Goal: Information Seeking & Learning: Learn about a topic

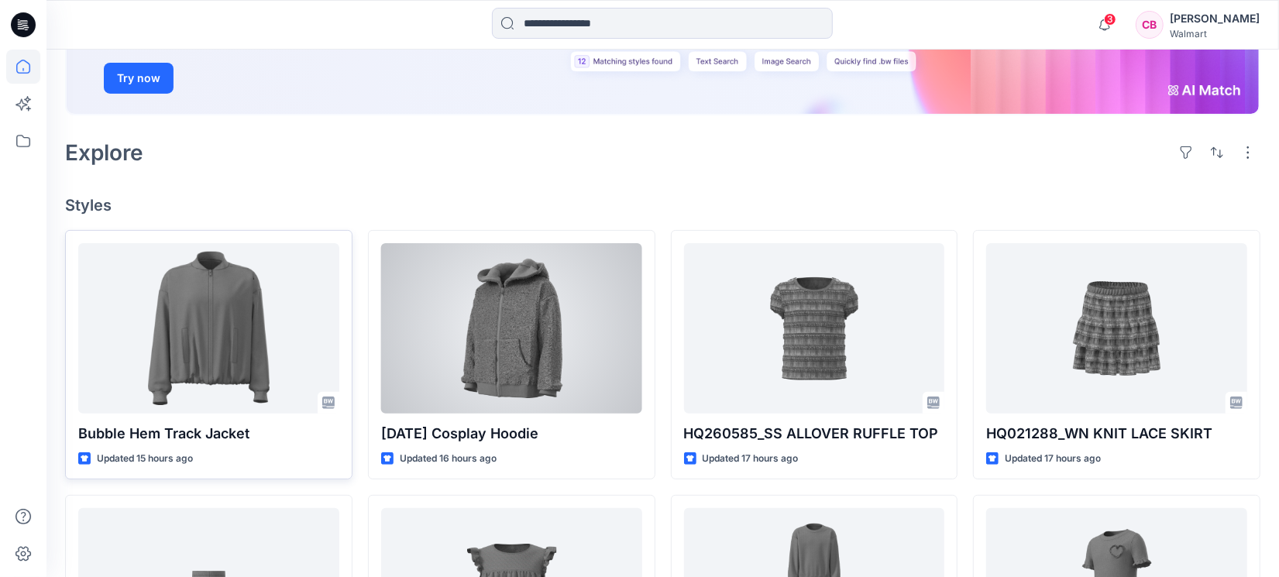
scroll to position [290, 0]
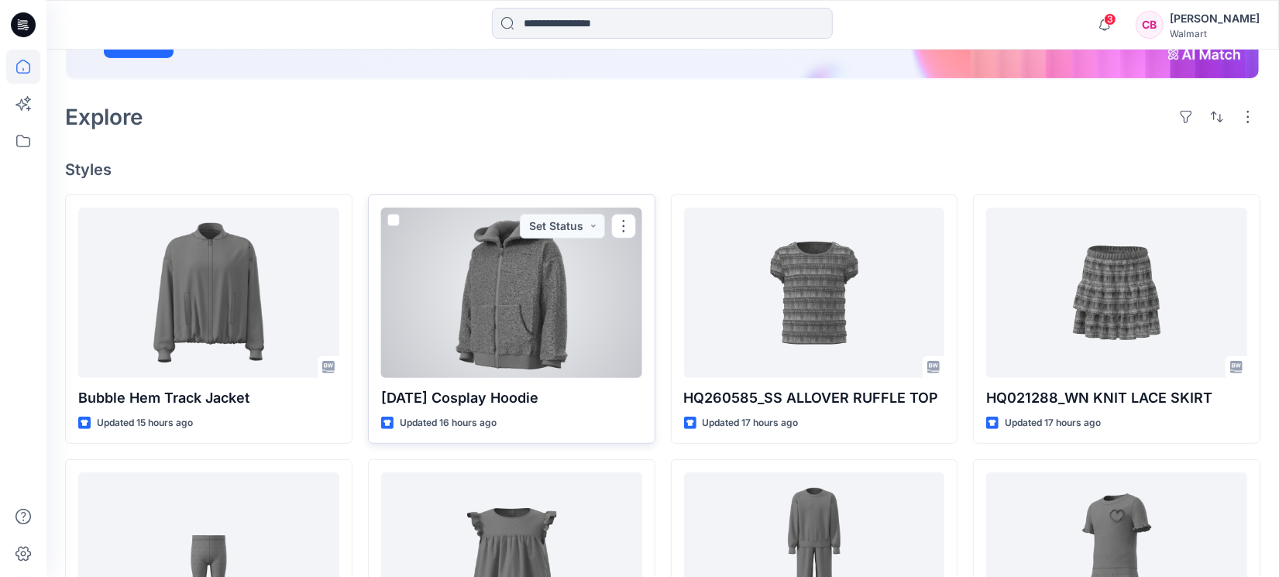
click at [499, 300] on div at bounding box center [511, 293] width 261 height 170
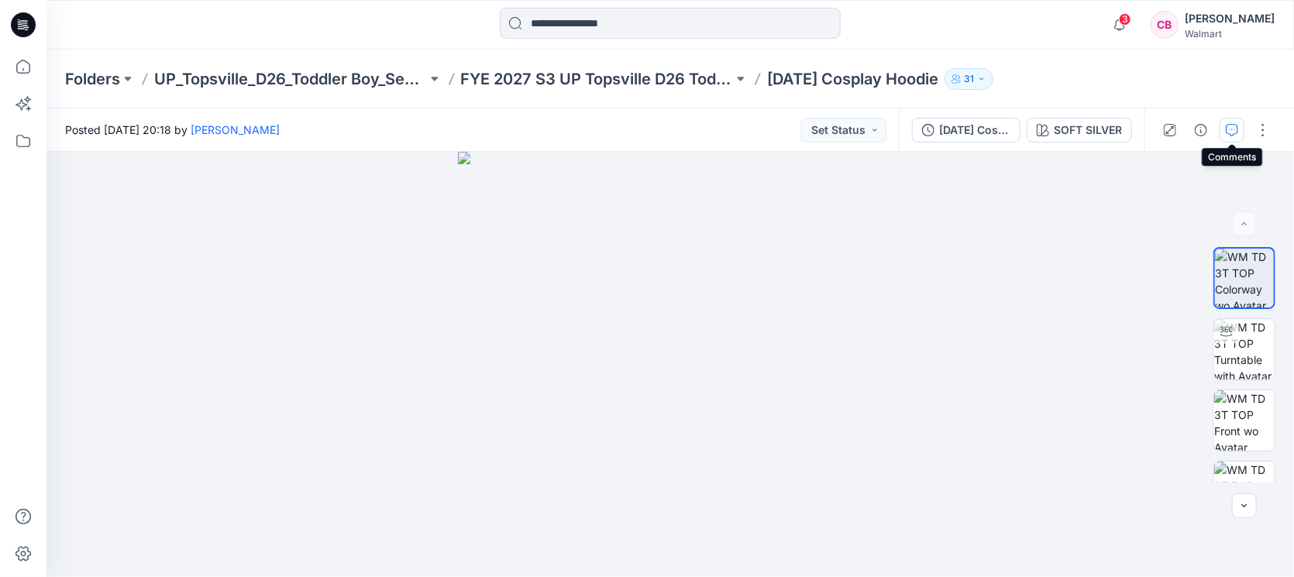
click at [1023, 124] on icon "button" at bounding box center [1232, 130] width 12 height 12
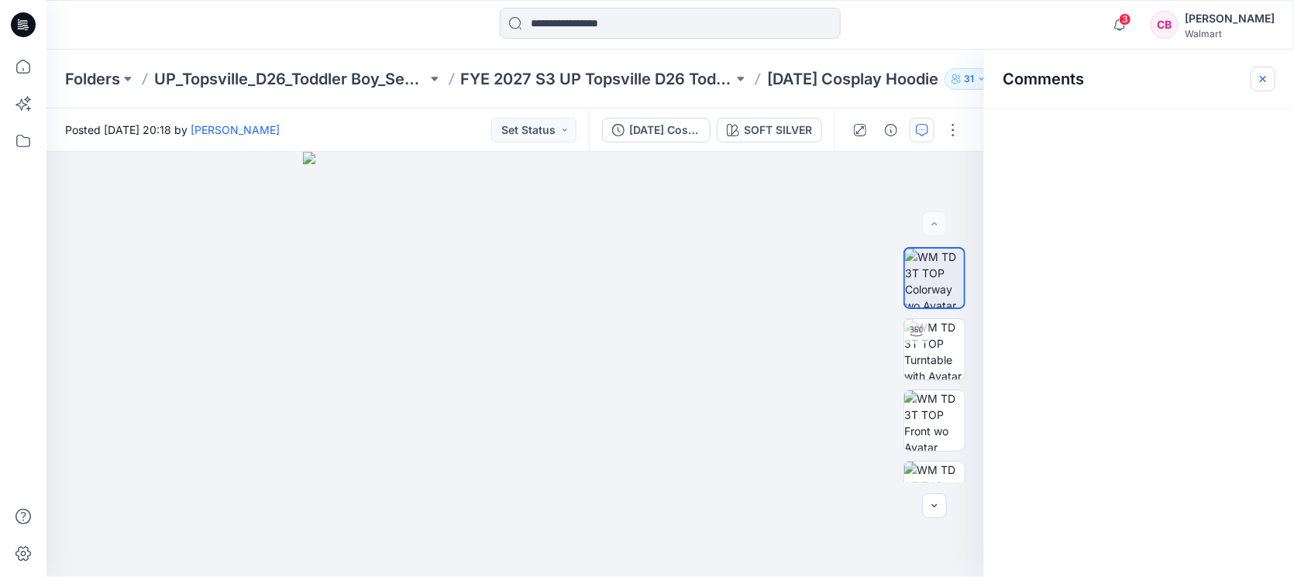
click at [1023, 78] on button "button" at bounding box center [1262, 79] width 25 height 25
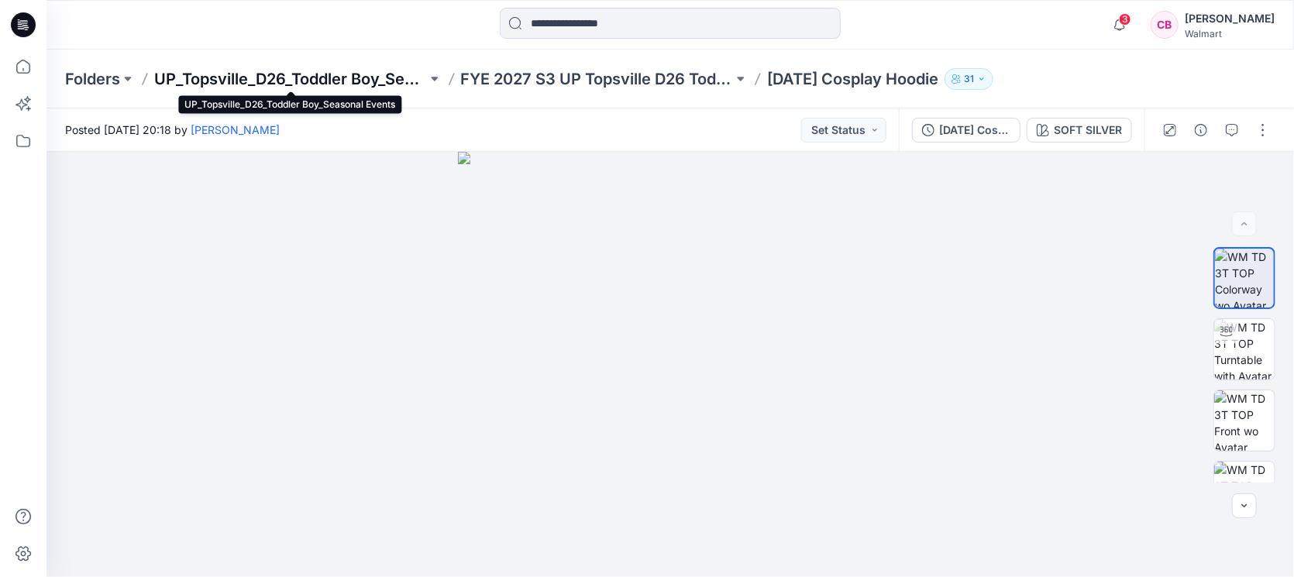
click at [217, 77] on p "UP_Topsville_D26_Toddler Boy_Seasonal Events" at bounding box center [290, 79] width 273 height 22
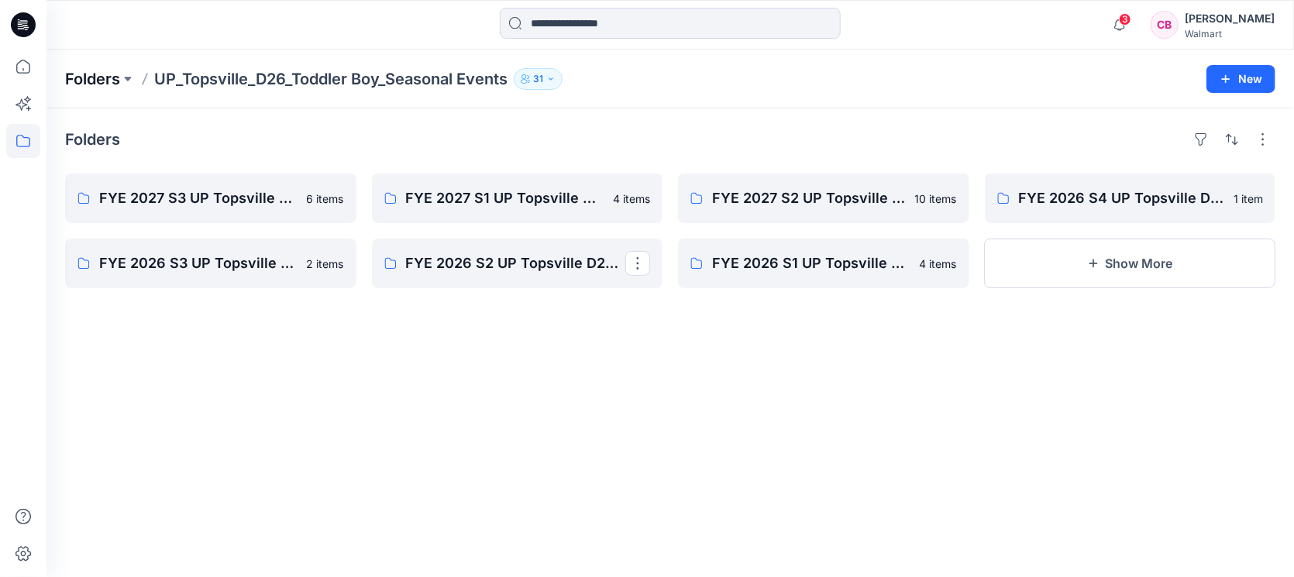
click at [120, 74] on p "Folders" at bounding box center [92, 79] width 55 height 22
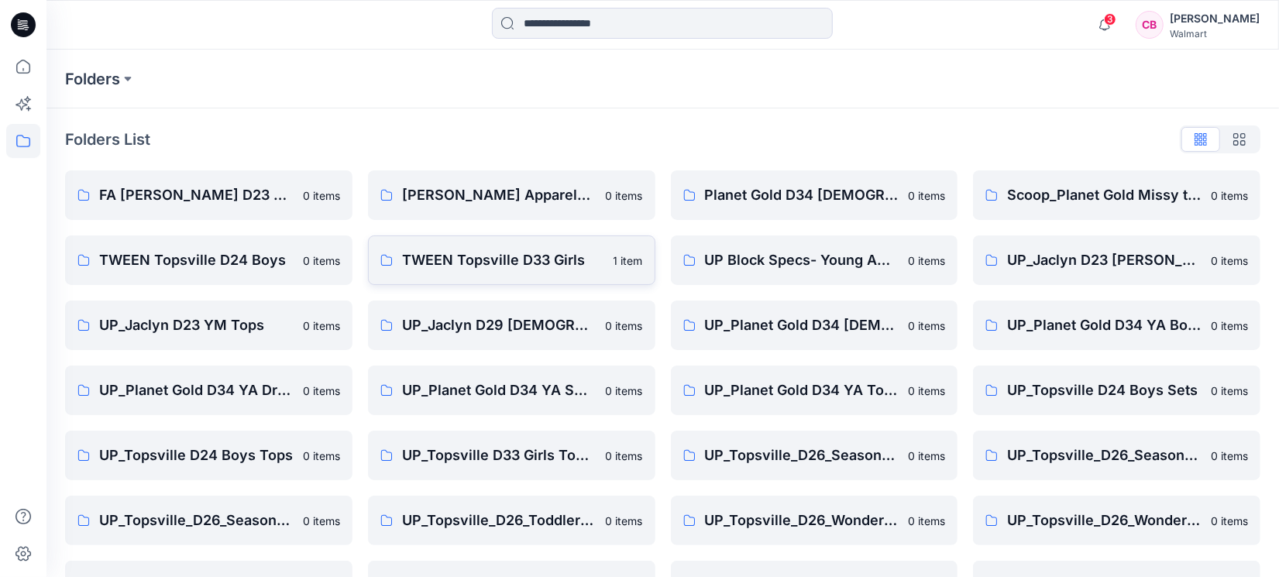
click at [545, 262] on p "TWEEN Topsville D33 Girls" at bounding box center [503, 260] width 202 height 22
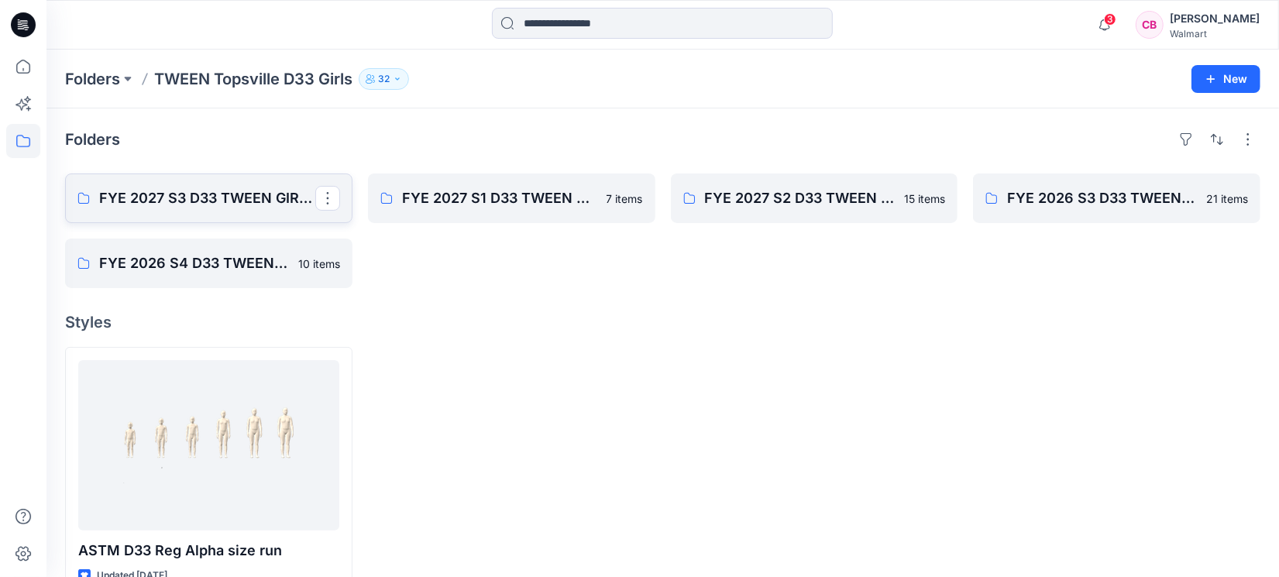
click at [198, 189] on p "FYE 2027 S3 D33 TWEEN GIRL TOPSVILLE" at bounding box center [207, 198] width 216 height 22
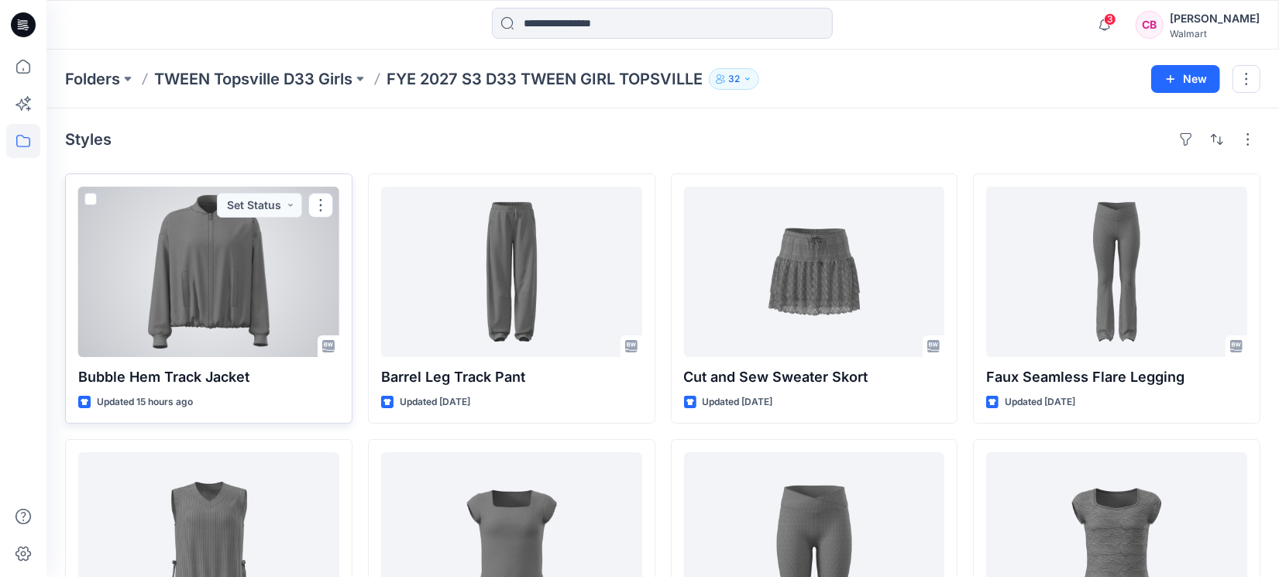
click at [191, 288] on div at bounding box center [208, 272] width 261 height 170
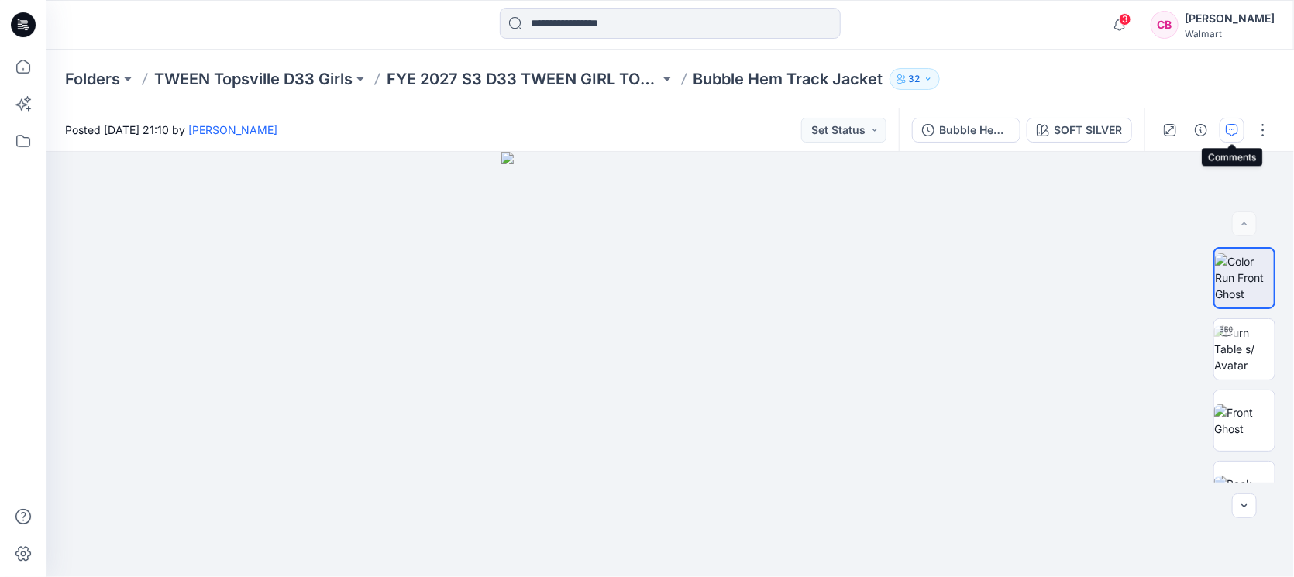
click at [1023, 124] on button "button" at bounding box center [1231, 130] width 25 height 25
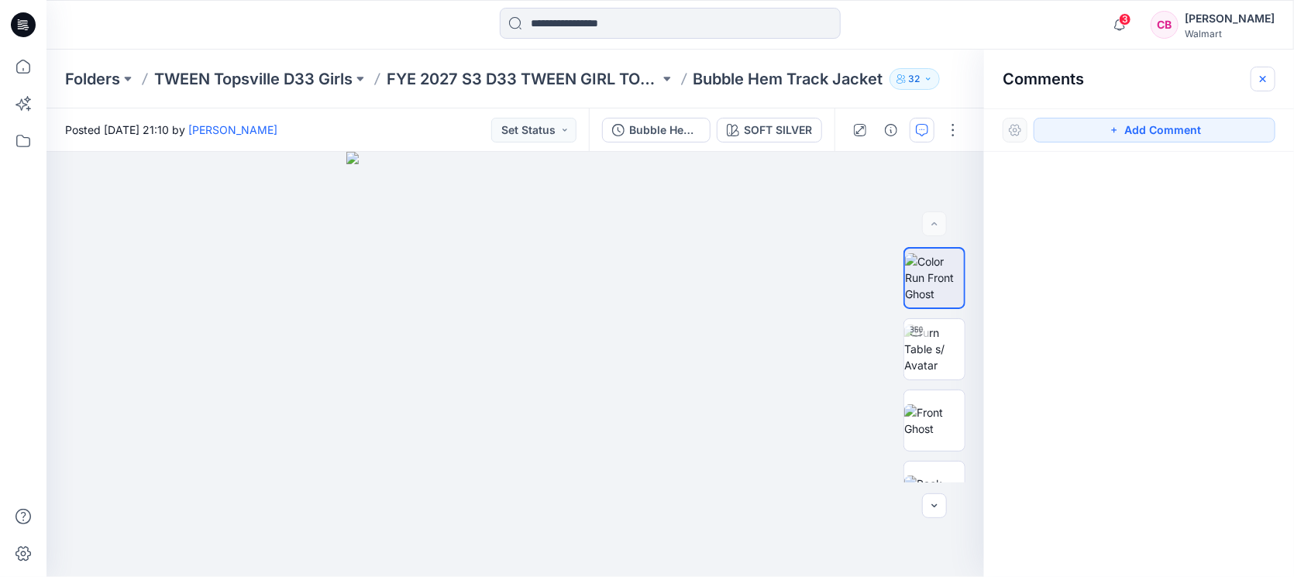
click at [1023, 81] on icon "button" at bounding box center [1262, 79] width 12 height 12
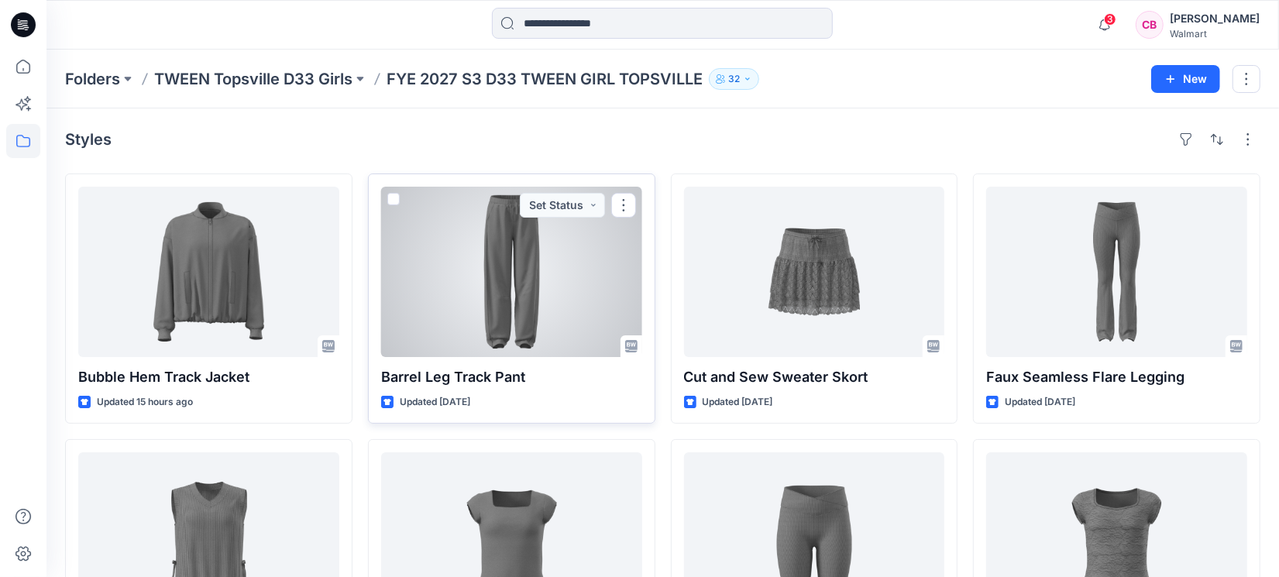
click at [528, 331] on div at bounding box center [511, 272] width 261 height 170
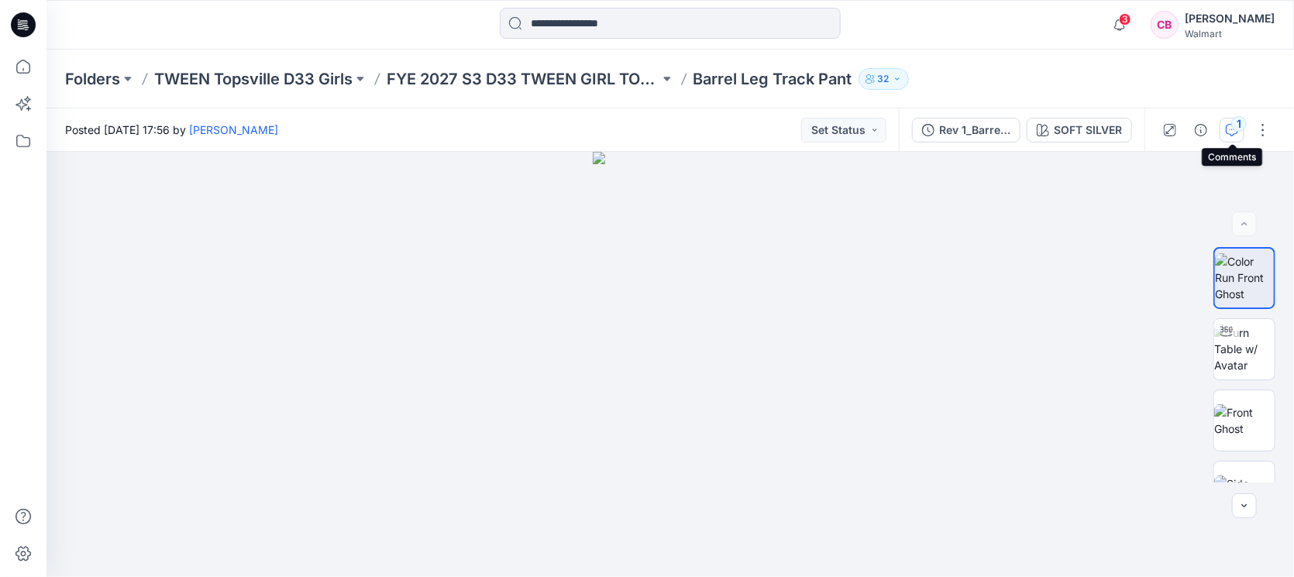
click at [1023, 122] on div "1" at bounding box center [1238, 123] width 15 height 15
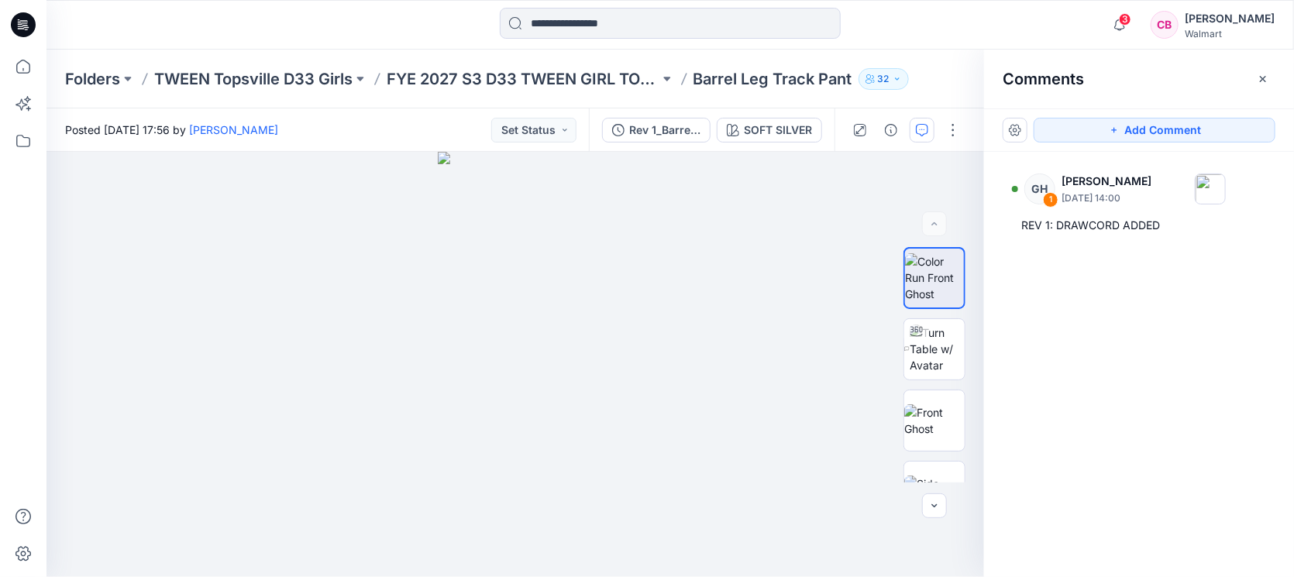
click at [1023, 91] on div "Comments" at bounding box center [1139, 79] width 310 height 58
click at [1023, 76] on icon "button" at bounding box center [1262, 79] width 12 height 12
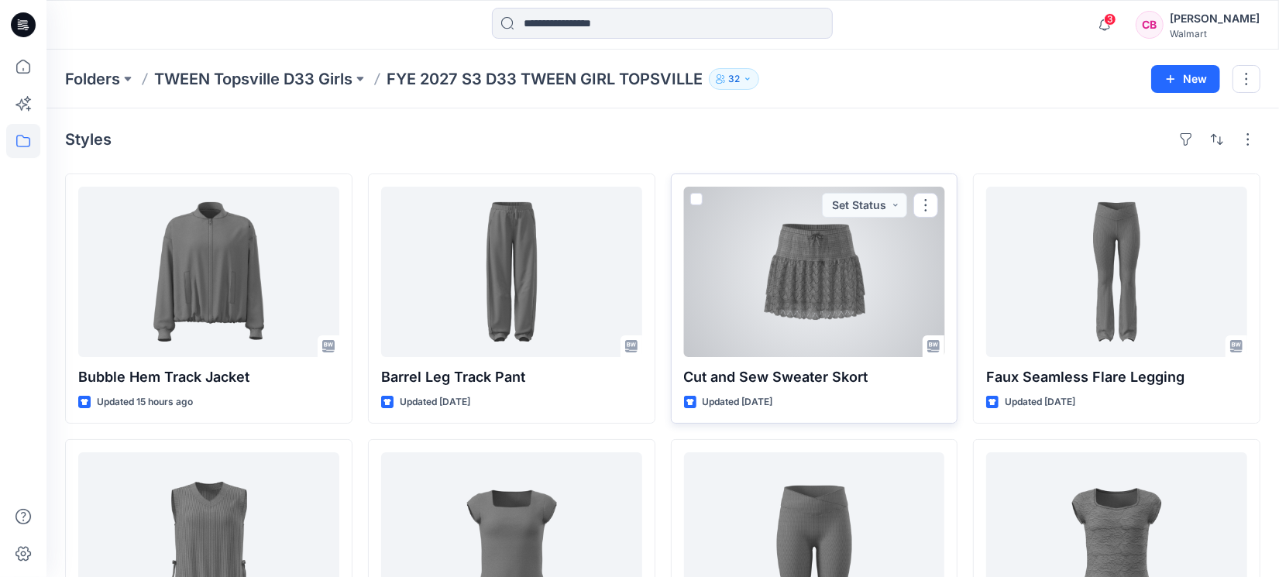
click at [801, 328] on div at bounding box center [814, 272] width 261 height 170
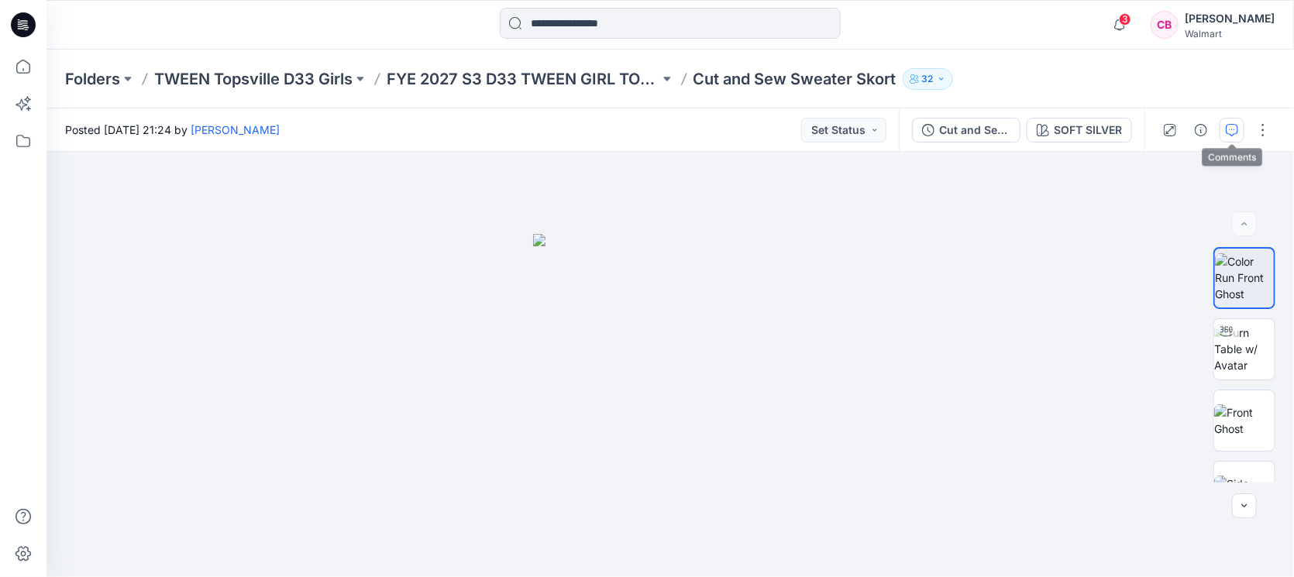
click at [1023, 132] on button "button" at bounding box center [1231, 130] width 25 height 25
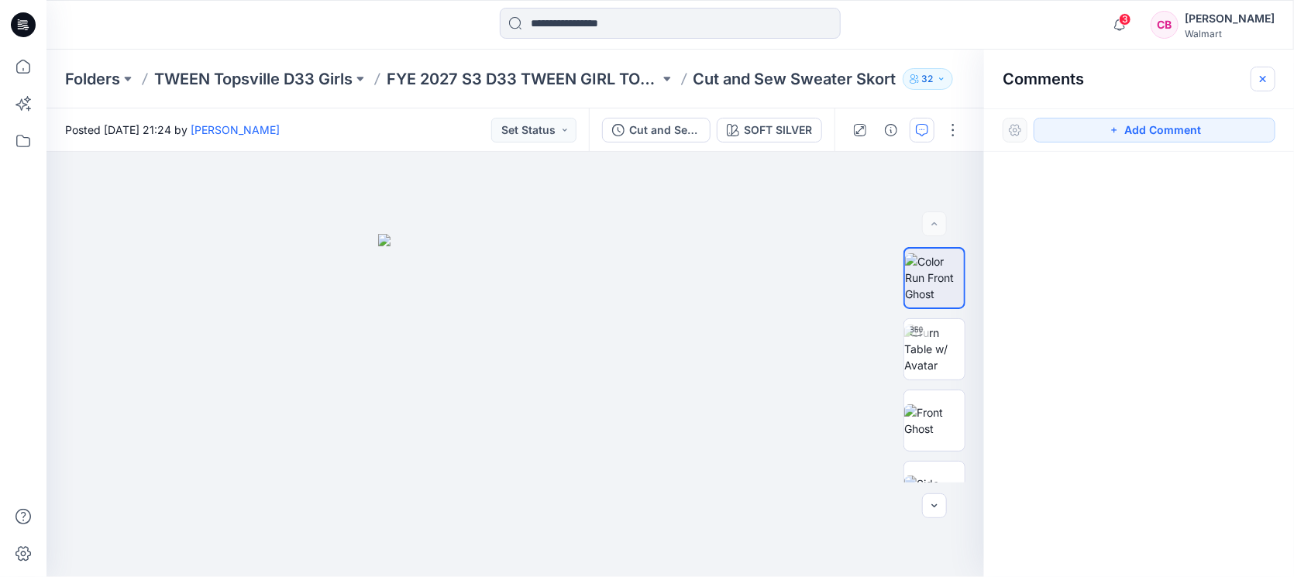
click at [1023, 84] on button "button" at bounding box center [1262, 79] width 25 height 25
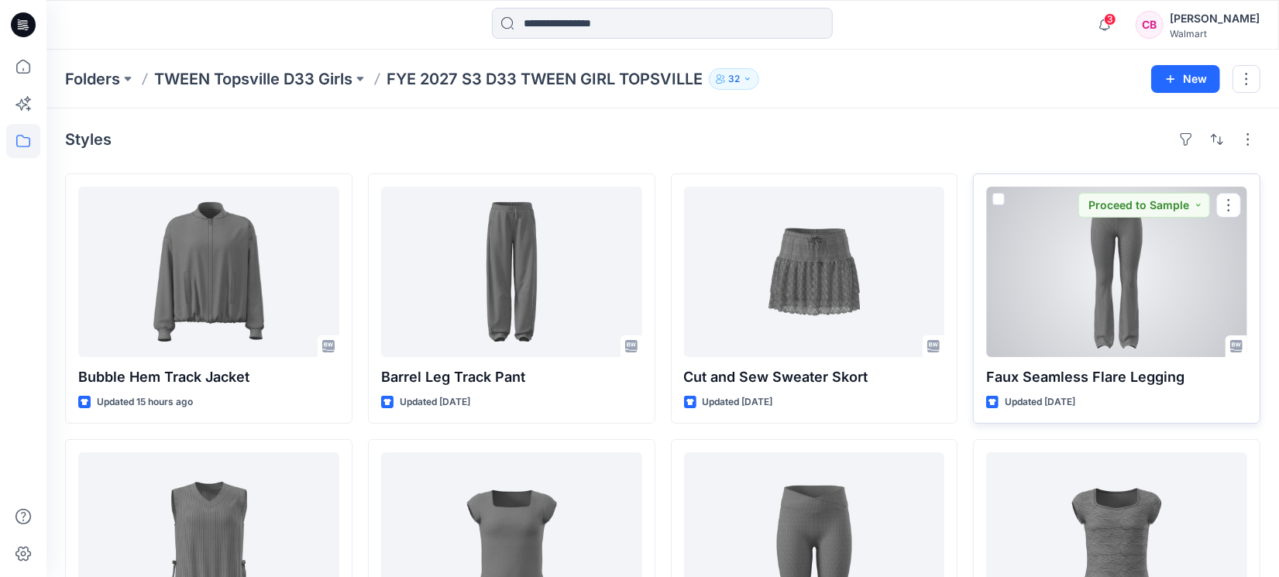
click at [1023, 246] on div at bounding box center [1116, 272] width 261 height 170
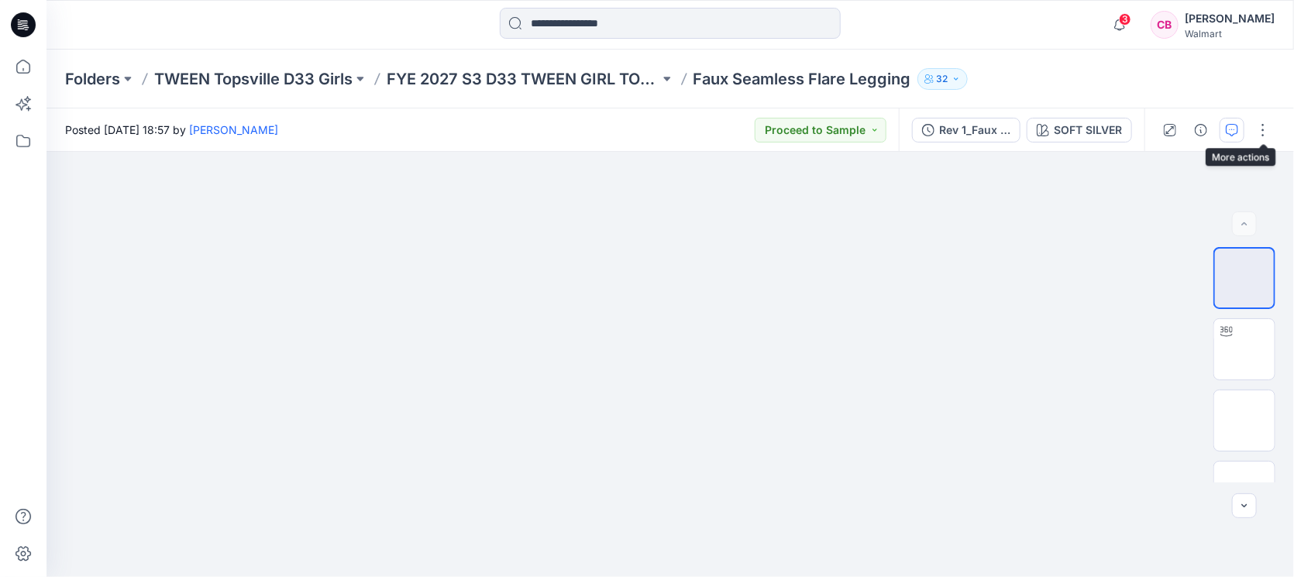
click at [1023, 133] on icon "button" at bounding box center [1232, 130] width 12 height 12
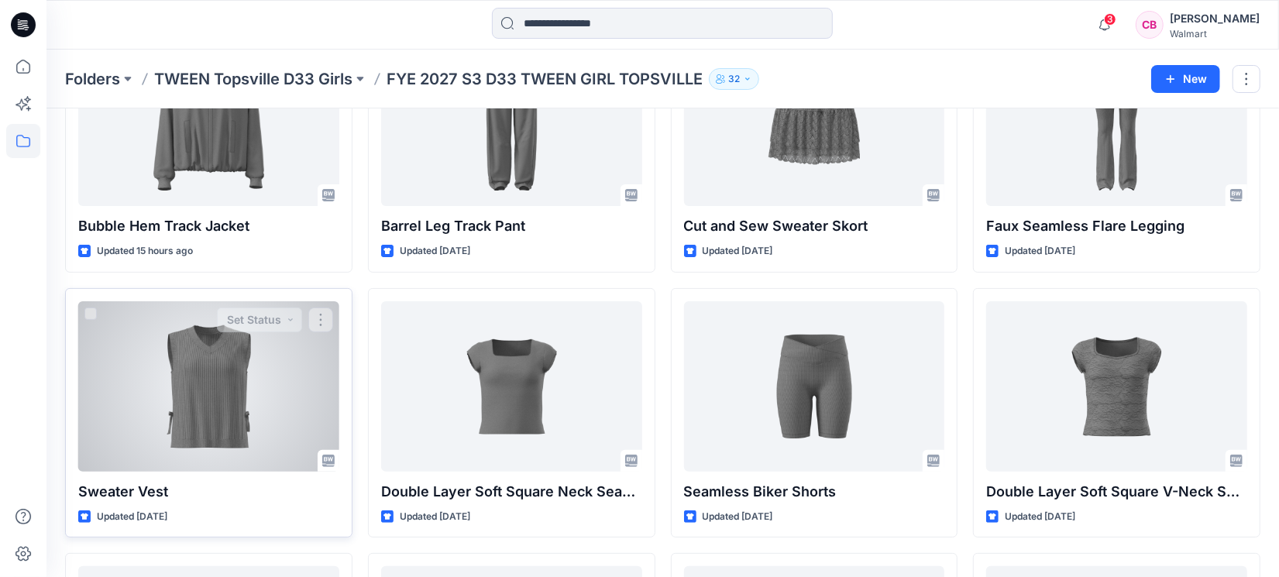
scroll to position [290, 0]
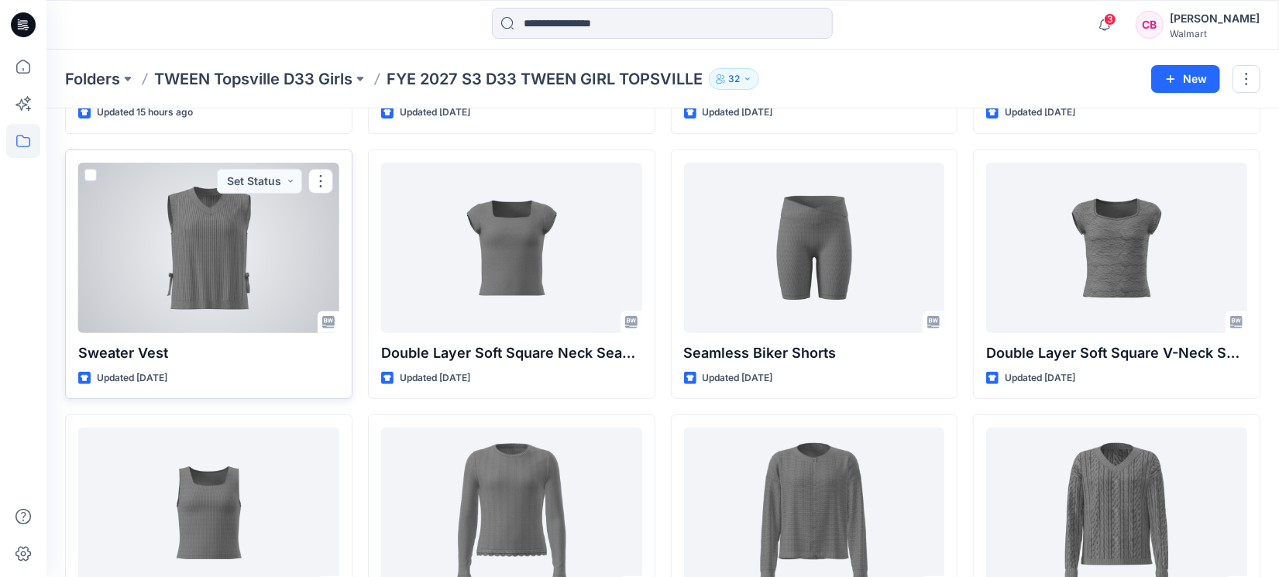
click at [169, 278] on div at bounding box center [208, 248] width 261 height 170
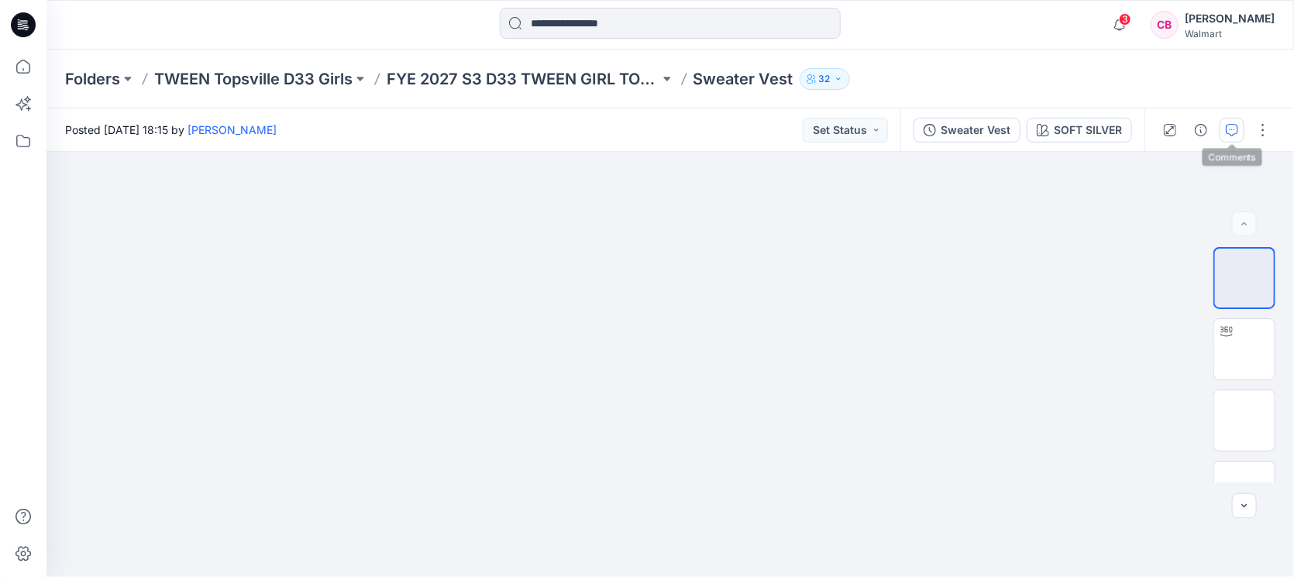
click at [1023, 125] on icon "button" at bounding box center [1232, 130] width 12 height 12
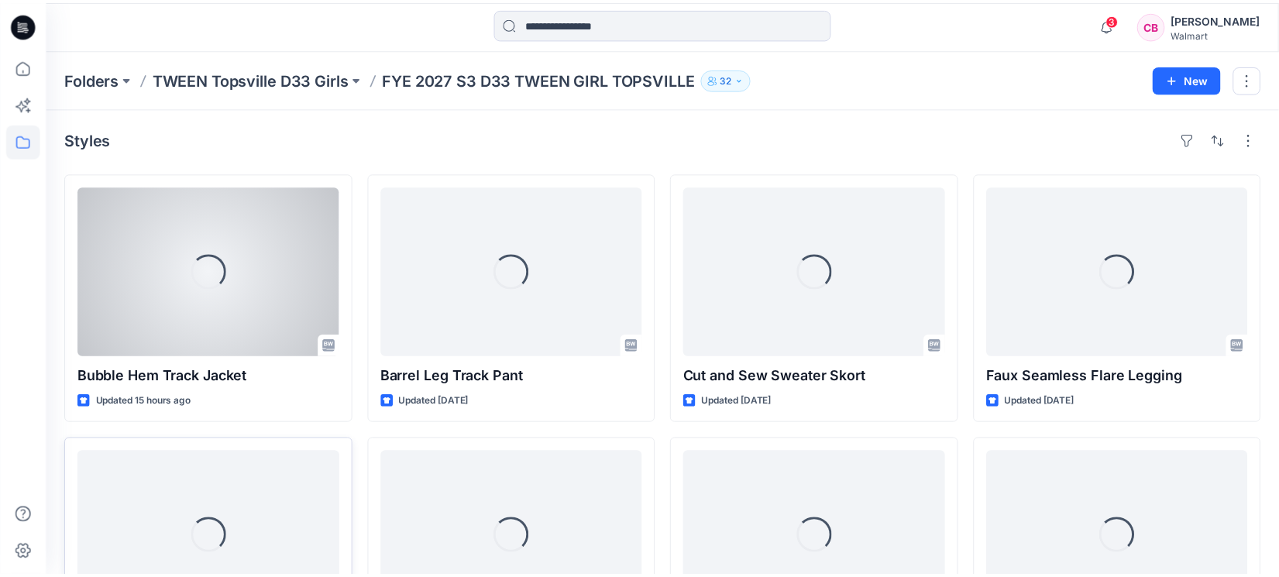
scroll to position [290, 0]
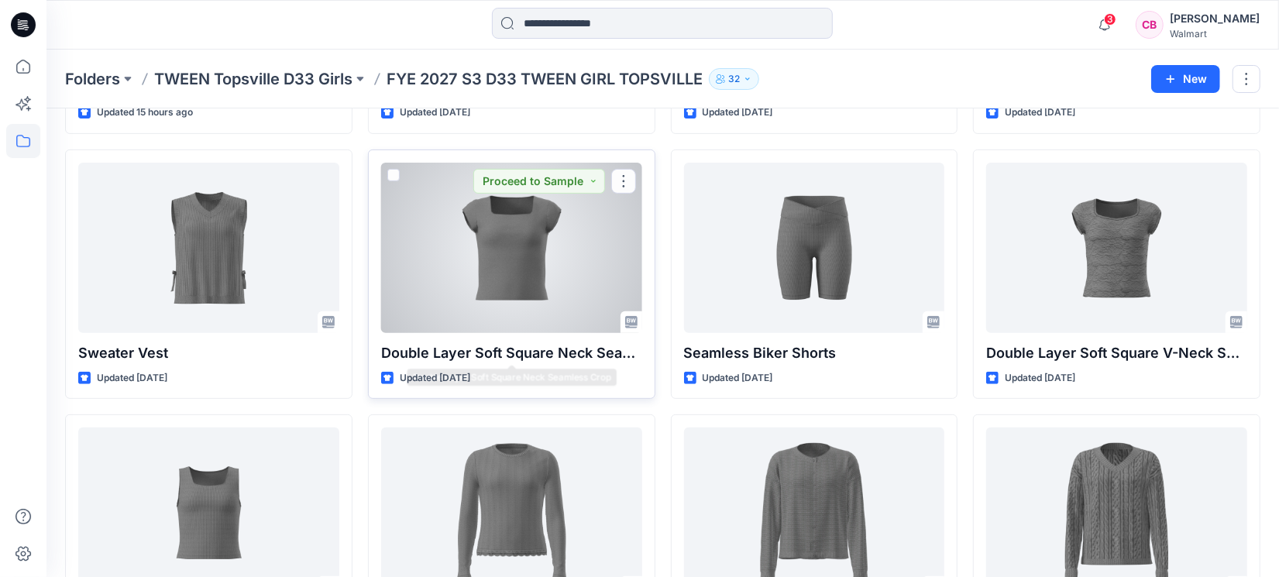
click at [490, 295] on div at bounding box center [511, 248] width 261 height 170
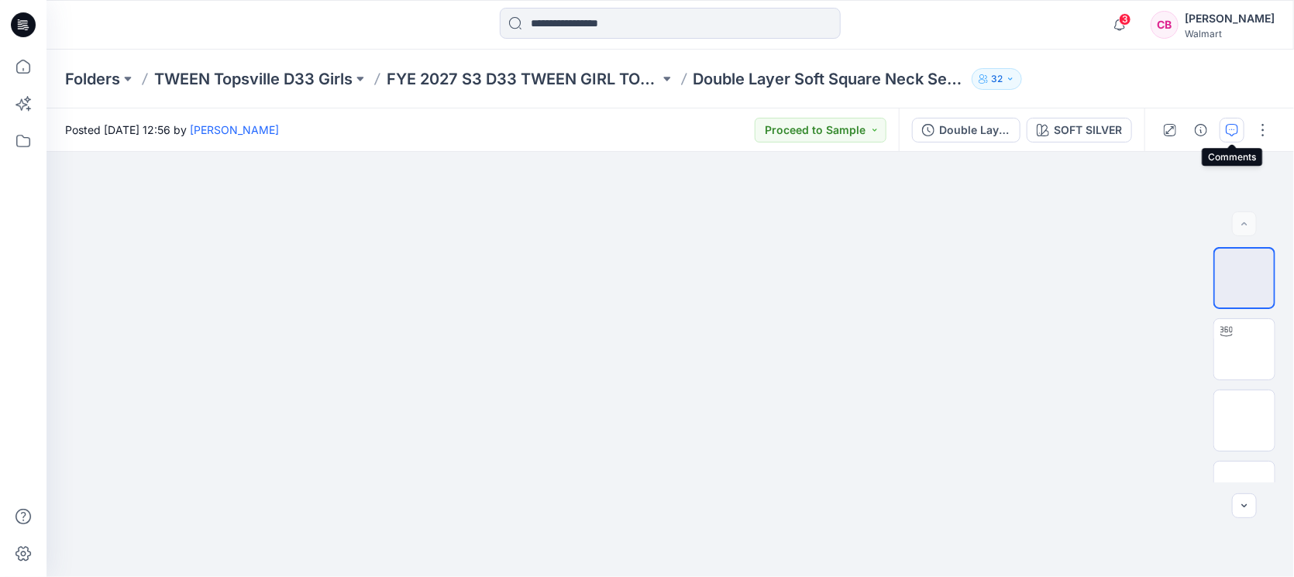
click at [1023, 129] on icon "button" at bounding box center [1232, 130] width 12 height 12
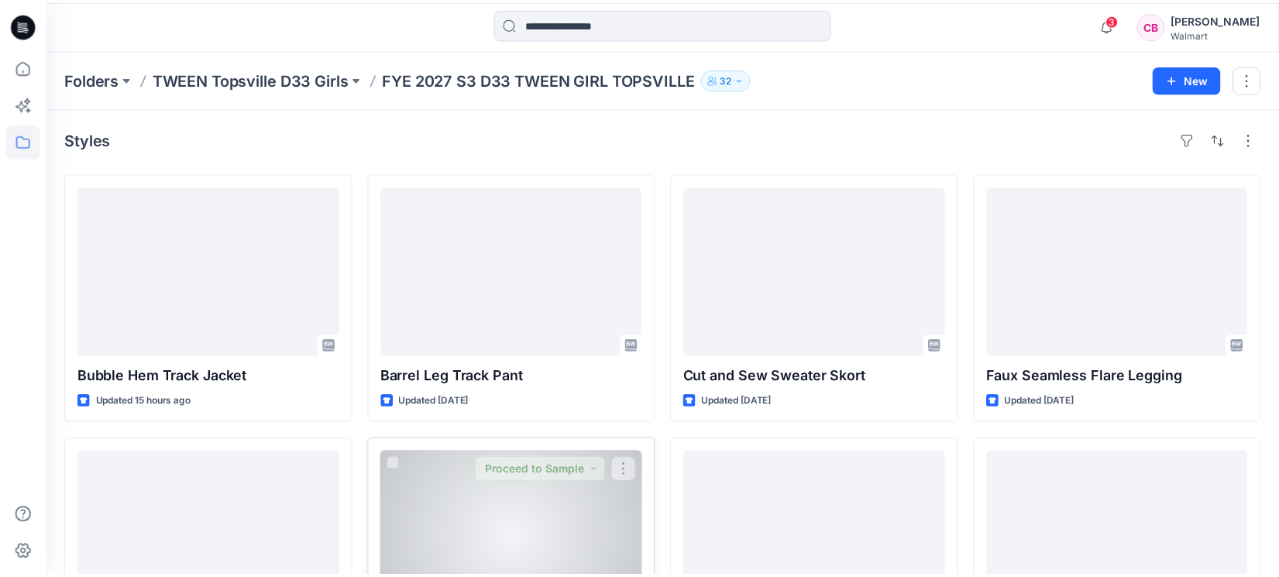
scroll to position [290, 0]
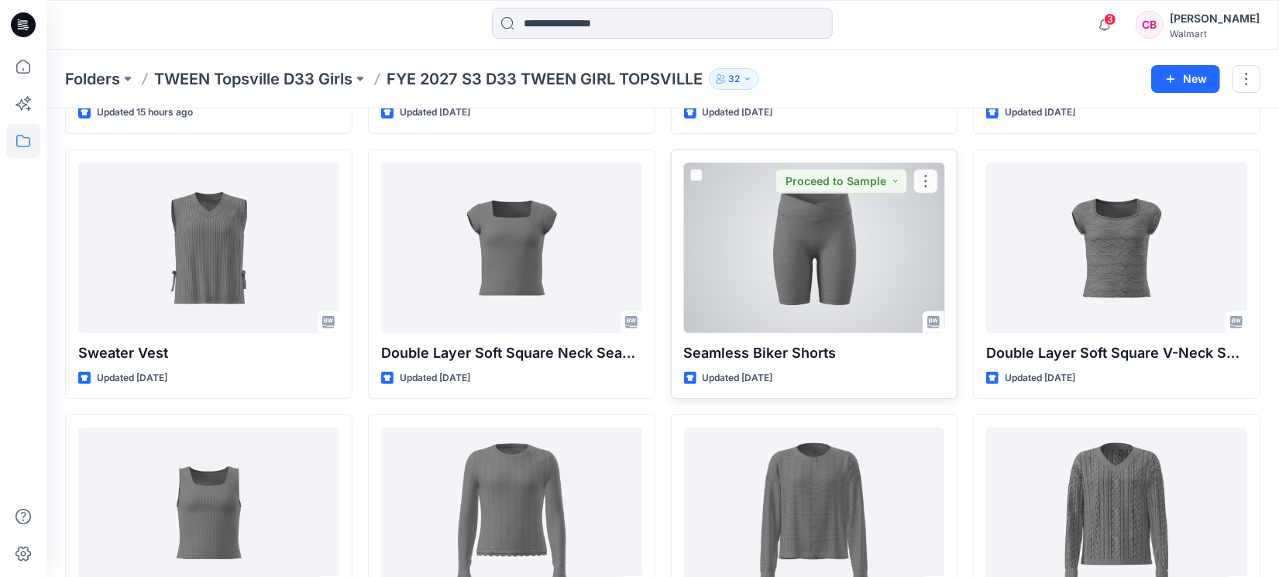
click at [790, 256] on div at bounding box center [814, 248] width 261 height 170
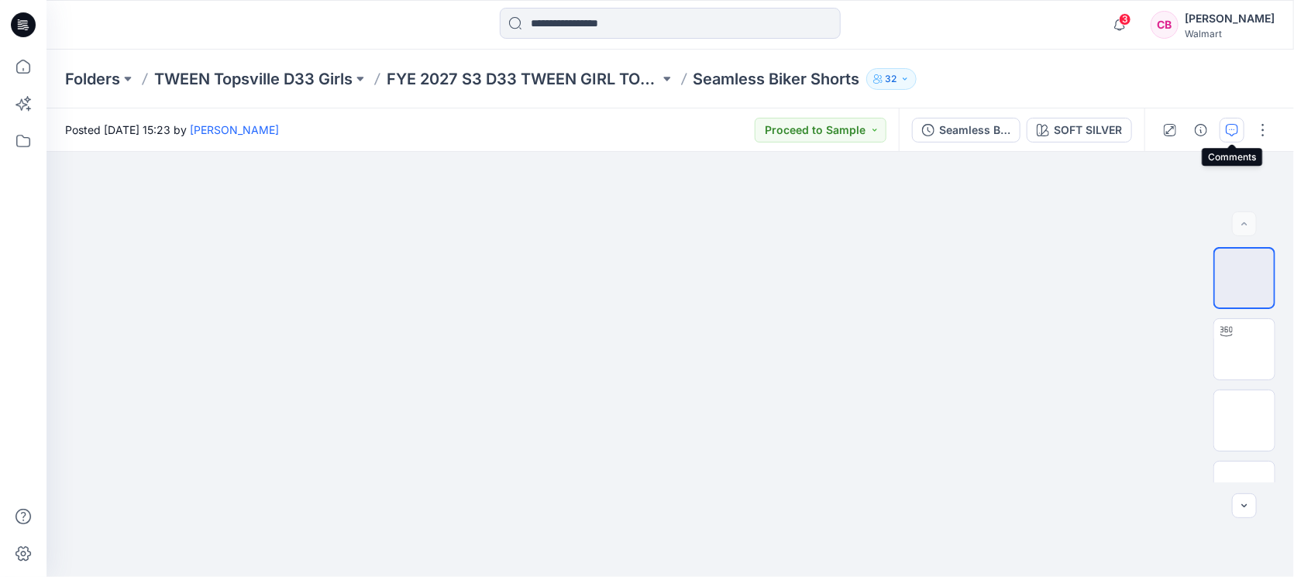
click at [1023, 134] on button "button" at bounding box center [1231, 130] width 25 height 25
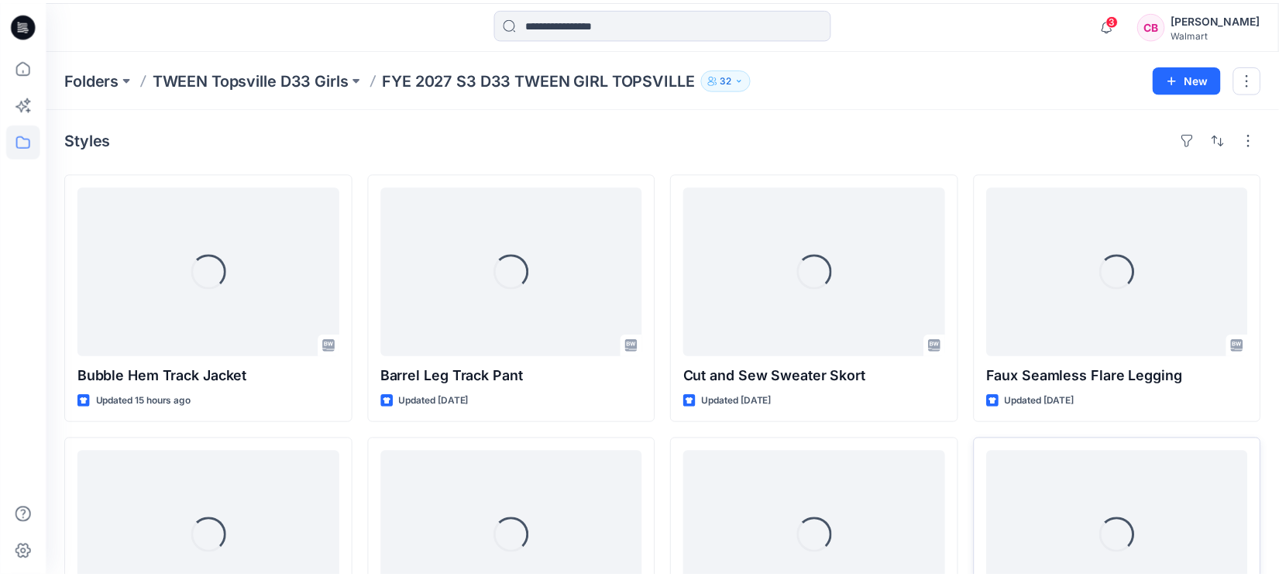
scroll to position [290, 0]
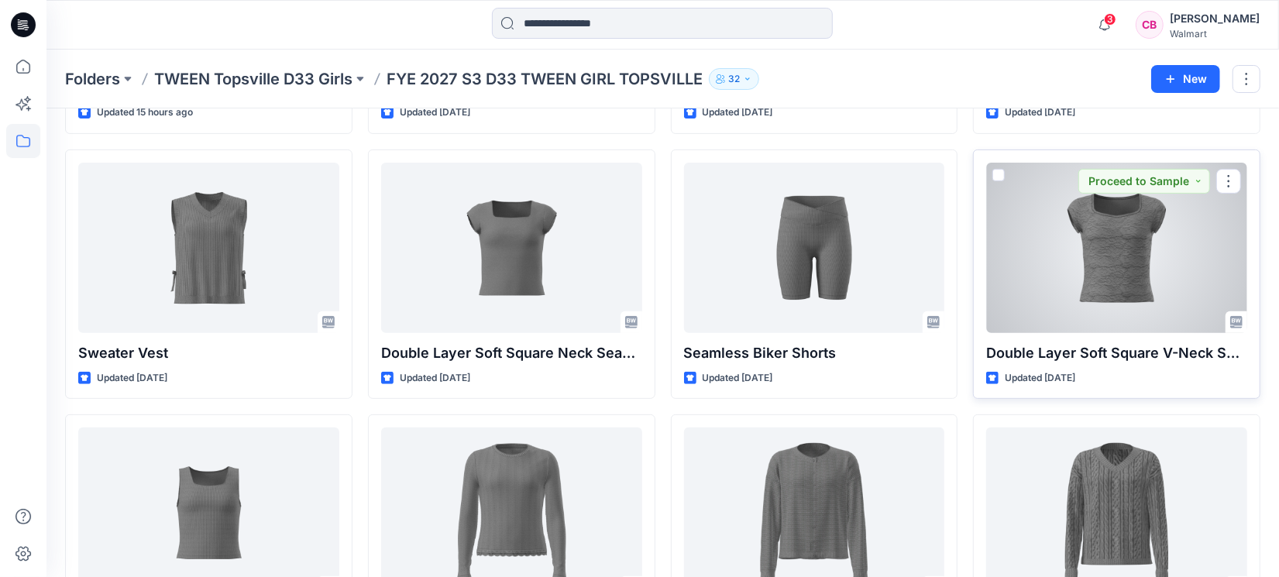
click at [1023, 291] on div at bounding box center [1116, 248] width 261 height 170
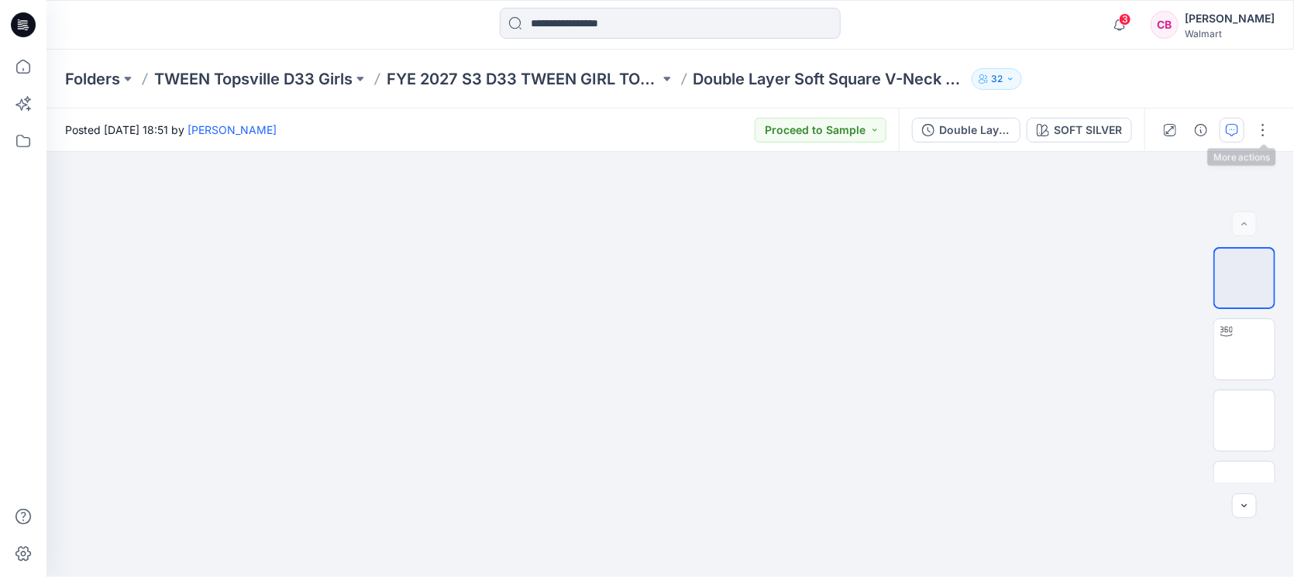
click at [1023, 134] on button "button" at bounding box center [1231, 130] width 25 height 25
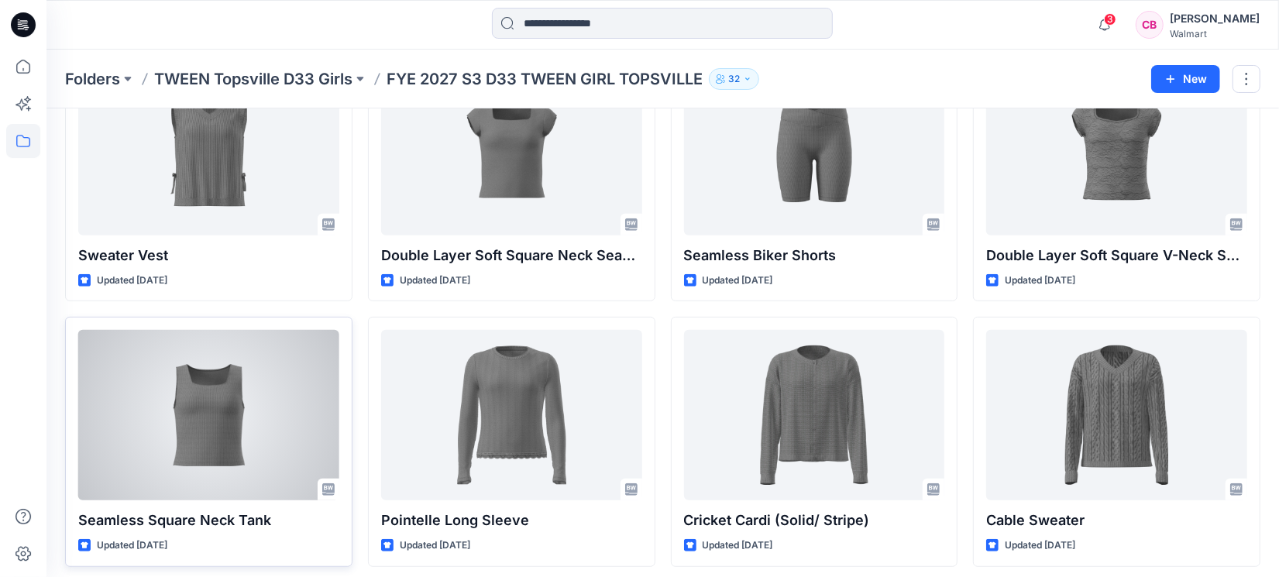
scroll to position [449, 0]
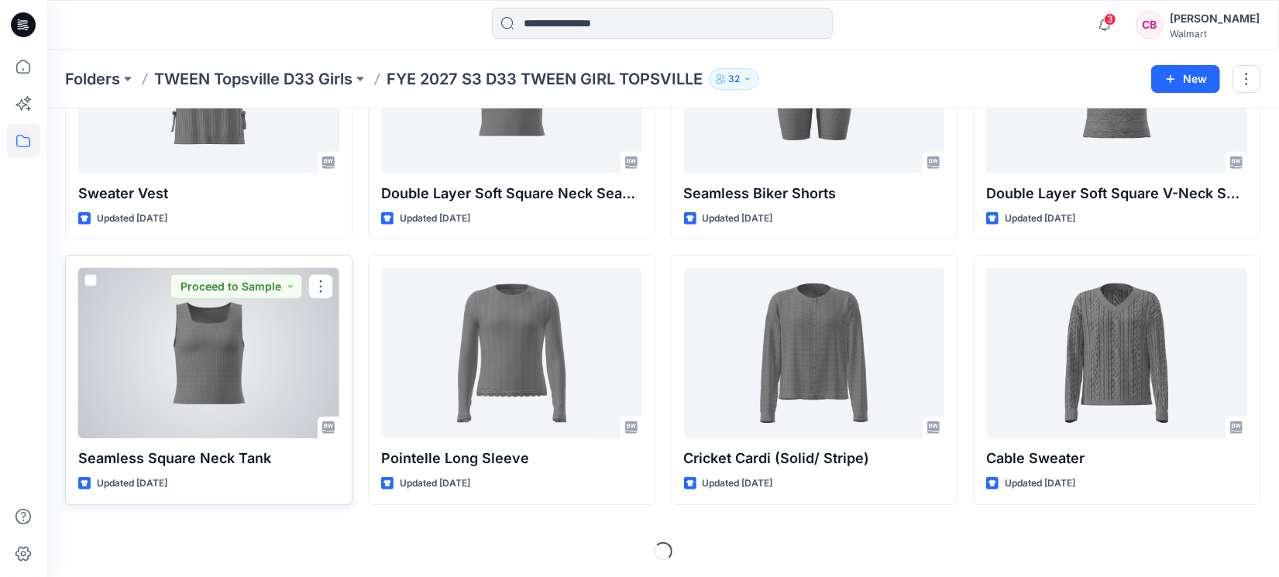
click at [236, 313] on div at bounding box center [208, 353] width 261 height 170
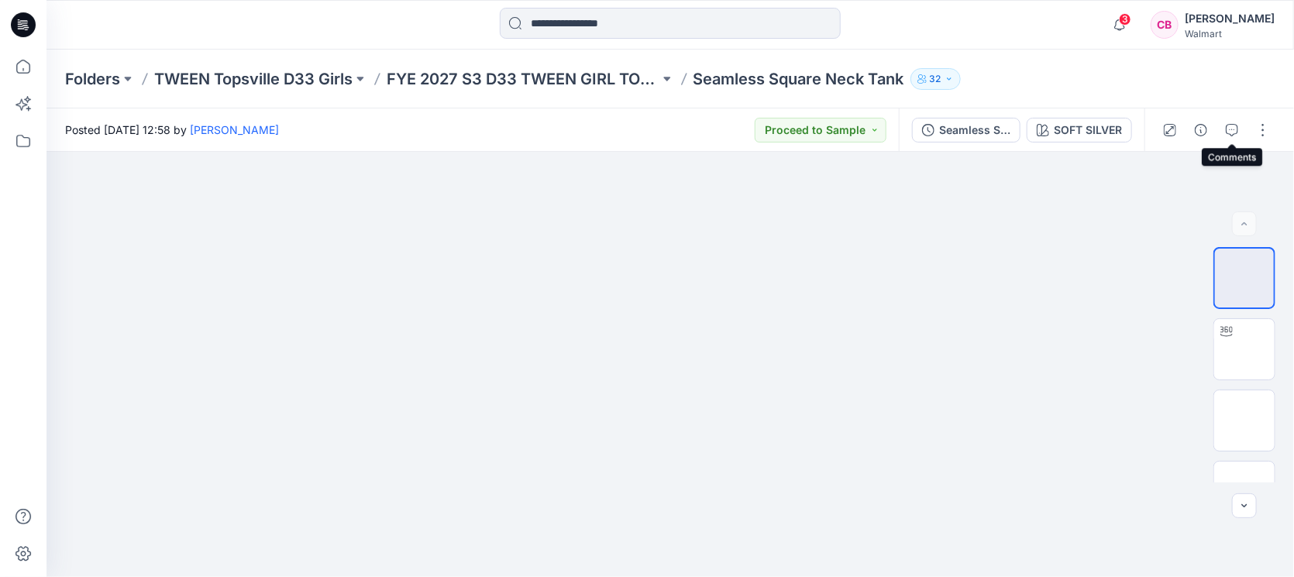
drag, startPoint x: 1227, startPoint y: 125, endPoint x: 105, endPoint y: 38, distance: 1125.1
click at [1023, 125] on icon "button" at bounding box center [1232, 130] width 12 height 12
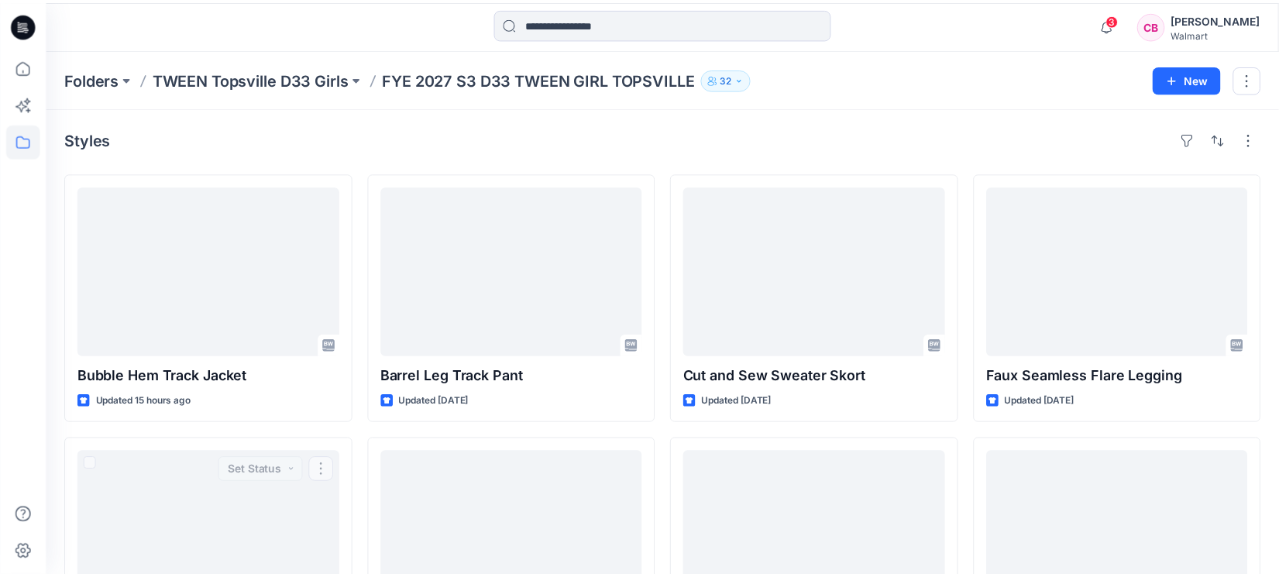
scroll to position [449, 0]
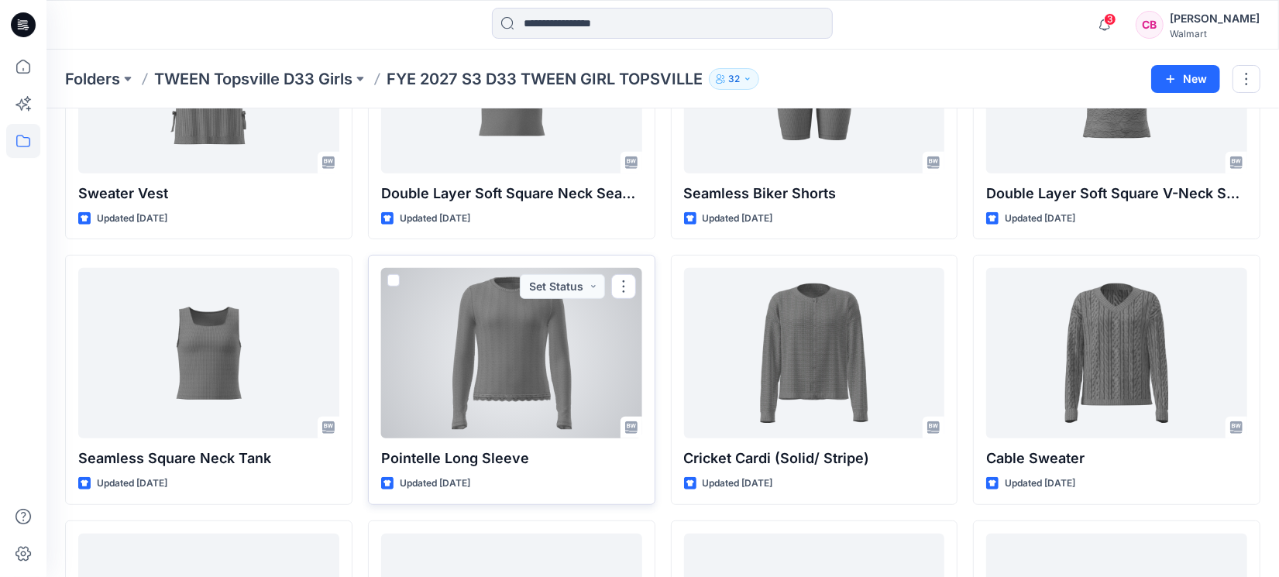
click at [506, 368] on div at bounding box center [511, 353] width 261 height 170
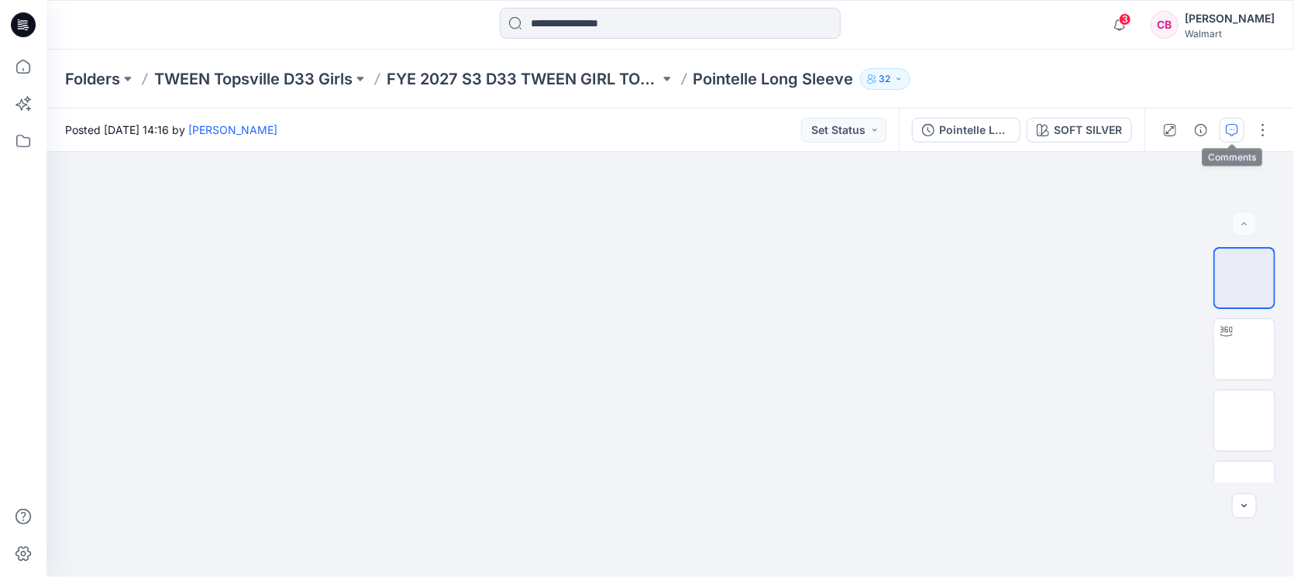
click at [1023, 133] on button "button" at bounding box center [1231, 130] width 25 height 25
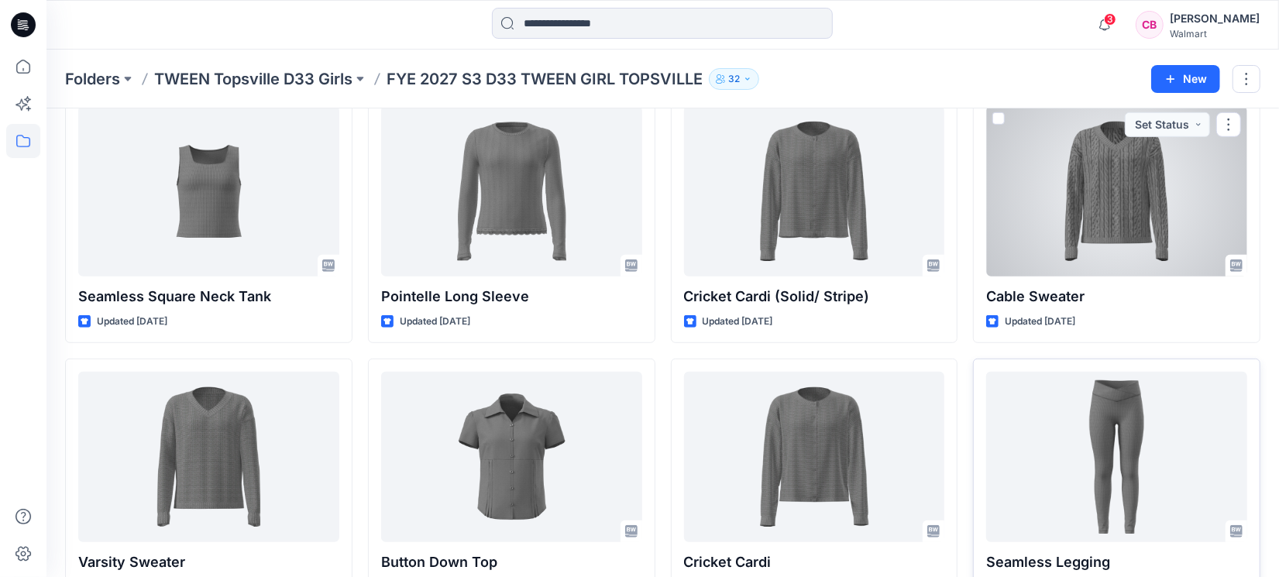
scroll to position [659, 0]
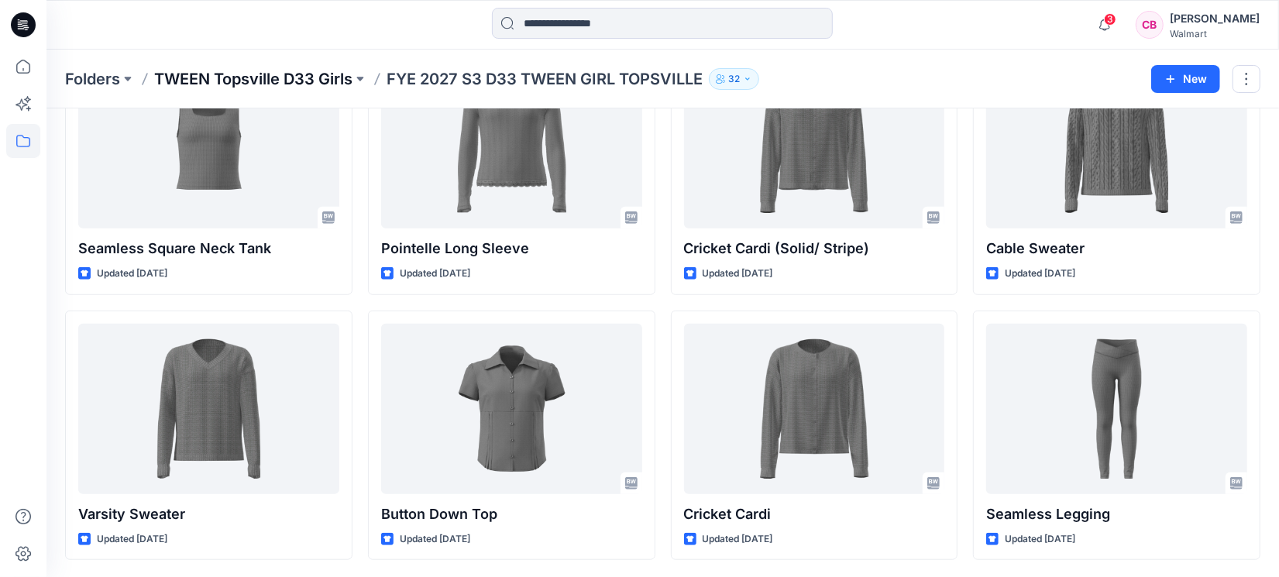
click at [284, 74] on p "TWEEN Topsville D33 Girls" at bounding box center [253, 79] width 198 height 22
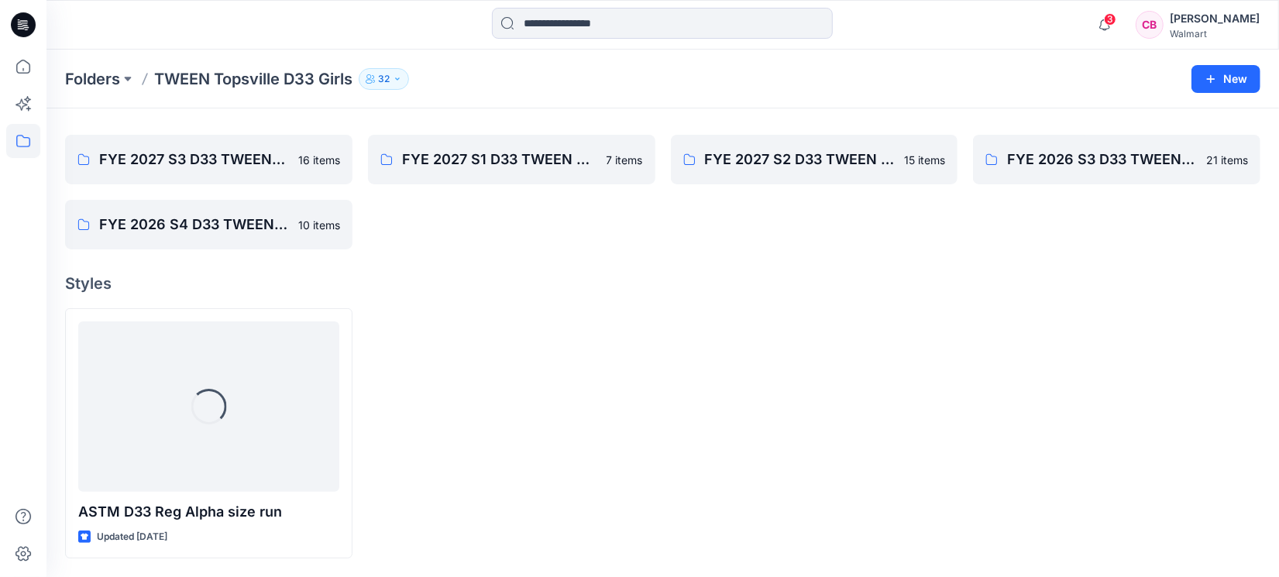
scroll to position [37, 0]
click at [108, 76] on p "Folders" at bounding box center [92, 79] width 55 height 22
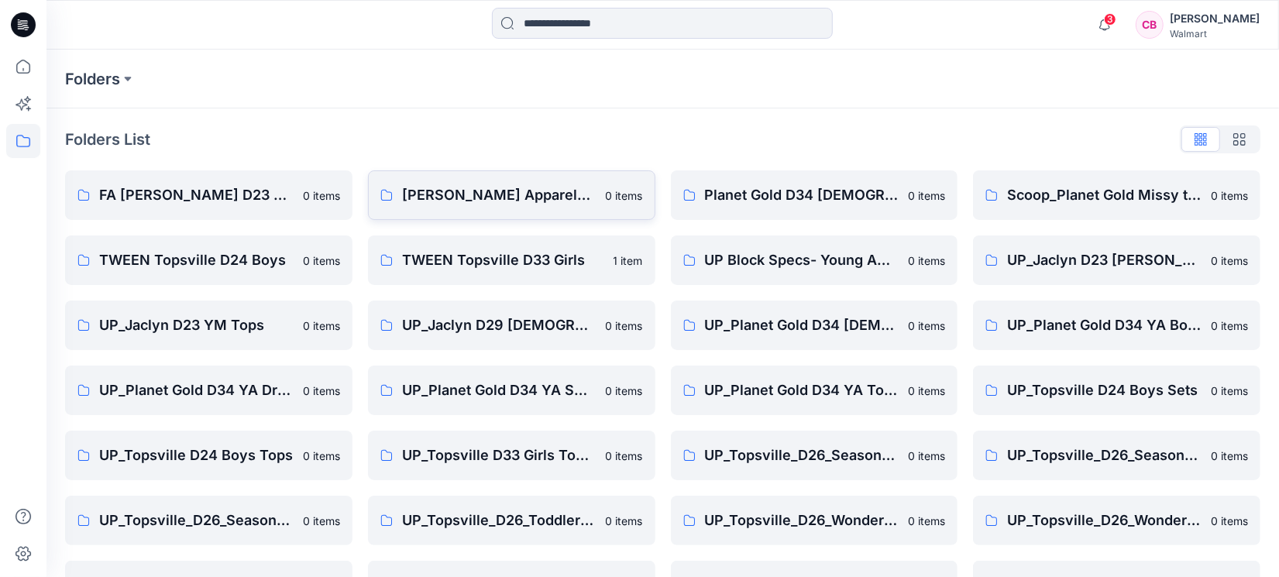
click at [470, 176] on link "[PERSON_NAME] Apparel_D29_[DEMOGRAPHIC_DATA] Sleep 0 items" at bounding box center [511, 195] width 287 height 50
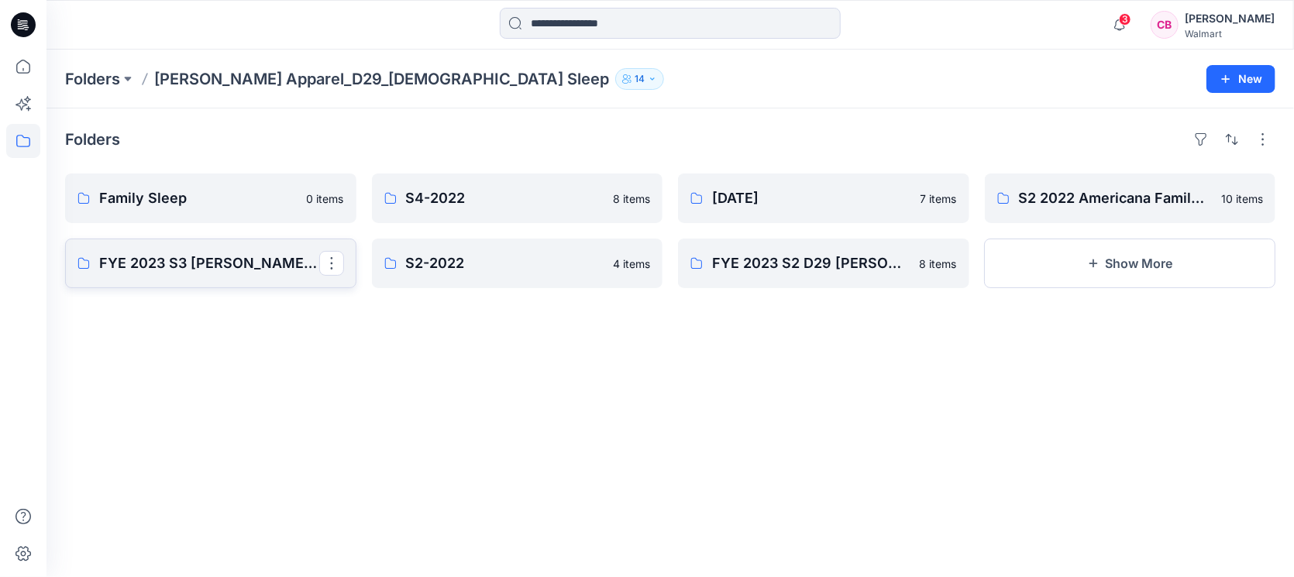
click at [177, 255] on p "FYE 2023 S3 [PERSON_NAME] Apparel [DEMOGRAPHIC_DATA] Sleepwear" at bounding box center [209, 264] width 220 height 22
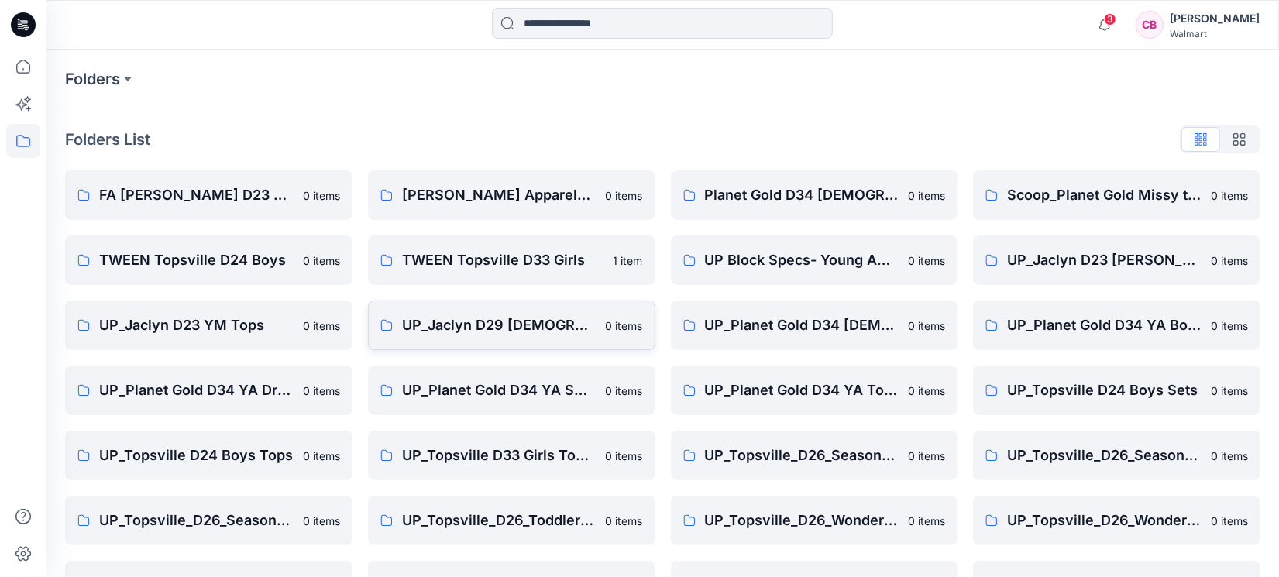
click at [486, 320] on p "UP_Jaclyn D29 [DEMOGRAPHIC_DATA] Sleep" at bounding box center [499, 326] width 194 height 22
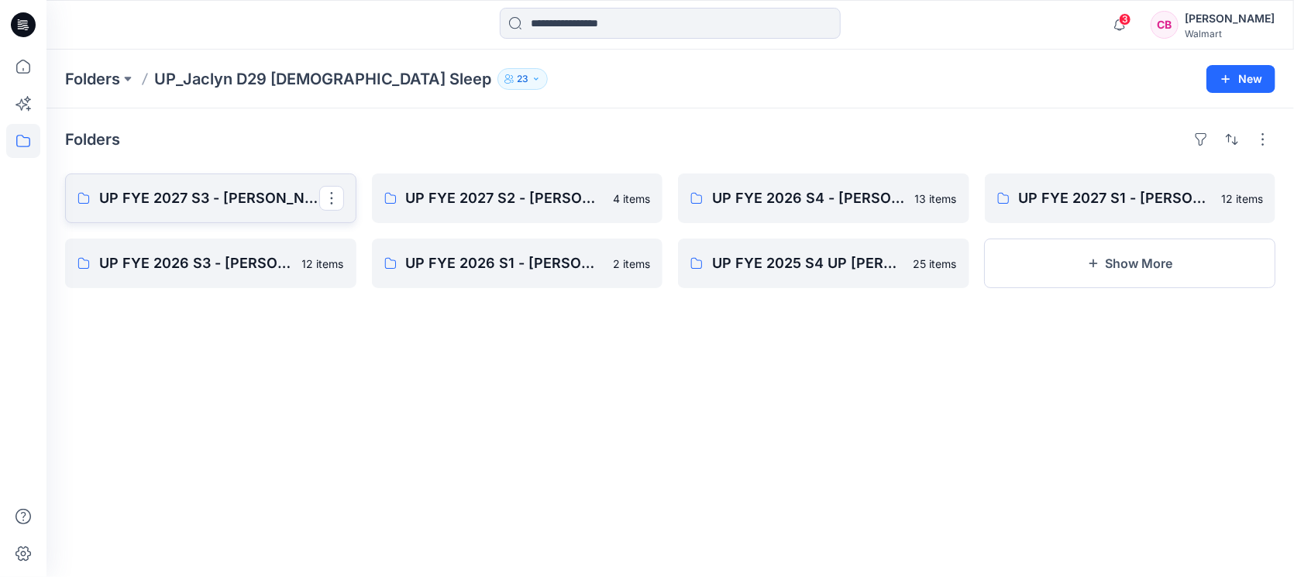
click at [225, 201] on p "UP FYE 2027 S3 - [PERSON_NAME] D29 [DEMOGRAPHIC_DATA] Sleepwear" at bounding box center [209, 198] width 220 height 22
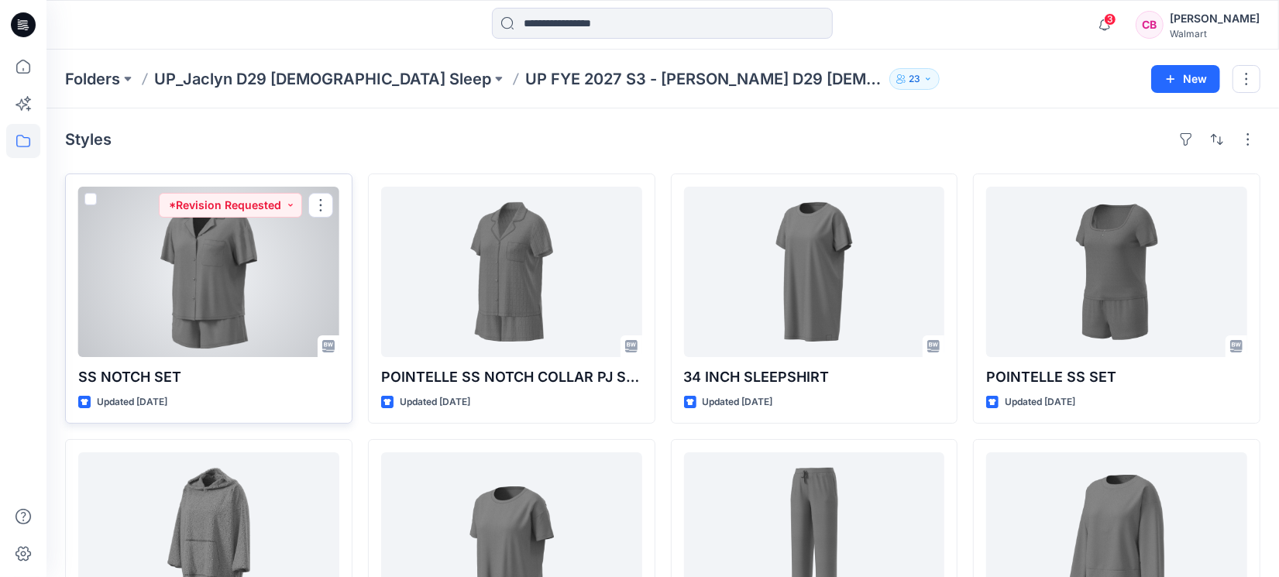
click at [211, 260] on div at bounding box center [208, 272] width 261 height 170
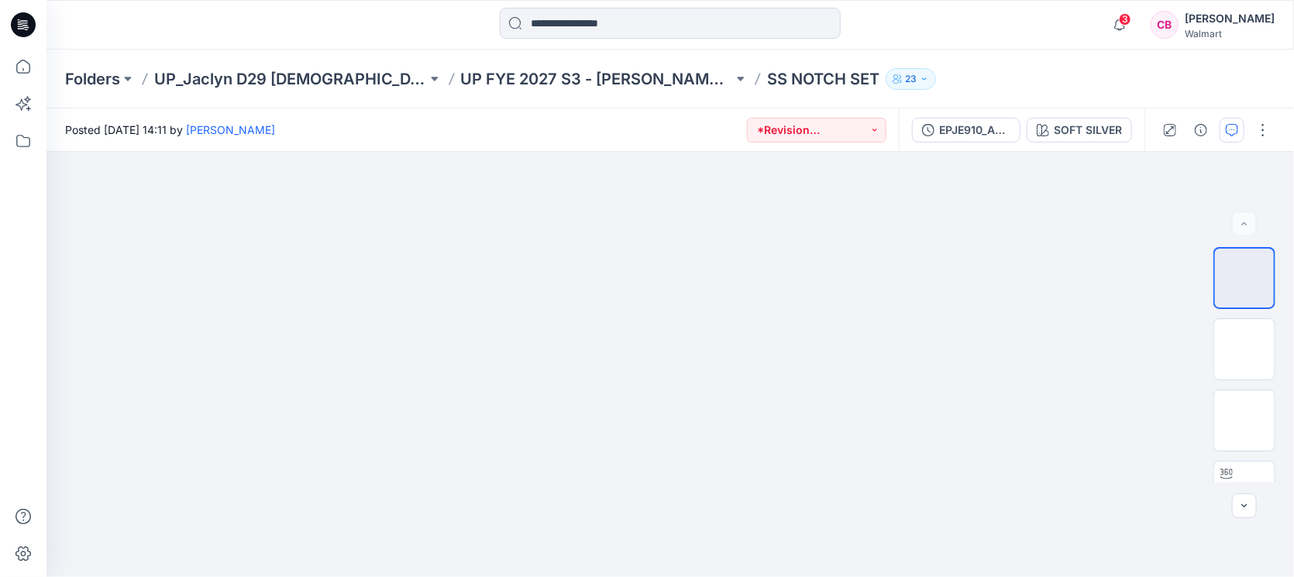
click at [1023, 129] on icon "button" at bounding box center [1232, 130] width 12 height 12
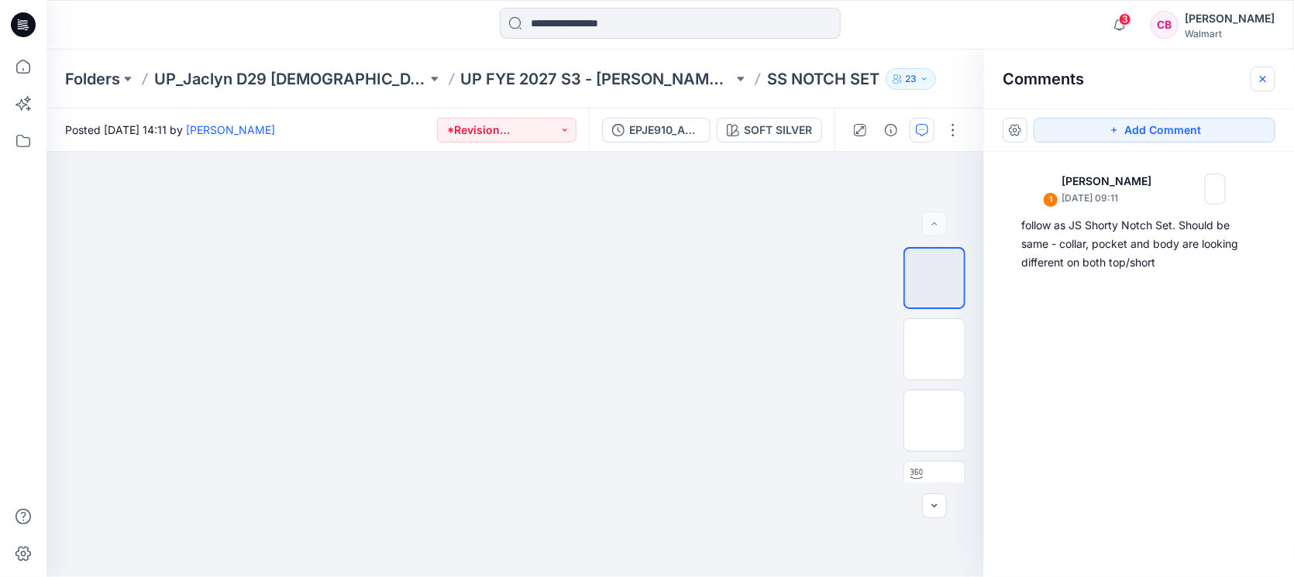
click at [1023, 79] on button "button" at bounding box center [1262, 79] width 25 height 25
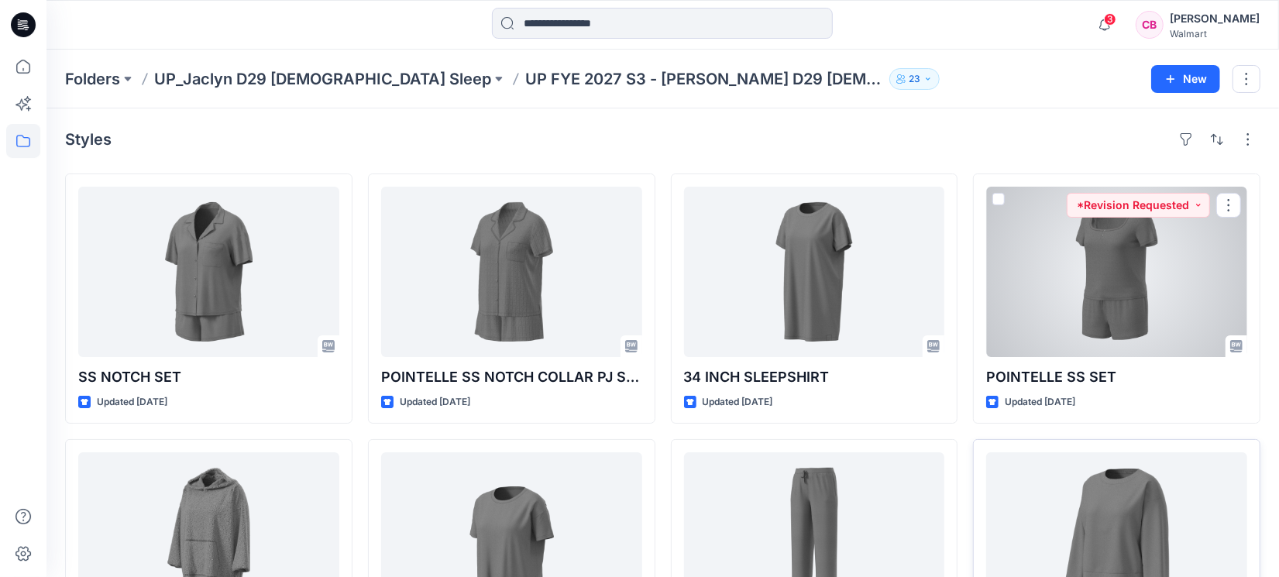
scroll to position [290, 0]
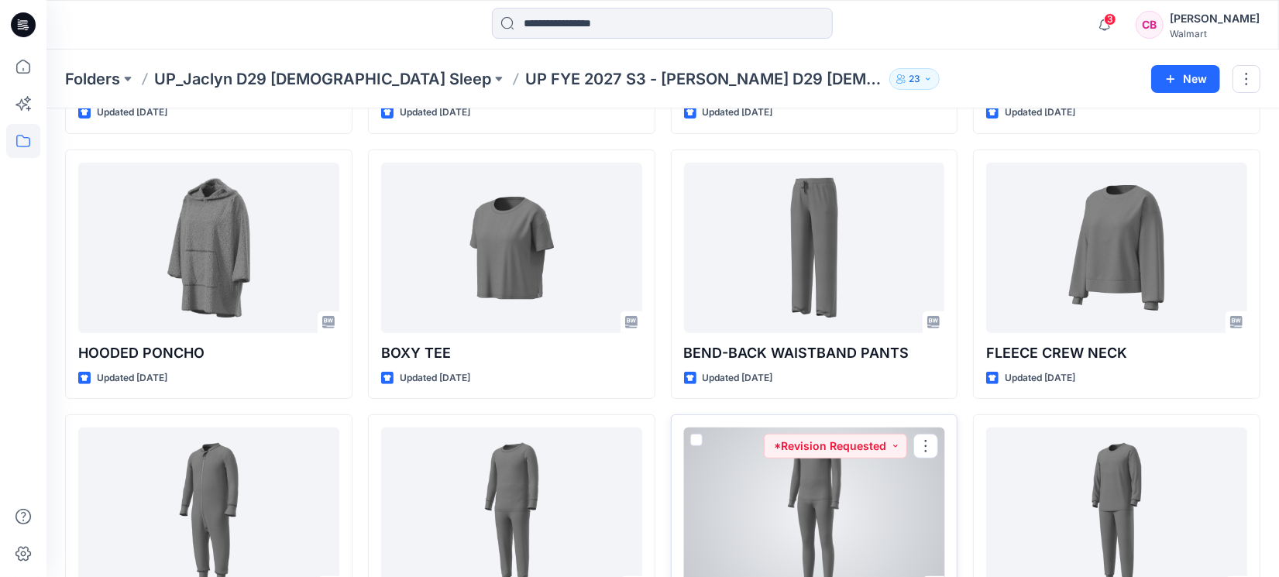
click at [819, 461] on div at bounding box center [814, 513] width 261 height 170
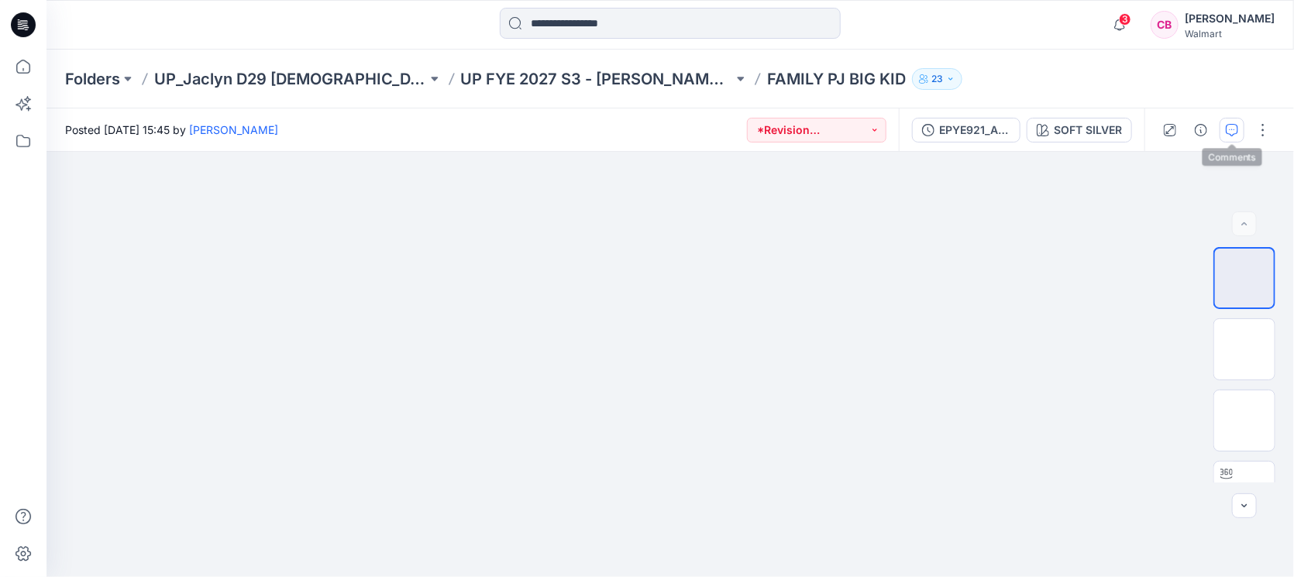
click at [1023, 122] on button "button" at bounding box center [1231, 130] width 25 height 25
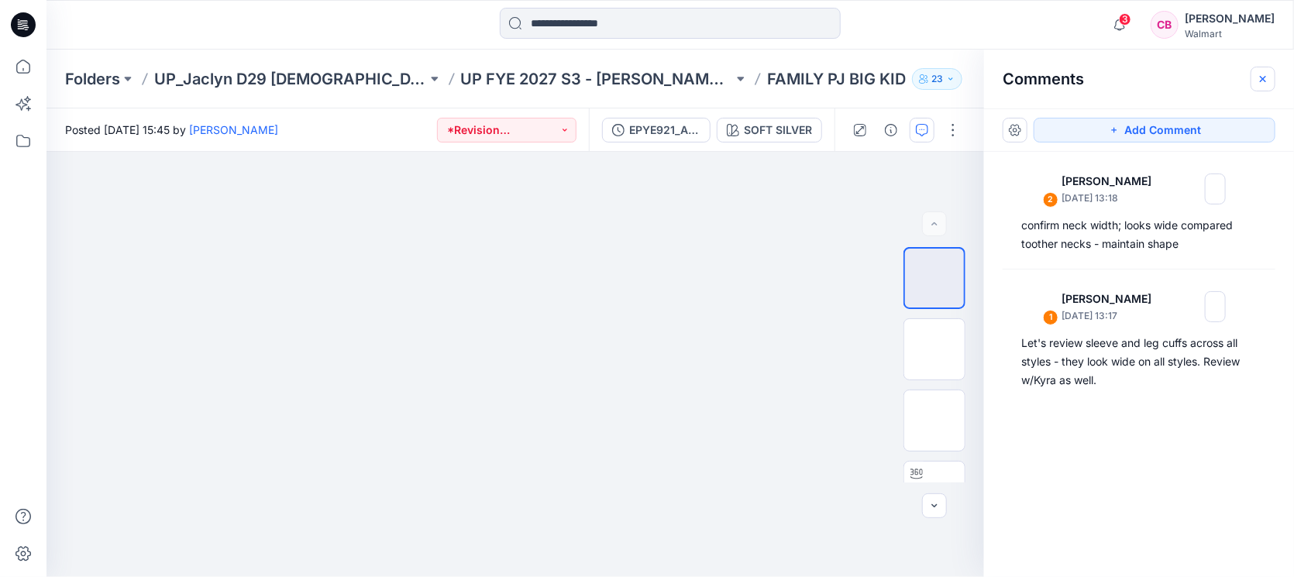
click at [1023, 78] on icon "button" at bounding box center [1262, 79] width 12 height 12
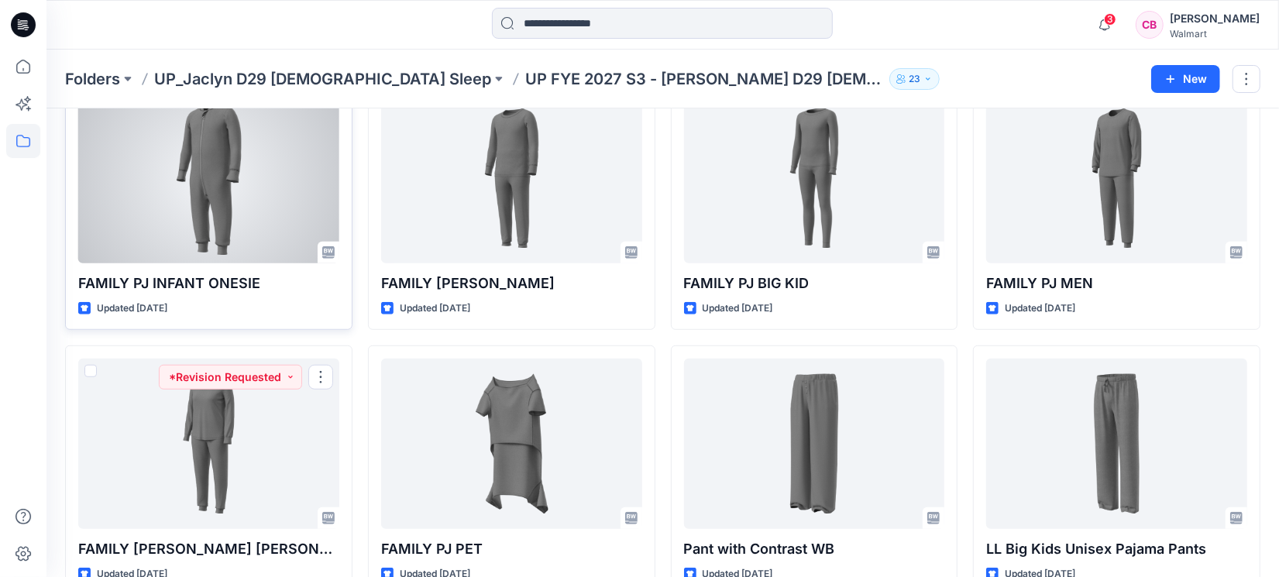
scroll to position [449, 0]
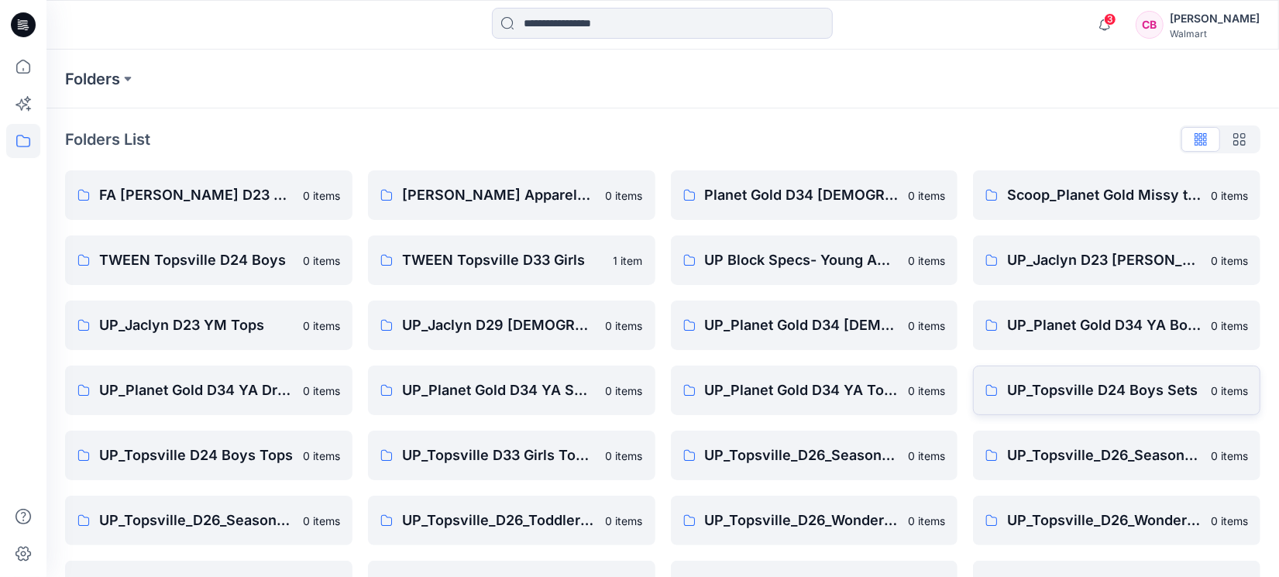
click at [1023, 395] on p "UP_Topsville D24 Boys Sets" at bounding box center [1104, 391] width 194 height 22
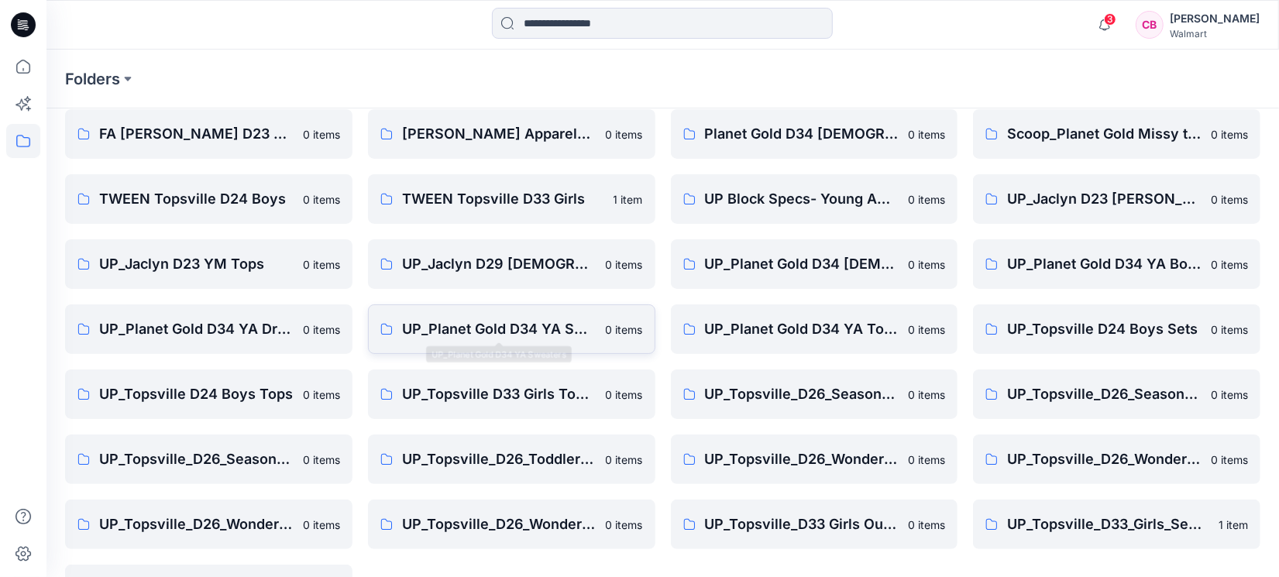
scroll to position [116, 0]
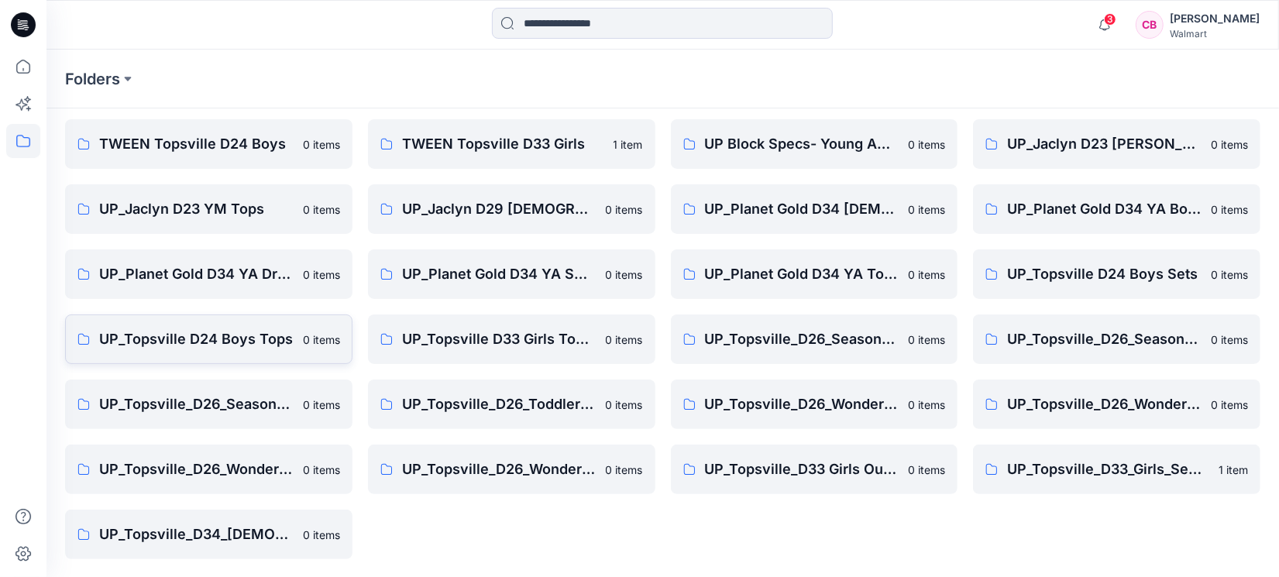
click at [171, 339] on p "UP_Topsville D24 Boys Tops" at bounding box center [196, 339] width 194 height 22
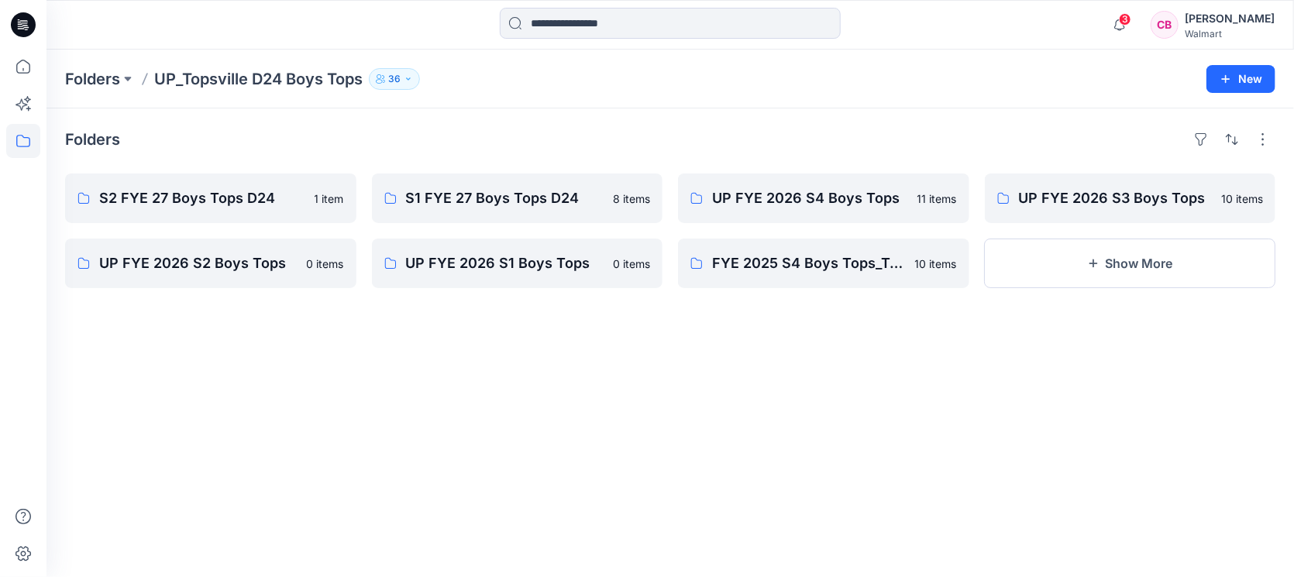
click at [244, 366] on div "Folders S2 FYE 27 Boys Tops D24 1 item UP FYE 2026 S2 Boys Tops 0 items S1 FYE …" at bounding box center [669, 342] width 1247 height 469
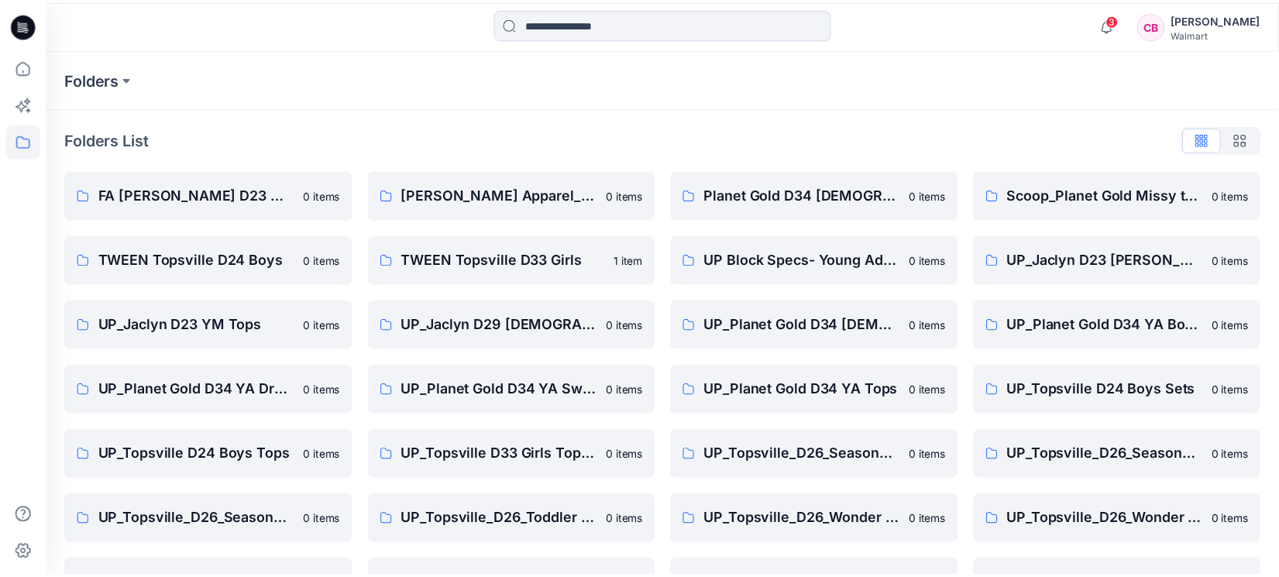
scroll to position [116, 0]
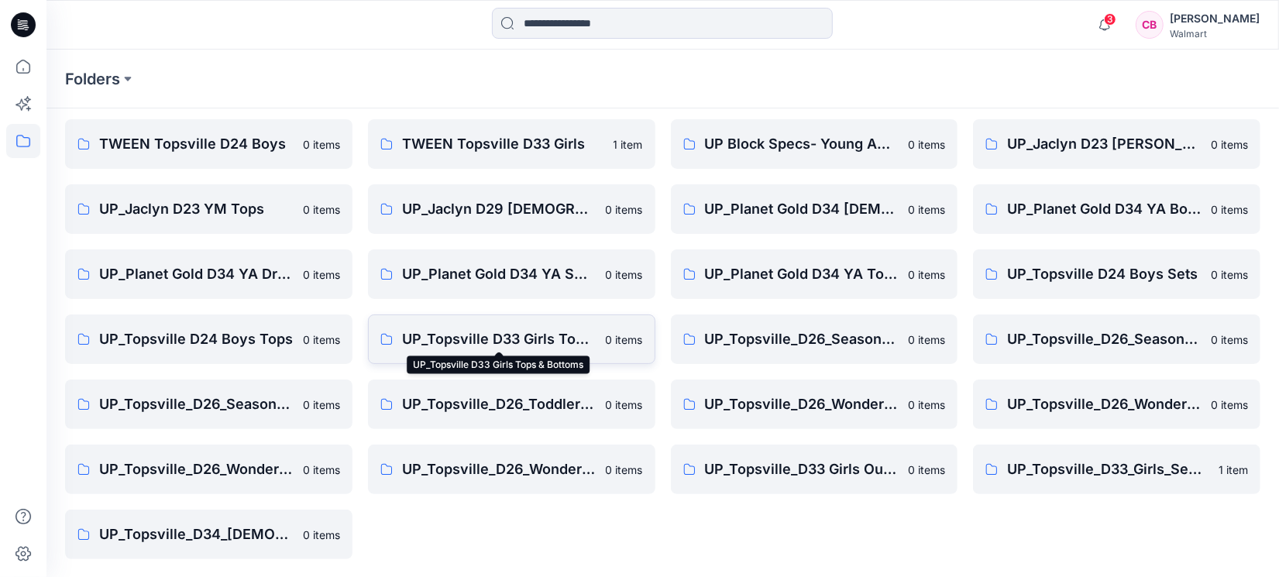
click at [472, 343] on p "UP_Topsville D33 Girls Tops & Bottoms" at bounding box center [499, 339] width 194 height 22
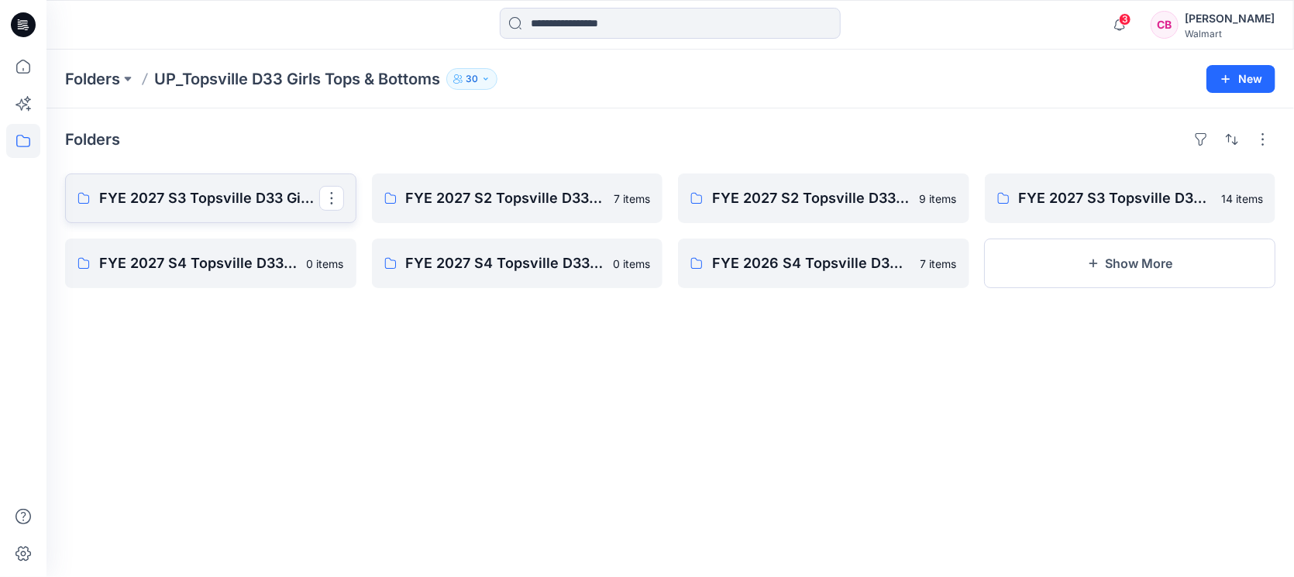
click at [242, 205] on p "FYE 2027 S3 Topsville D33 Girls Bottoms" at bounding box center [209, 198] width 220 height 22
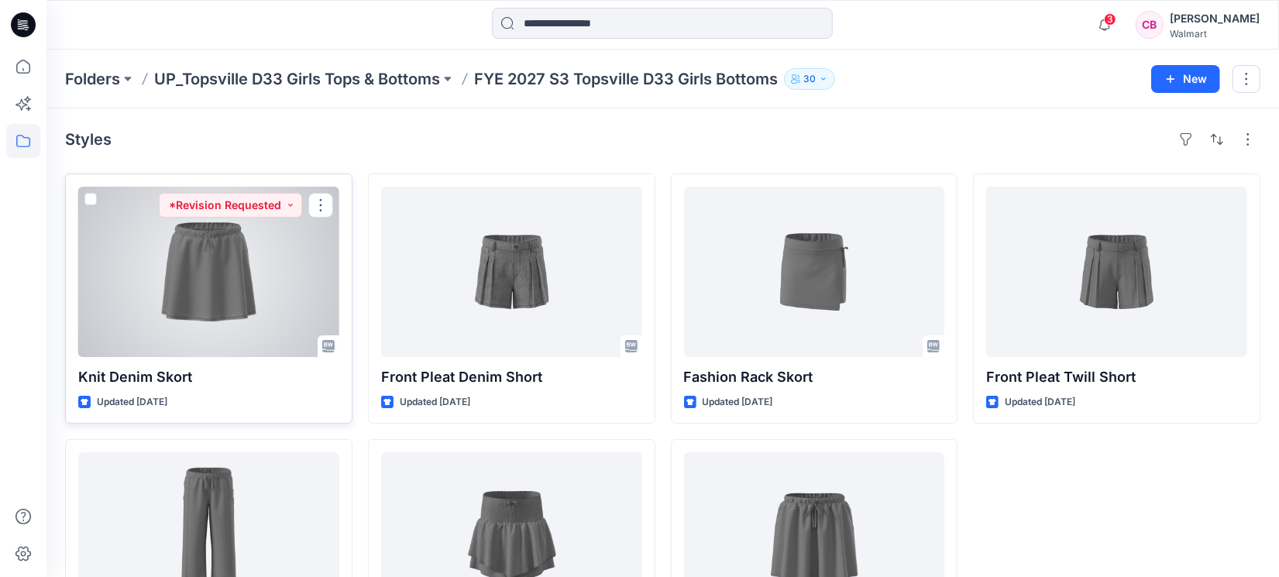
click at [205, 279] on div at bounding box center [208, 272] width 261 height 170
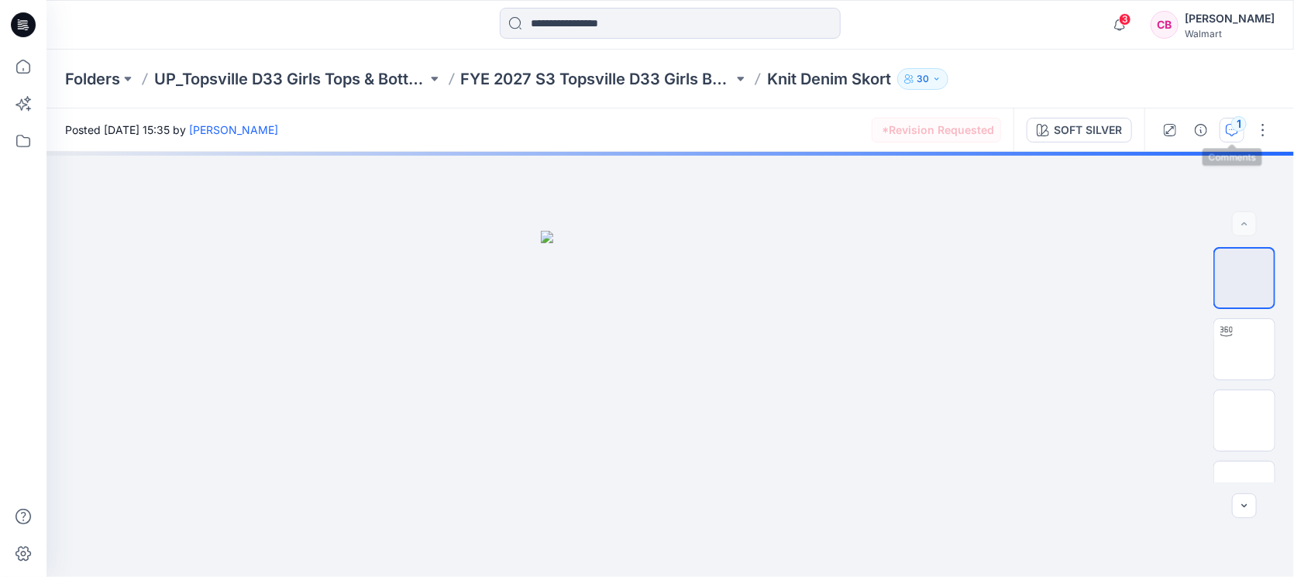
click at [1023, 128] on div "1" at bounding box center [1238, 123] width 15 height 15
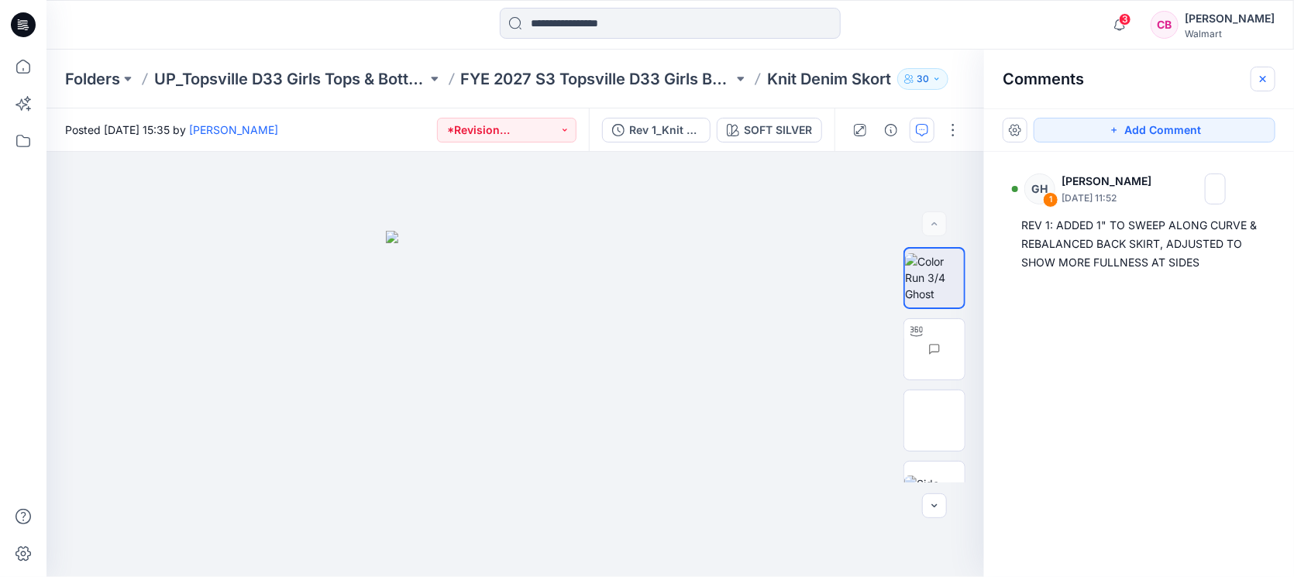
click at [1023, 84] on button "button" at bounding box center [1262, 79] width 25 height 25
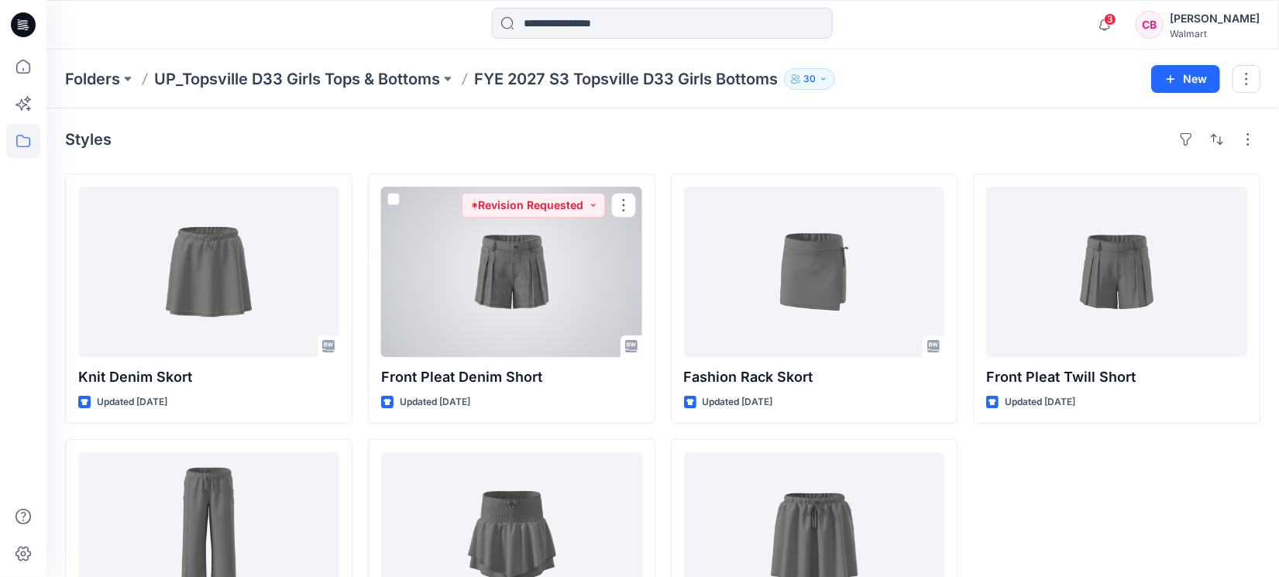
drag, startPoint x: 501, startPoint y: 304, endPoint x: 712, endPoint y: 263, distance: 214.5
click at [503, 303] on div at bounding box center [511, 272] width 261 height 170
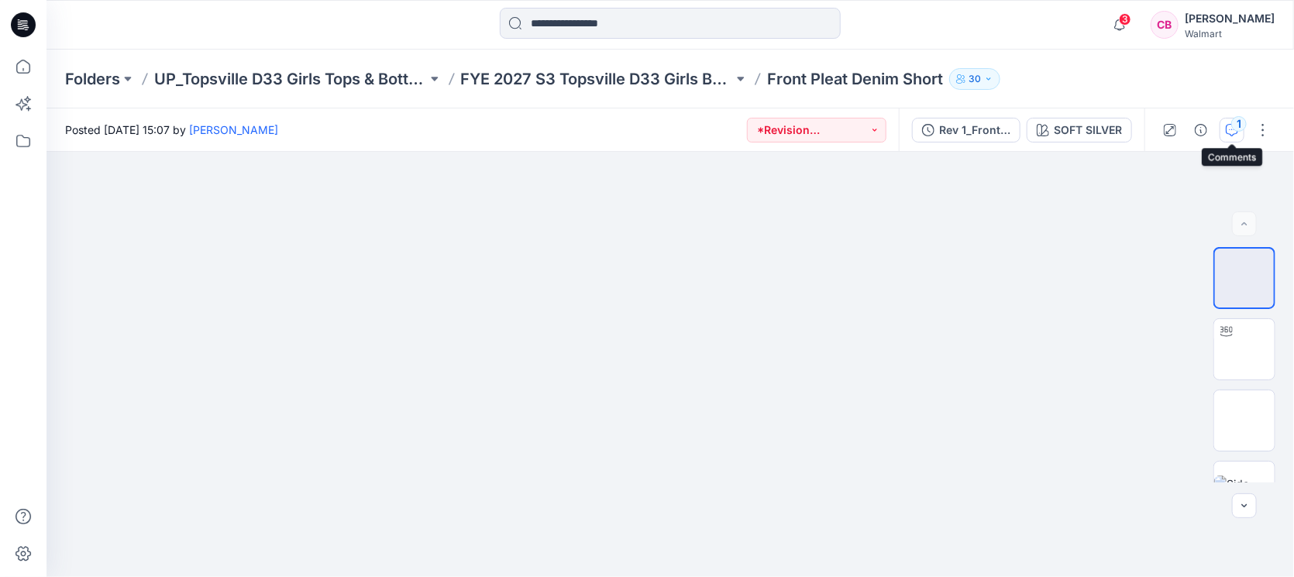
click at [1023, 119] on div "1" at bounding box center [1238, 123] width 15 height 15
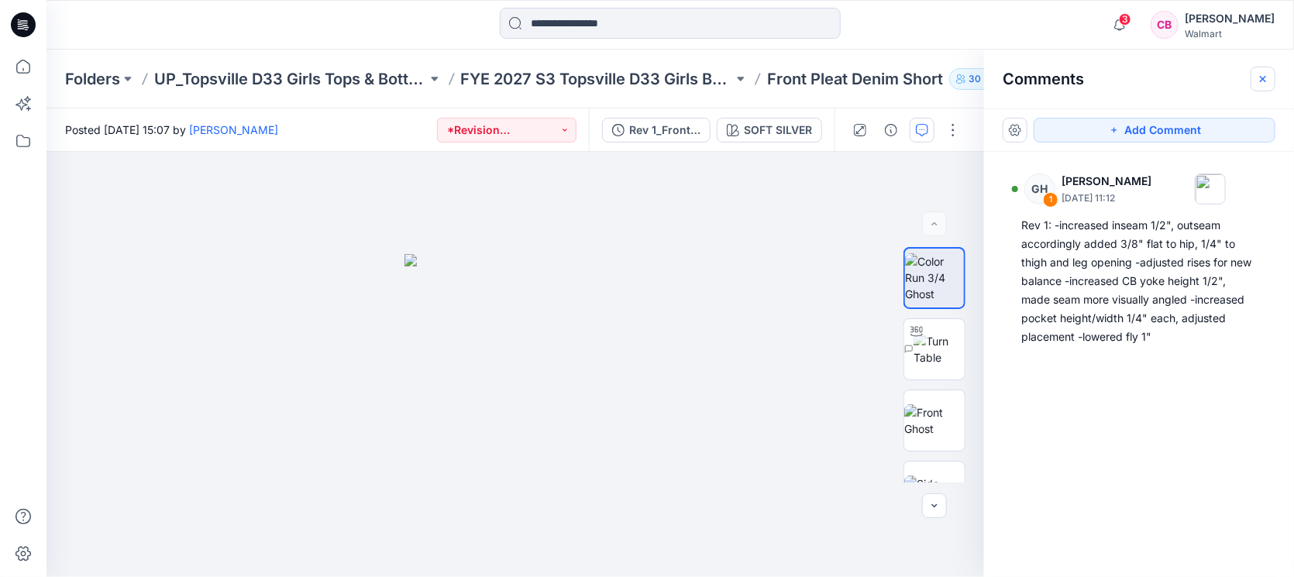
click at [1023, 82] on icon "button" at bounding box center [1262, 79] width 12 height 12
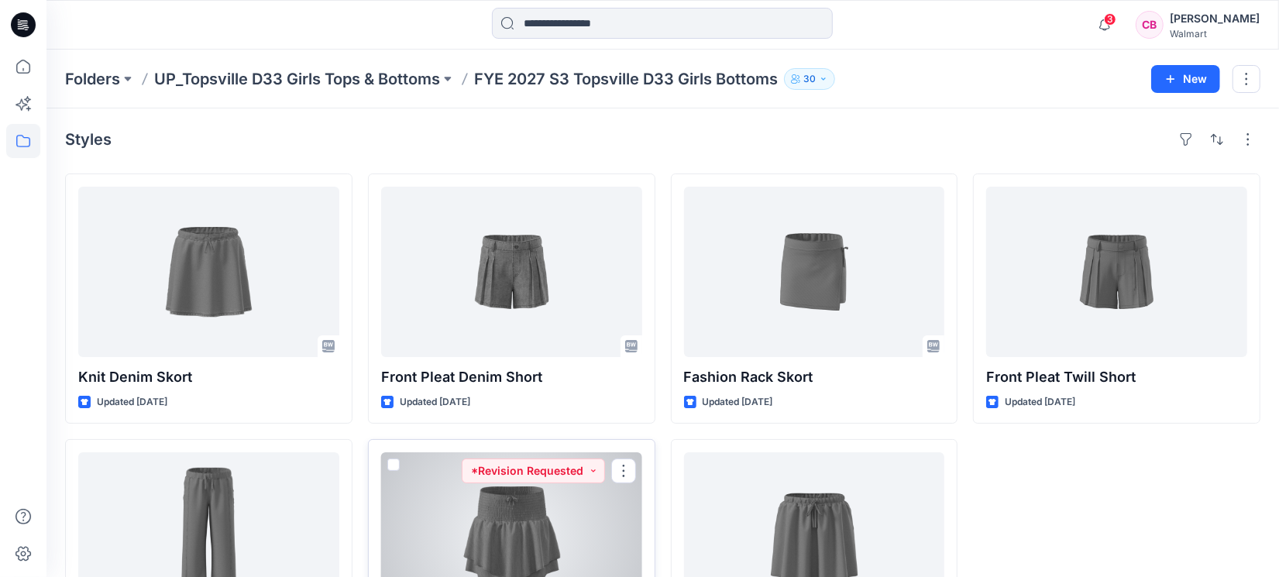
click at [547, 461] on div at bounding box center [511, 537] width 261 height 170
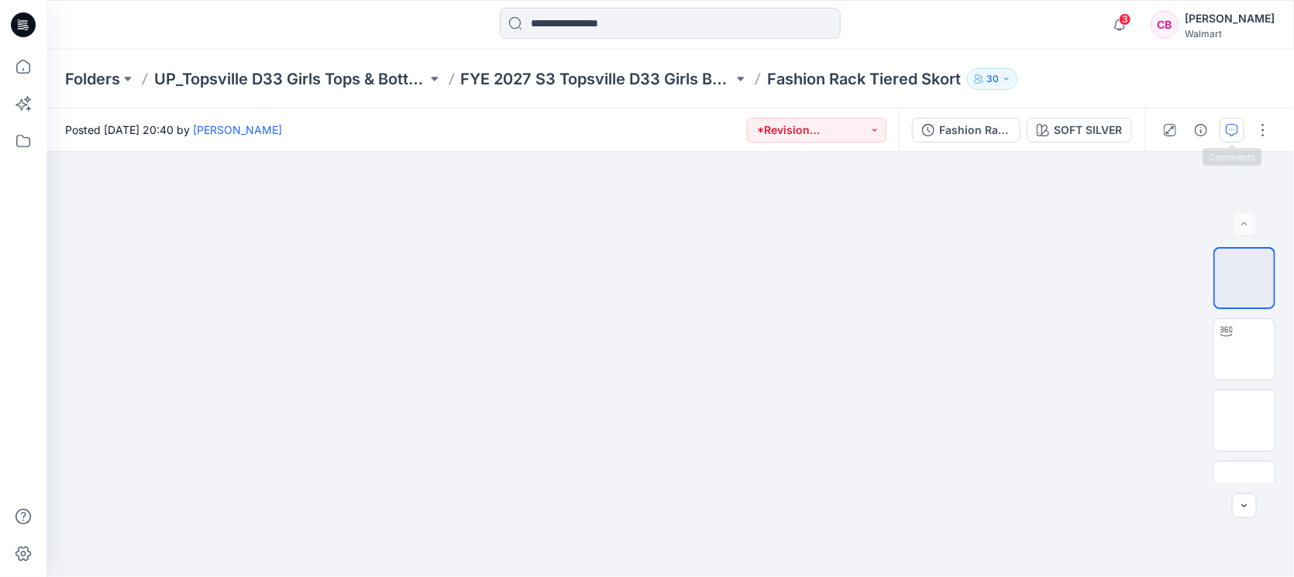
click at [1023, 126] on icon "button" at bounding box center [1232, 130] width 12 height 12
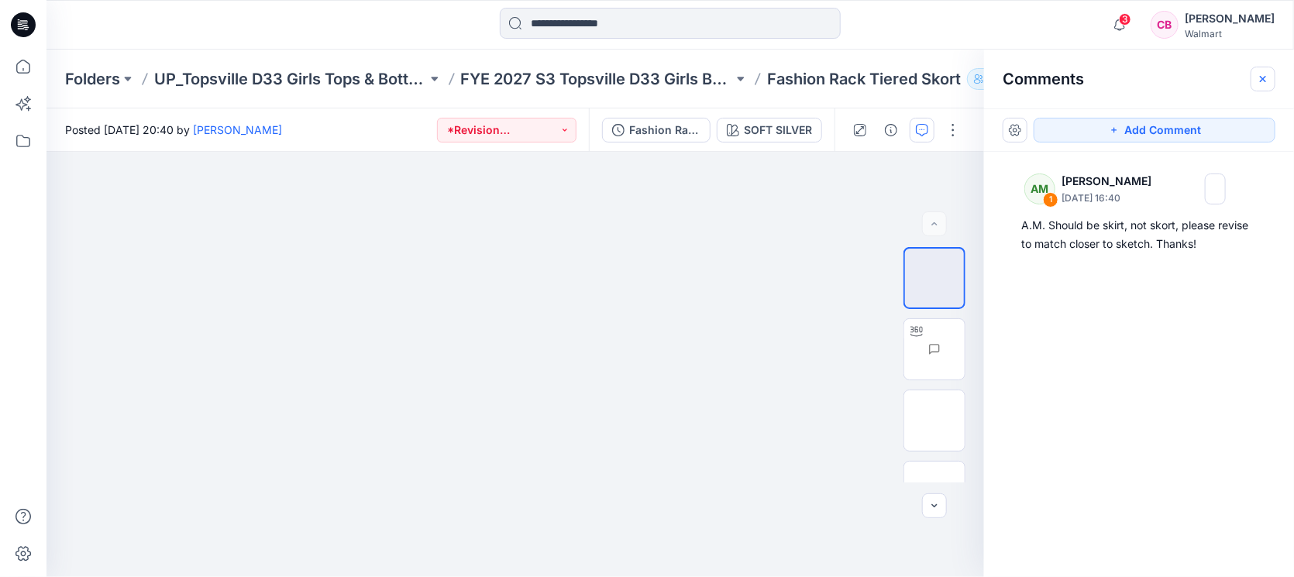
click at [1023, 75] on icon "button" at bounding box center [1262, 79] width 12 height 12
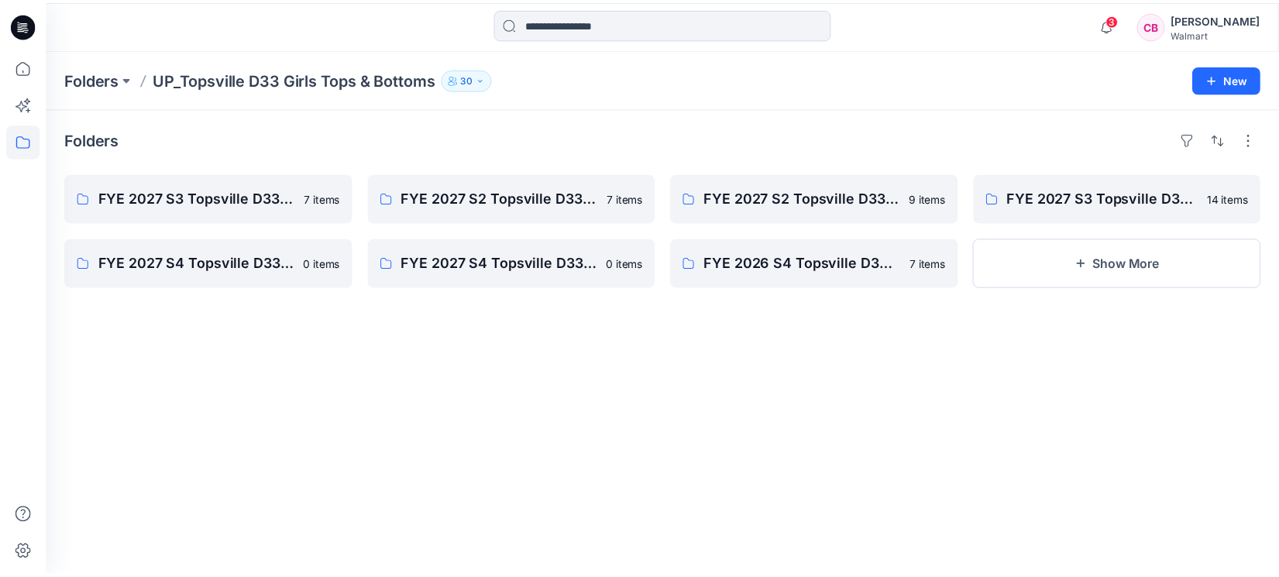
scroll to position [116, 0]
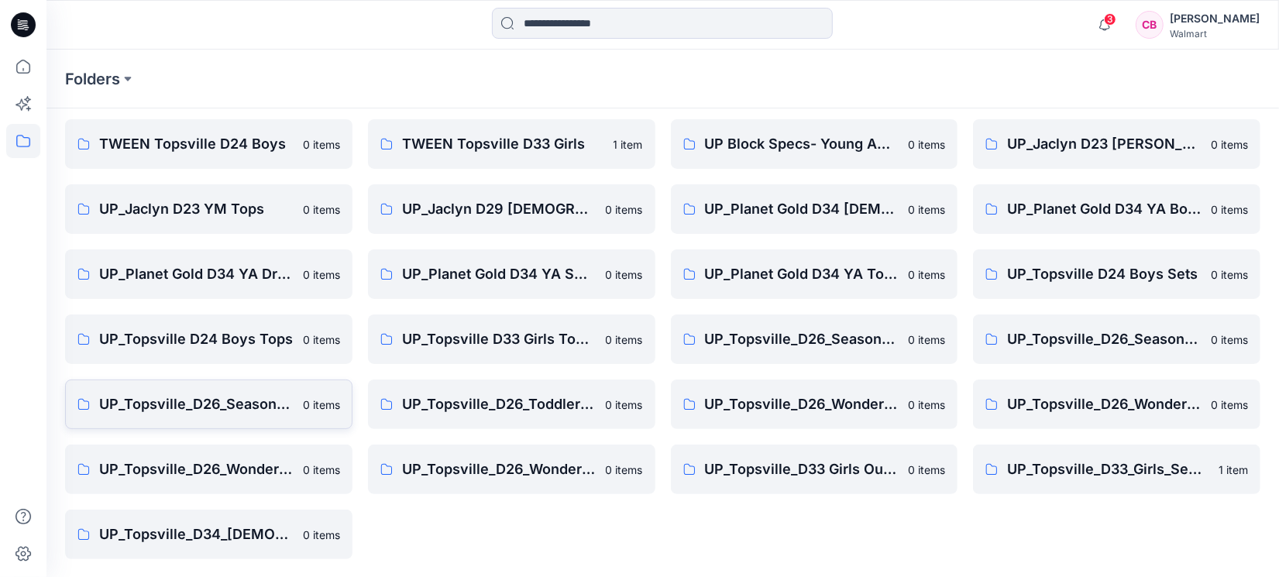
click at [242, 405] on p "UP_Topsville_D26_Seasonal Events_Toddler Girl" at bounding box center [196, 405] width 194 height 22
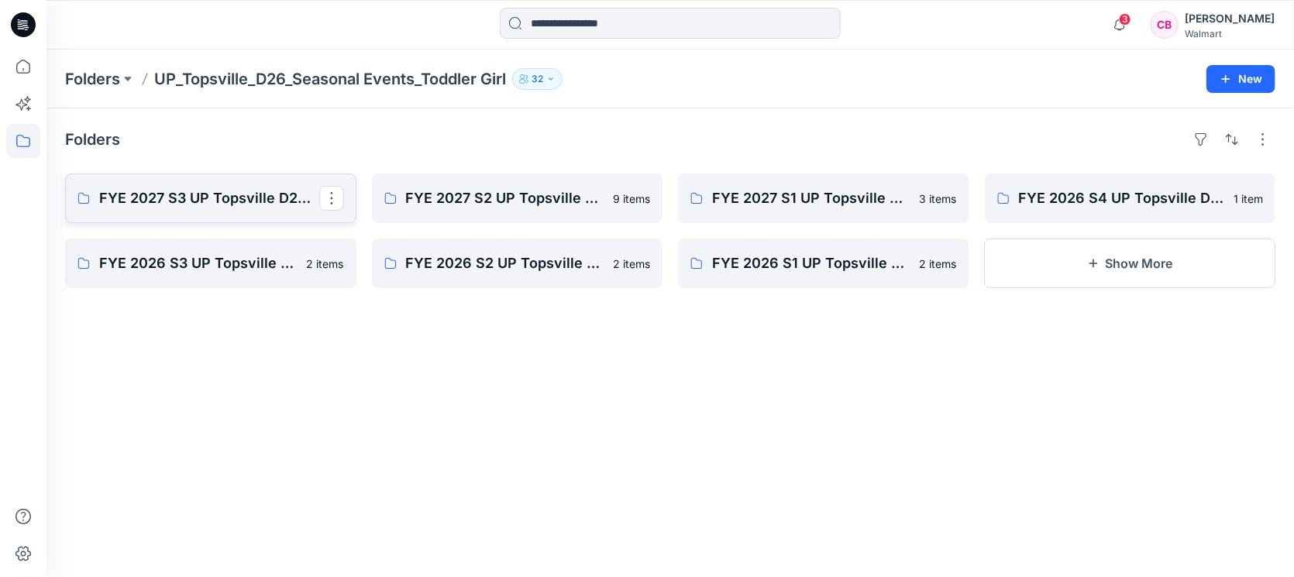
click at [215, 201] on p "FYE 2027 S3 UP Topsville D26 Toddler Girl Seasonal" at bounding box center [209, 198] width 220 height 22
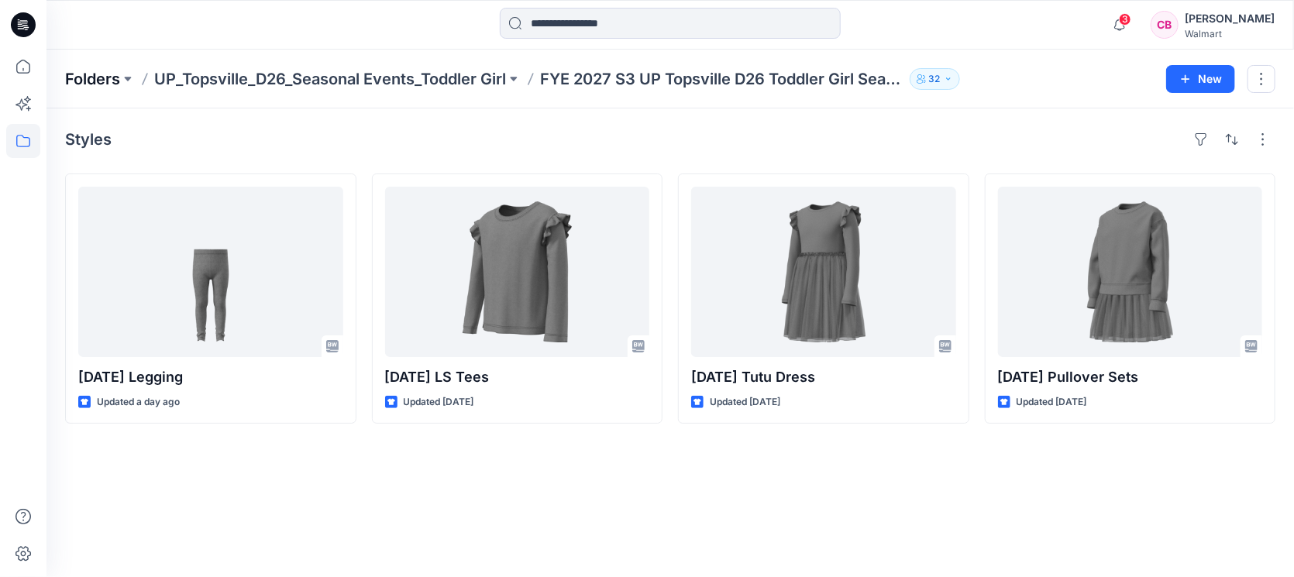
click at [79, 75] on p "Folders" at bounding box center [92, 79] width 55 height 22
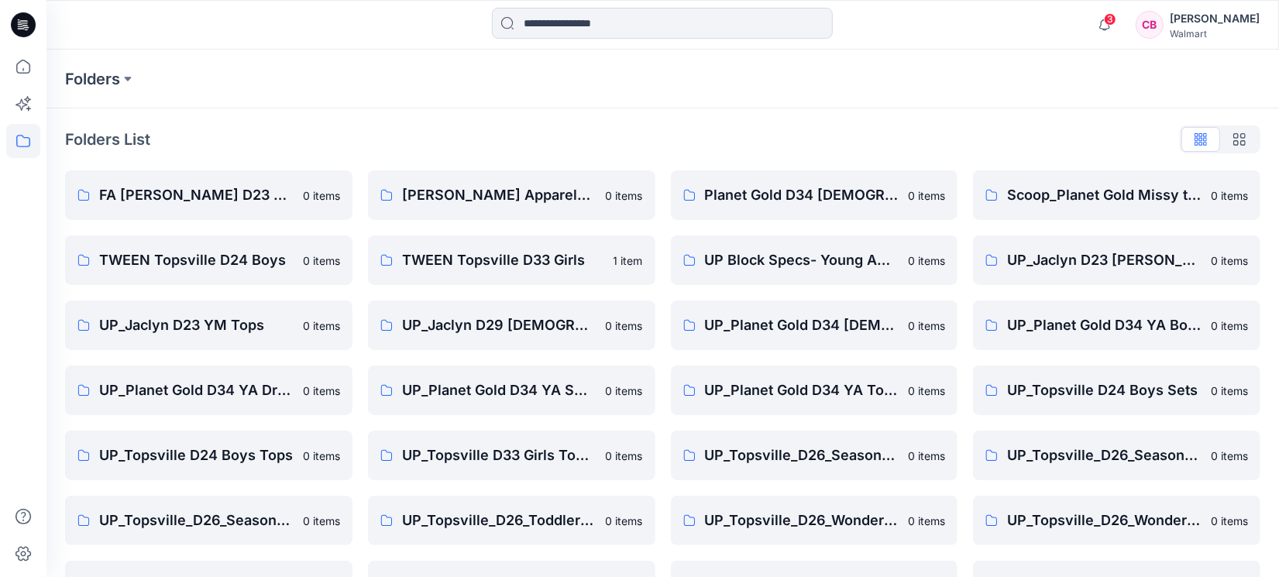
scroll to position [97, 0]
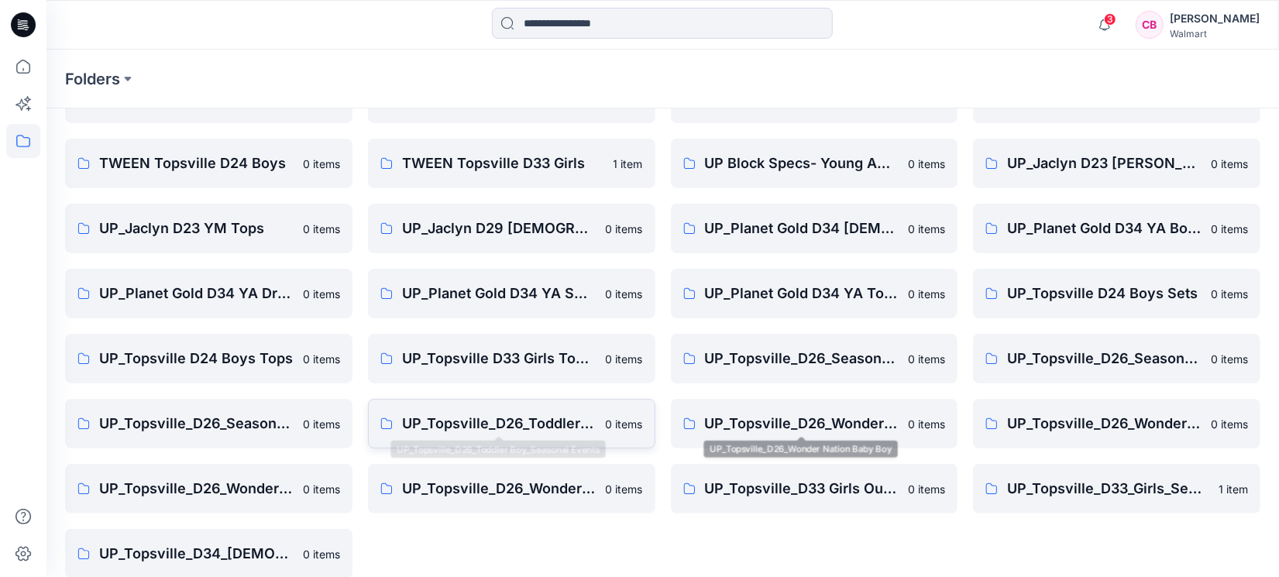
click at [486, 426] on p "UP_Topsville_D26_Toddler Boy_Seasonal Events" at bounding box center [499, 424] width 194 height 22
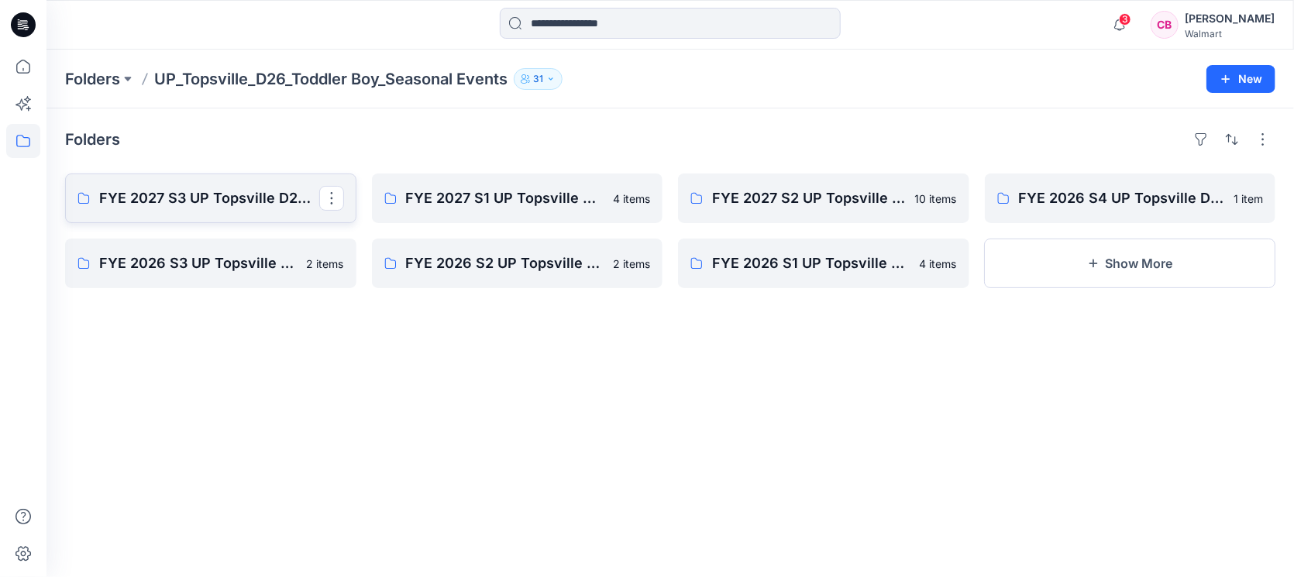
click at [259, 194] on p "FYE 2027 S3 UP Topsville D26 Toddler Boy Seasonal" at bounding box center [209, 198] width 220 height 22
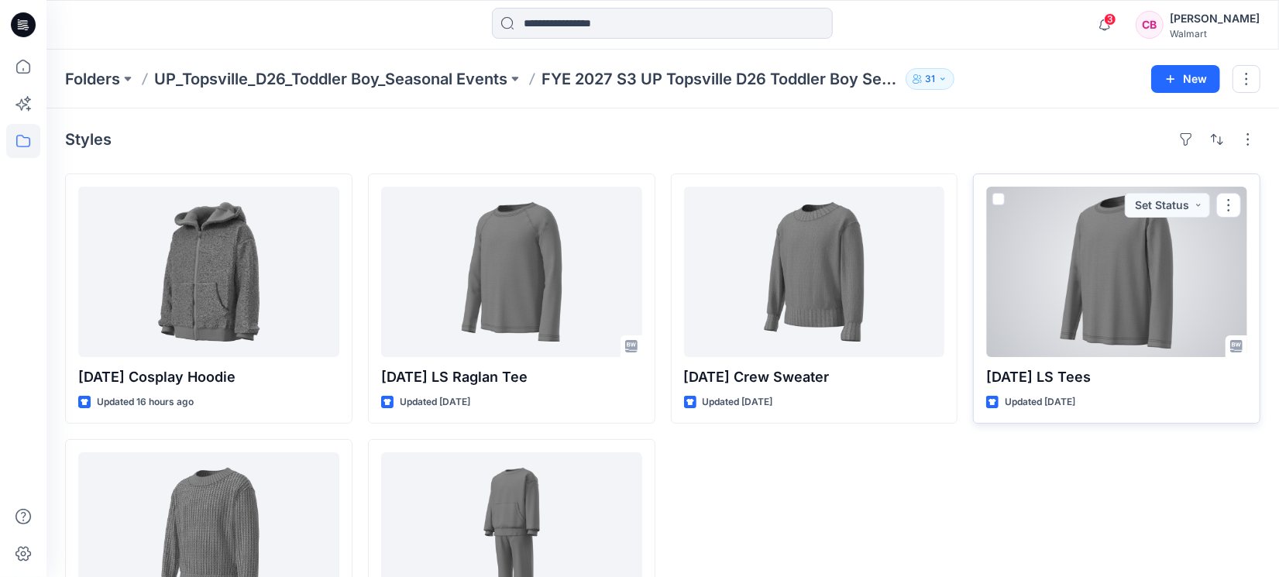
click at [1023, 309] on div at bounding box center [1116, 272] width 261 height 170
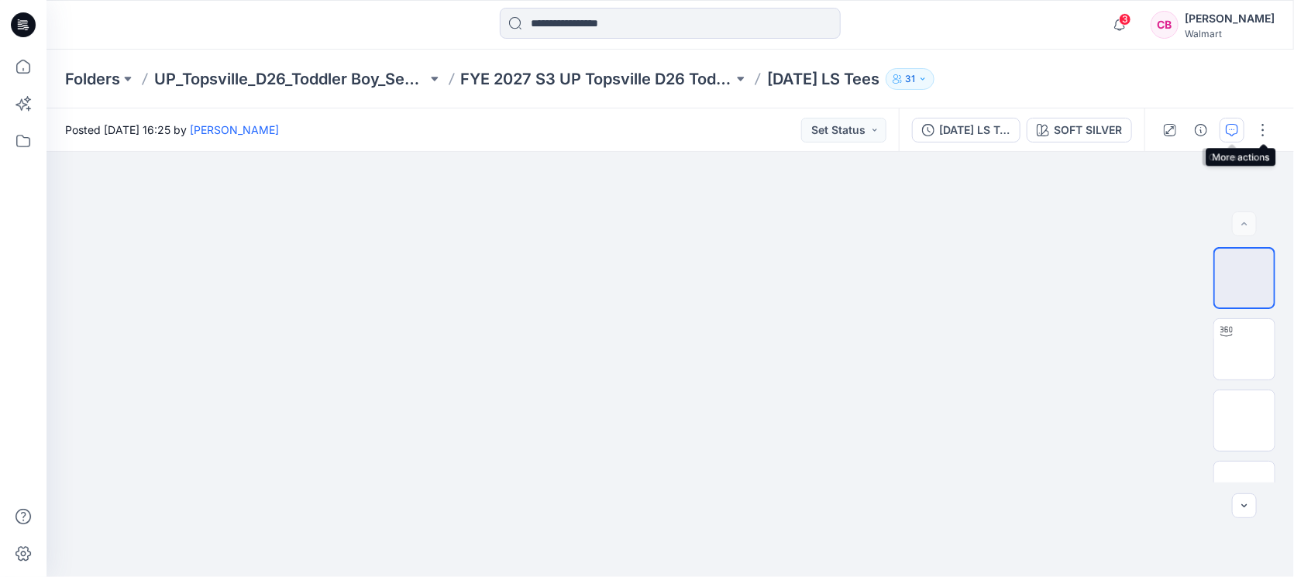
click at [1023, 132] on button "button" at bounding box center [1231, 130] width 25 height 25
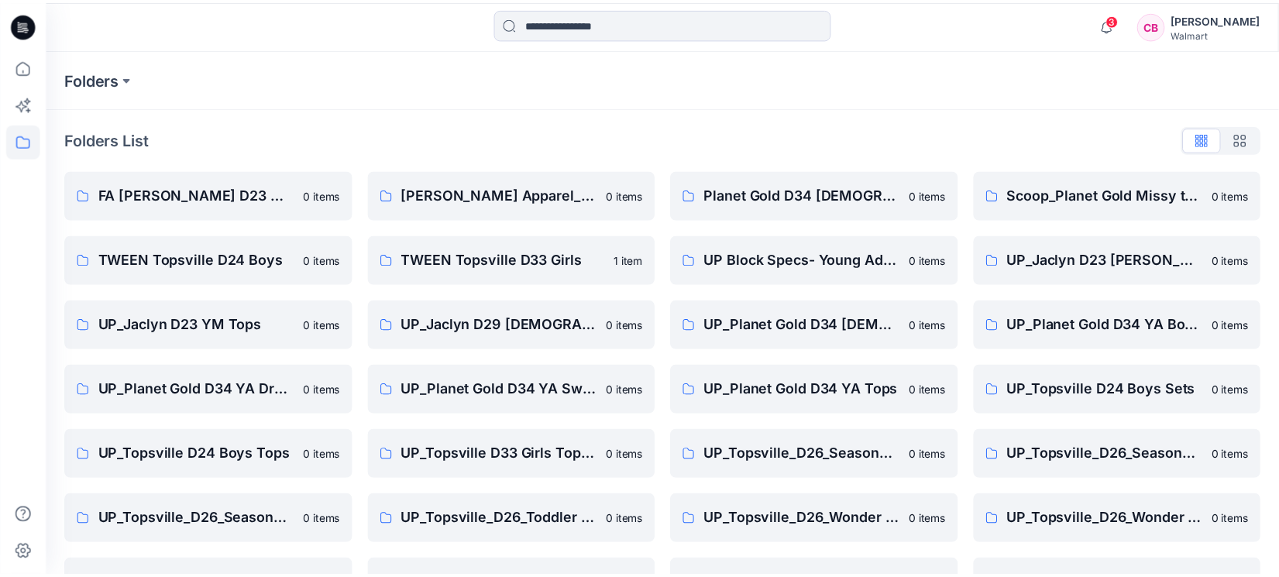
scroll to position [97, 0]
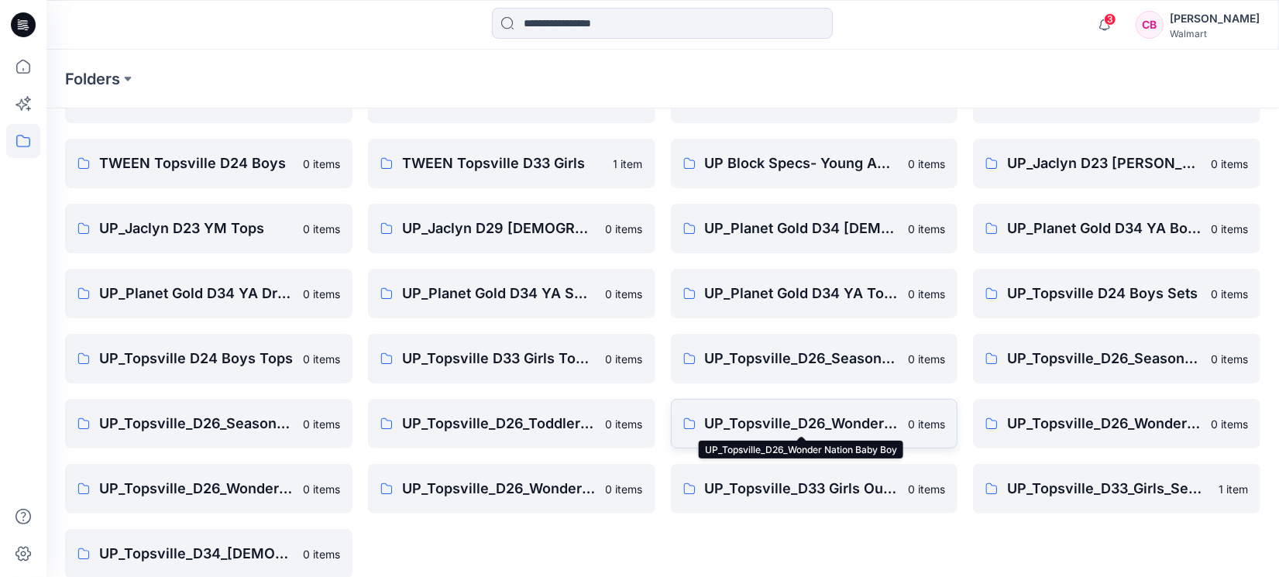
click at [855, 429] on p "UP_Topsville_D26_Wonder Nation Baby Boy" at bounding box center [802, 424] width 194 height 22
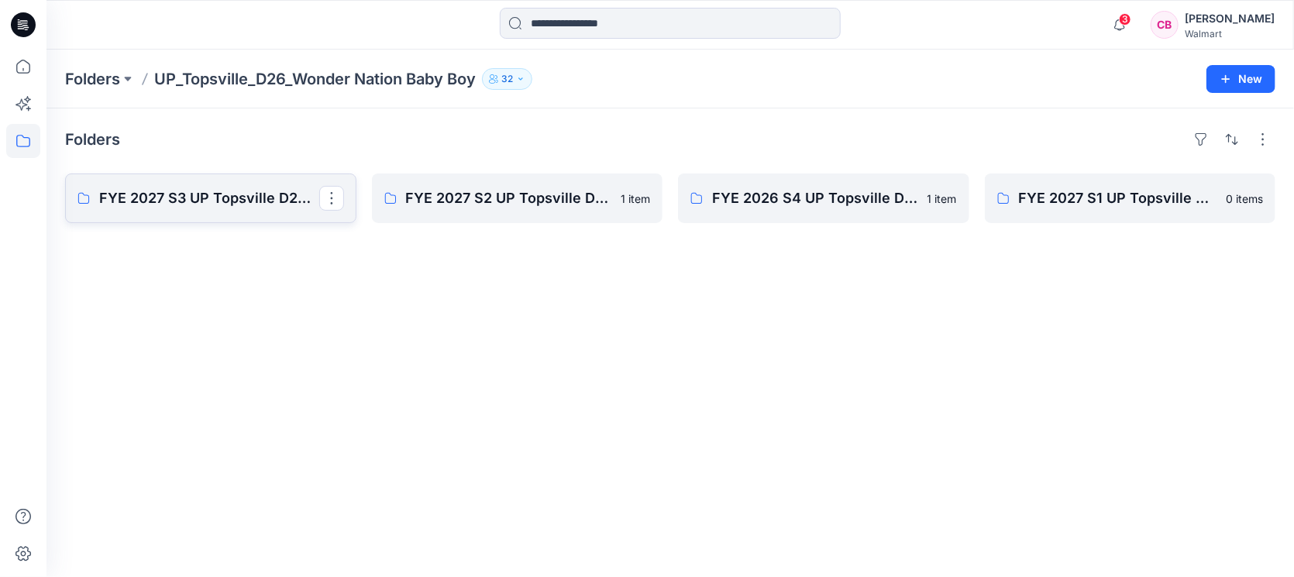
click at [232, 209] on link "FYE 2027 S3 UP Topsville D26 Baby Boy Wonder Nation" at bounding box center [210, 199] width 291 height 50
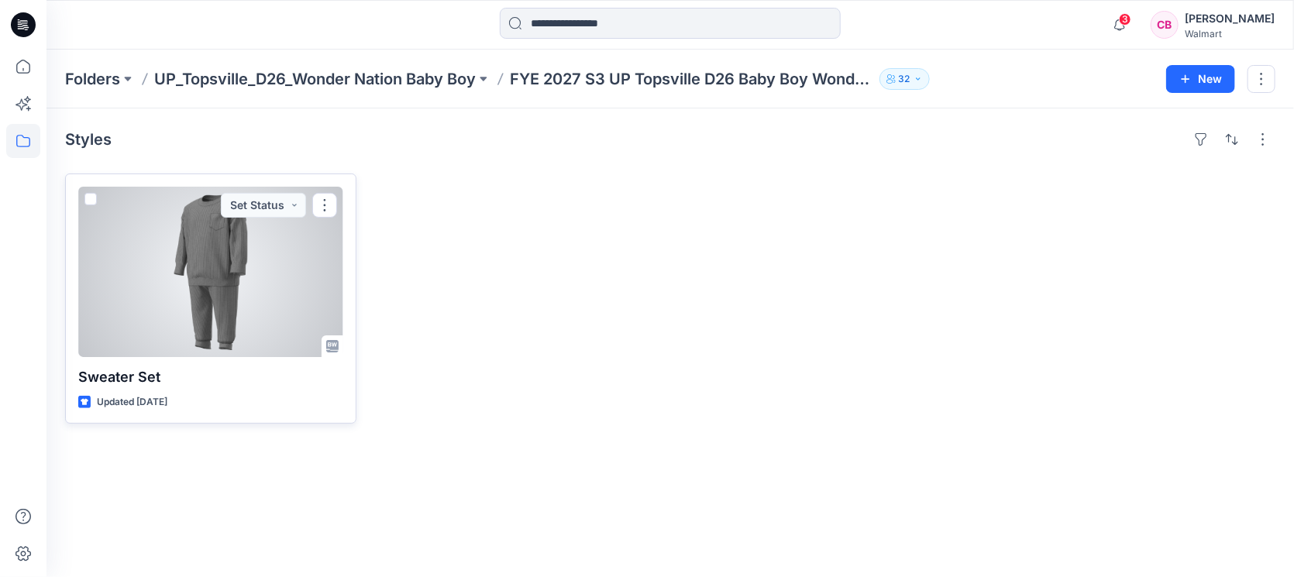
click at [174, 285] on div at bounding box center [210, 272] width 265 height 170
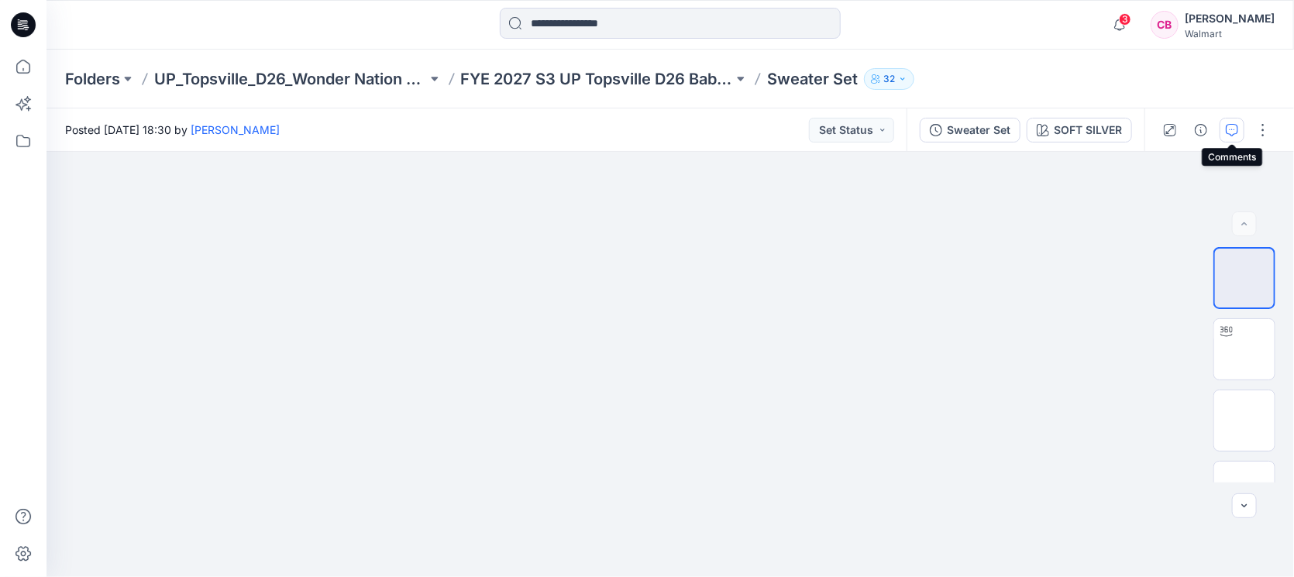
click at [1023, 134] on icon "button" at bounding box center [1232, 130] width 12 height 12
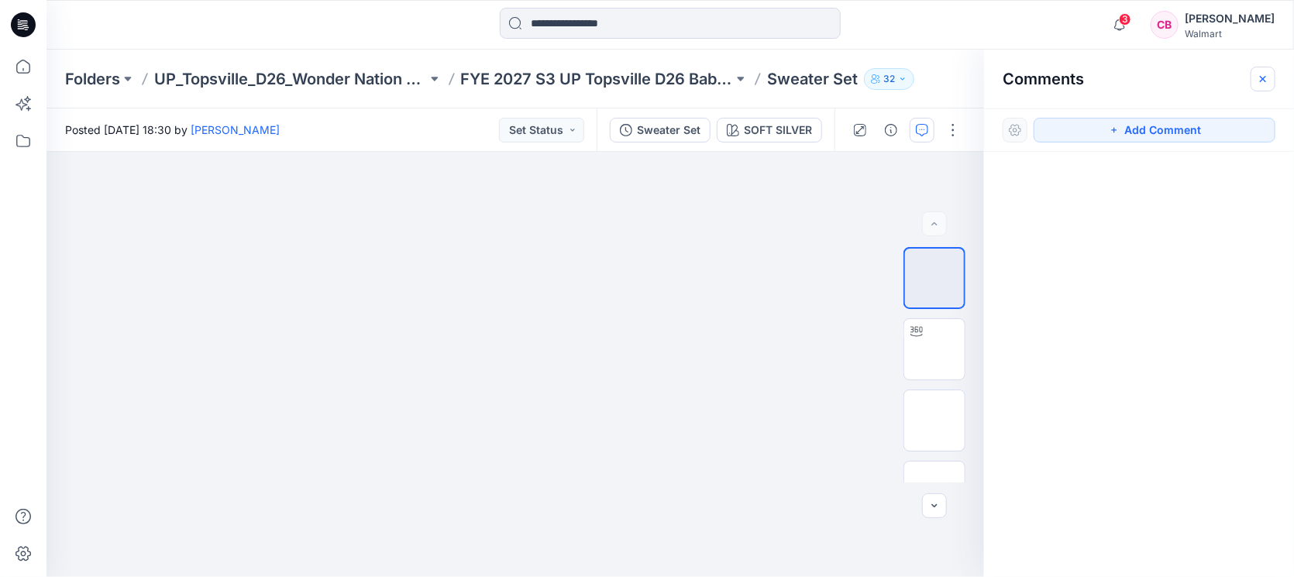
click at [1023, 82] on icon "button" at bounding box center [1262, 79] width 12 height 12
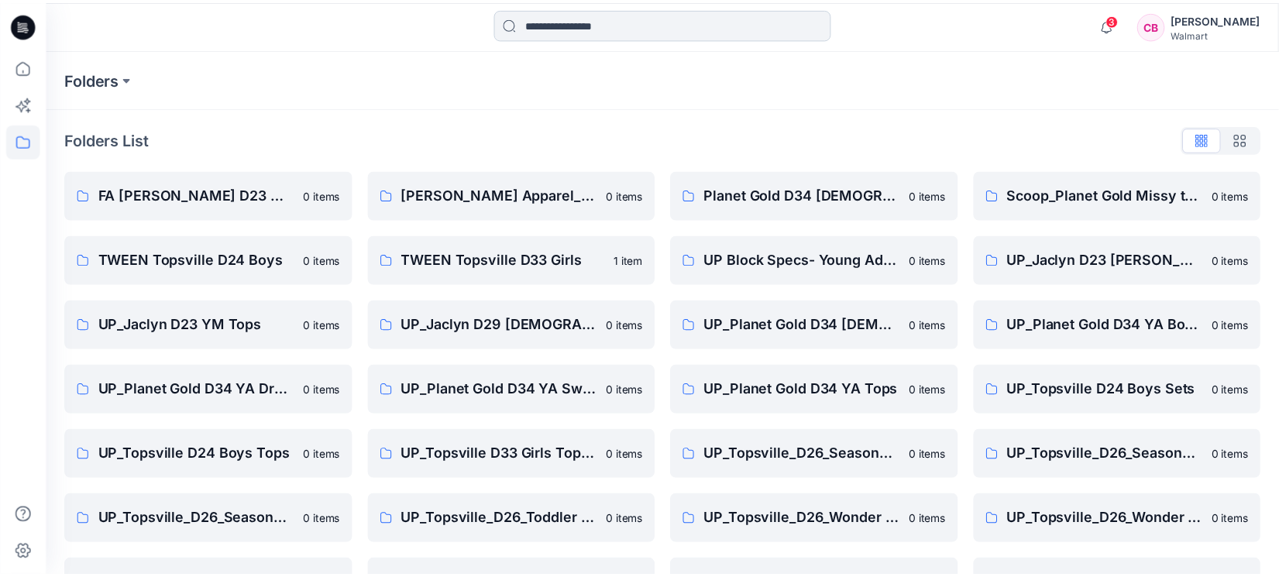
scroll to position [97, 0]
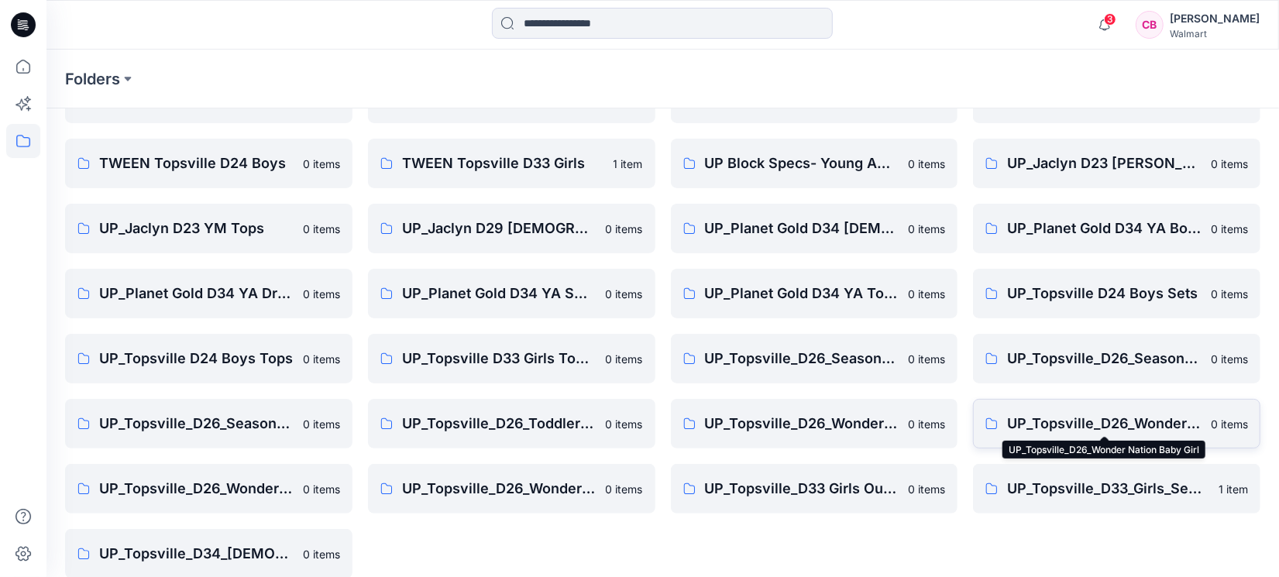
click at [1023, 428] on p "UP_Topsville_D26_Wonder Nation Baby Girl" at bounding box center [1104, 424] width 194 height 22
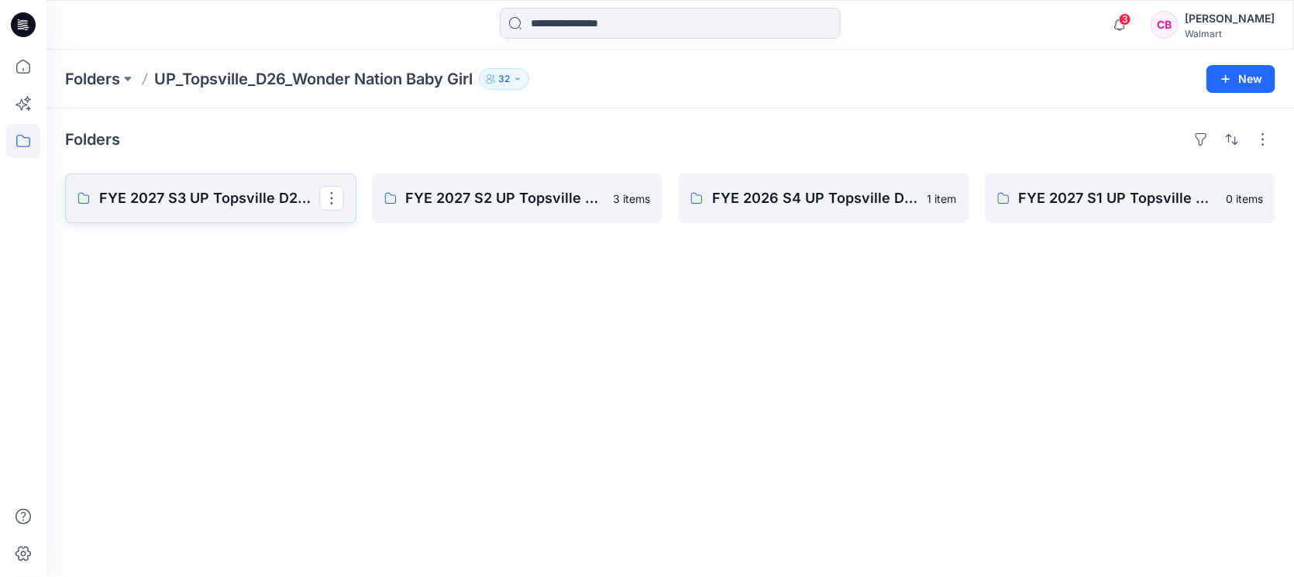
click at [194, 187] on p "FYE 2027 S3 UP Topsville D26 Baby Girl Wonder Nation" at bounding box center [209, 198] width 220 height 22
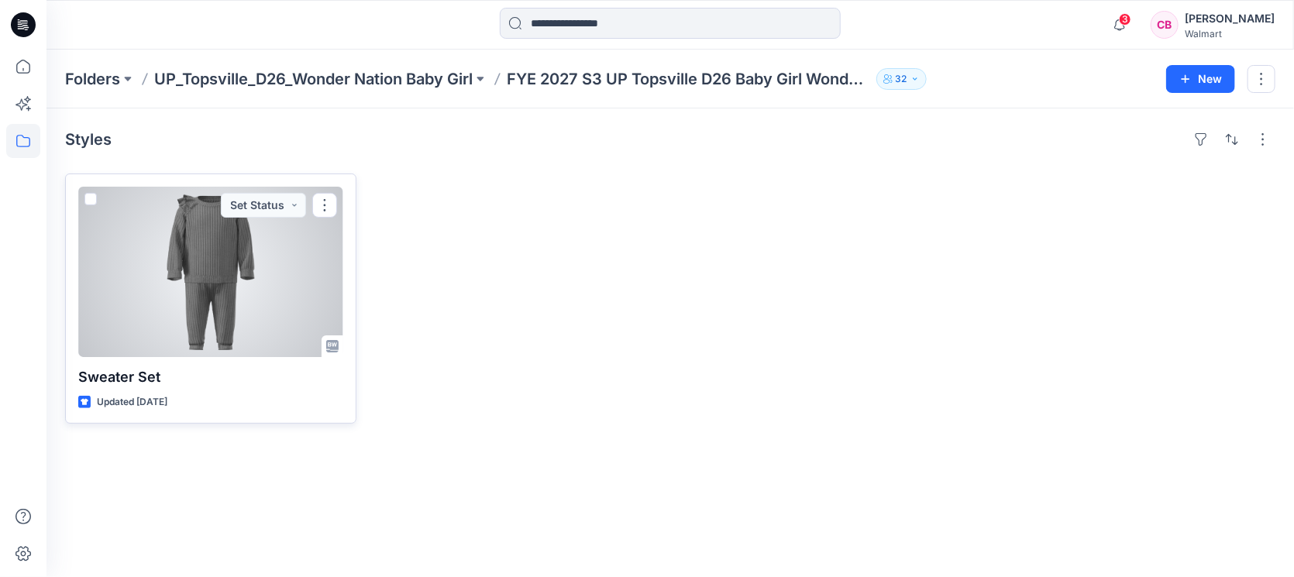
click at [174, 300] on div at bounding box center [210, 272] width 265 height 170
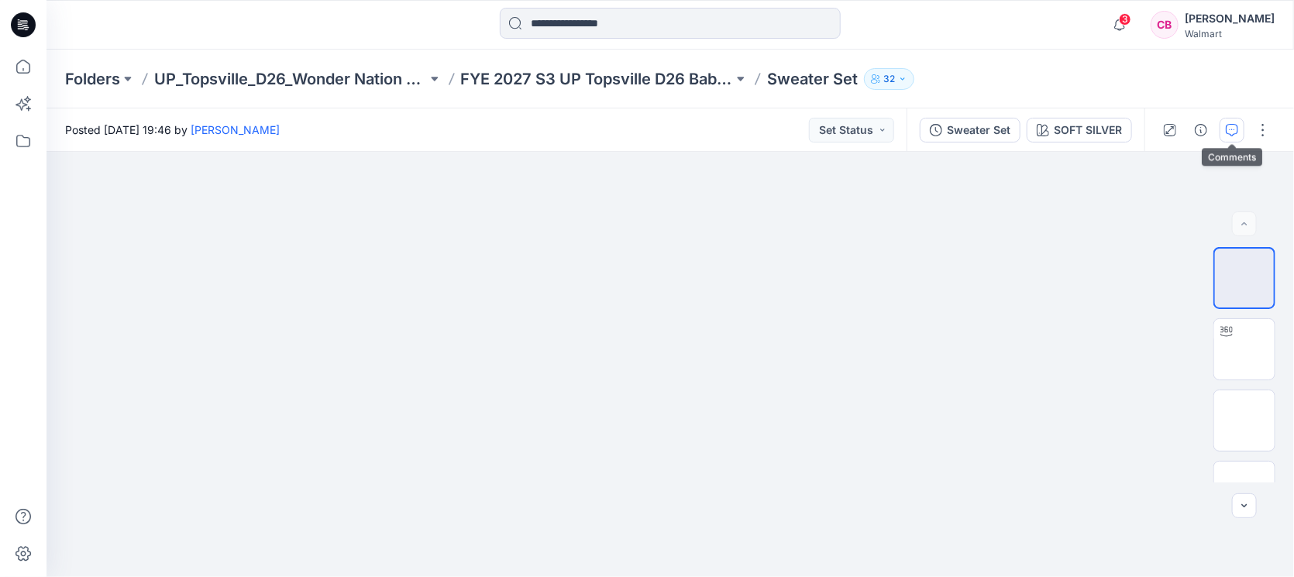
click at [1023, 129] on icon "button" at bounding box center [1232, 130] width 12 height 12
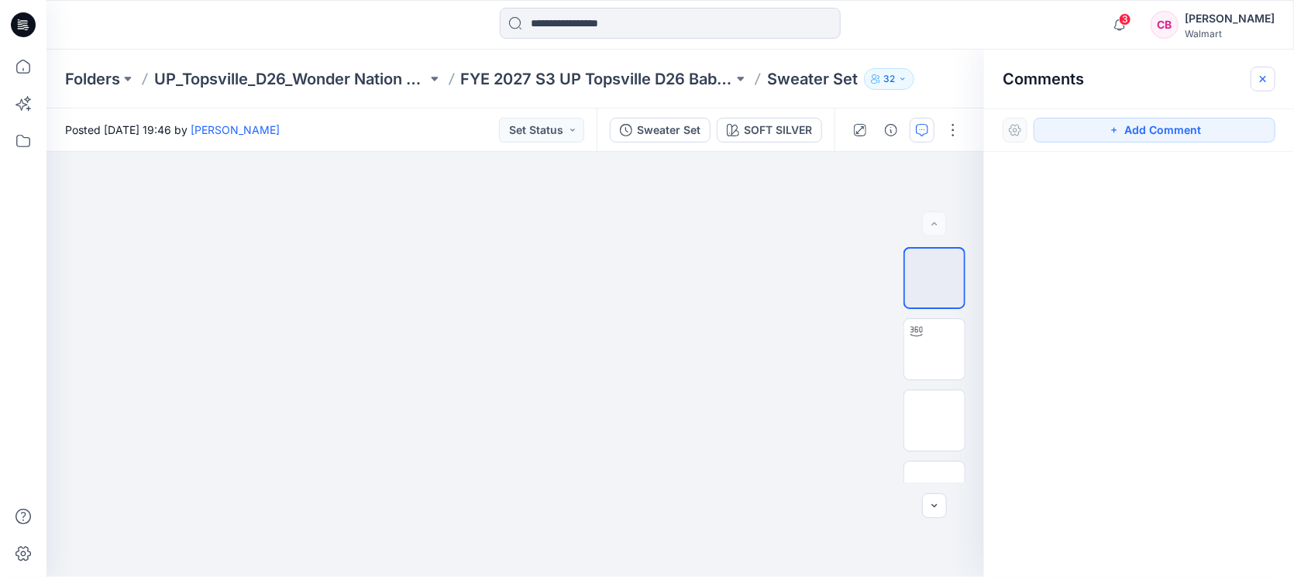
click at [1023, 77] on icon "button" at bounding box center [1262, 79] width 12 height 12
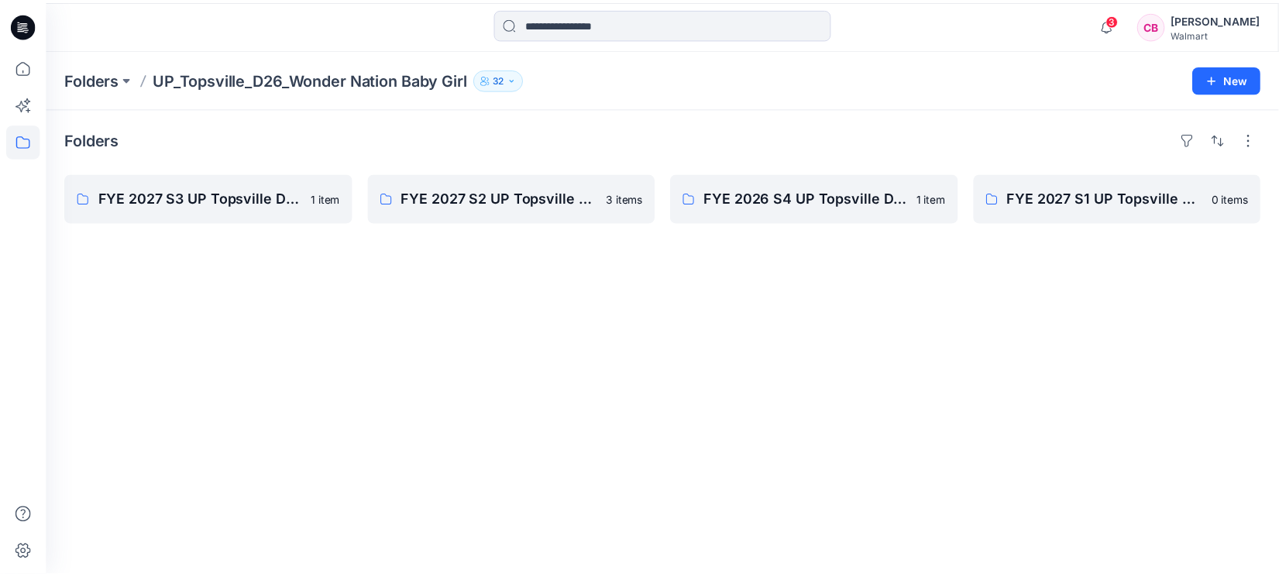
scroll to position [97, 0]
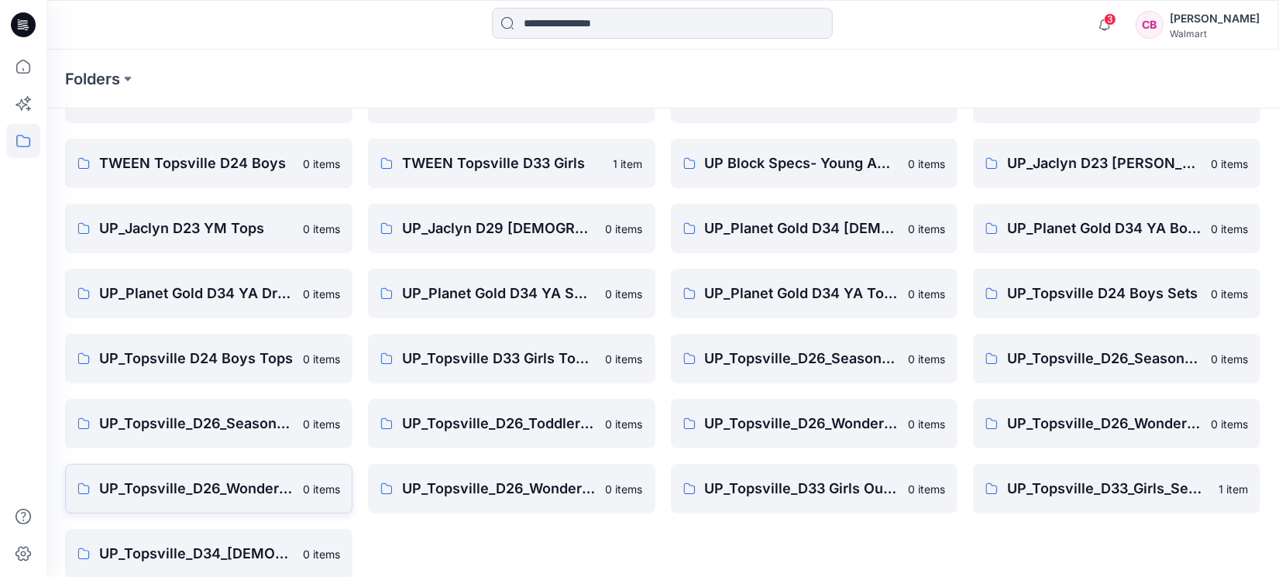
click at [206, 461] on p "UP_Topsville_D26_Wonder Nation_Toddler Boy" at bounding box center [196, 489] width 194 height 22
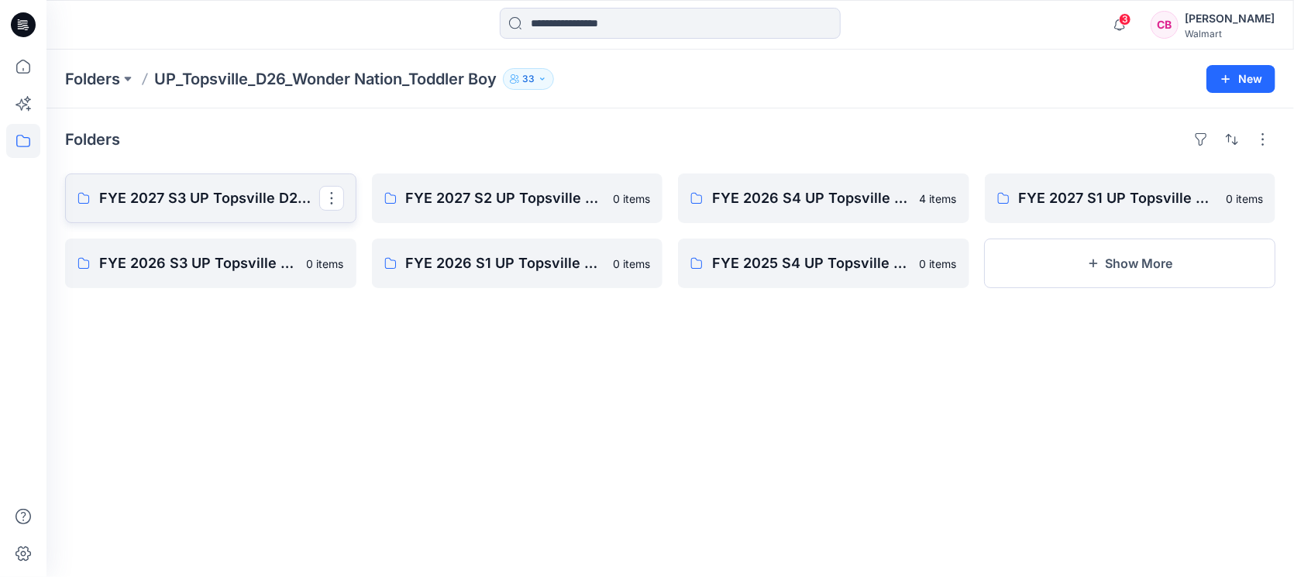
click at [265, 190] on p "FYE 2027 S3 UP Topsville D26 Toddler Boy" at bounding box center [209, 198] width 220 height 22
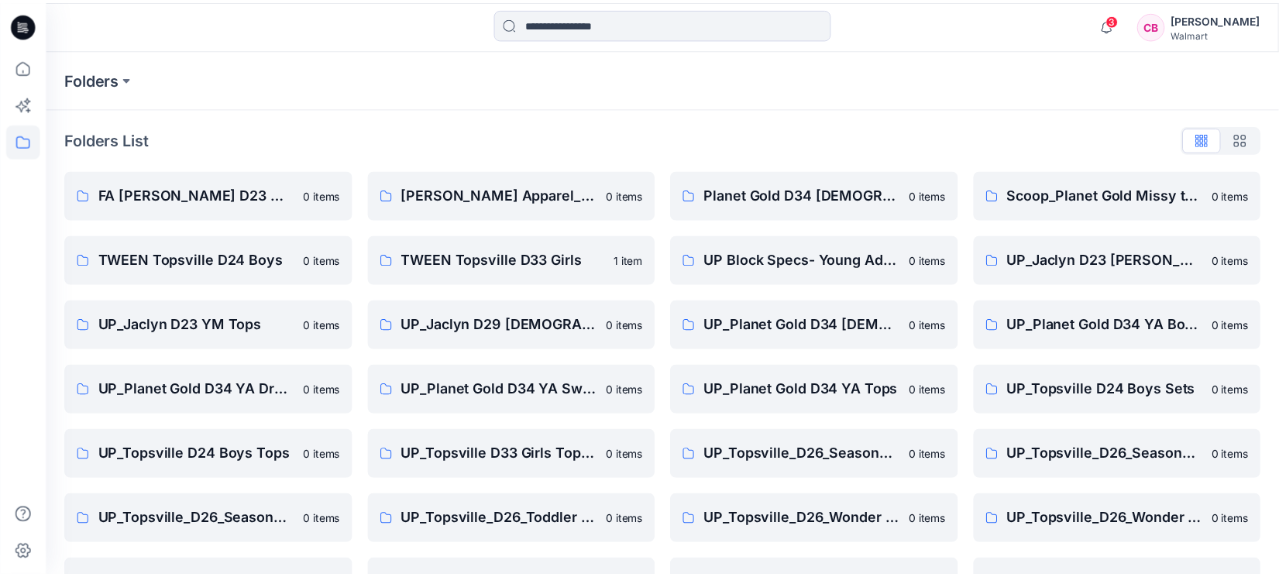
scroll to position [97, 0]
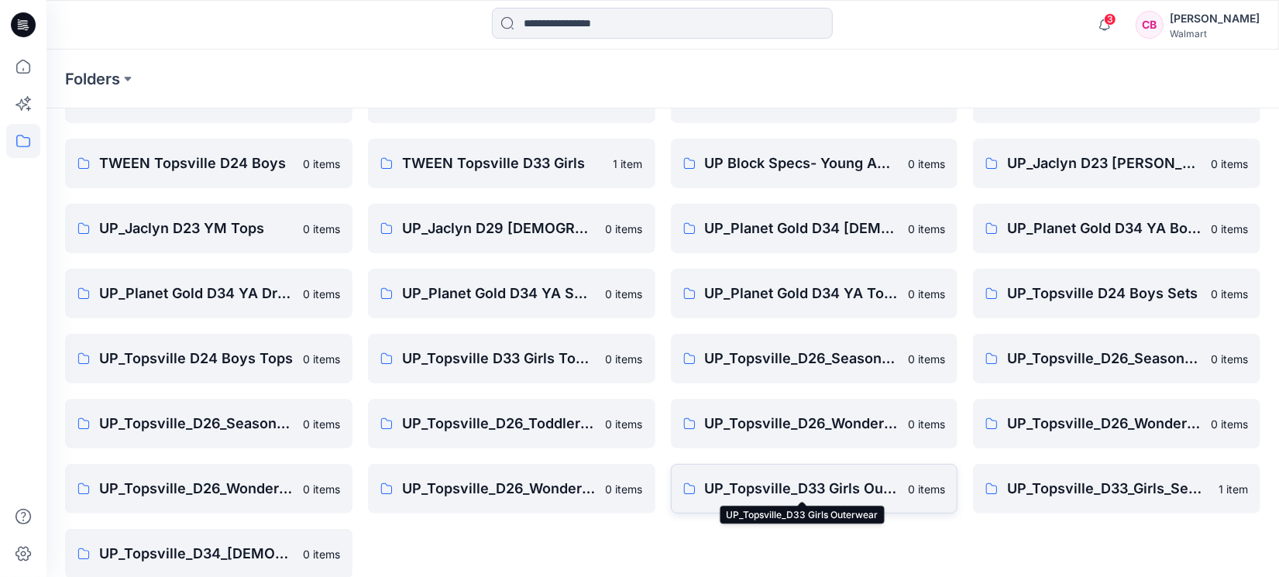
click at [881, 461] on p "UP_Topsville_D33 Girls Outerwear" at bounding box center [802, 489] width 194 height 22
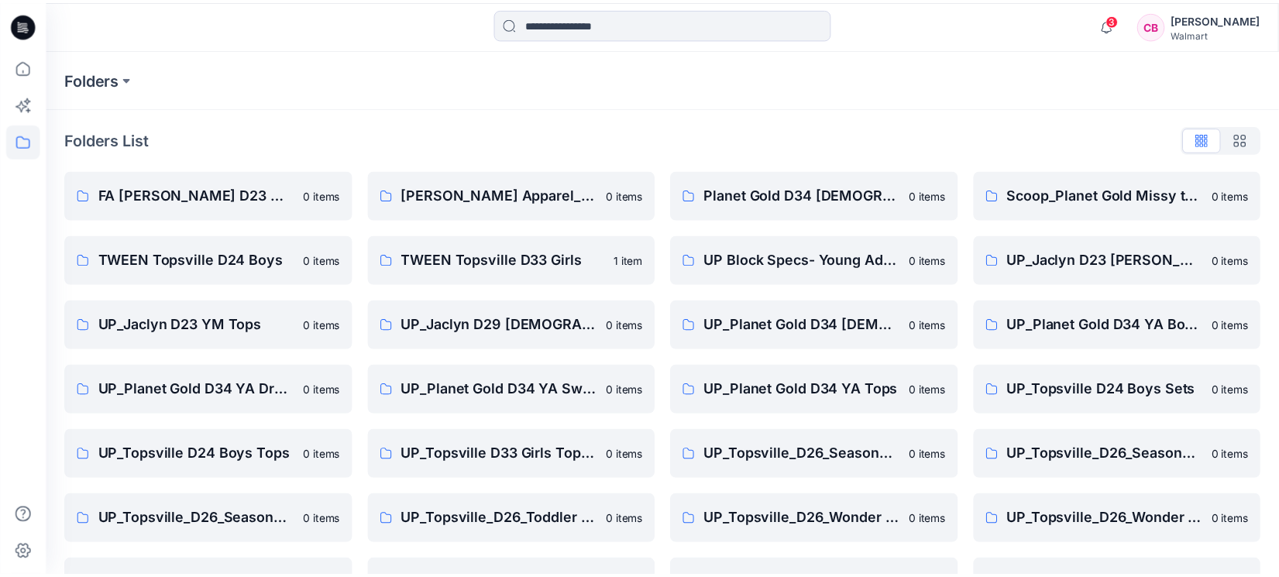
scroll to position [97, 0]
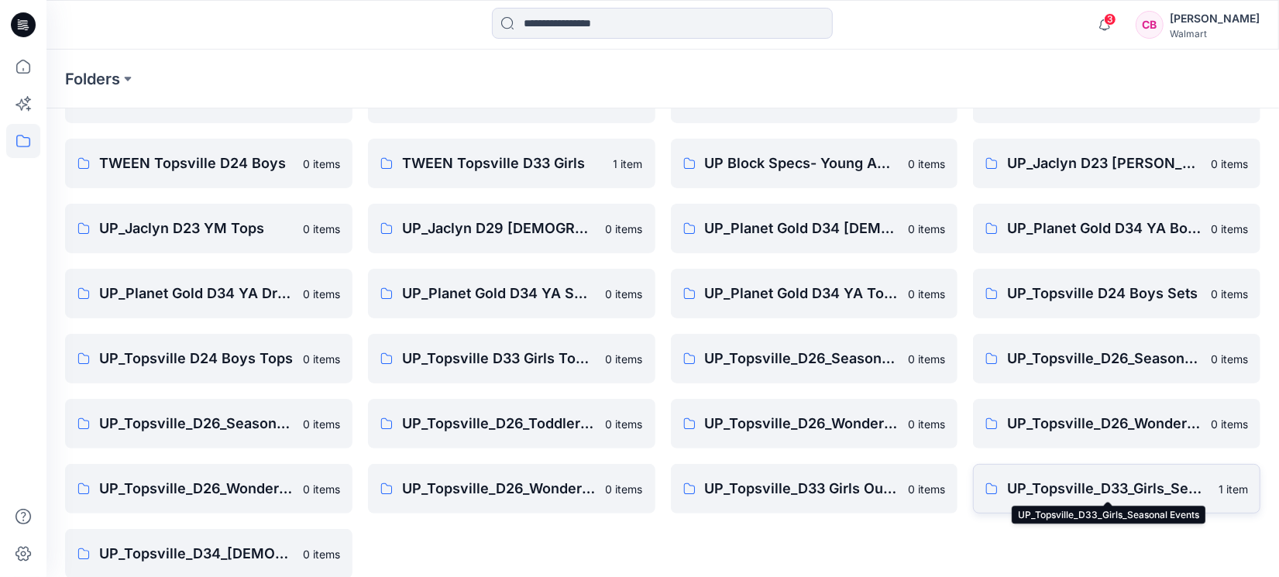
click at [1023, 461] on p "UP_Topsville_D33_Girls_Seasonal Events" at bounding box center [1108, 489] width 202 height 22
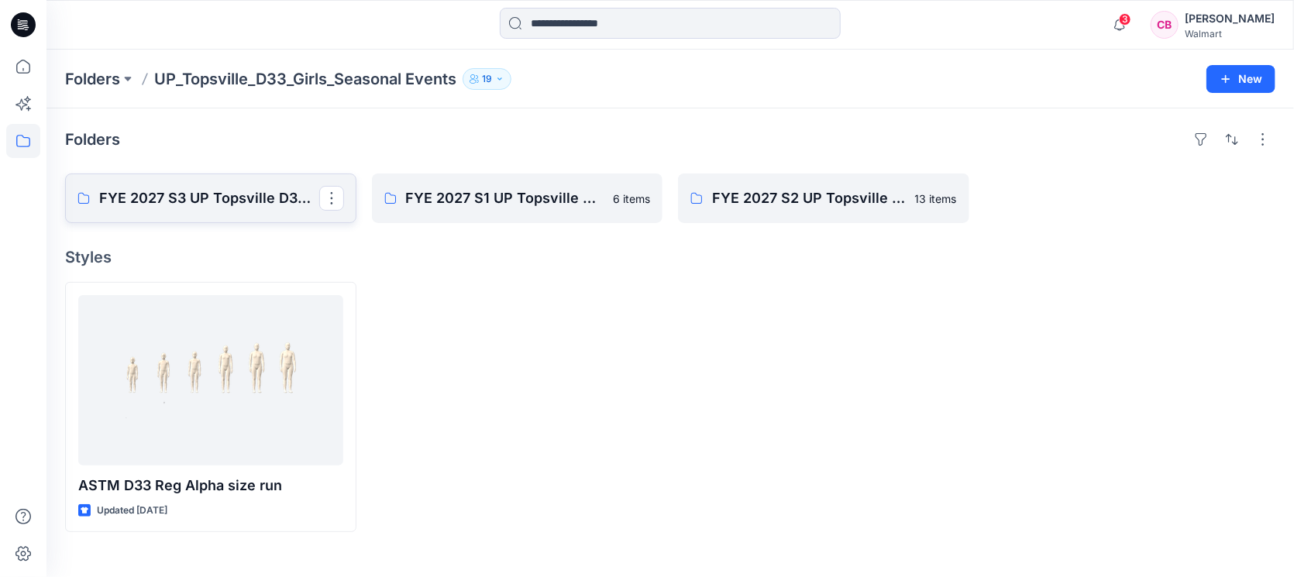
click at [186, 203] on p "FYE 2027 S3 UP Topsville D33 Girls Seasonal" at bounding box center [209, 198] width 220 height 22
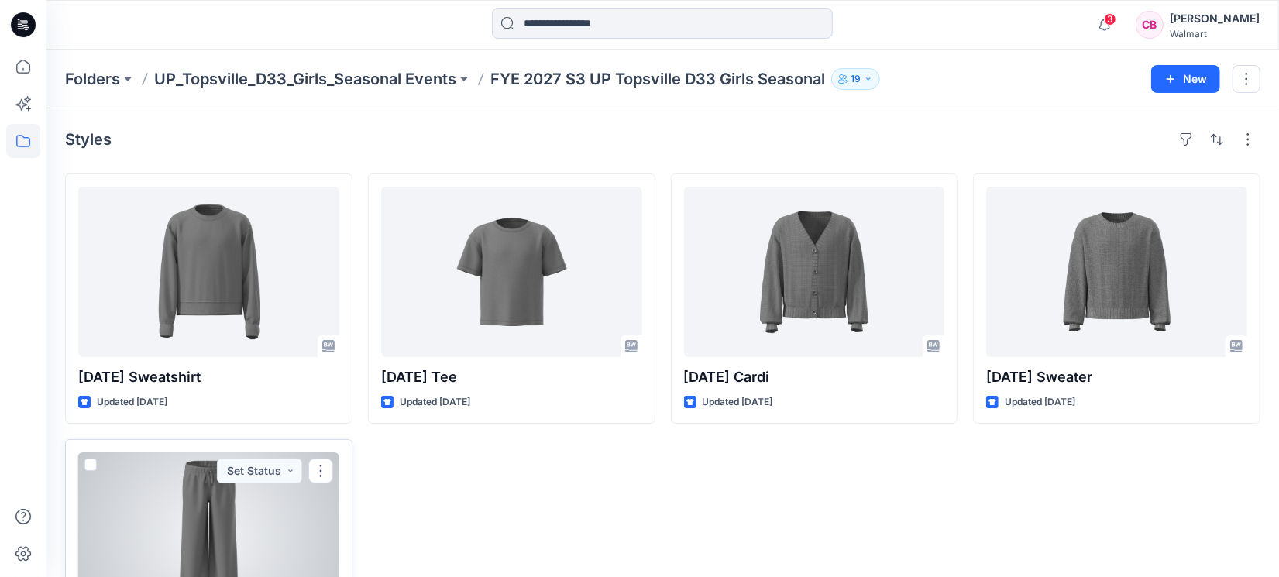
click at [200, 461] on div at bounding box center [208, 537] width 261 height 170
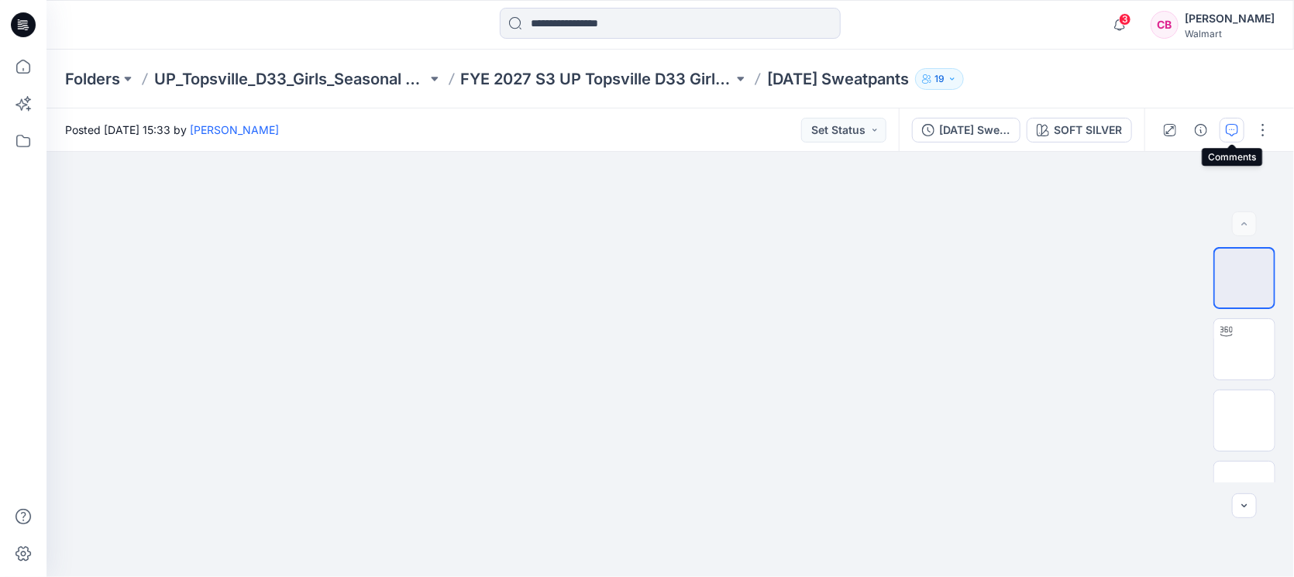
click at [1023, 129] on icon "button" at bounding box center [1232, 130] width 12 height 12
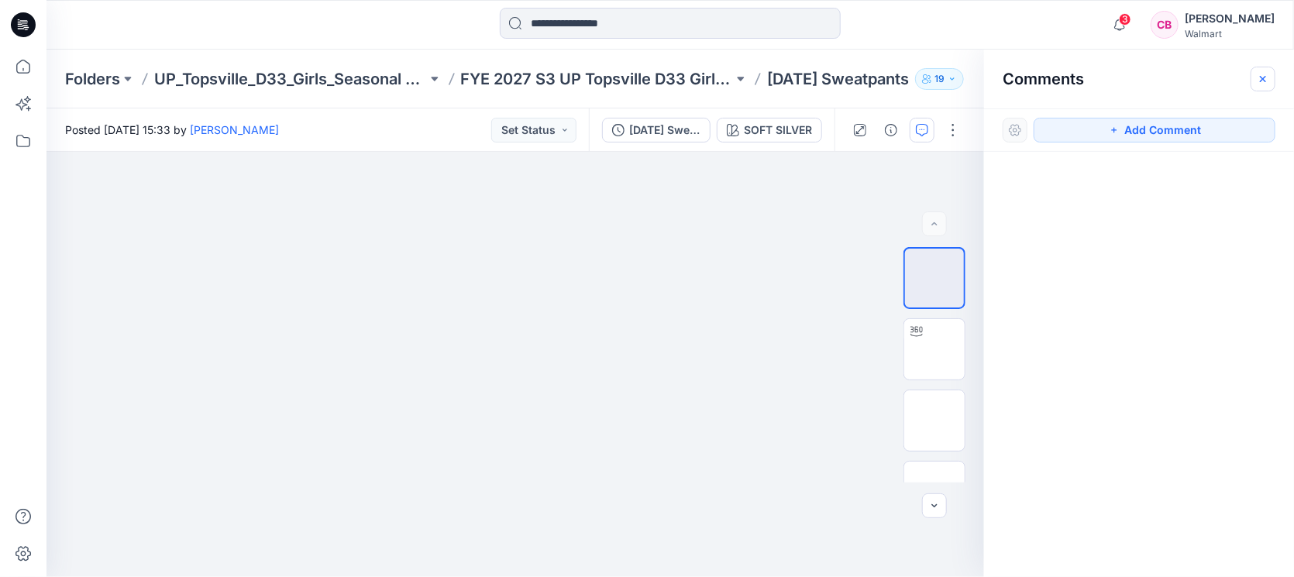
click at [1023, 84] on button "button" at bounding box center [1262, 79] width 25 height 25
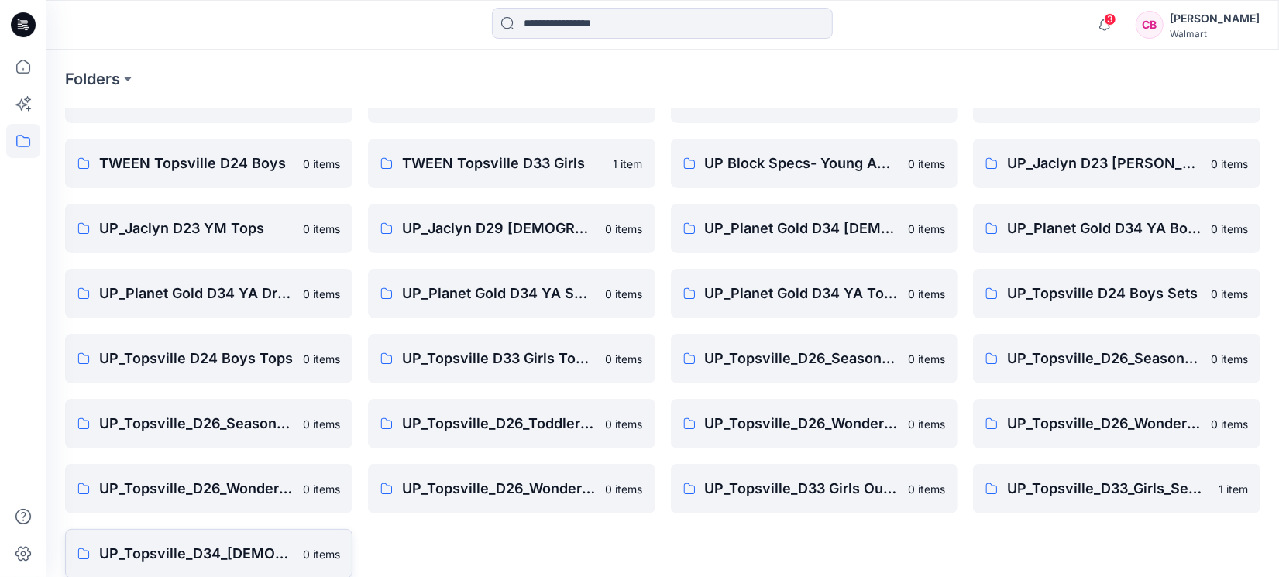
scroll to position [116, 0]
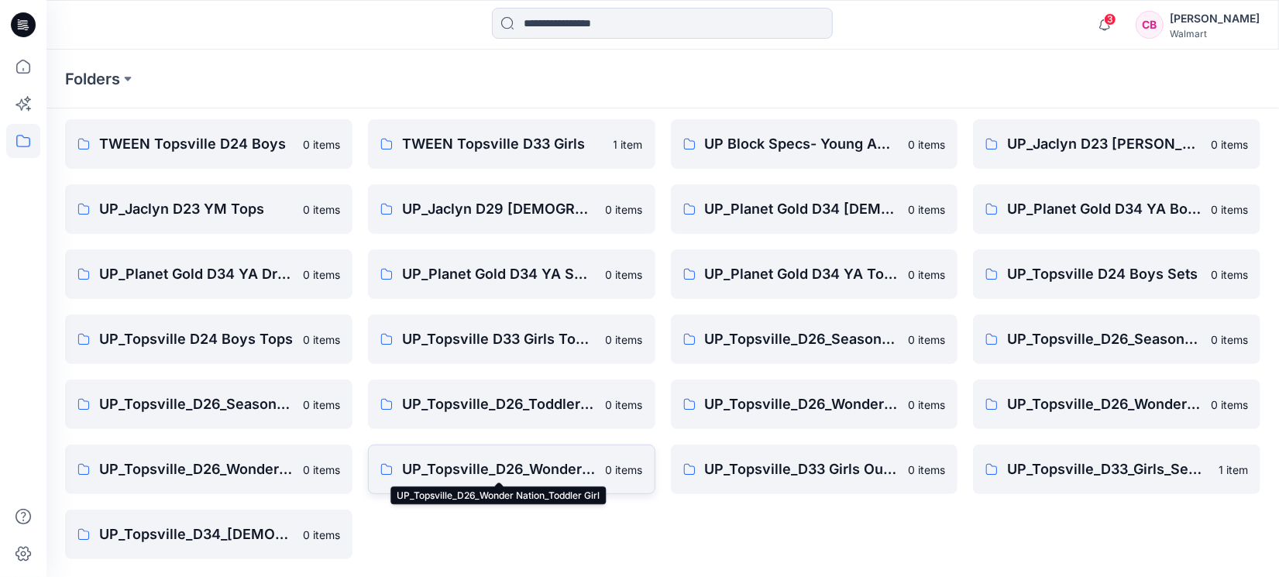
click at [535, 461] on p "UP_Topsville_D26_Wonder Nation_Toddler Girl" at bounding box center [499, 470] width 194 height 22
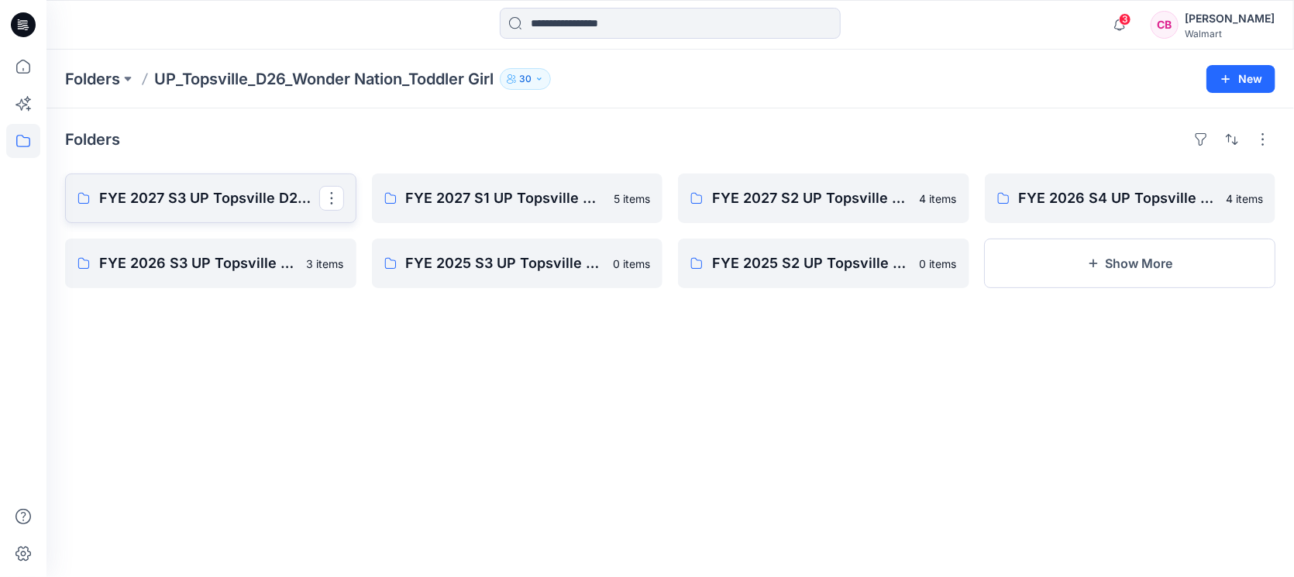
click at [238, 205] on p "FYE 2027 S3 UP Topsville D26 Toddler Girl Wonder Nation" at bounding box center [209, 198] width 220 height 22
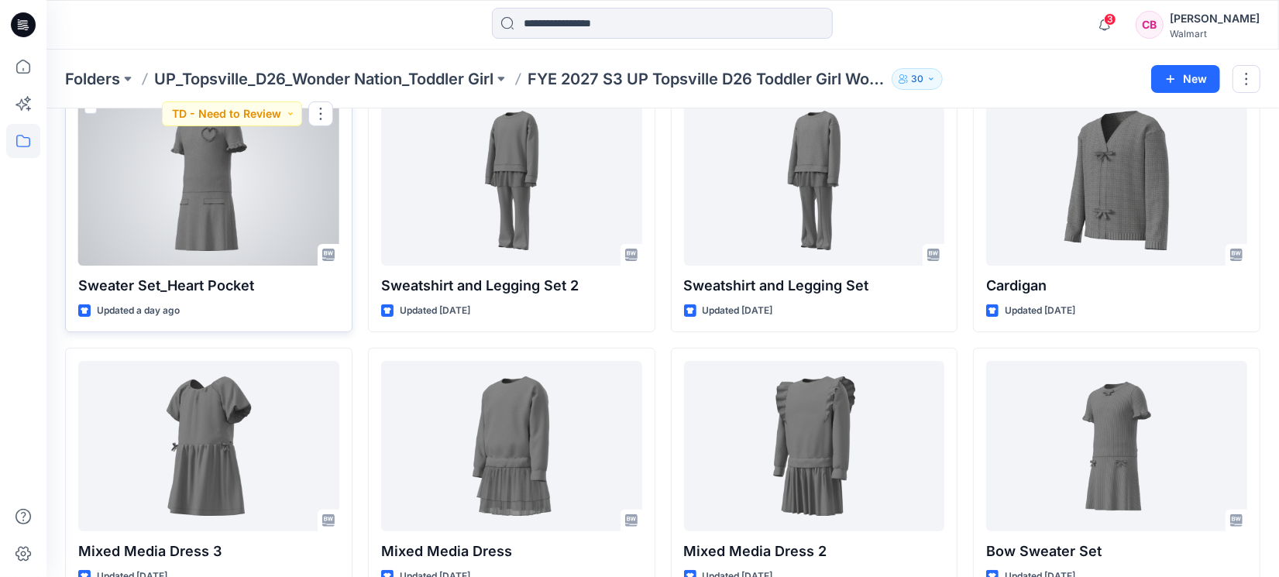
scroll to position [129, 0]
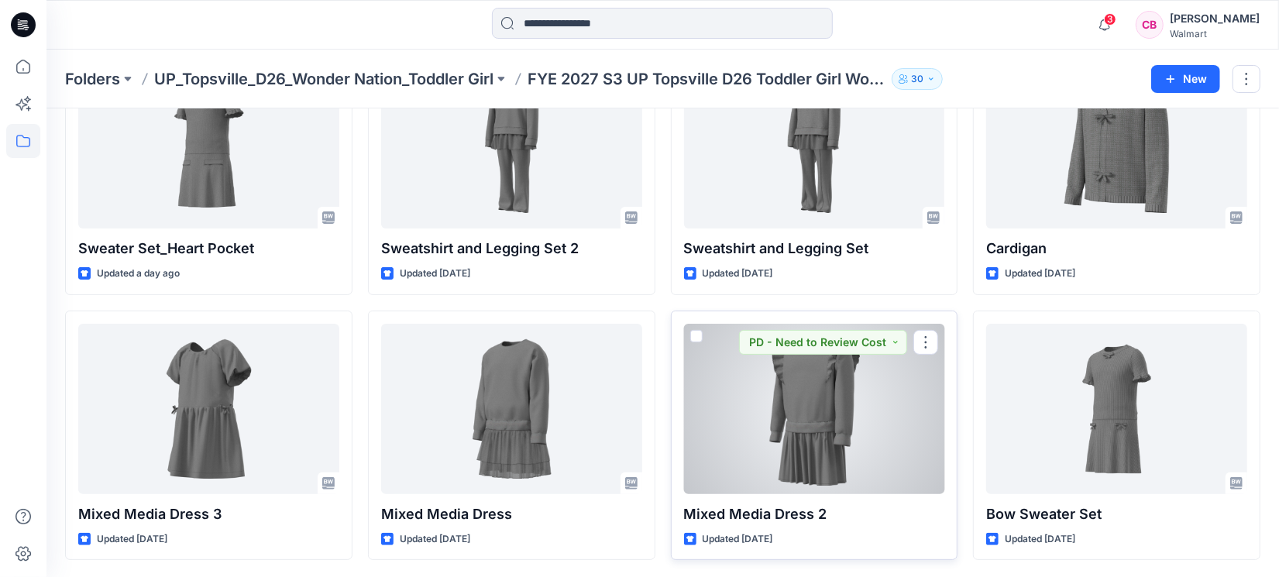
click at [795, 438] on div at bounding box center [814, 409] width 261 height 170
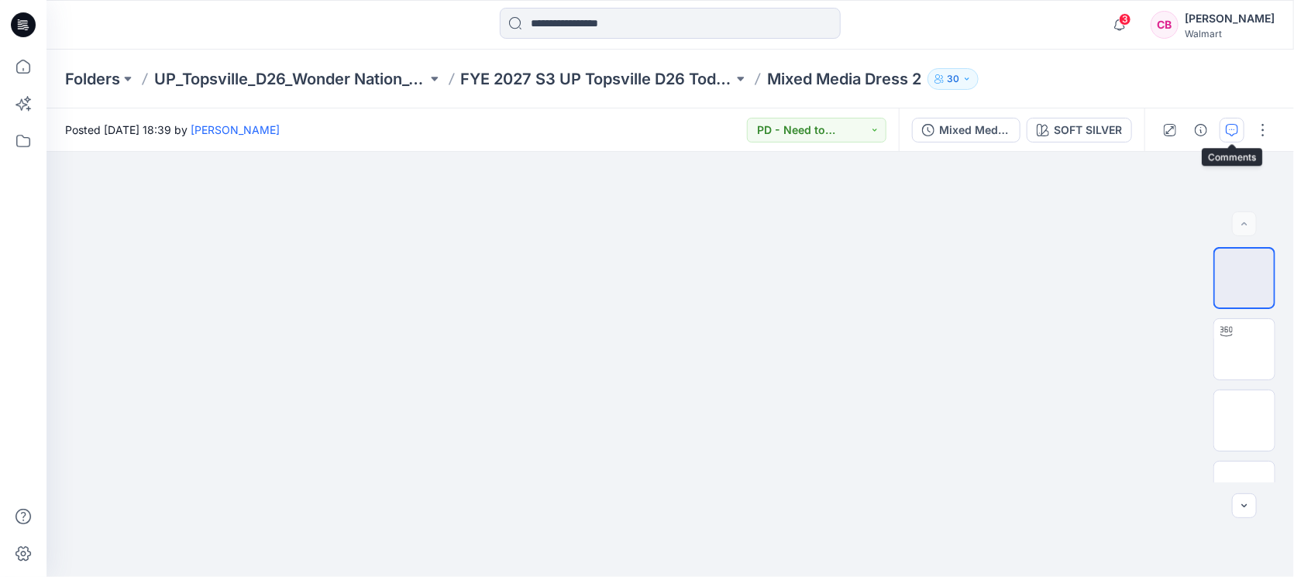
click at [1023, 138] on button "button" at bounding box center [1231, 130] width 25 height 25
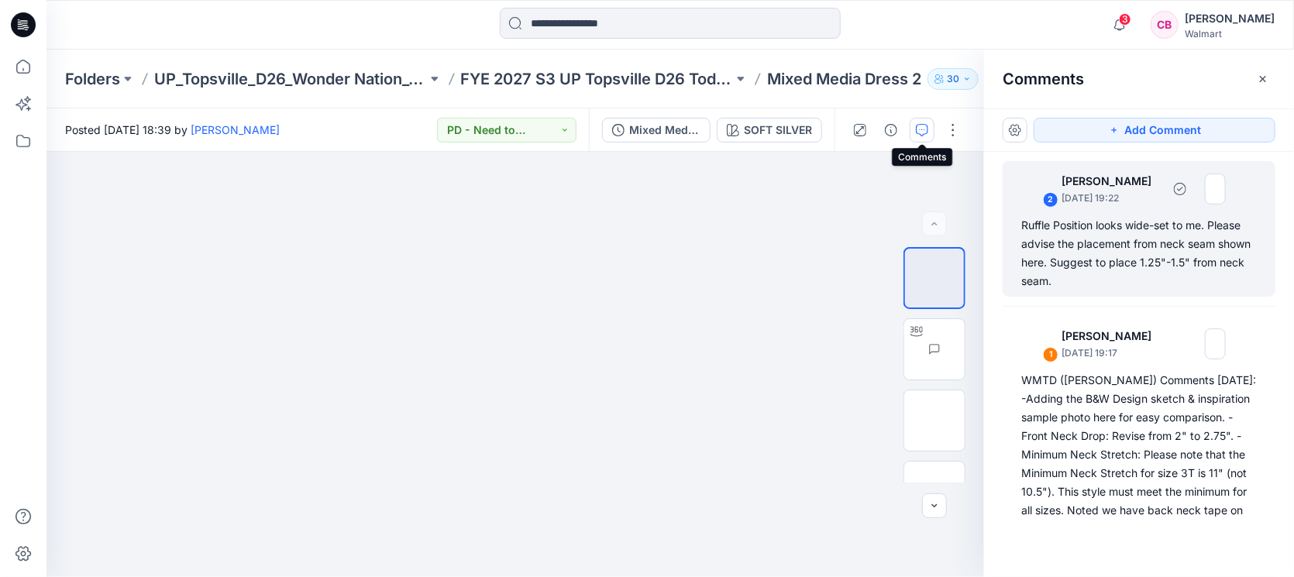
click at [1023, 239] on div "Ruffle Position looks wide-set to me. Please advise the placement from neck sea…" at bounding box center [1138, 253] width 235 height 74
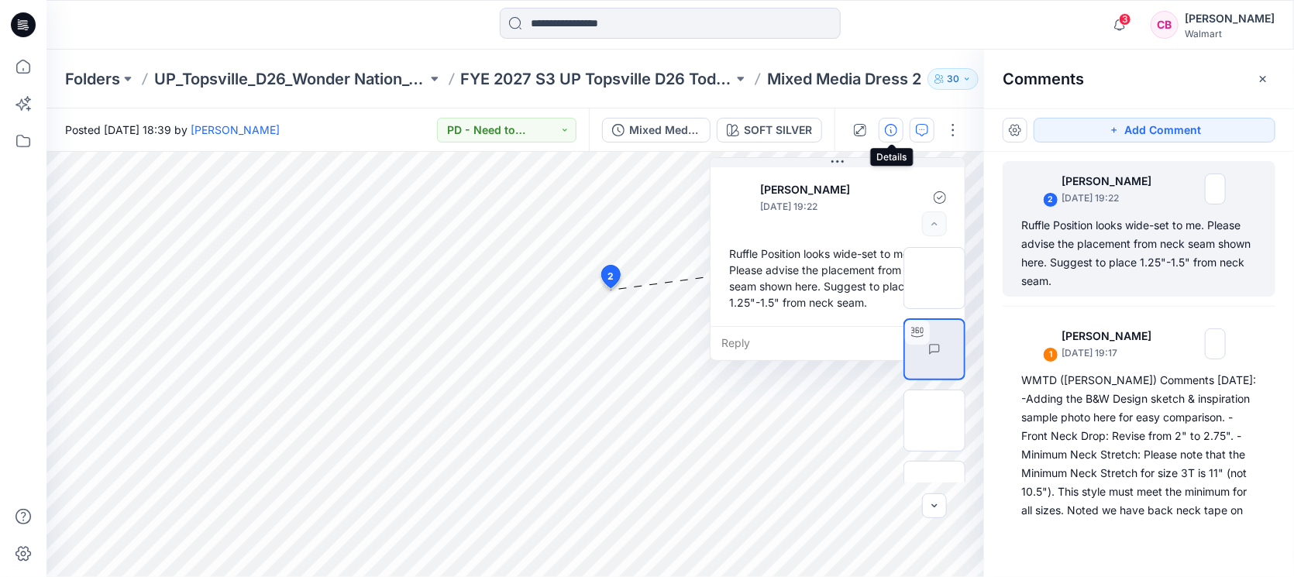
drag, startPoint x: 760, startPoint y: 298, endPoint x: 889, endPoint y: 123, distance: 217.7
click at [889, 123] on div "Posted [DATE] 18:39 by [PERSON_NAME] PD - Need to Review Cost Mixed Media Dress…" at bounding box center [669, 342] width 1247 height 469
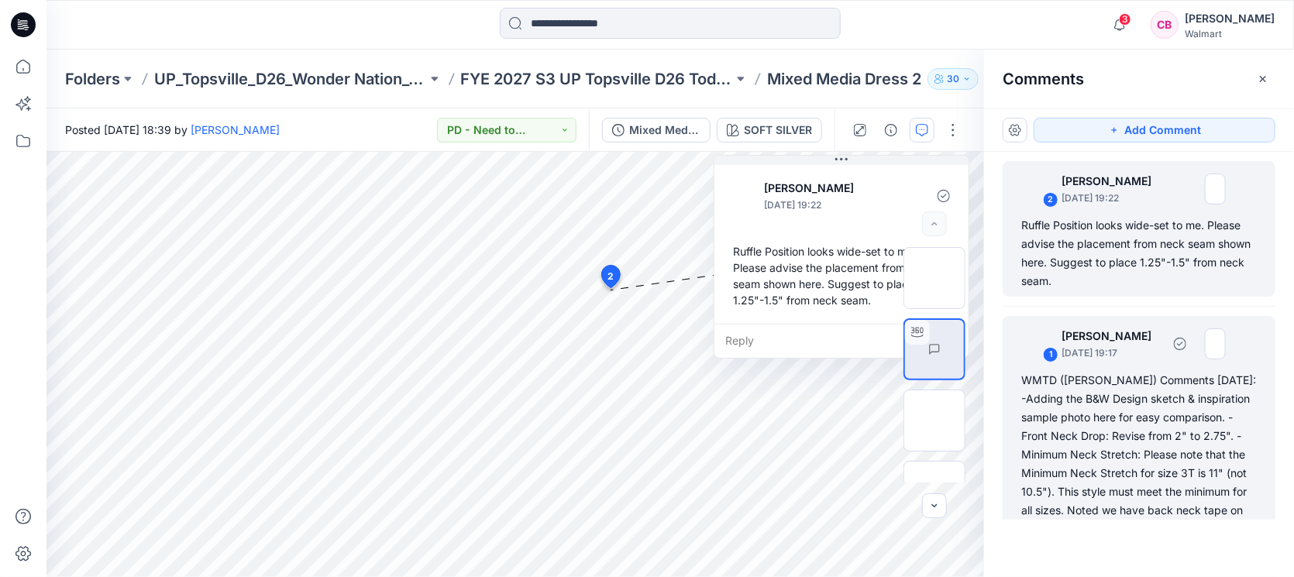
click at [1023, 411] on div "WMTD ([PERSON_NAME]) Comments [DATE]: -Adding the B&W Design sketch & inspirati…" at bounding box center [1138, 566] width 235 height 390
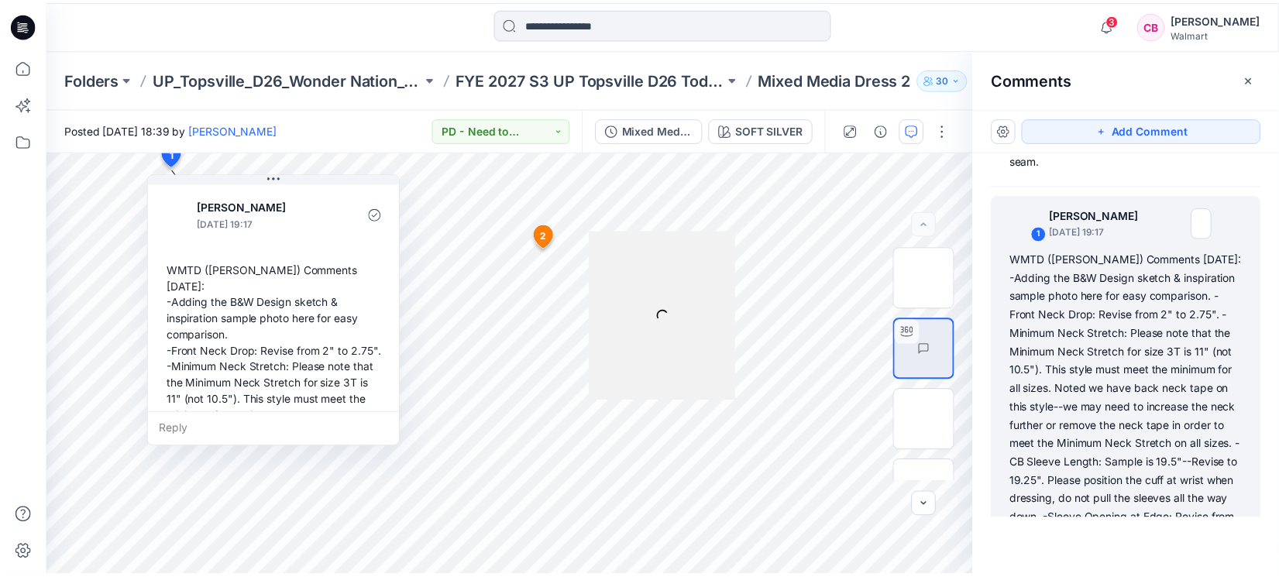
scroll to position [164, 0]
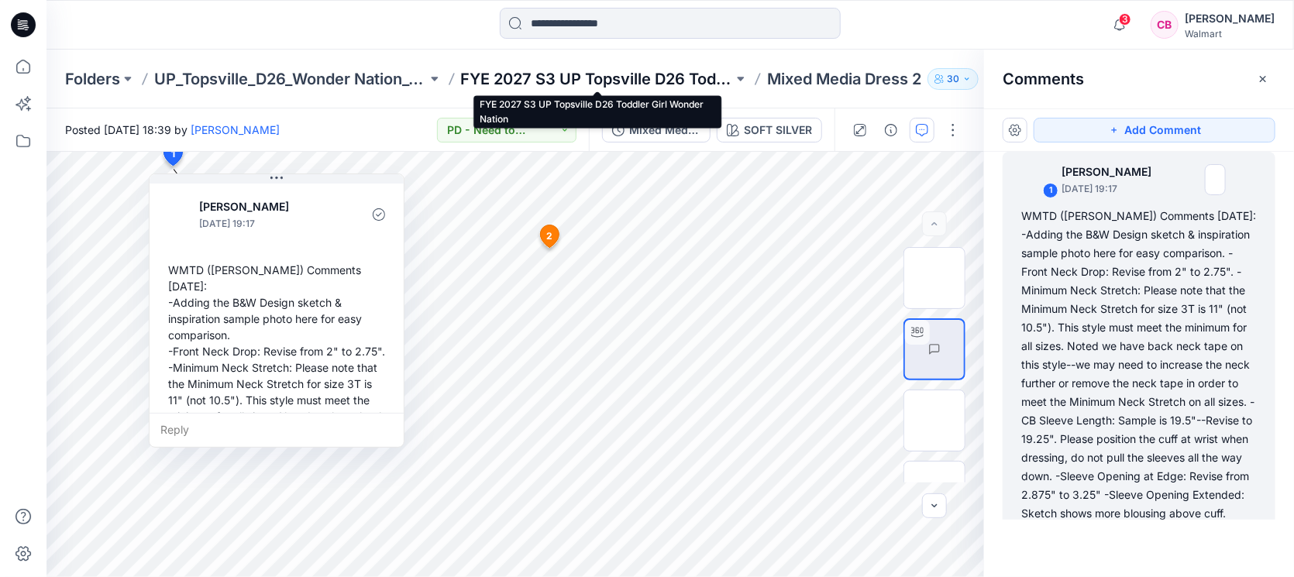
click at [686, 81] on p "FYE 2027 S3 UP Topsville D26 Toddler Girl Wonder Nation" at bounding box center [597, 79] width 273 height 22
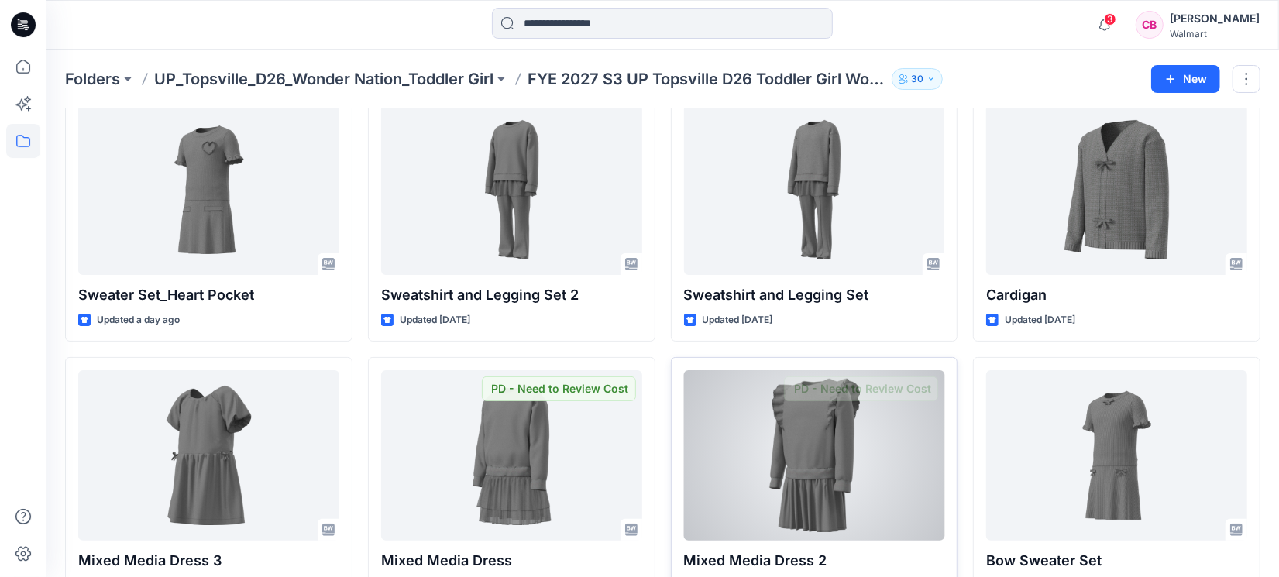
scroll to position [129, 0]
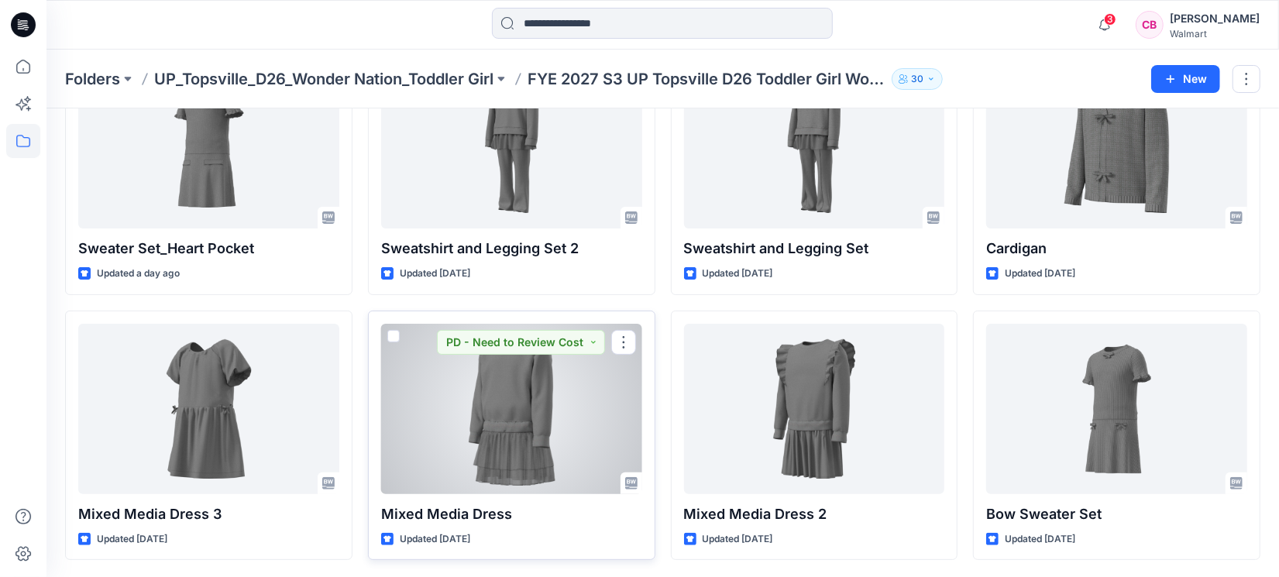
click at [487, 429] on div at bounding box center [511, 409] width 261 height 170
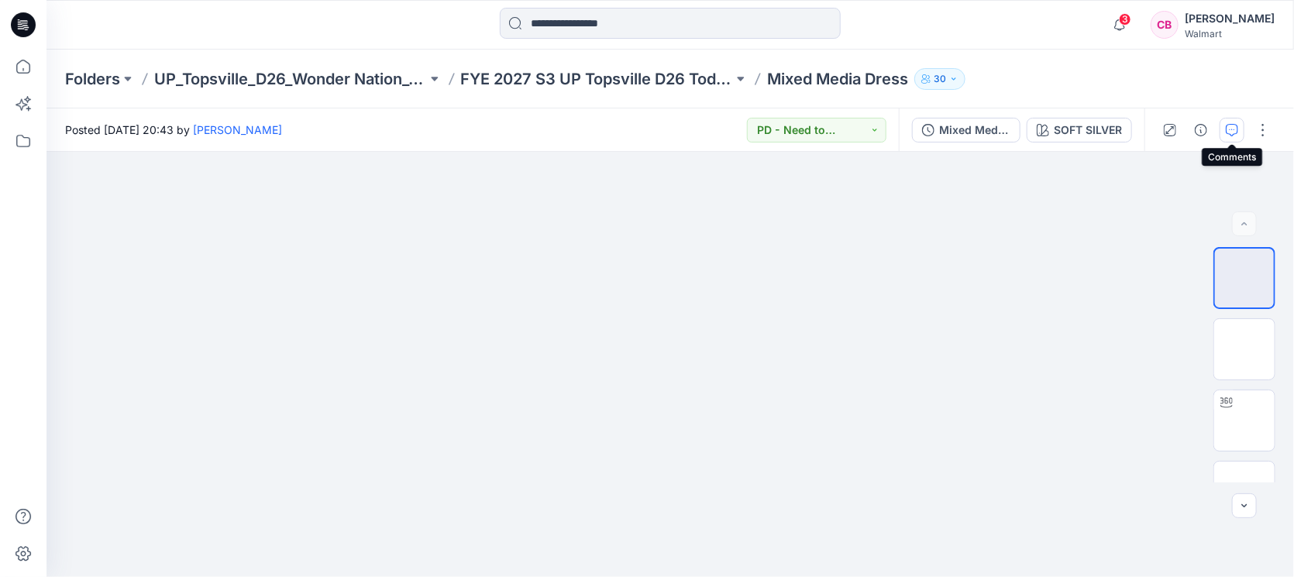
click at [1023, 130] on button "button" at bounding box center [1231, 130] width 25 height 25
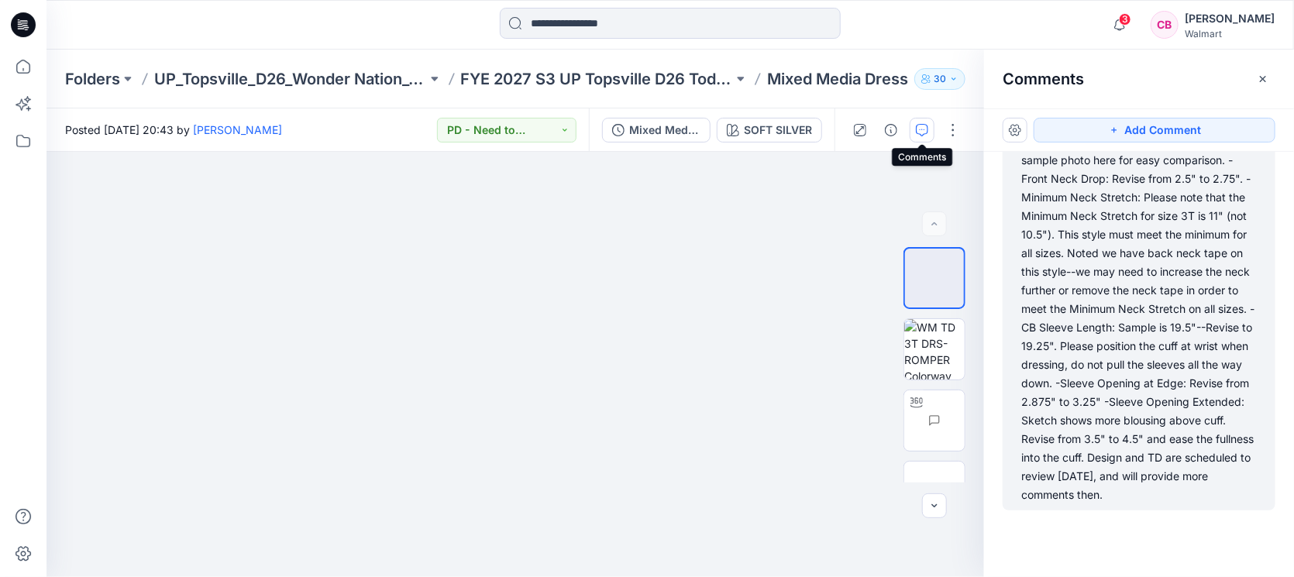
scroll to position [120, 0]
click at [1023, 364] on div "WMTD ([PERSON_NAME]) Comments [DATE]: -Adding the B&W Design sketch & inspirati…" at bounding box center [1138, 309] width 235 height 390
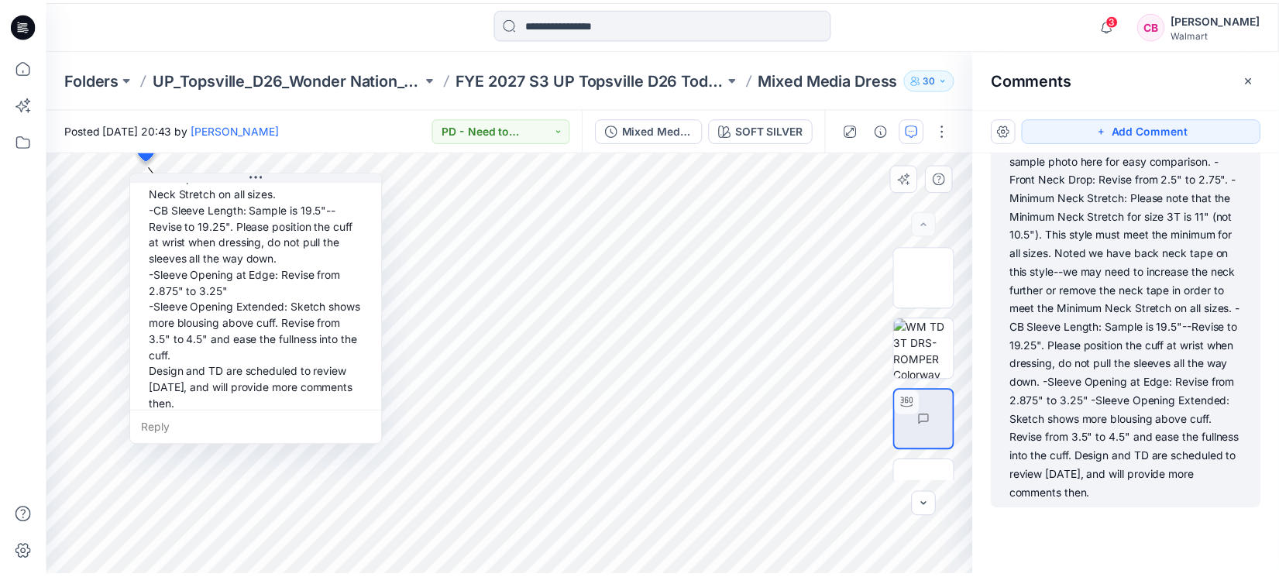
scroll to position [0, 0]
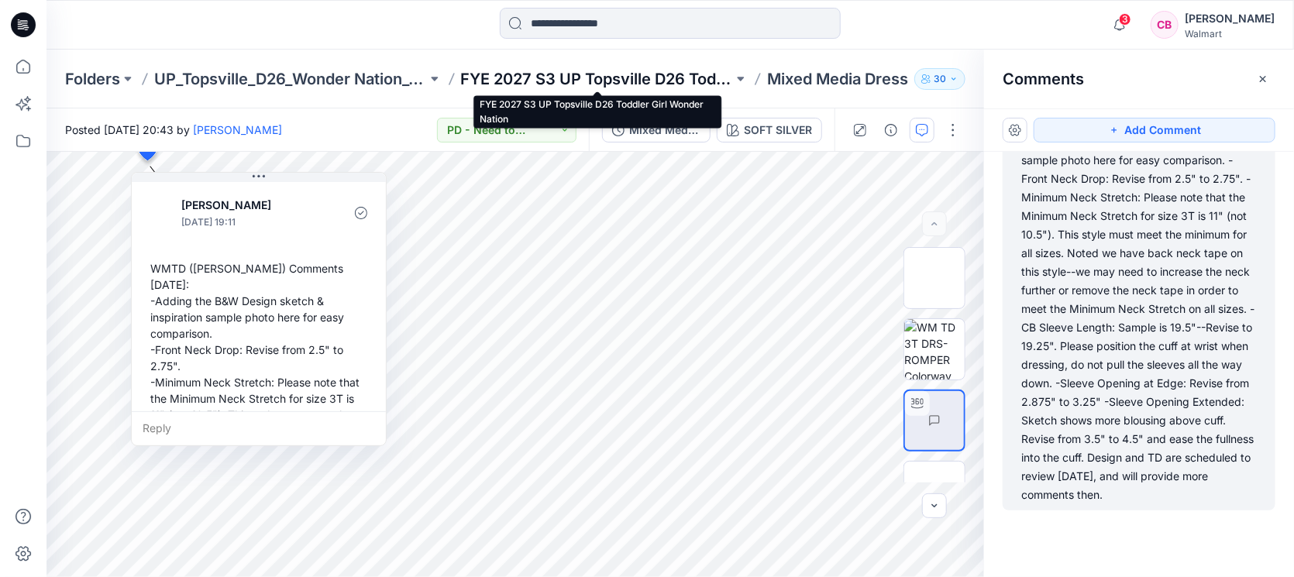
click at [544, 77] on p "FYE 2027 S3 UP Topsville D26 Toddler Girl Wonder Nation" at bounding box center [597, 79] width 273 height 22
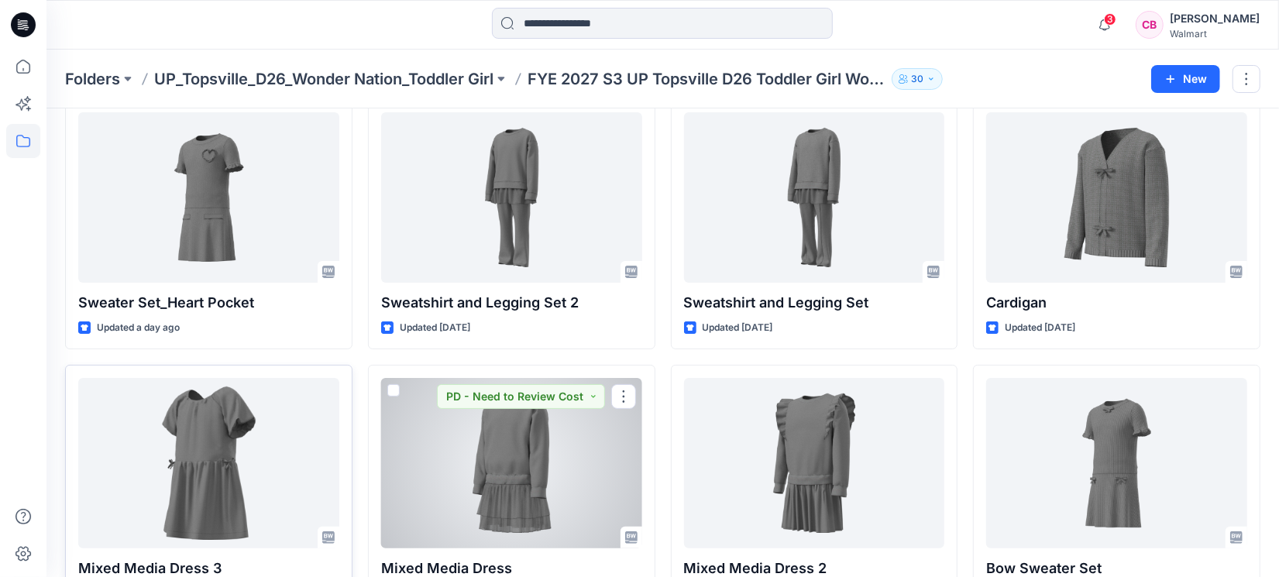
scroll to position [129, 0]
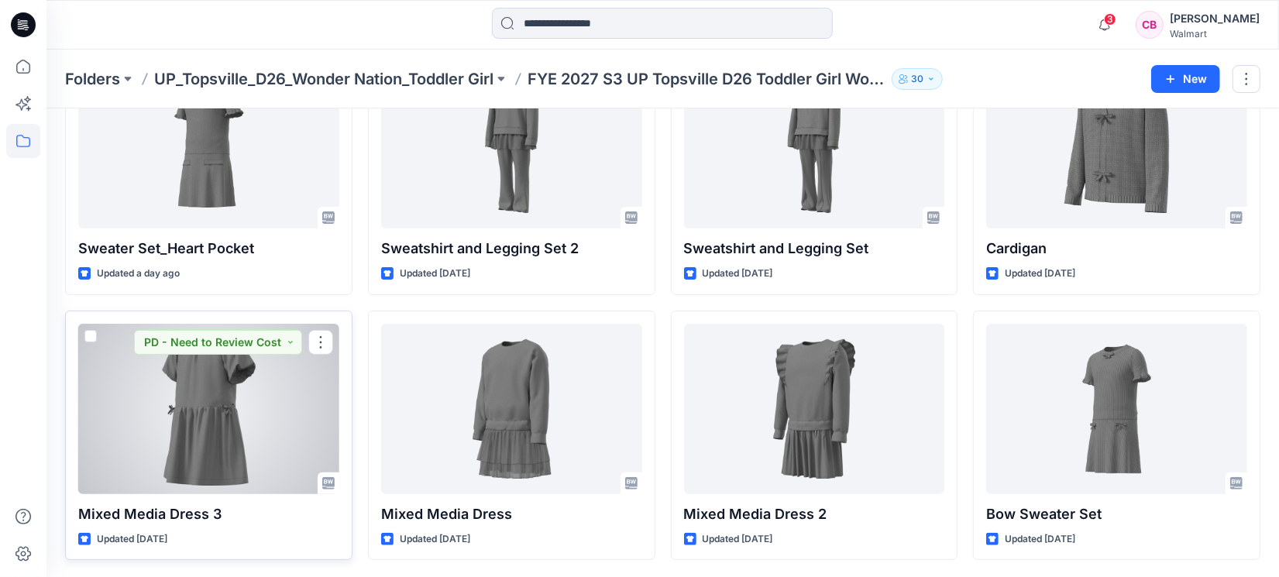
click at [208, 429] on div at bounding box center [208, 409] width 261 height 170
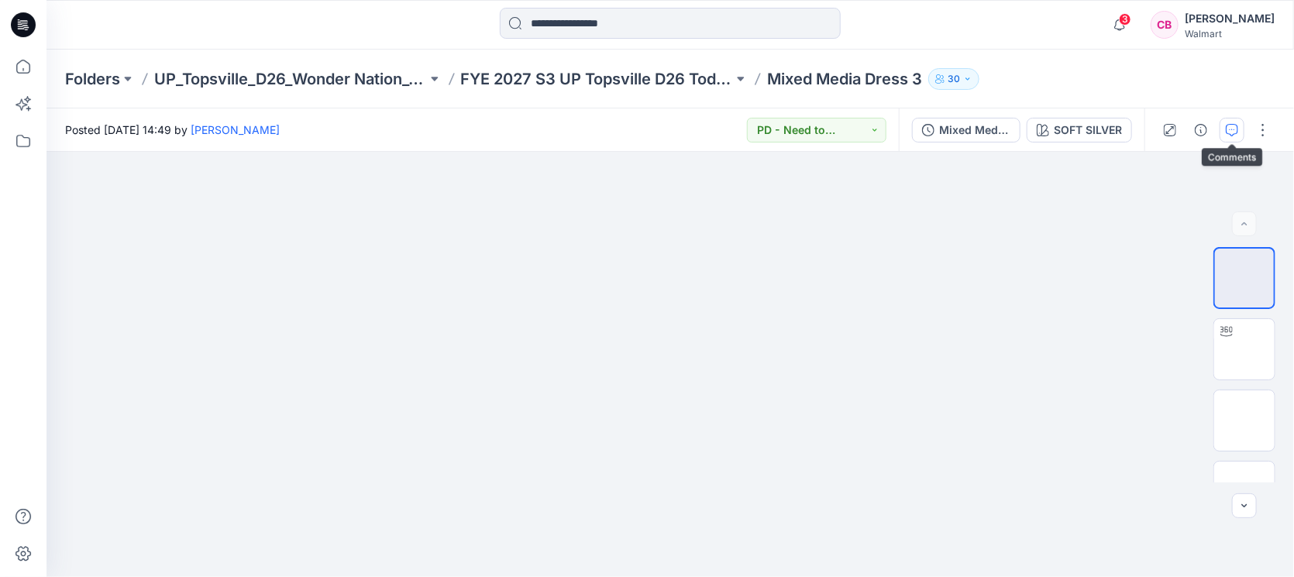
click at [1023, 124] on icon "button" at bounding box center [1232, 130] width 12 height 12
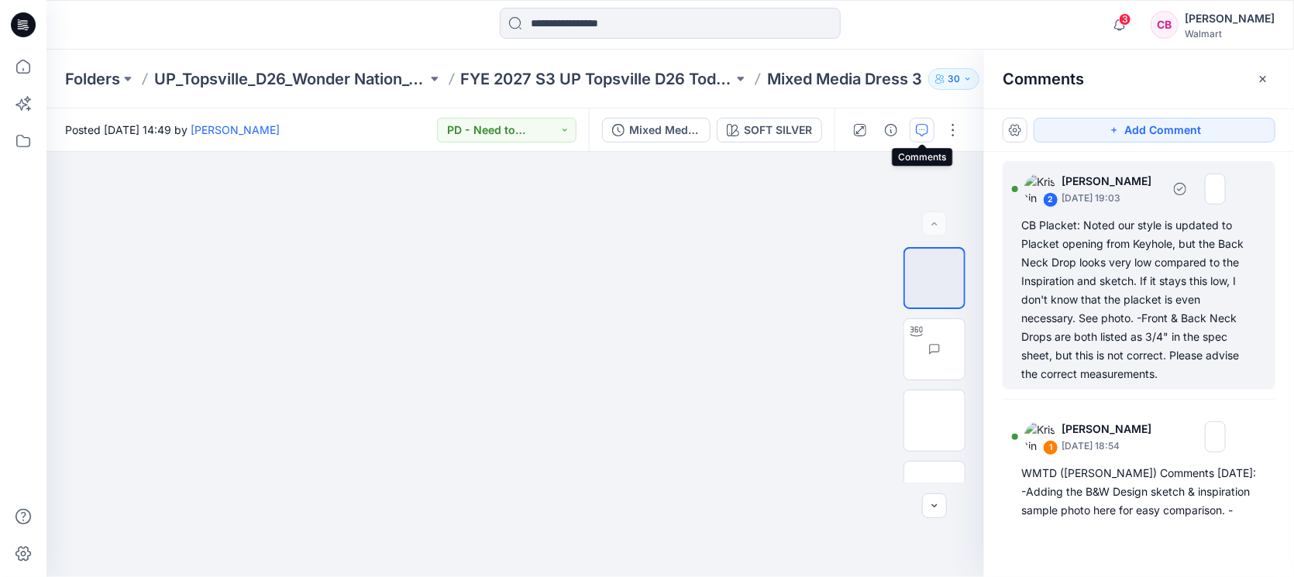
click at [1023, 293] on div "CB Placket: Noted our style is updated to Placket opening from Keyhole, but the…" at bounding box center [1138, 299] width 235 height 167
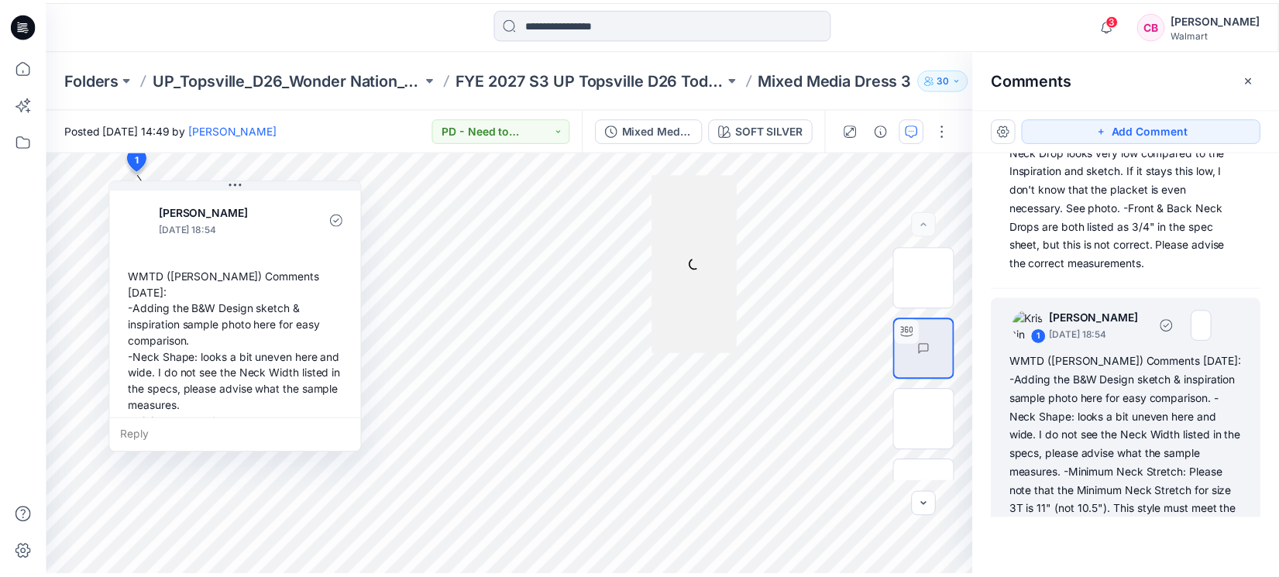
scroll to position [257, 0]
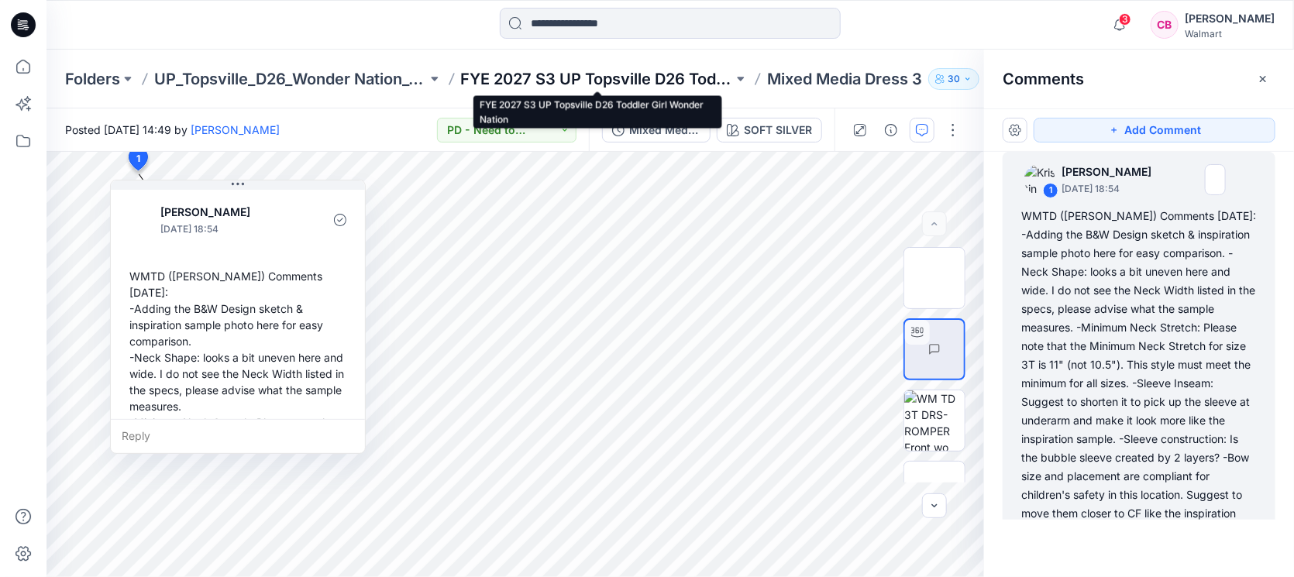
click at [672, 78] on p "FYE 2027 S3 UP Topsville D26 Toddler Girl Wonder Nation" at bounding box center [597, 79] width 273 height 22
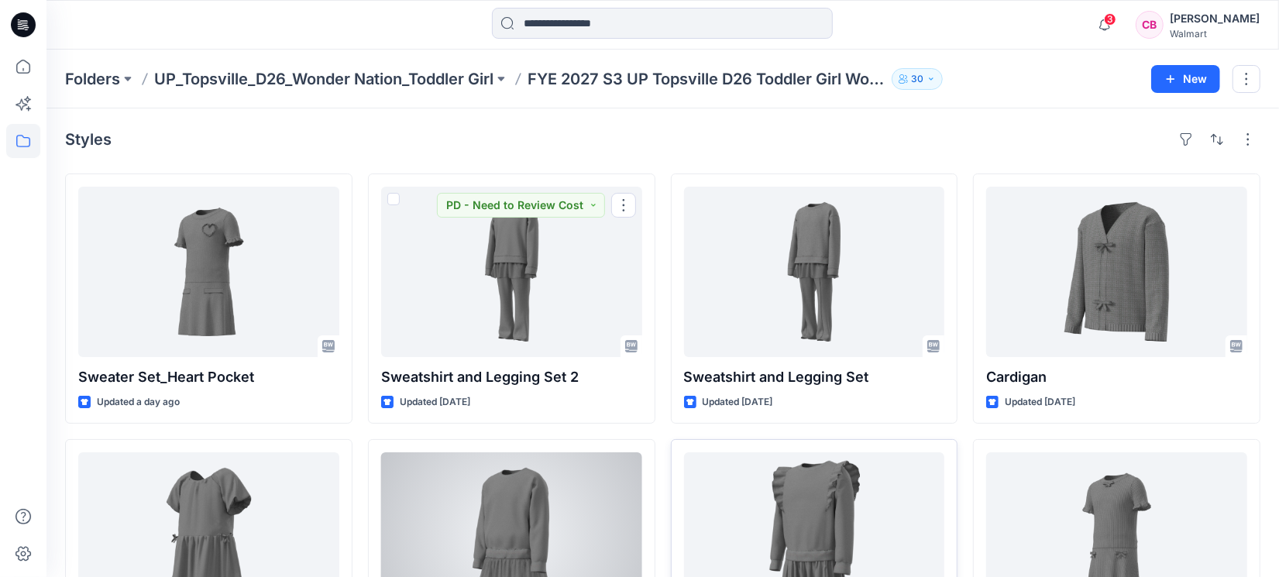
scroll to position [129, 0]
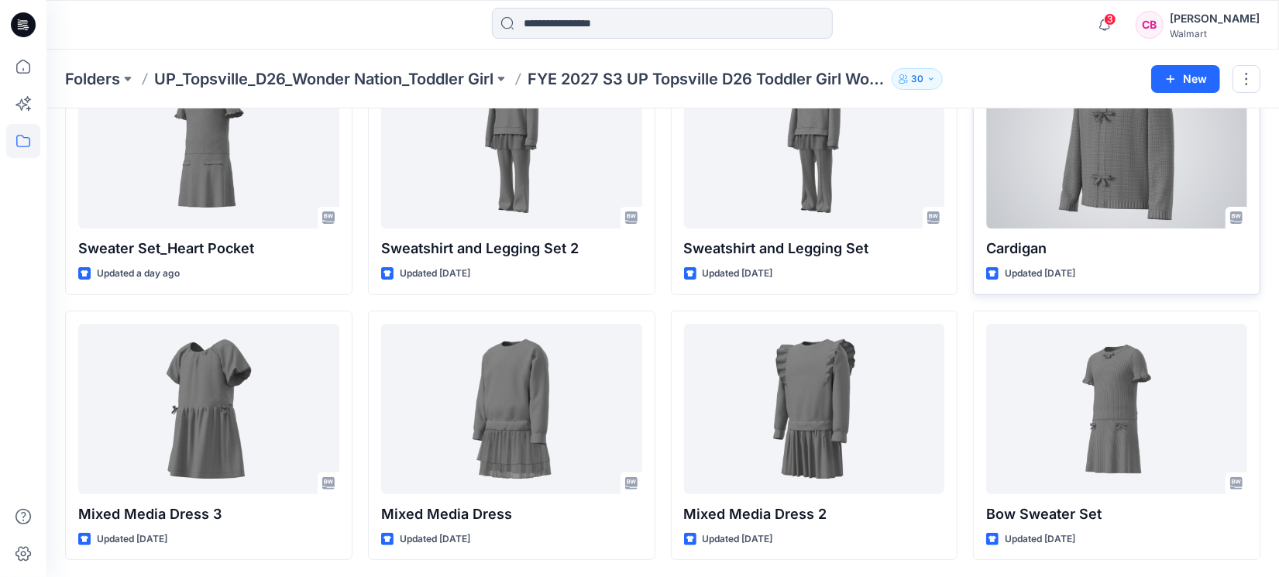
click at [1023, 167] on div at bounding box center [1116, 143] width 261 height 170
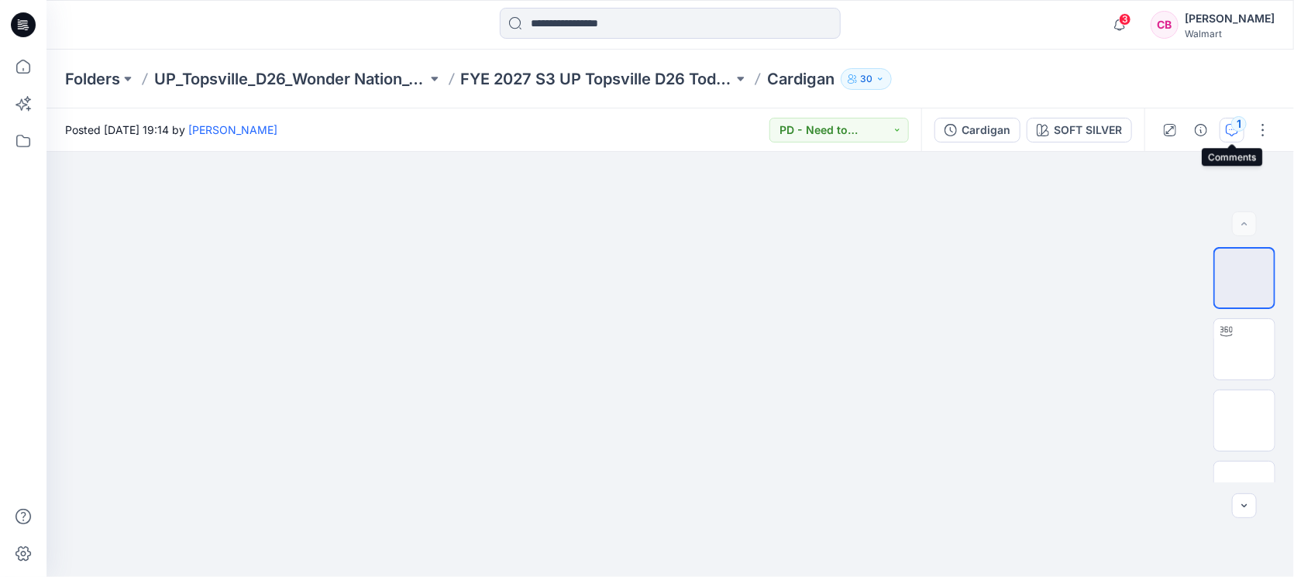
click at [1023, 125] on icon "button" at bounding box center [1232, 130] width 12 height 12
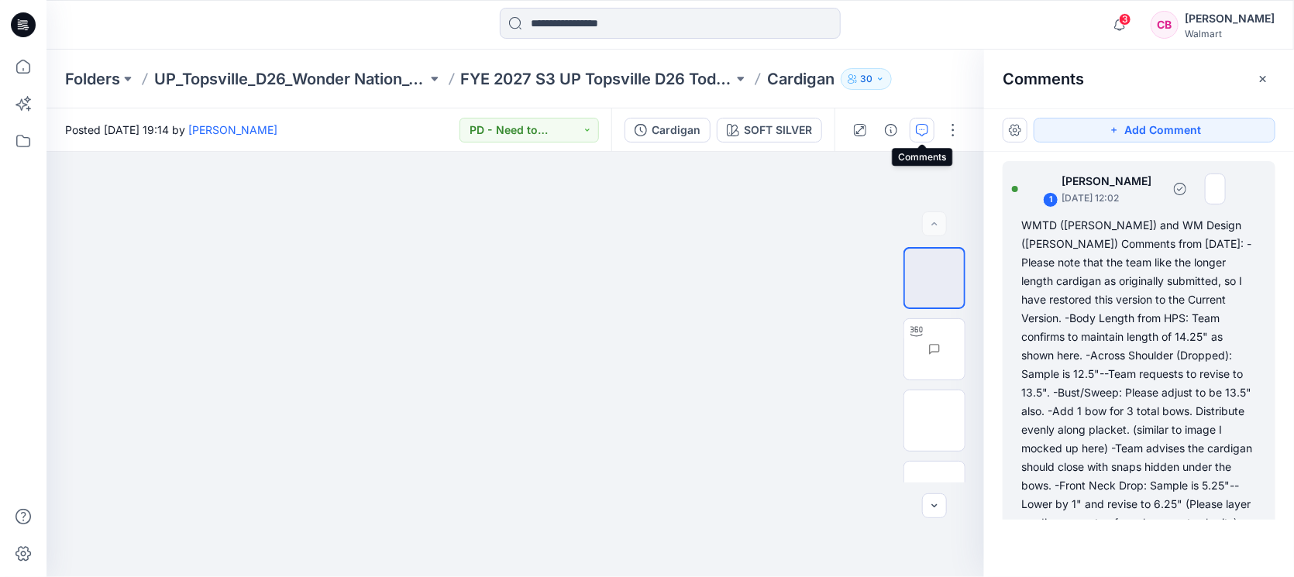
scroll to position [157, 0]
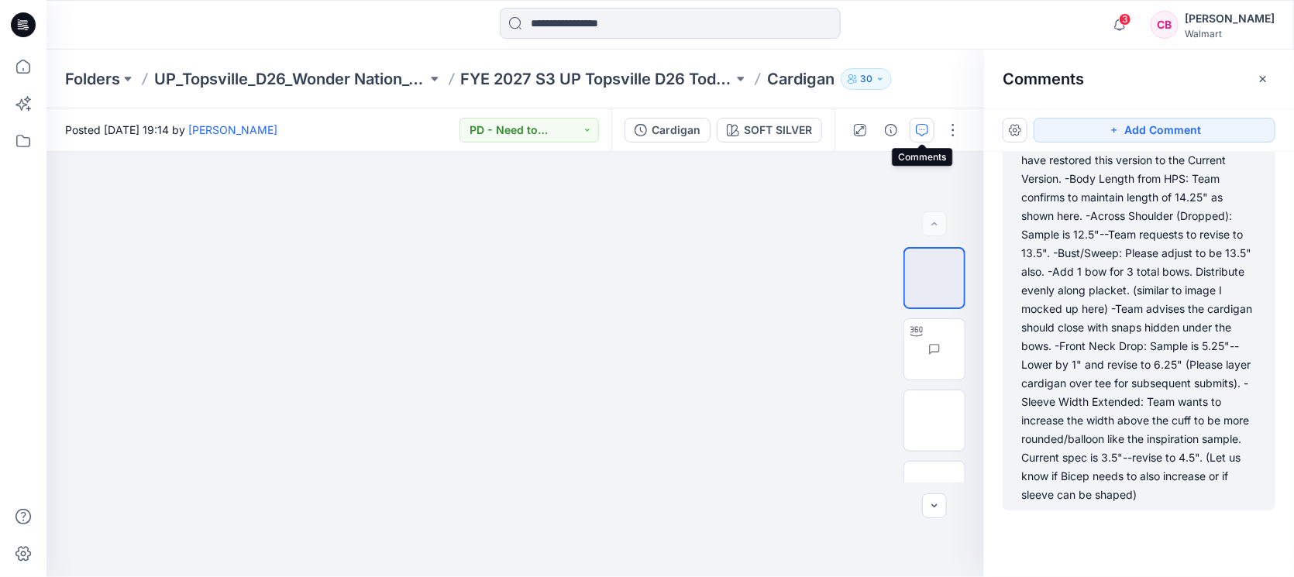
click at [1023, 353] on div "WMTD ([PERSON_NAME]) and WM Design ([PERSON_NAME]) Comments from [DATE]: -Pleas…" at bounding box center [1138, 291] width 235 height 428
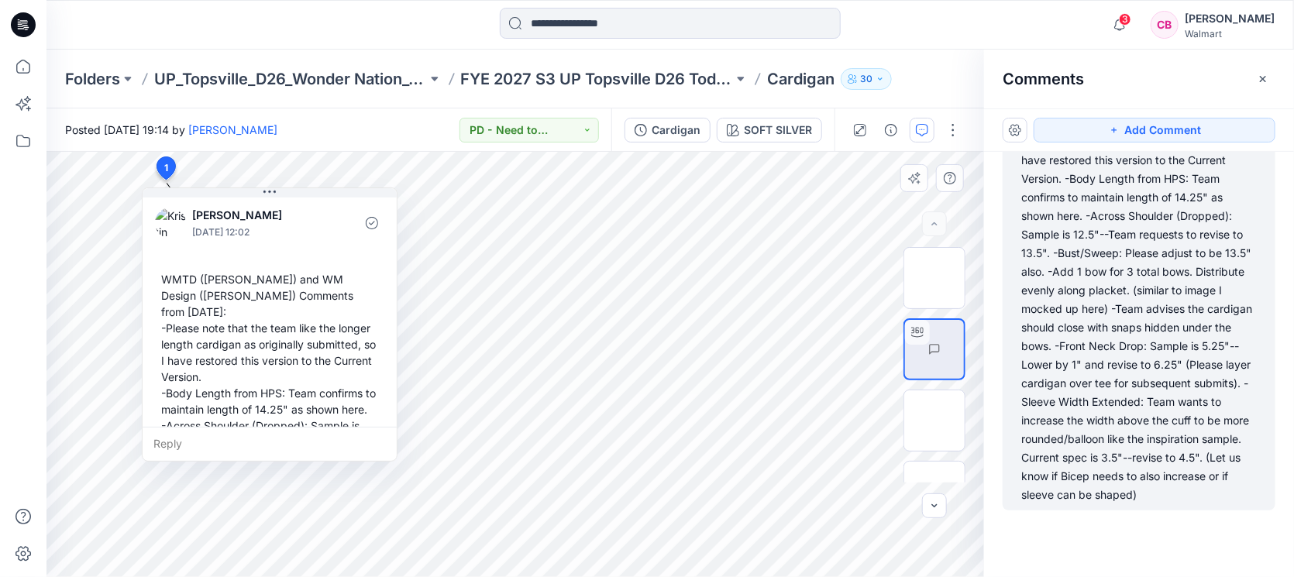
scroll to position [0, 0]
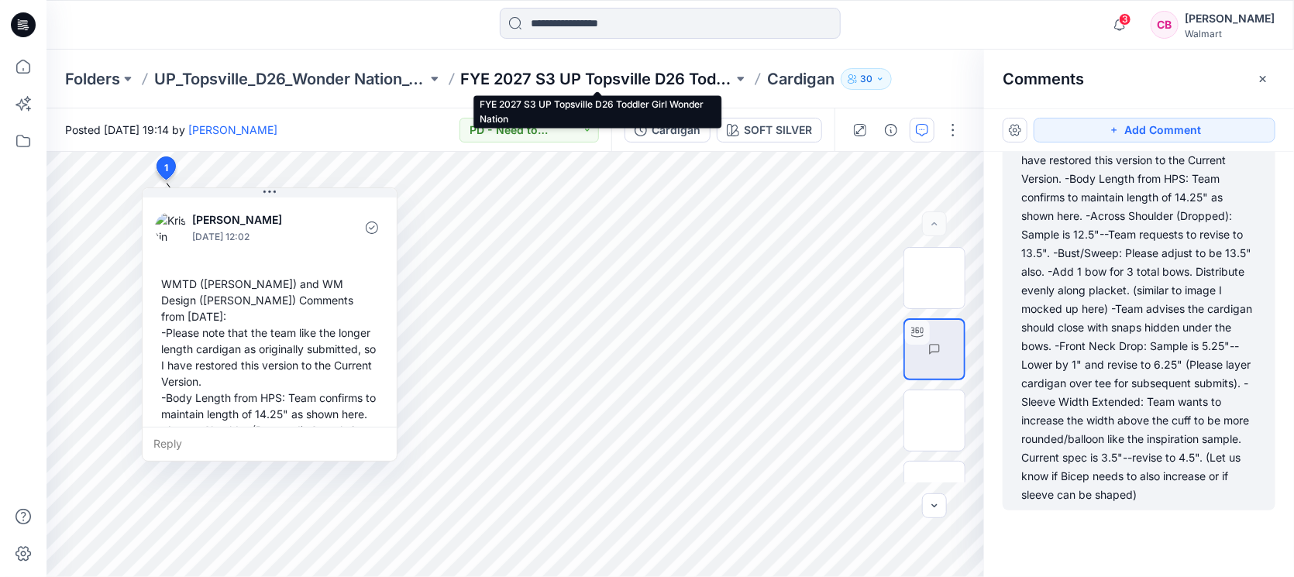
click at [655, 83] on p "FYE 2027 S3 UP Topsville D26 Toddler Girl Wonder Nation" at bounding box center [597, 79] width 273 height 22
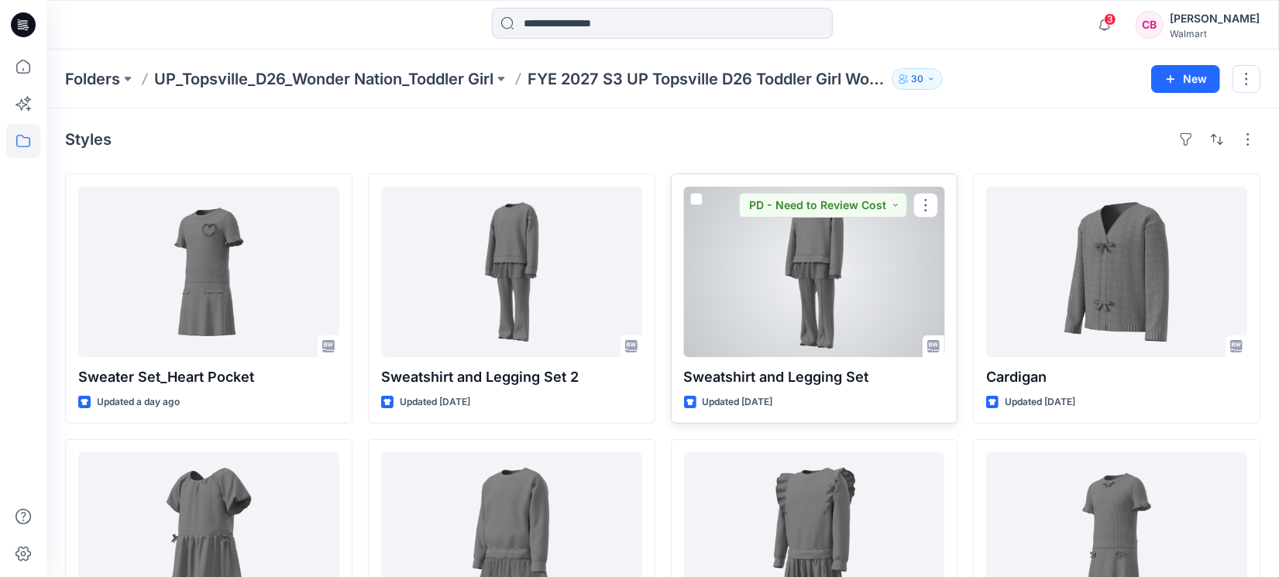
click at [800, 284] on div at bounding box center [814, 272] width 261 height 170
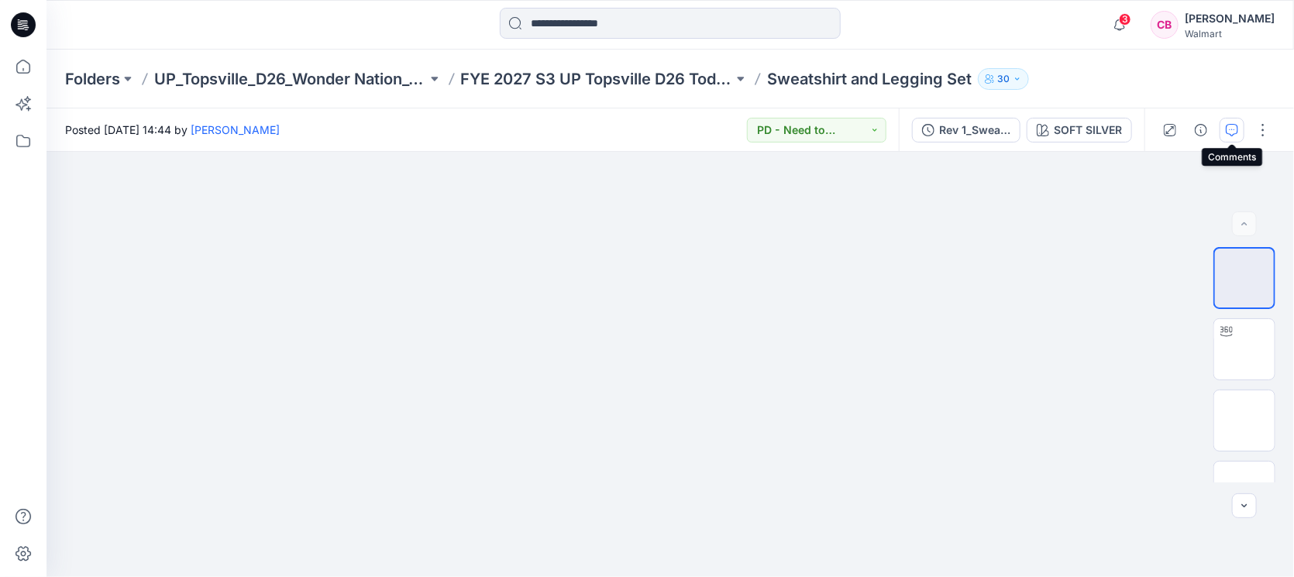
click at [1023, 129] on icon "button" at bounding box center [1232, 130] width 12 height 12
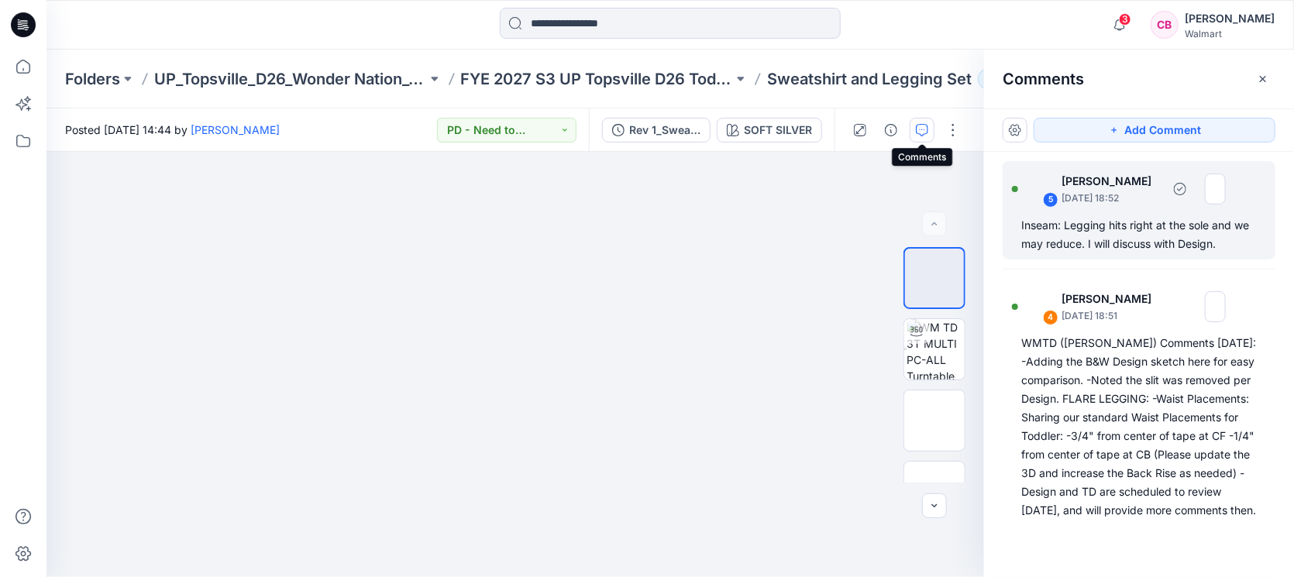
click at [1023, 236] on div "Inseam: Legging hits right at the sole and we may reduce. I will discuss with D…" at bounding box center [1138, 234] width 235 height 37
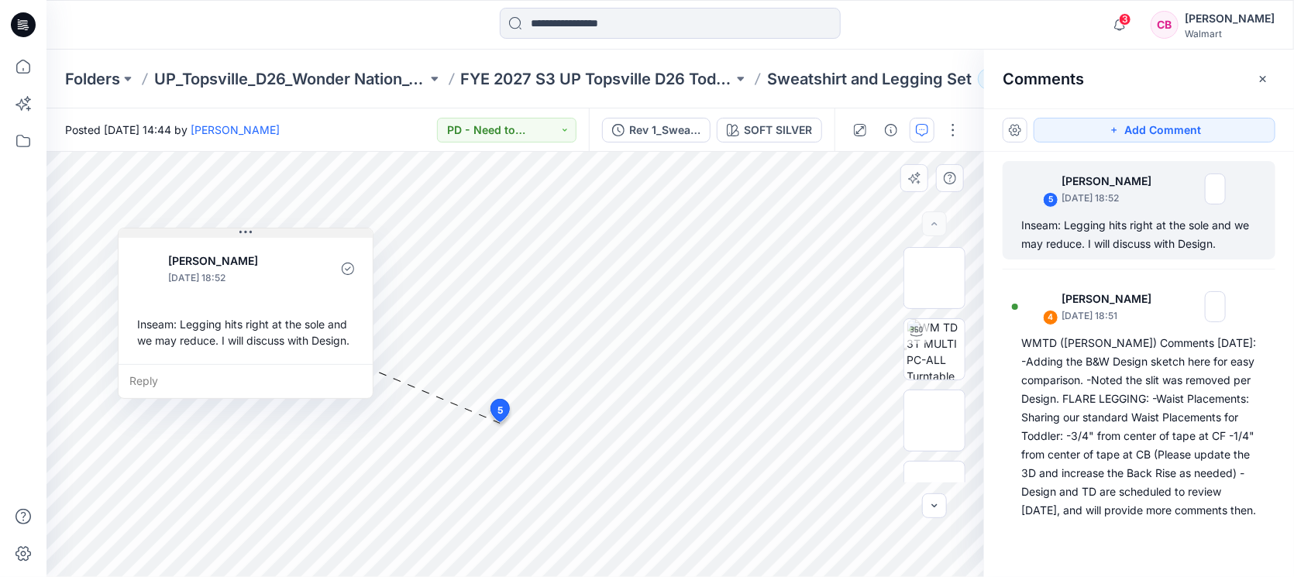
drag, startPoint x: 713, startPoint y: 437, endPoint x: 366, endPoint y: 232, distance: 403.9
click at [366, 232] on button at bounding box center [246, 233] width 254 height 9
click at [265, 260] on p "[PERSON_NAME]" at bounding box center [241, 258] width 126 height 19
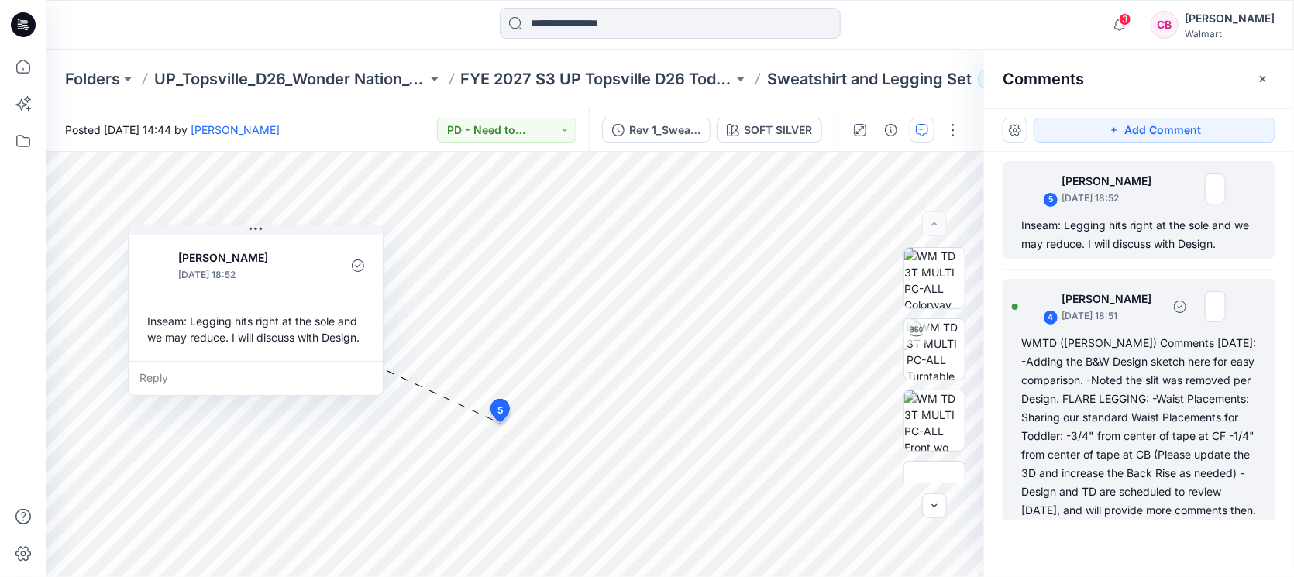
click at [1023, 434] on div "WMTD ([PERSON_NAME]) Comments [DATE]: -Adding the B&W Design sketch here for ea…" at bounding box center [1138, 427] width 235 height 186
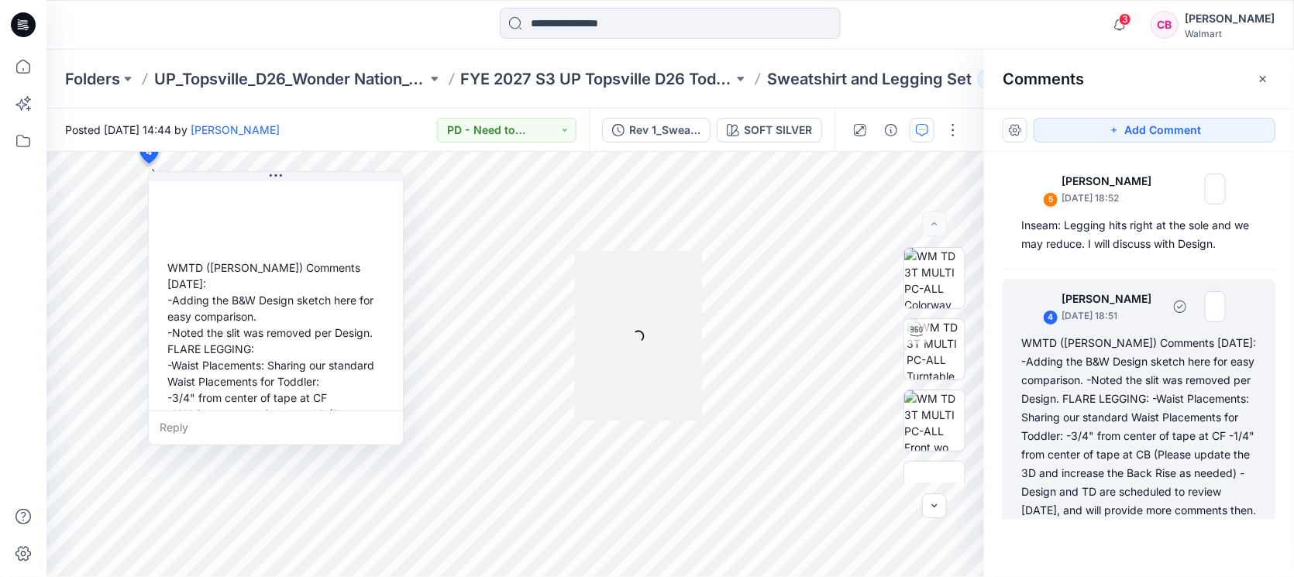
scroll to position [24, 0]
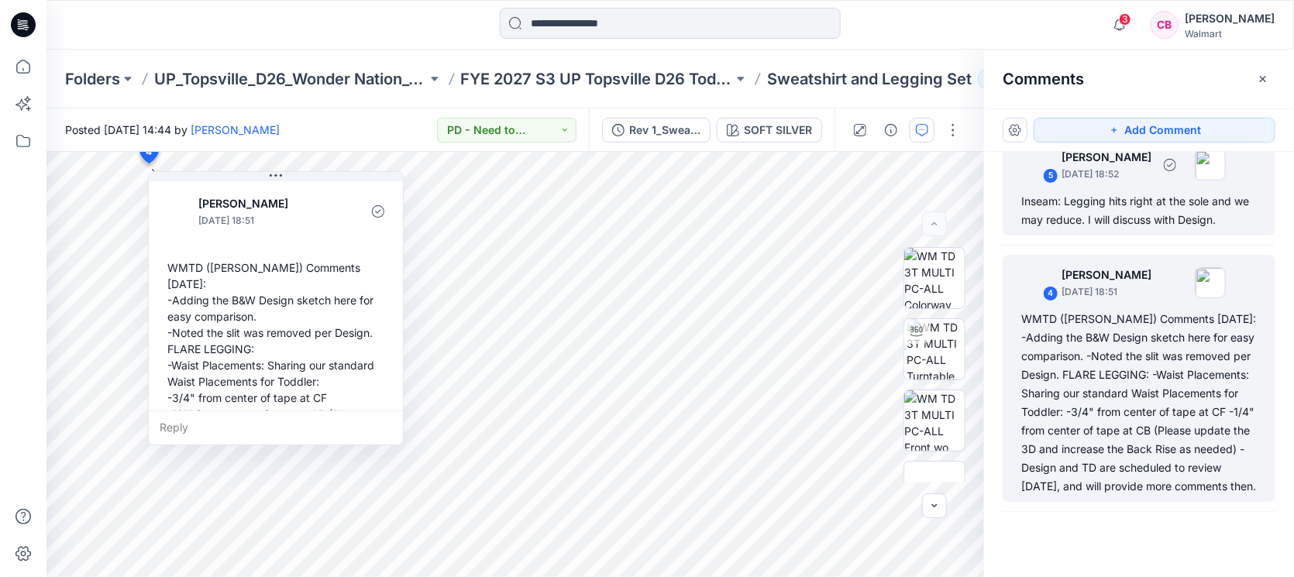
click at [1023, 217] on div "Inseam: Legging hits right at the sole and we may reduce. I will discuss with D…" at bounding box center [1138, 210] width 235 height 37
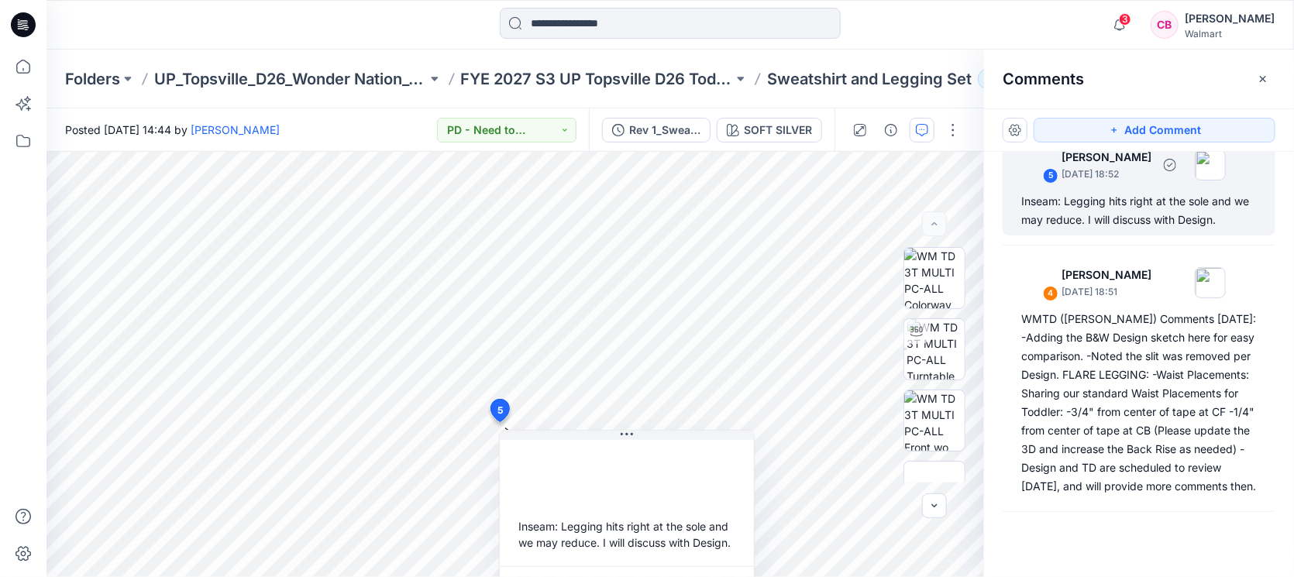
scroll to position [9, 0]
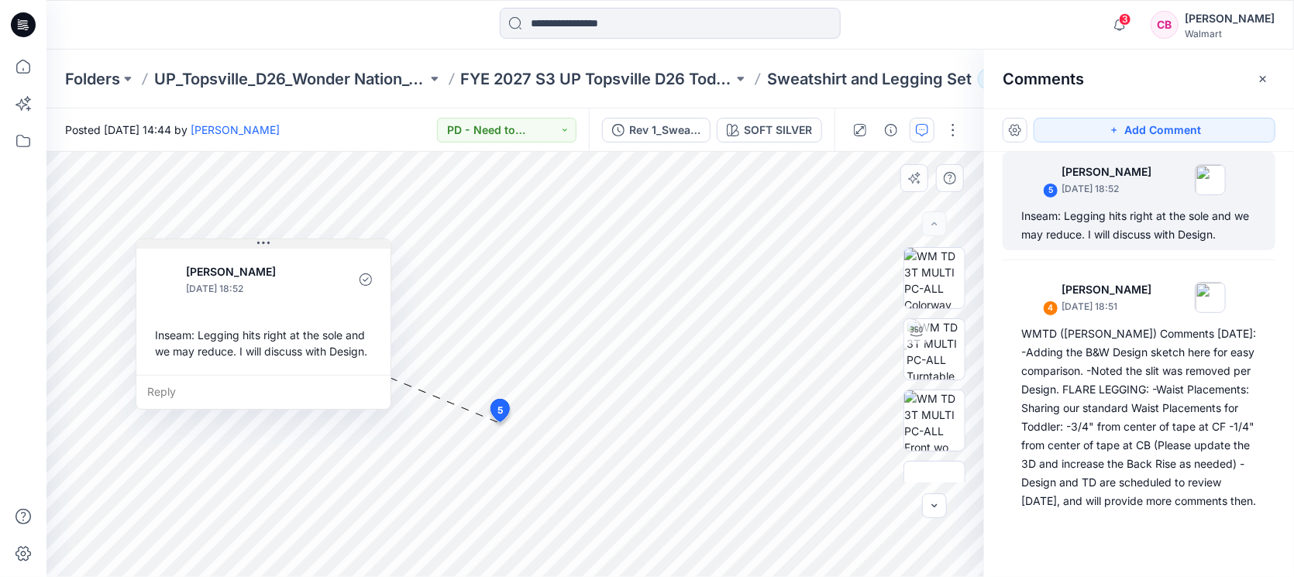
drag, startPoint x: 715, startPoint y: 439, endPoint x: 352, endPoint y: 248, distance: 410.6
click at [352, 248] on button at bounding box center [263, 243] width 254 height 9
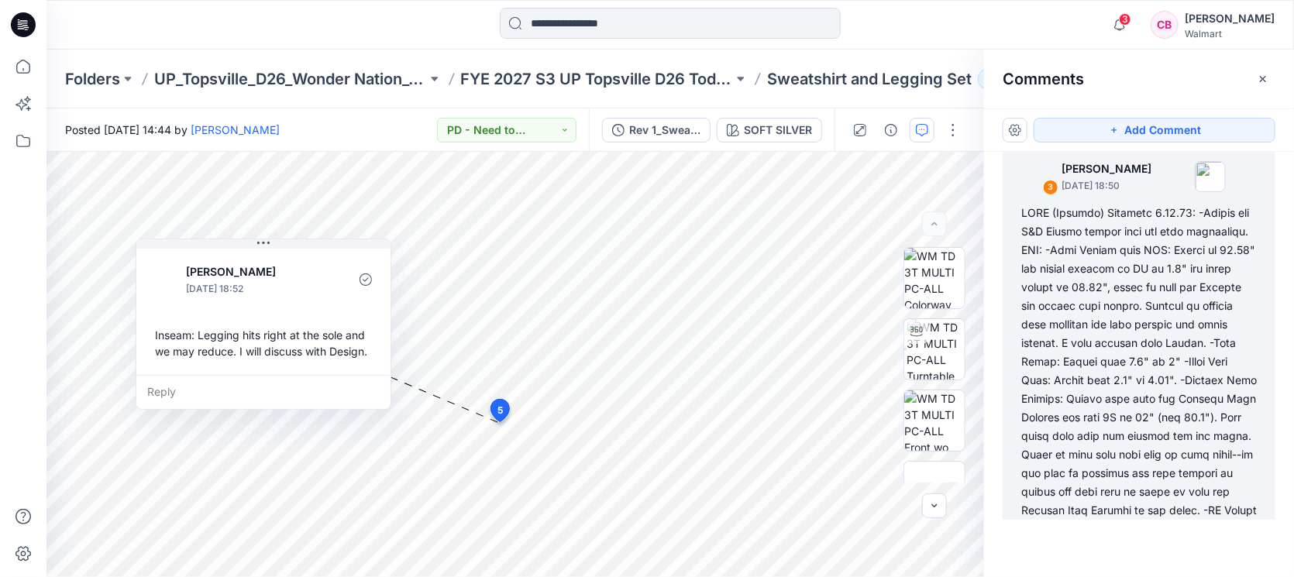
scroll to position [751, 0]
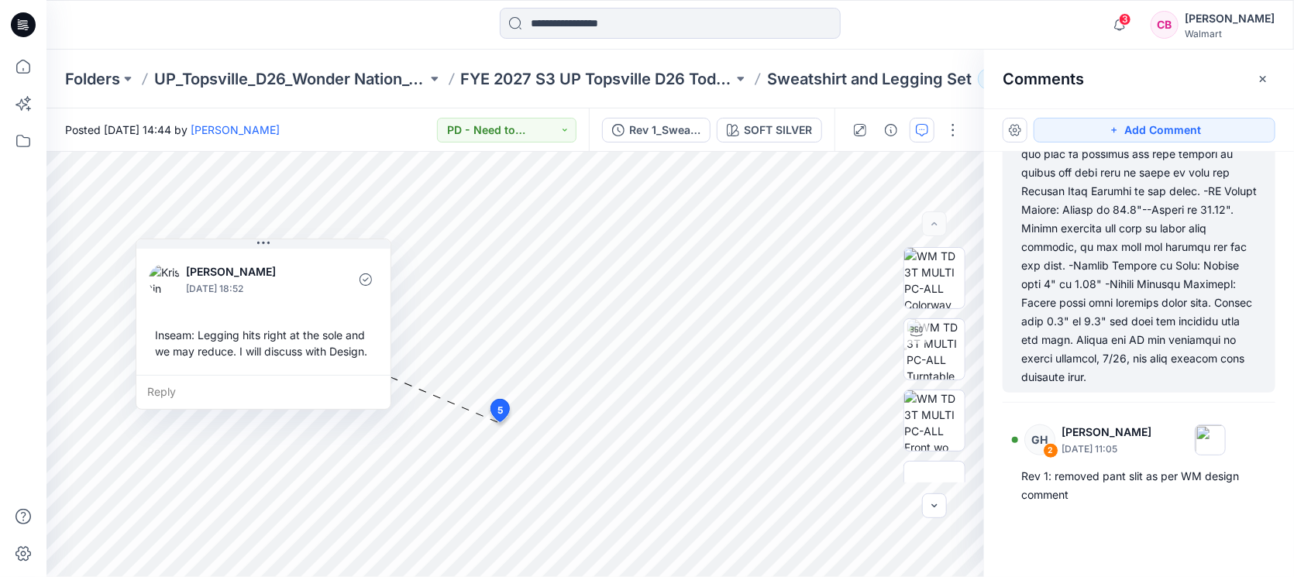
click at [1023, 302] on div at bounding box center [1138, 136] width 235 height 502
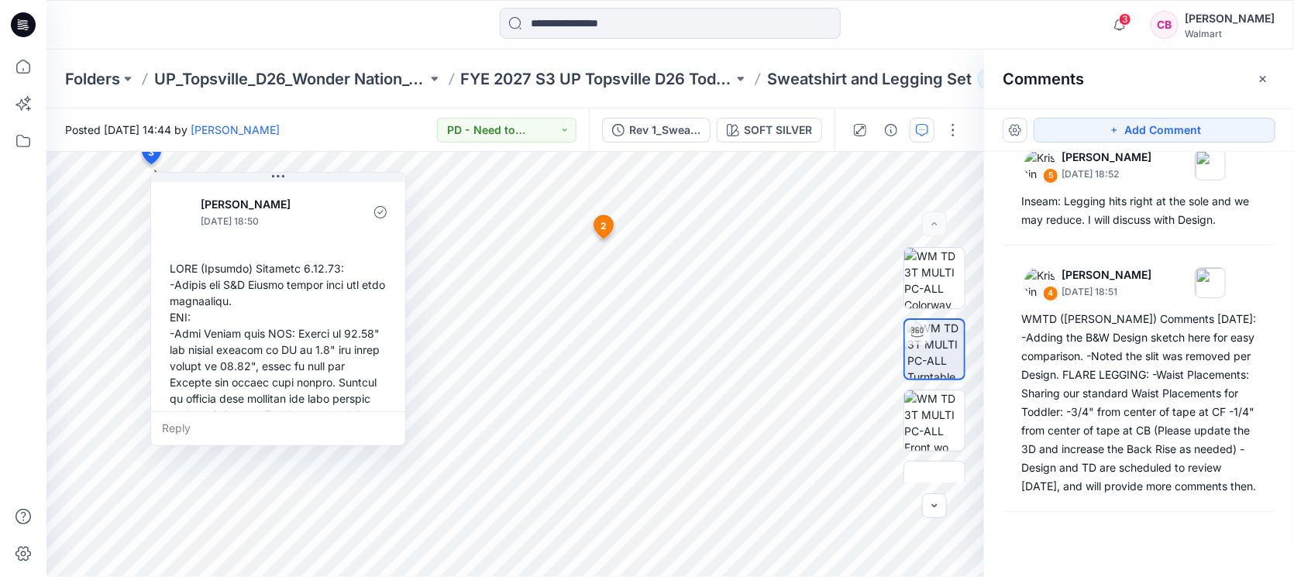
scroll to position [0, 0]
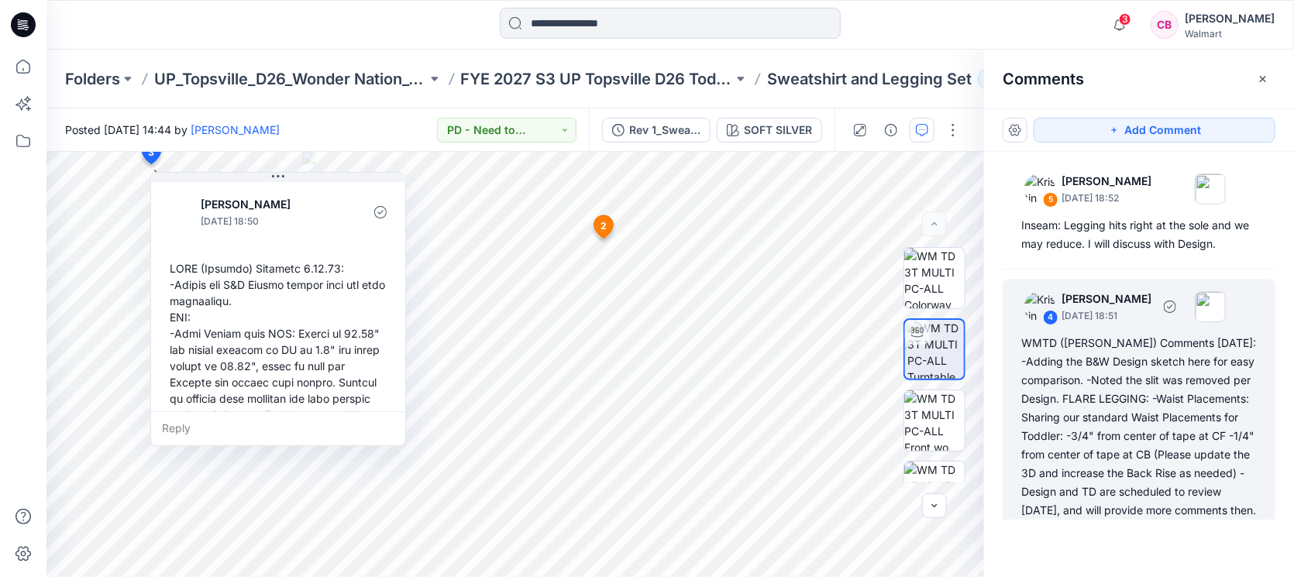
click at [1023, 360] on div "WMTD ([PERSON_NAME]) Comments [DATE]: -Adding the B&W Design sketch here for ea…" at bounding box center [1138, 427] width 235 height 186
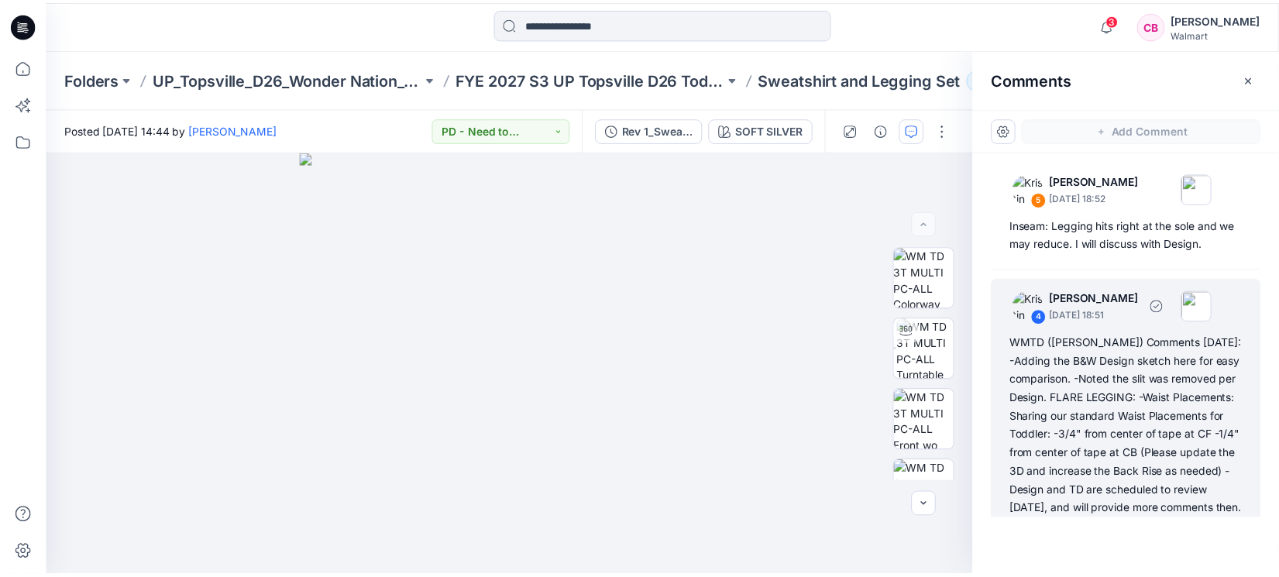
scroll to position [24, 0]
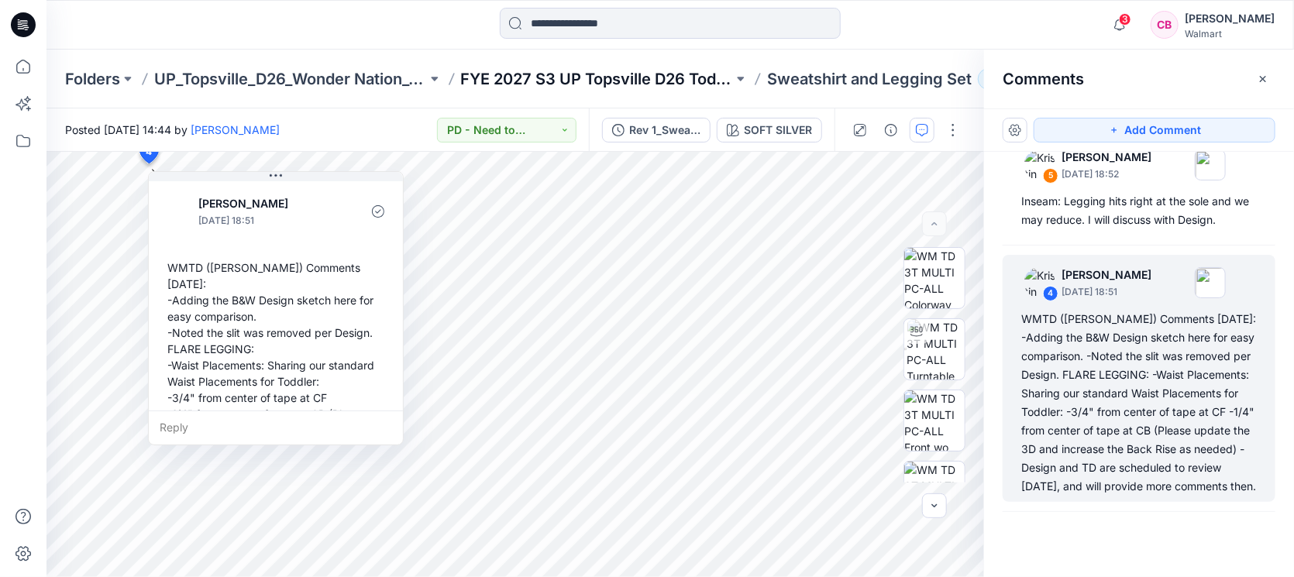
click at [646, 83] on p "FYE 2027 S3 UP Topsville D26 Toddler Girl Wonder Nation" at bounding box center [597, 79] width 273 height 22
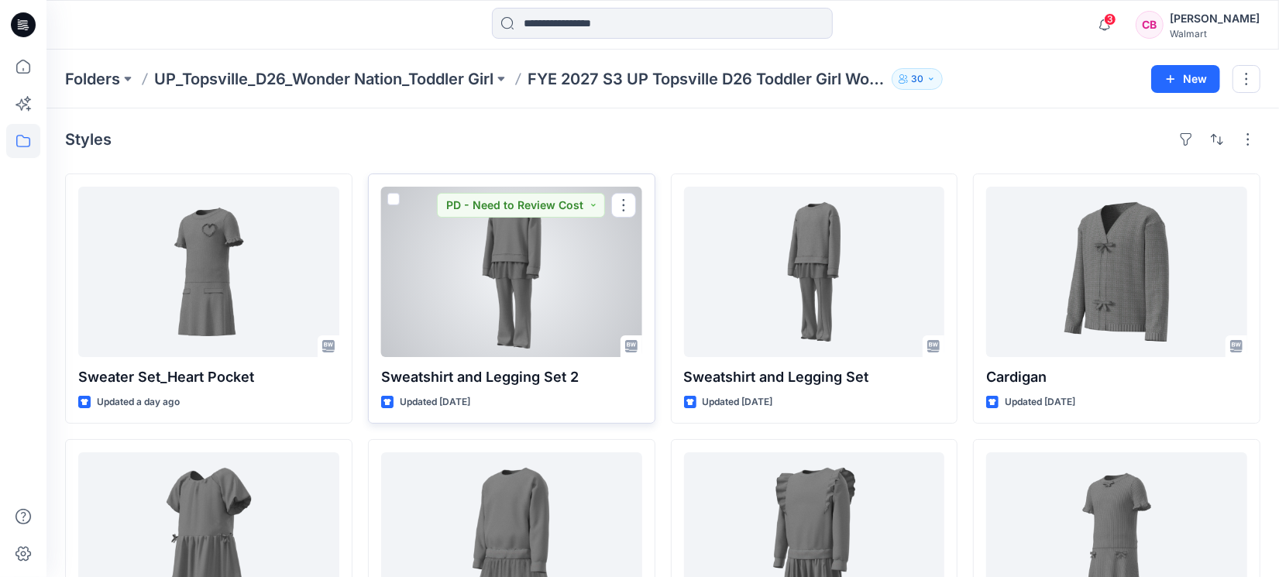
click at [532, 304] on div at bounding box center [511, 272] width 261 height 170
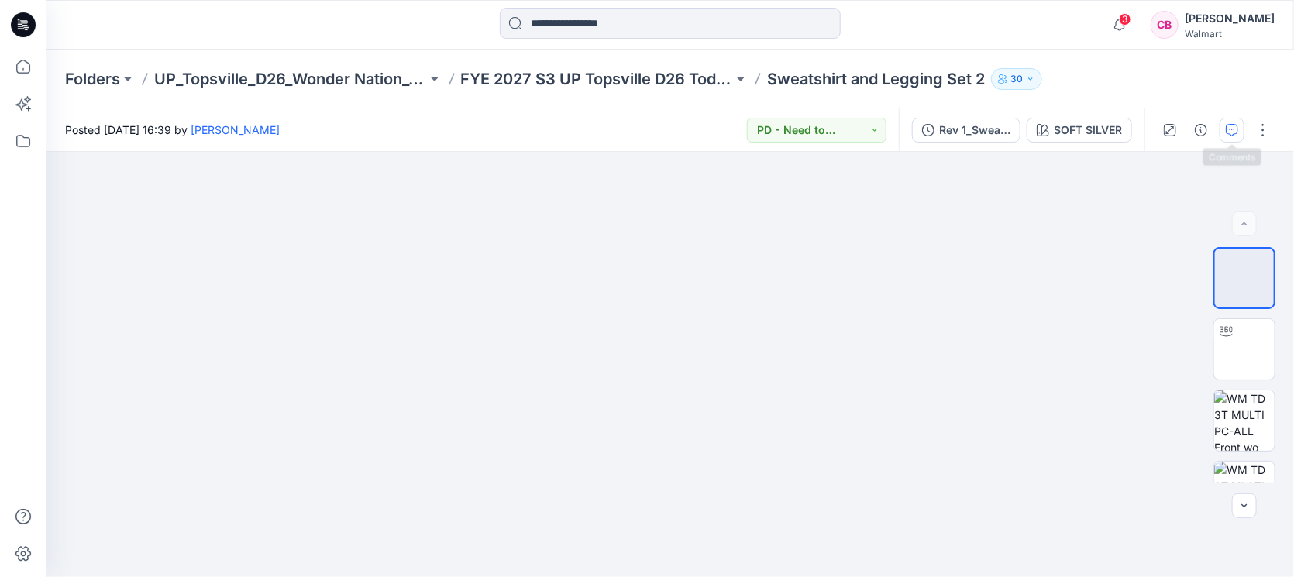
click at [1023, 125] on icon "button" at bounding box center [1232, 130] width 12 height 12
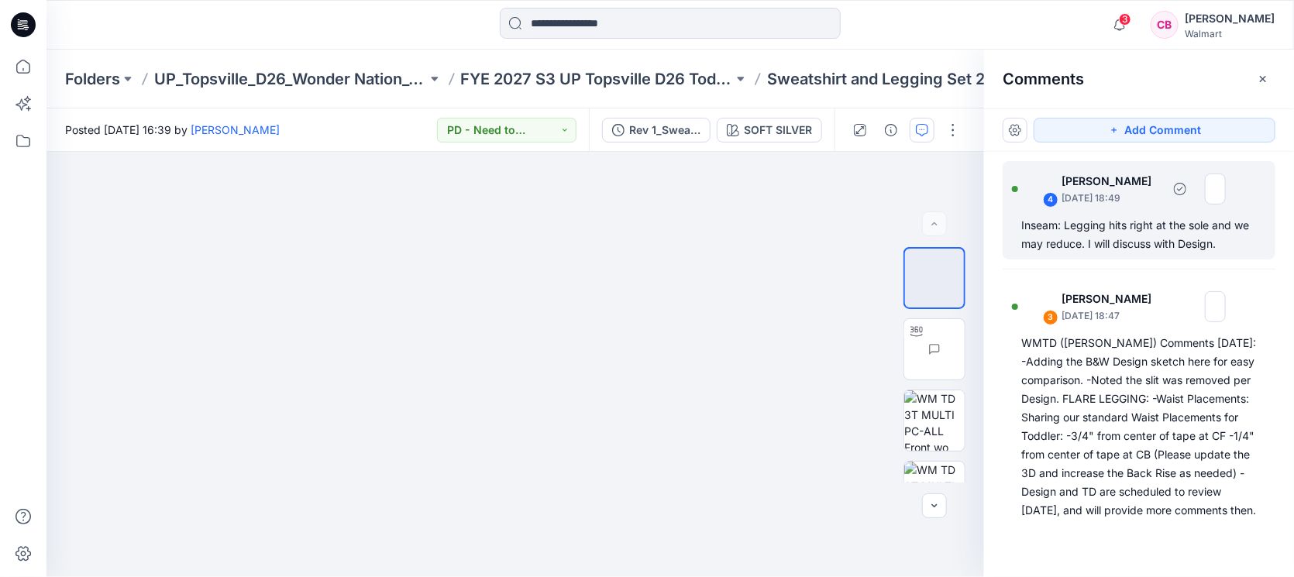
click at [1023, 228] on div "Inseam: Legging hits right at the sole and we may reduce. I will discuss with D…" at bounding box center [1138, 234] width 235 height 37
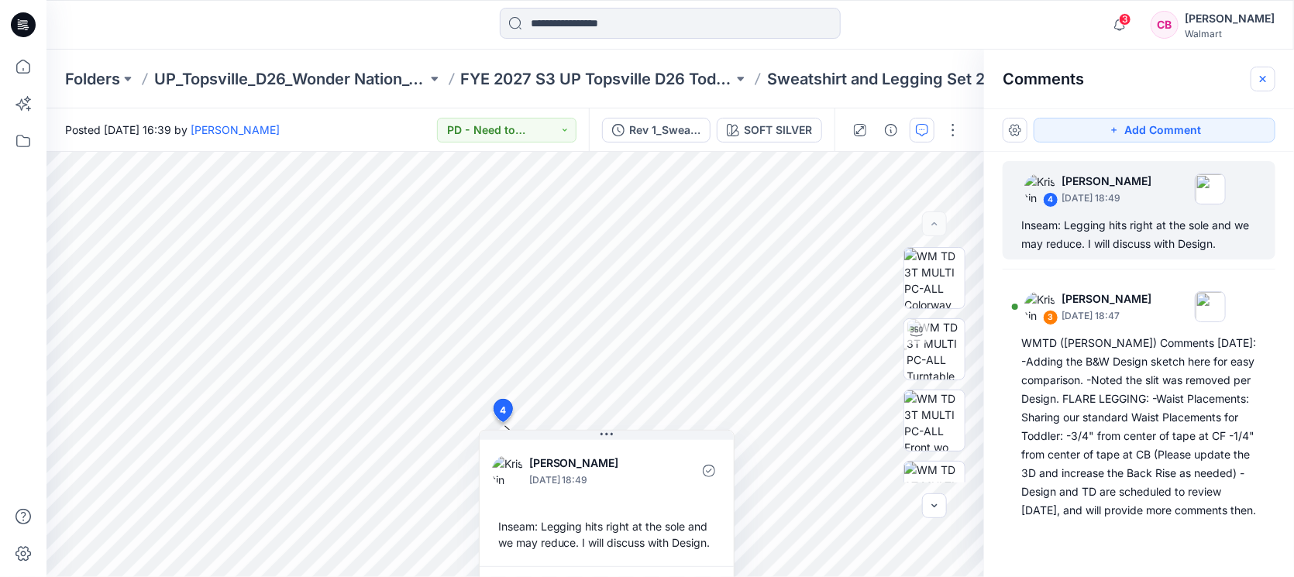
click at [1023, 76] on button "button" at bounding box center [1262, 79] width 25 height 25
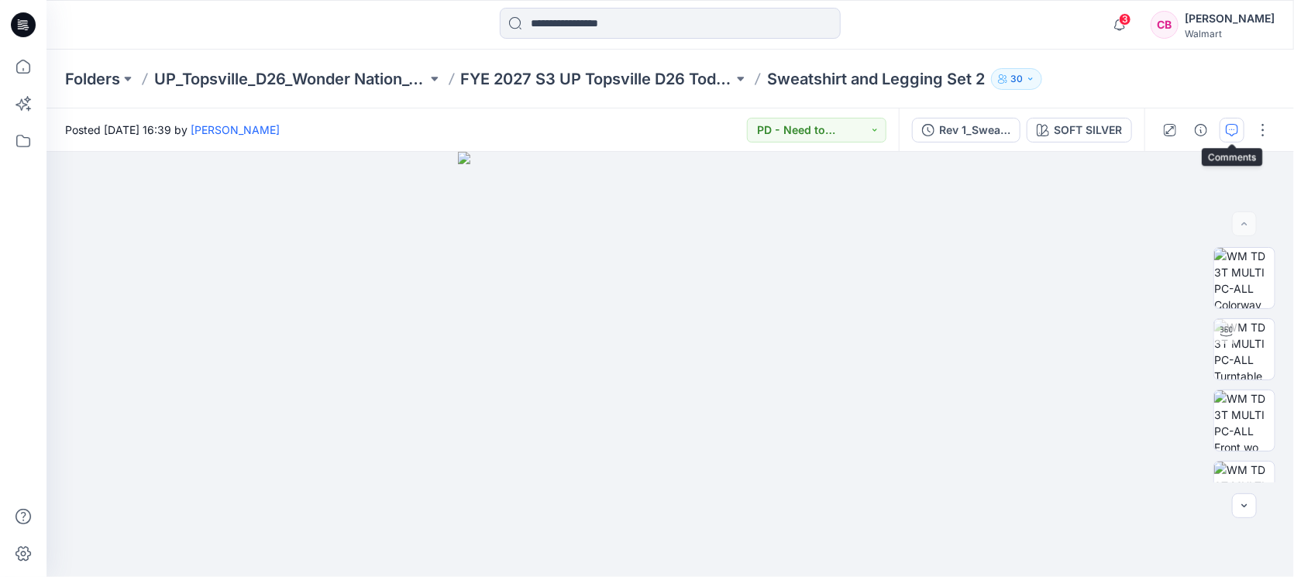
click at [1023, 129] on button "button" at bounding box center [1231, 130] width 25 height 25
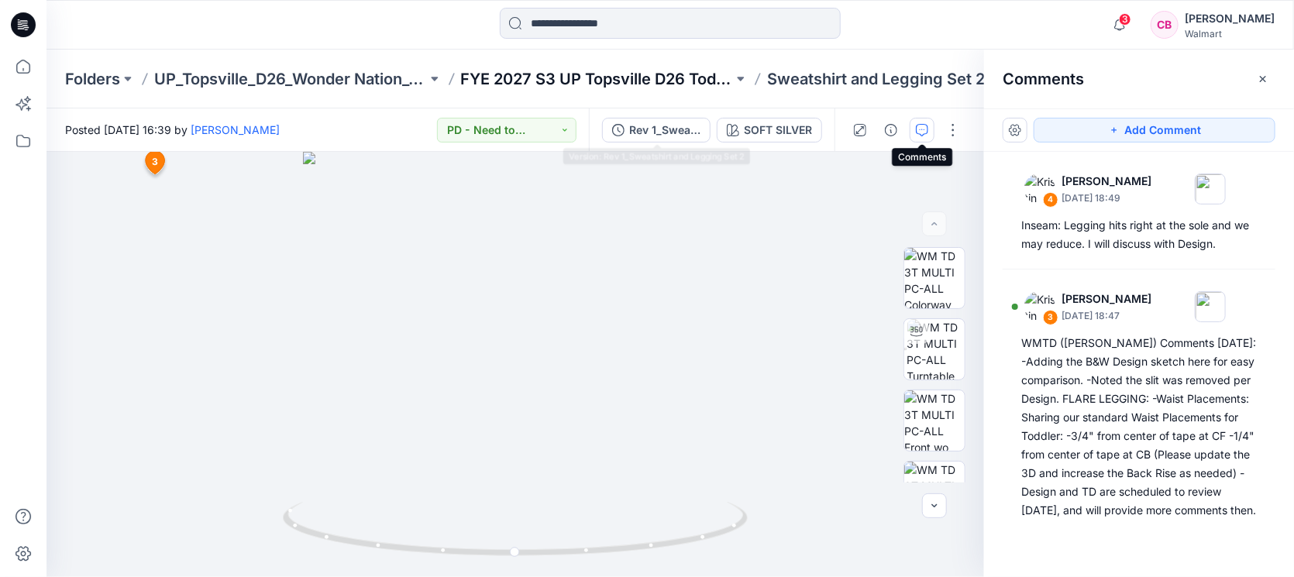
click at [610, 84] on p "FYE 2027 S3 UP Topsville D26 Toddler Girl Wonder Nation" at bounding box center [597, 79] width 273 height 22
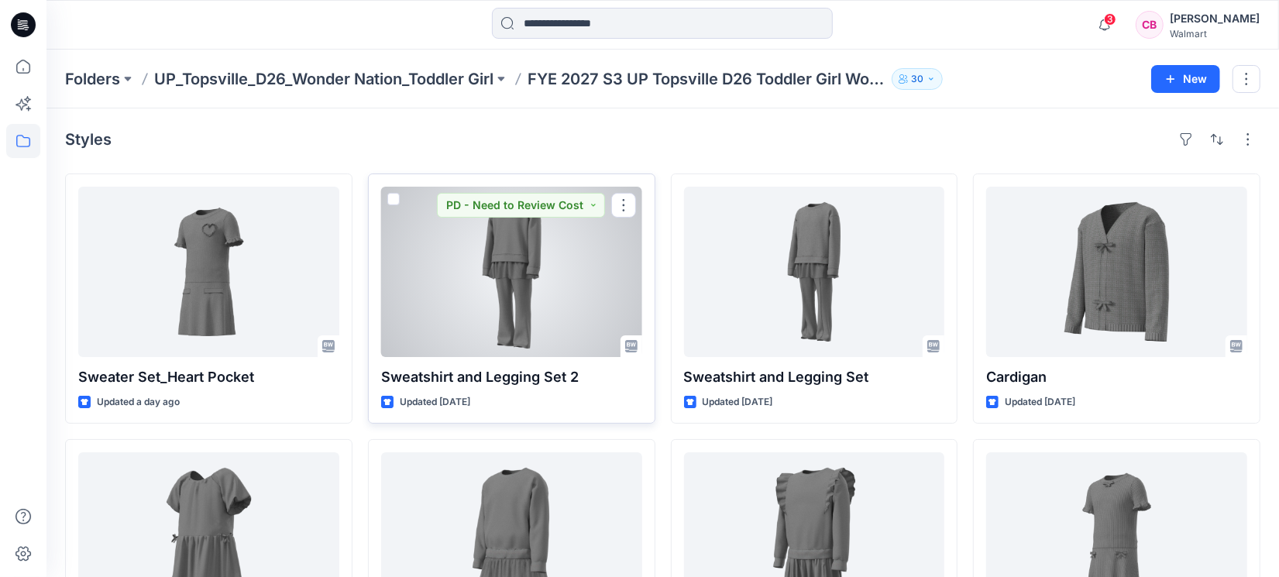
click at [504, 297] on div at bounding box center [511, 272] width 261 height 170
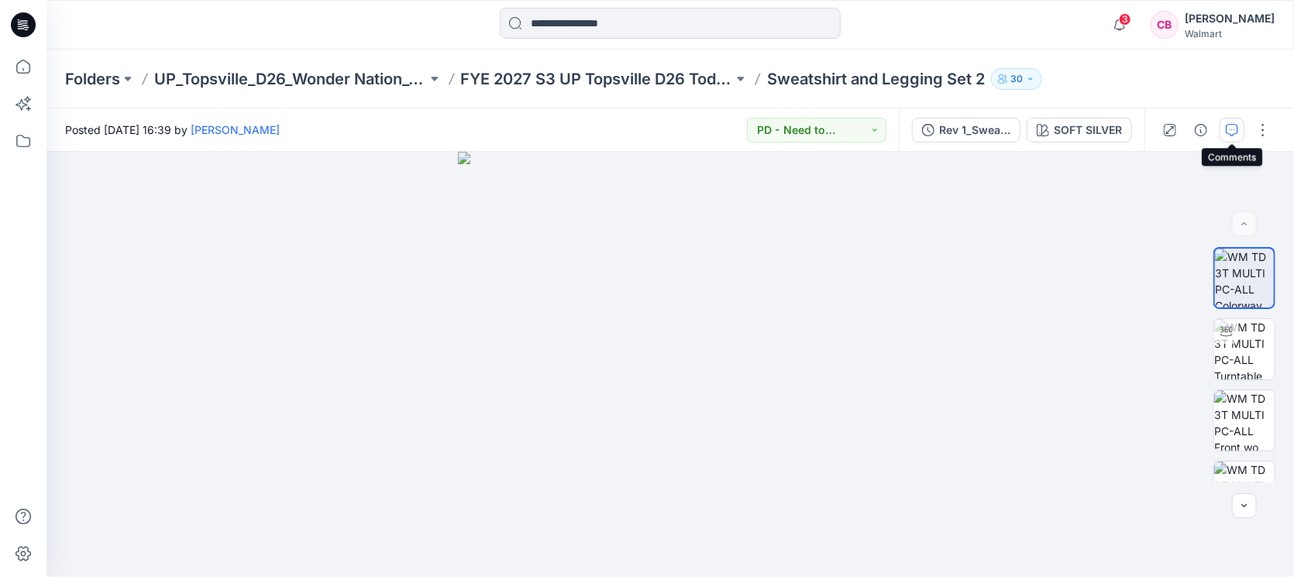
click at [1023, 127] on icon "button" at bounding box center [1232, 130] width 12 height 12
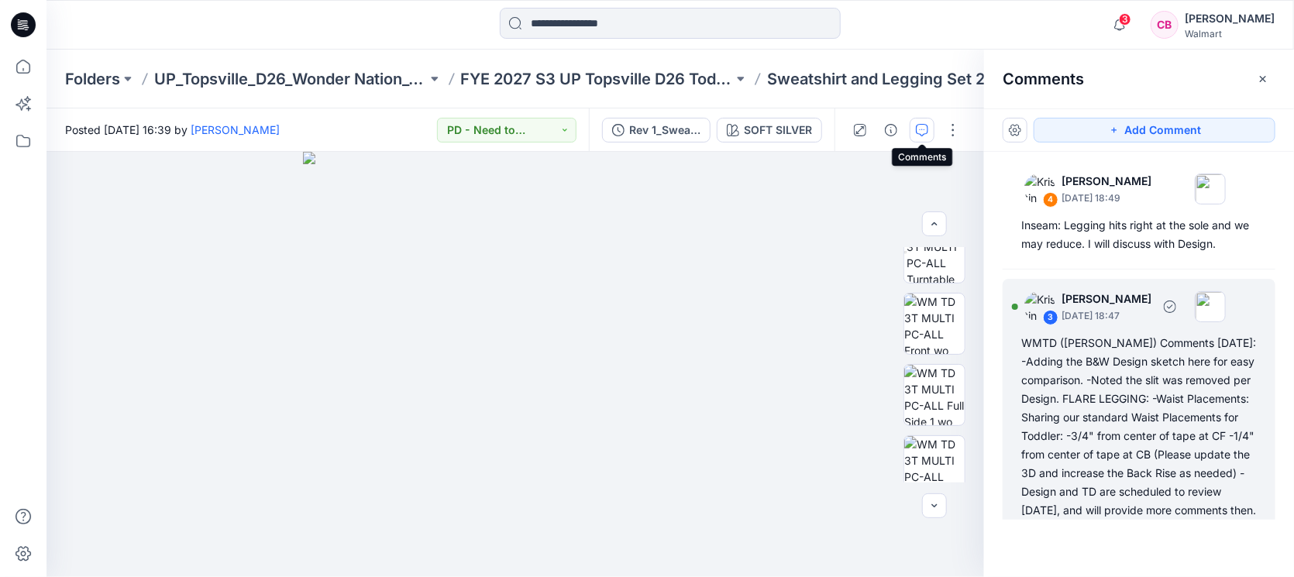
click at [1023, 387] on div "WMTD ([PERSON_NAME]) Comments [DATE]: -Adding the B&W Design sketch here for ea…" at bounding box center [1138, 427] width 235 height 186
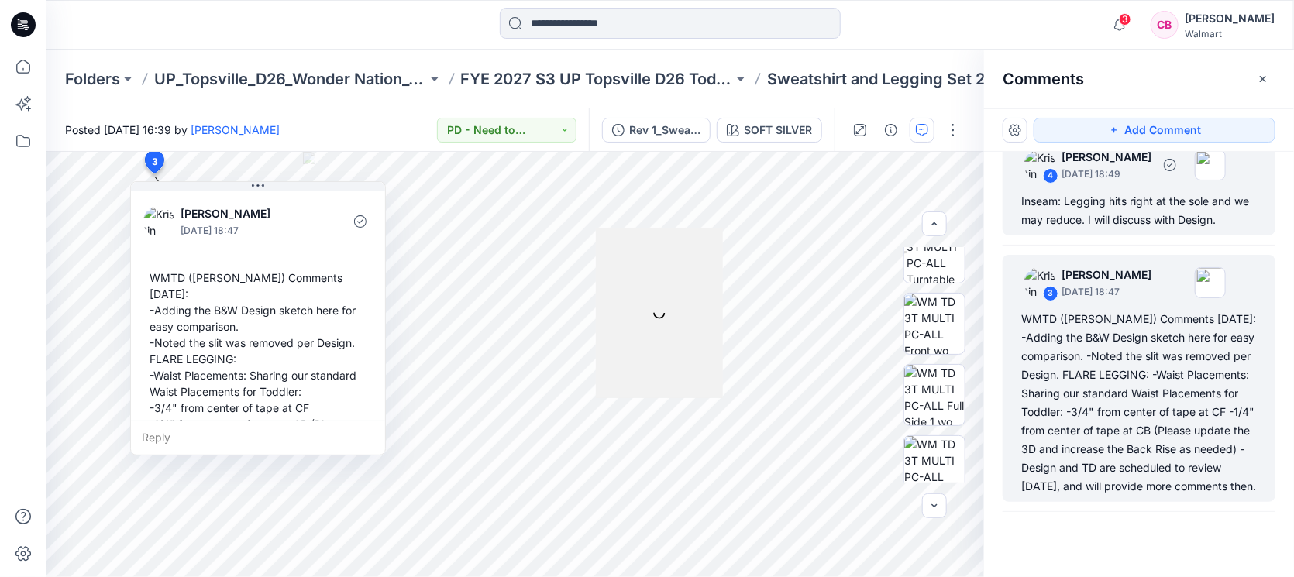
click at [1023, 179] on p "[DATE] 18:49" at bounding box center [1106, 174] width 90 height 15
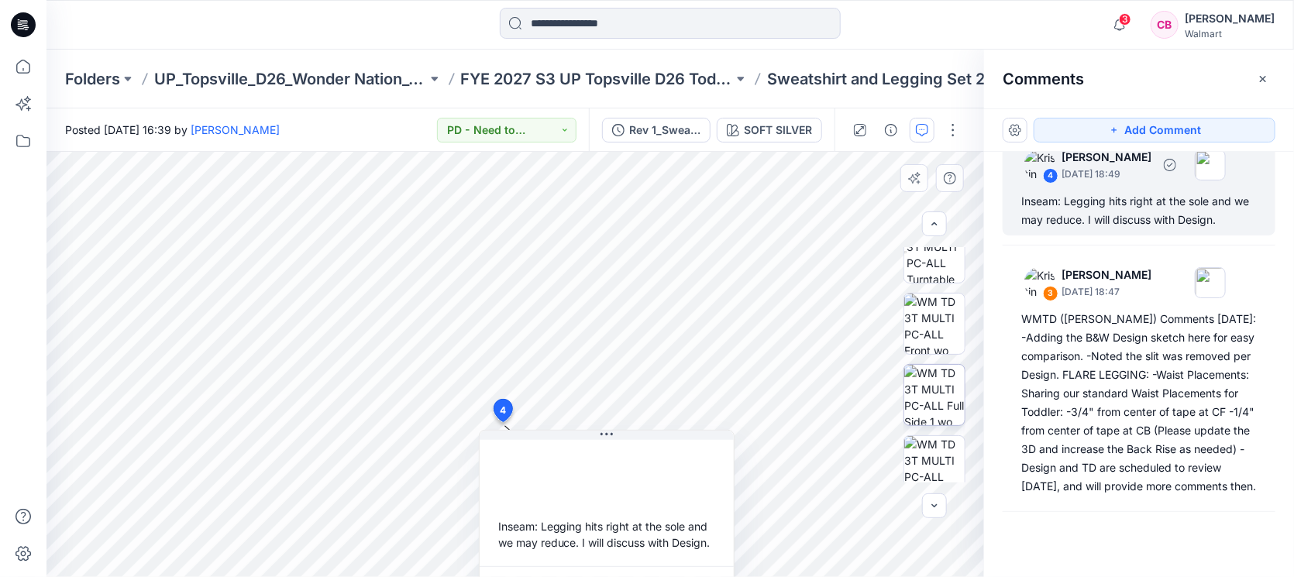
scroll to position [9, 0]
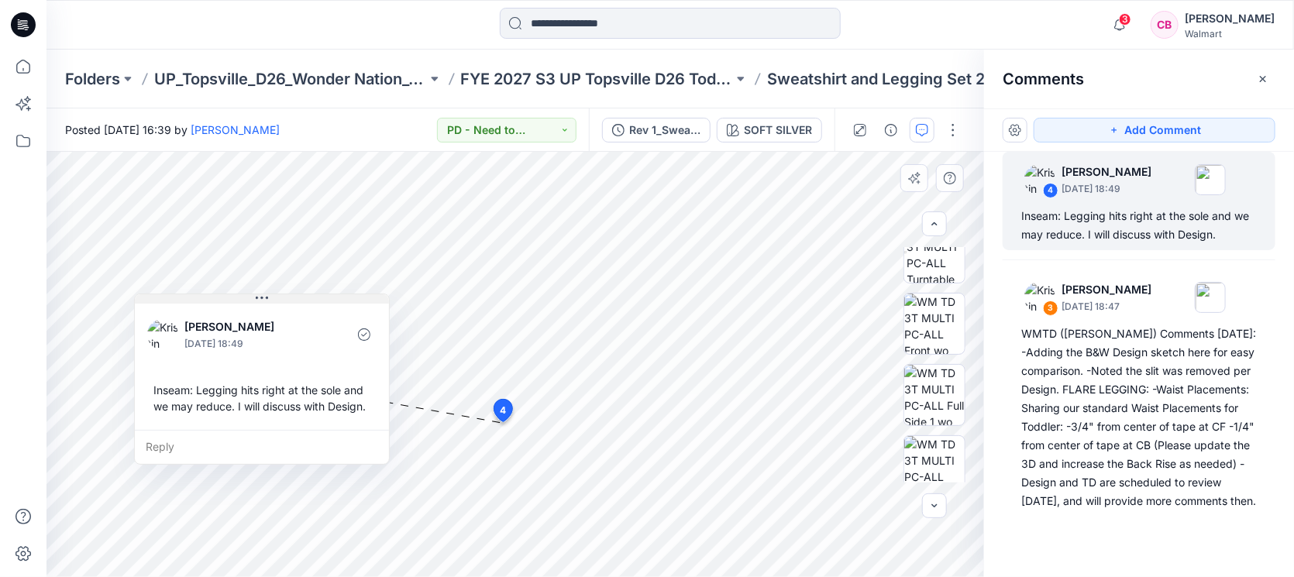
drag, startPoint x: 706, startPoint y: 436, endPoint x: 374, endPoint y: 301, distance: 358.6
click at [374, 301] on button at bounding box center [262, 298] width 254 height 9
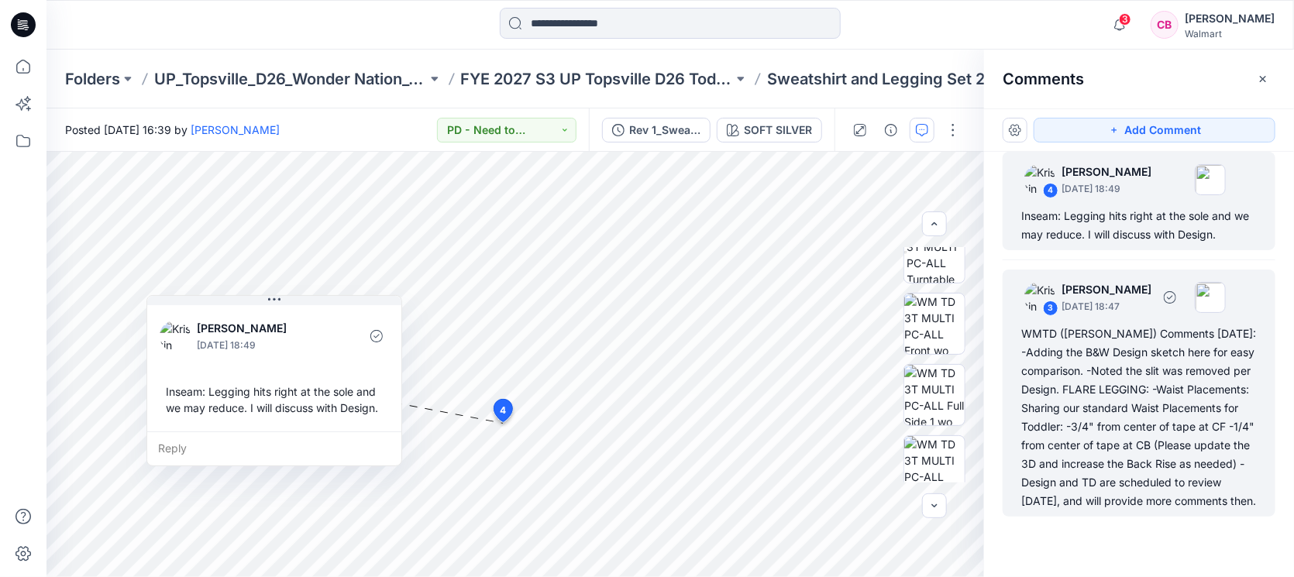
click at [1023, 405] on div "WMTD ([PERSON_NAME]) Comments [DATE]: -Adding the B&W Design sketch here for ea…" at bounding box center [1138, 418] width 235 height 186
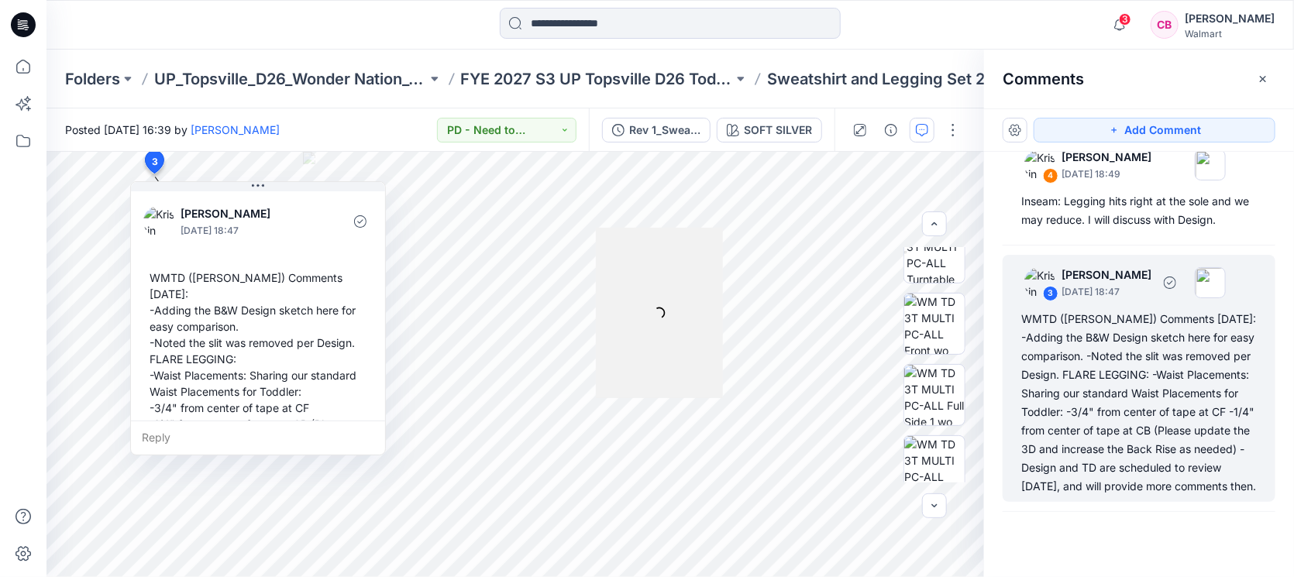
click at [1023, 425] on div "WMTD ([PERSON_NAME]) Comments [DATE]: -Adding the B&W Design sketch here for ea…" at bounding box center [1138, 403] width 235 height 186
click at [1023, 446] on div "WMTD ([PERSON_NAME]) Comments [DATE]: -Adding the B&W Design sketch here for ea…" at bounding box center [1138, 403] width 235 height 186
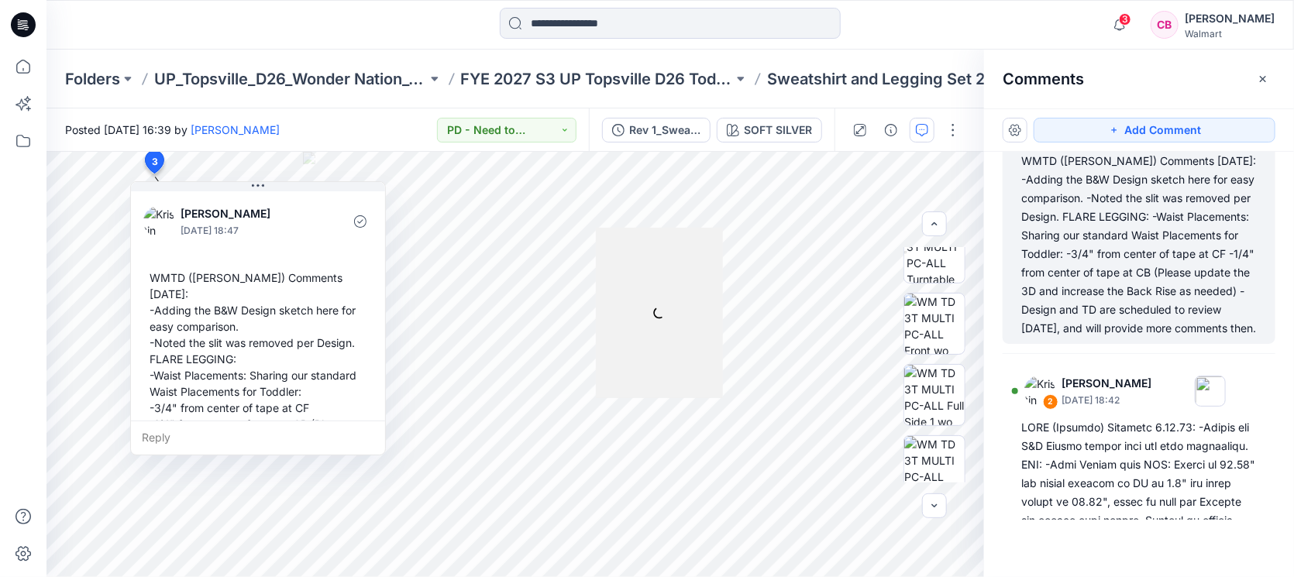
scroll to position [411, 0]
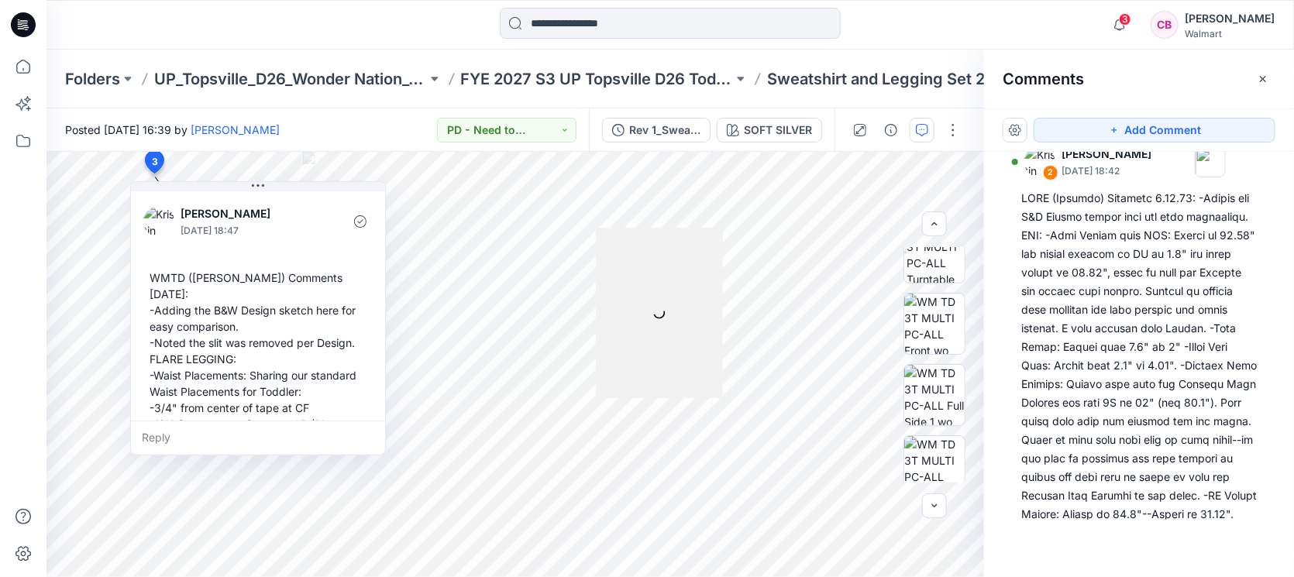
click at [1023, 446] on div at bounding box center [1138, 440] width 235 height 502
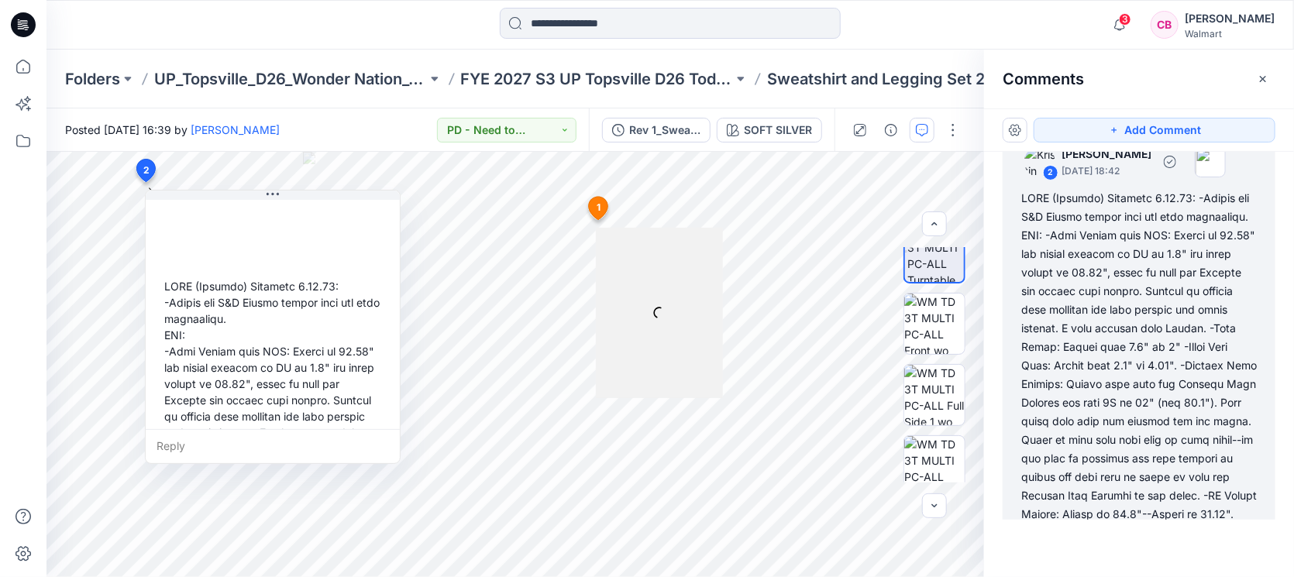
click at [1023, 446] on div at bounding box center [1138, 440] width 235 height 502
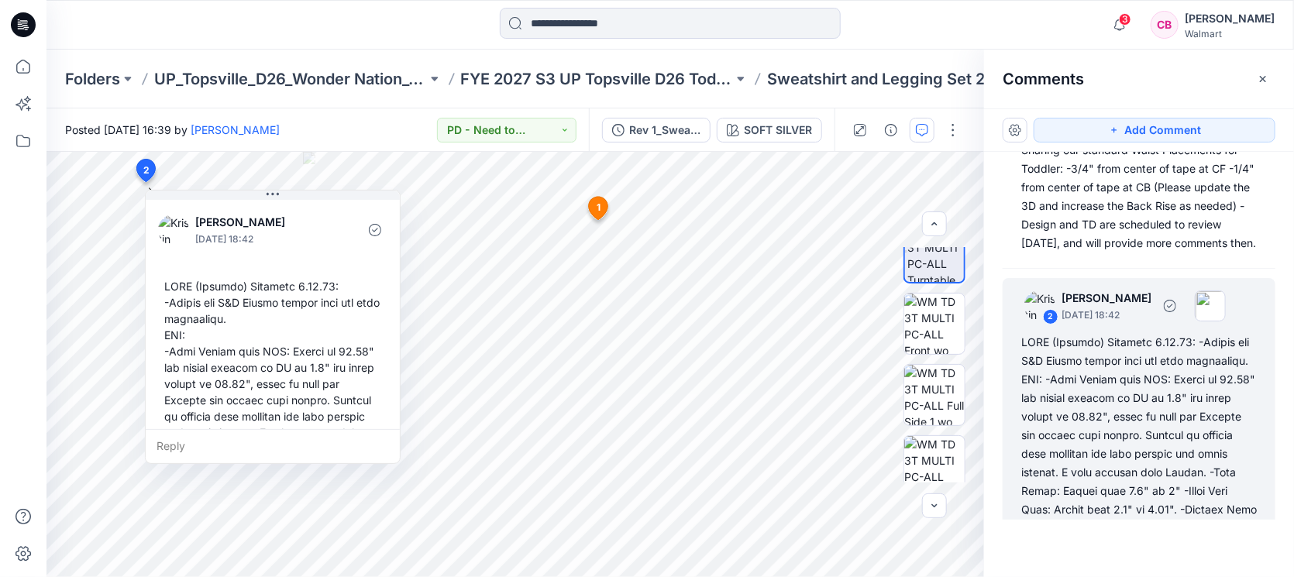
scroll to position [0, 0]
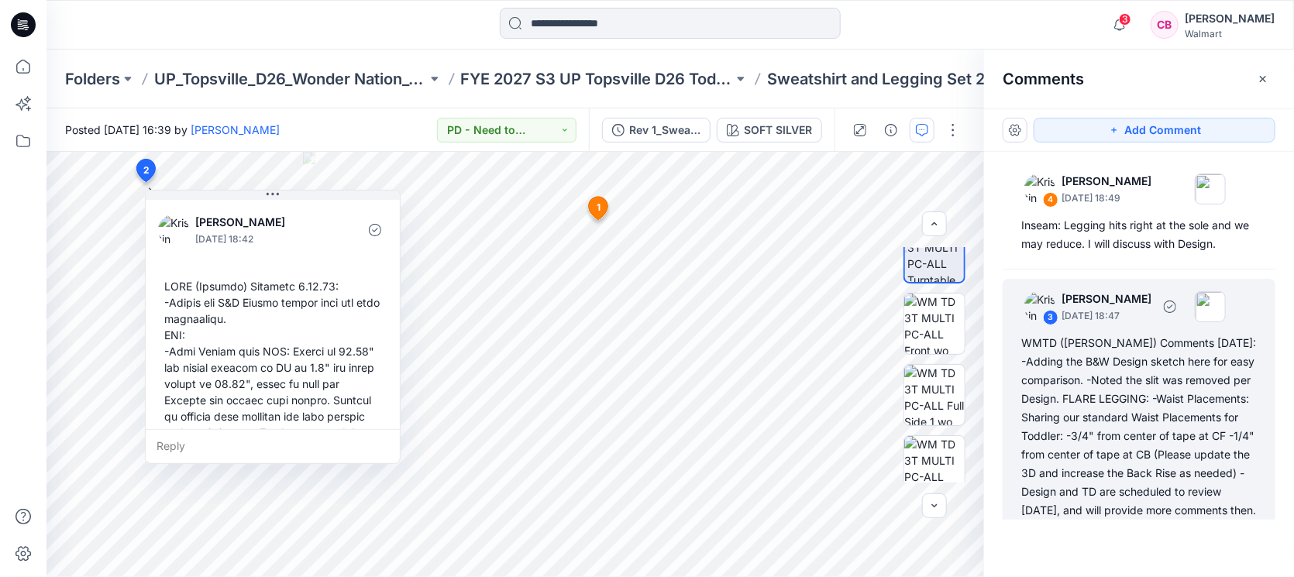
click at [1023, 390] on div "WMTD ([PERSON_NAME]) Comments [DATE]: -Adding the B&W Design sketch here for ea…" at bounding box center [1138, 427] width 235 height 186
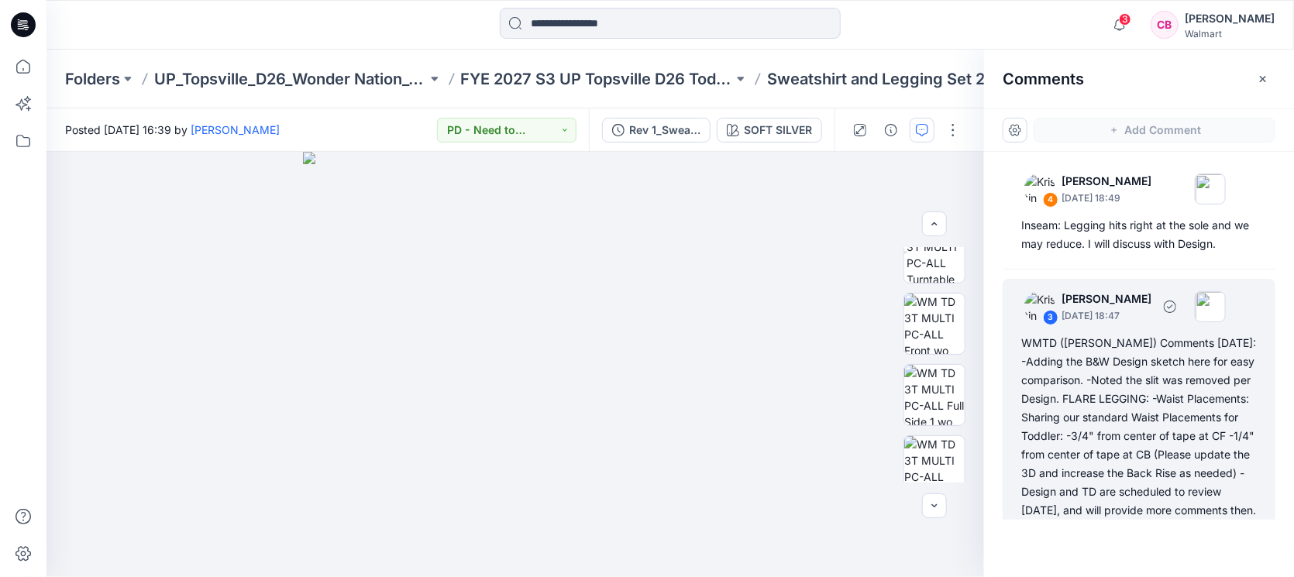
scroll to position [24, 0]
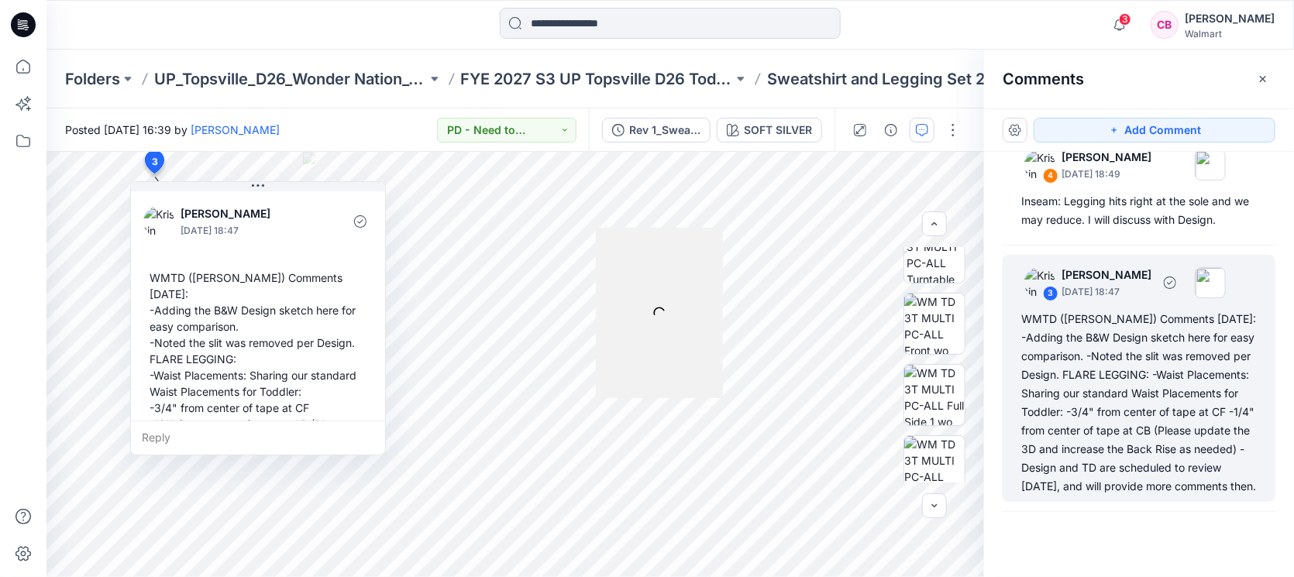
click at [1023, 373] on div "WMTD ([PERSON_NAME]) Comments [DATE]: -Adding the B&W Design sketch here for ea…" at bounding box center [1138, 403] width 235 height 186
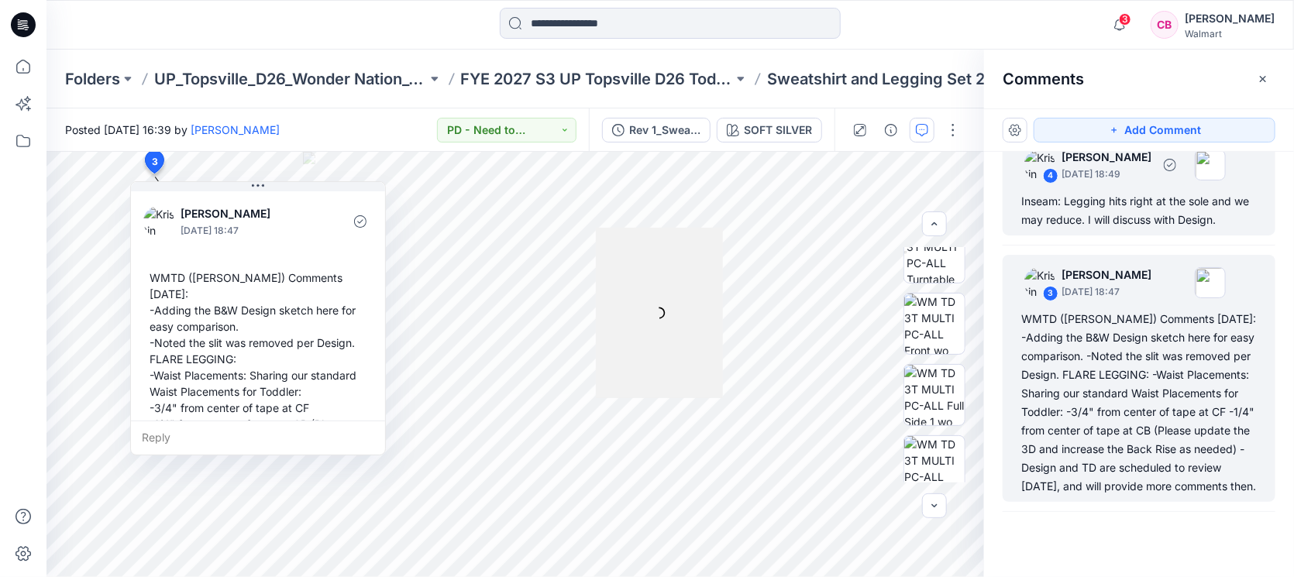
click at [1023, 187] on div "4 [PERSON_NAME] [DATE] 18:49 Inseam: Legging hits right at the sole and we may …" at bounding box center [1138, 186] width 273 height 98
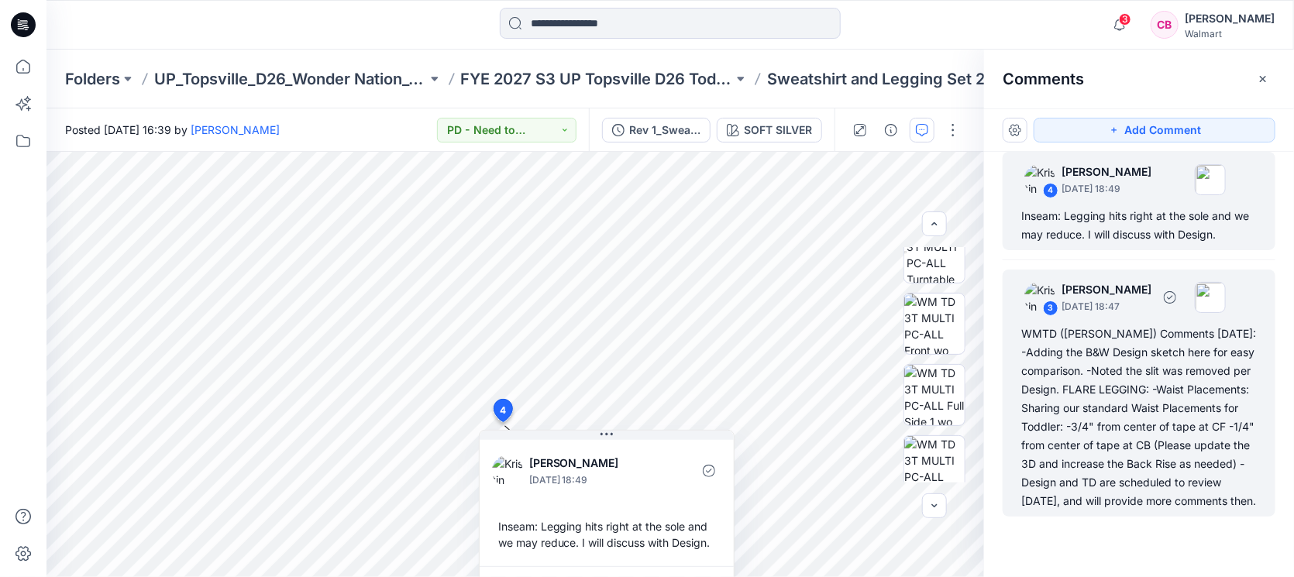
click at [1023, 386] on div "WMTD ([PERSON_NAME]) Comments [DATE]: -Adding the B&W Design sketch here for ea…" at bounding box center [1138, 418] width 235 height 186
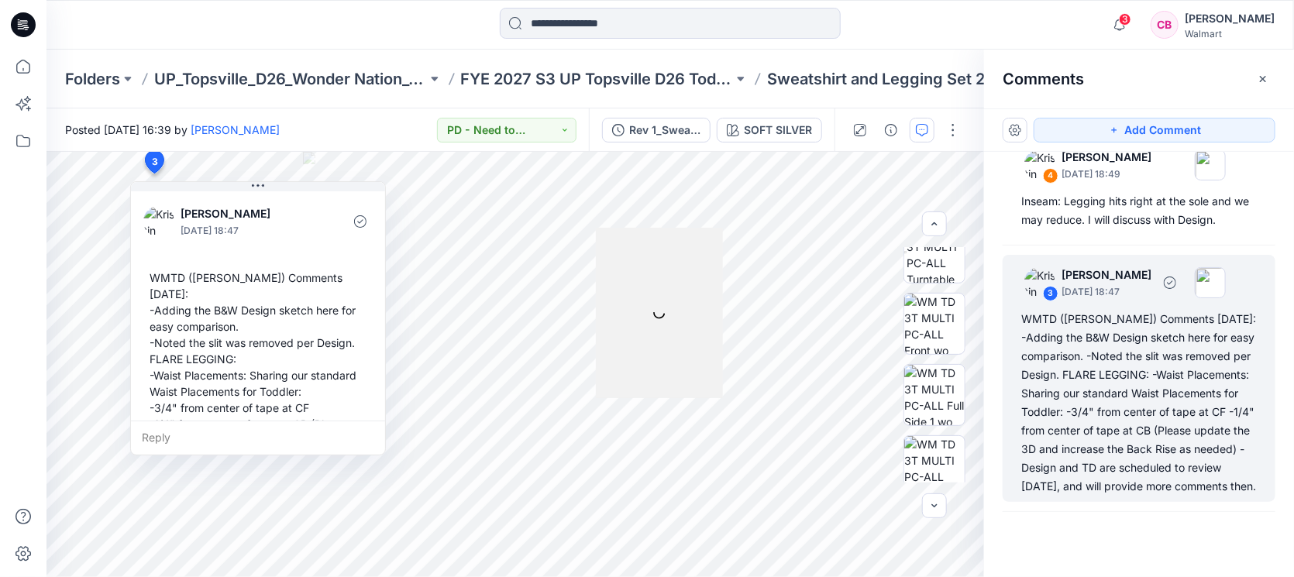
click at [1023, 386] on div "WMTD ([PERSON_NAME]) Comments [DATE]: -Adding the B&W Design sketch here for ea…" at bounding box center [1138, 403] width 235 height 186
click at [659, 326] on div at bounding box center [659, 313] width 127 height 170
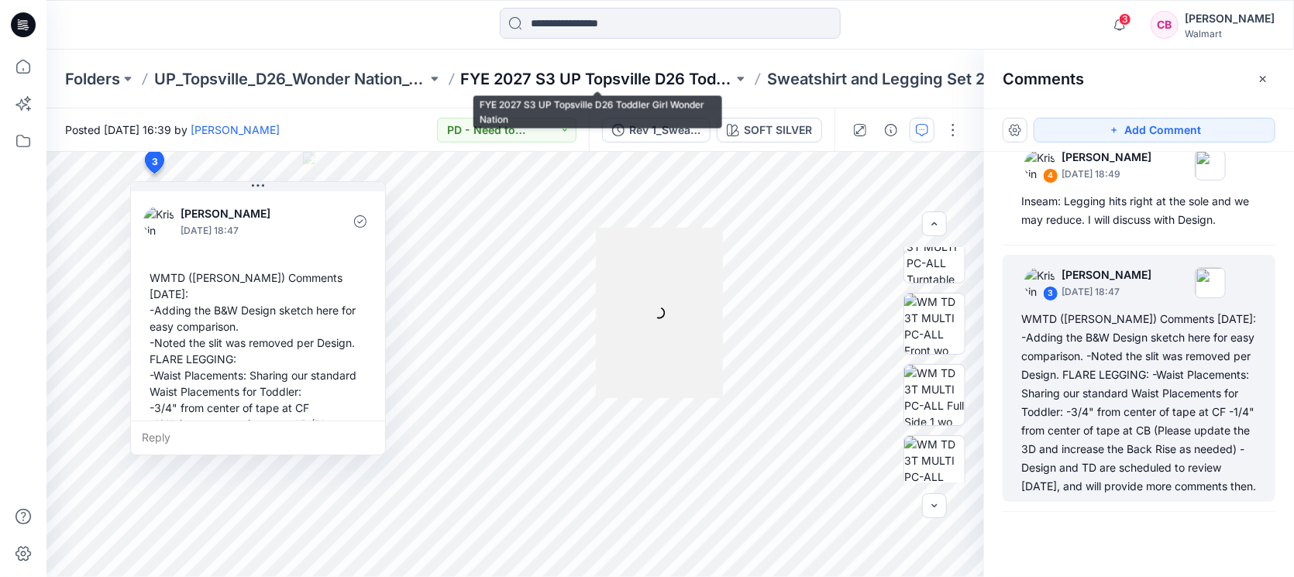
click at [666, 70] on p "FYE 2027 S3 UP Topsville D26 Toddler Girl Wonder Nation" at bounding box center [597, 79] width 273 height 22
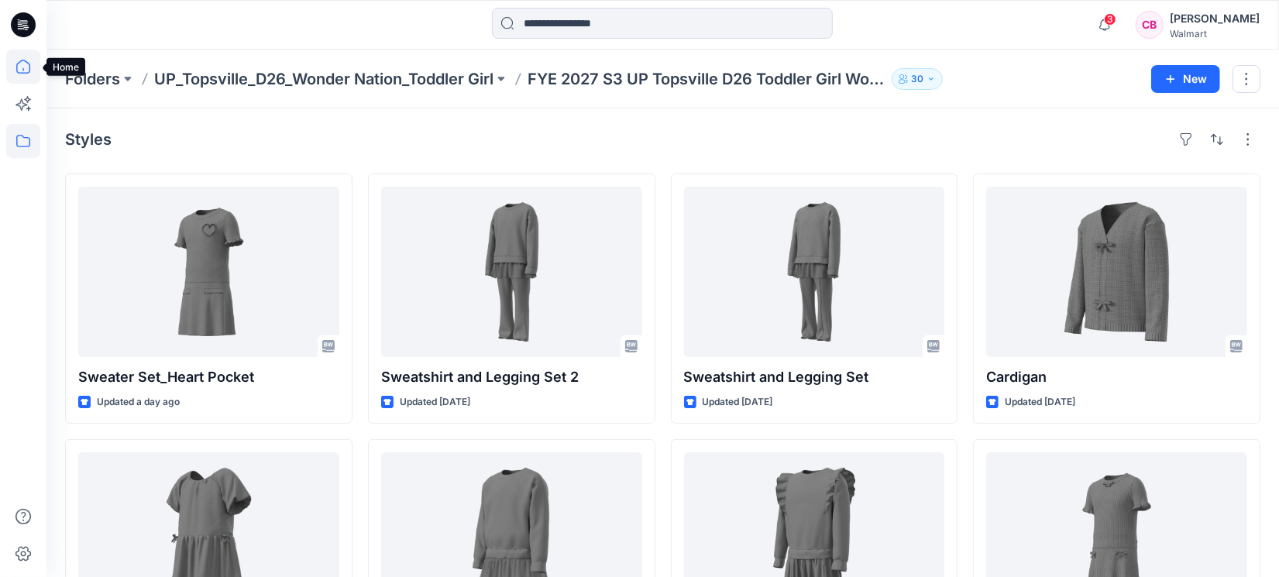
click at [27, 74] on icon at bounding box center [23, 67] width 34 height 34
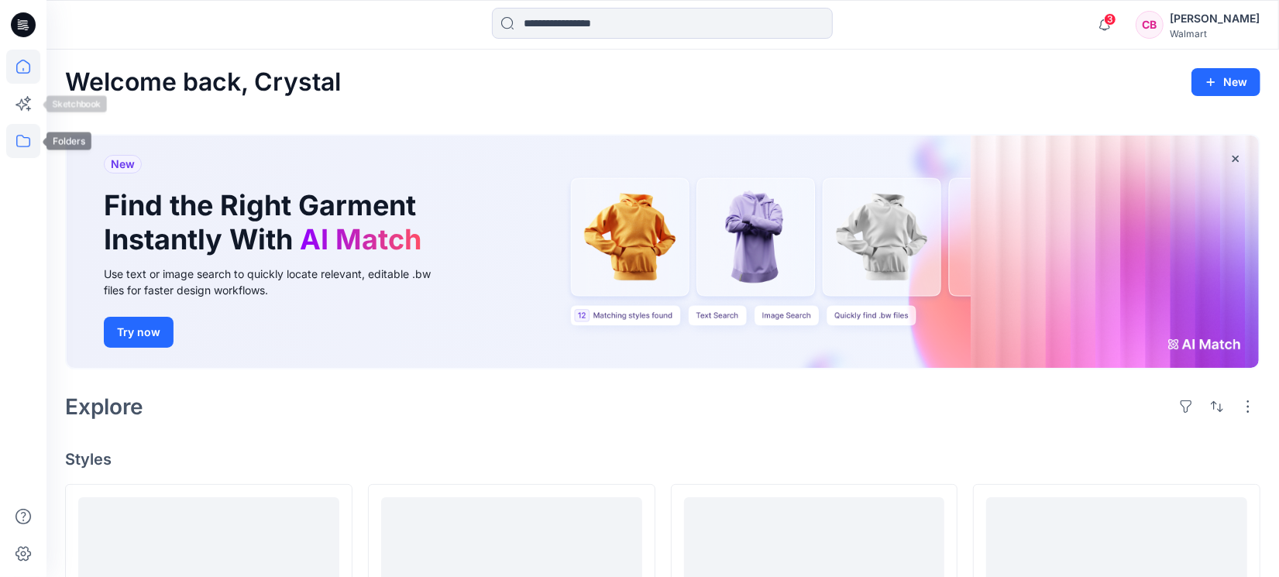
click at [22, 140] on icon at bounding box center [23, 141] width 34 height 34
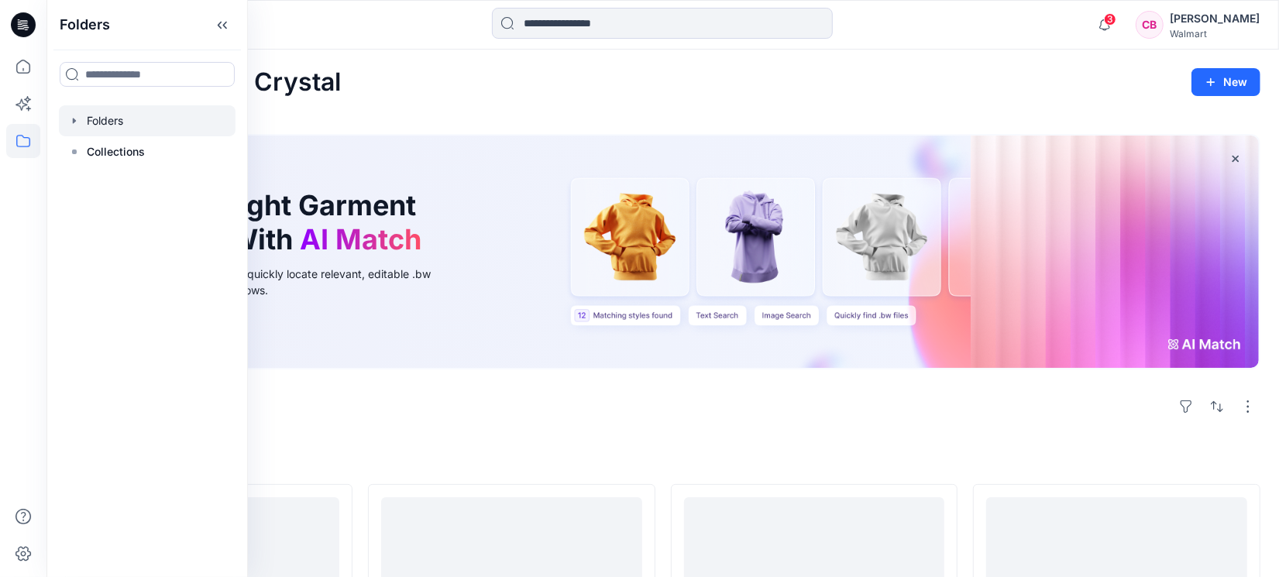
click at [119, 130] on div at bounding box center [147, 120] width 177 height 31
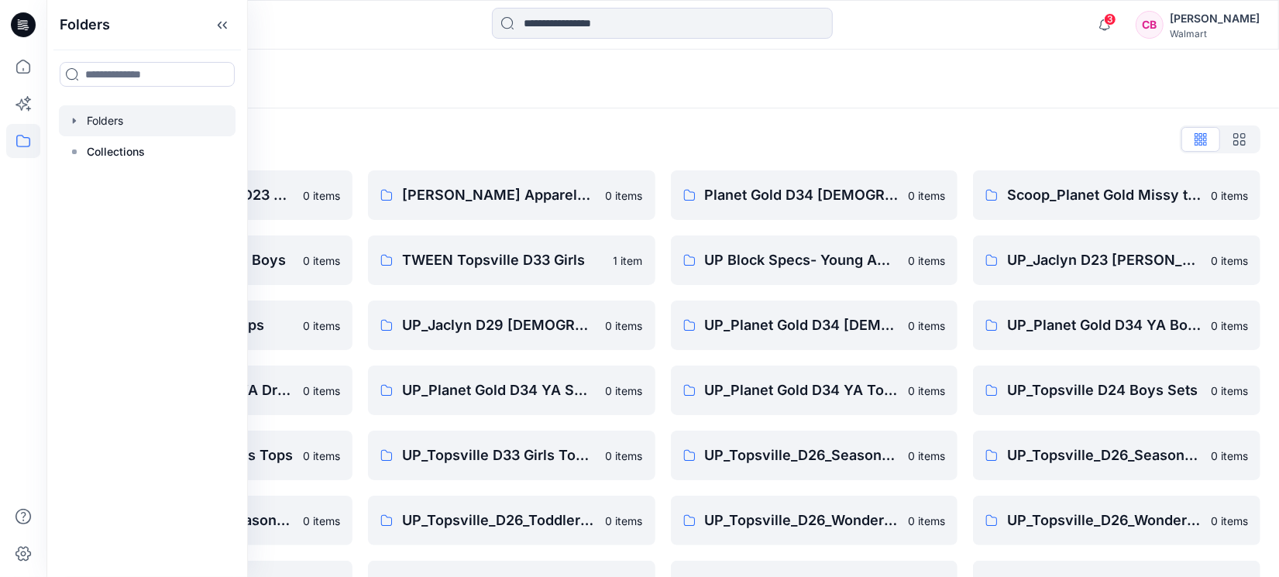
click at [370, 52] on div "Folders" at bounding box center [662, 79] width 1232 height 59
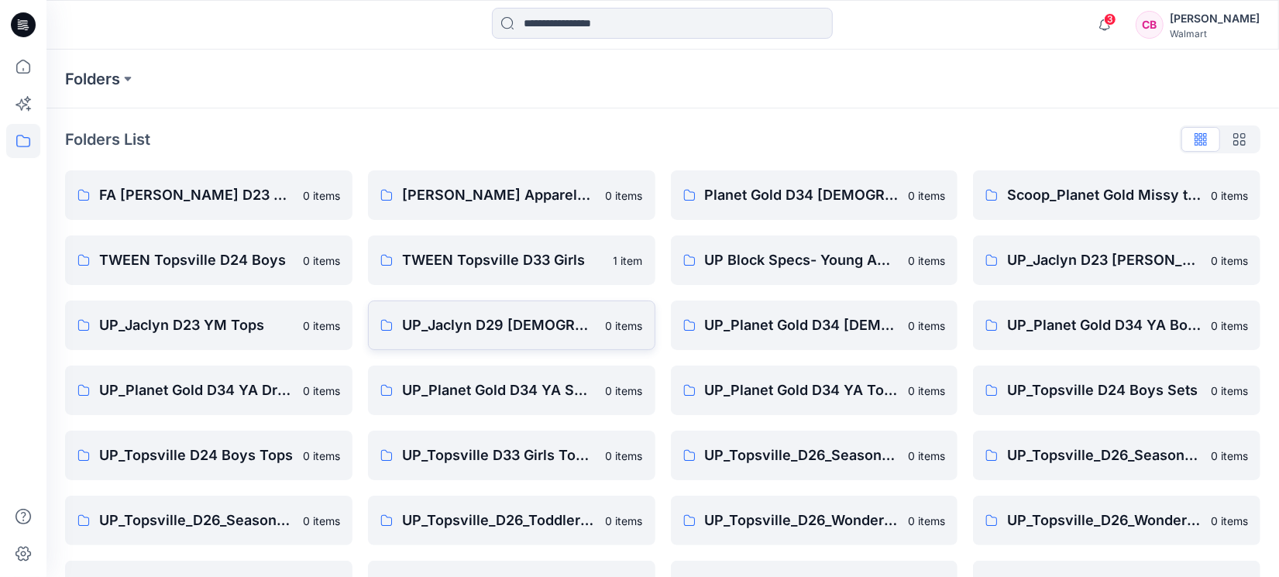
click at [506, 319] on p "UP_Jaclyn D29 [DEMOGRAPHIC_DATA] Sleep" at bounding box center [499, 326] width 194 height 22
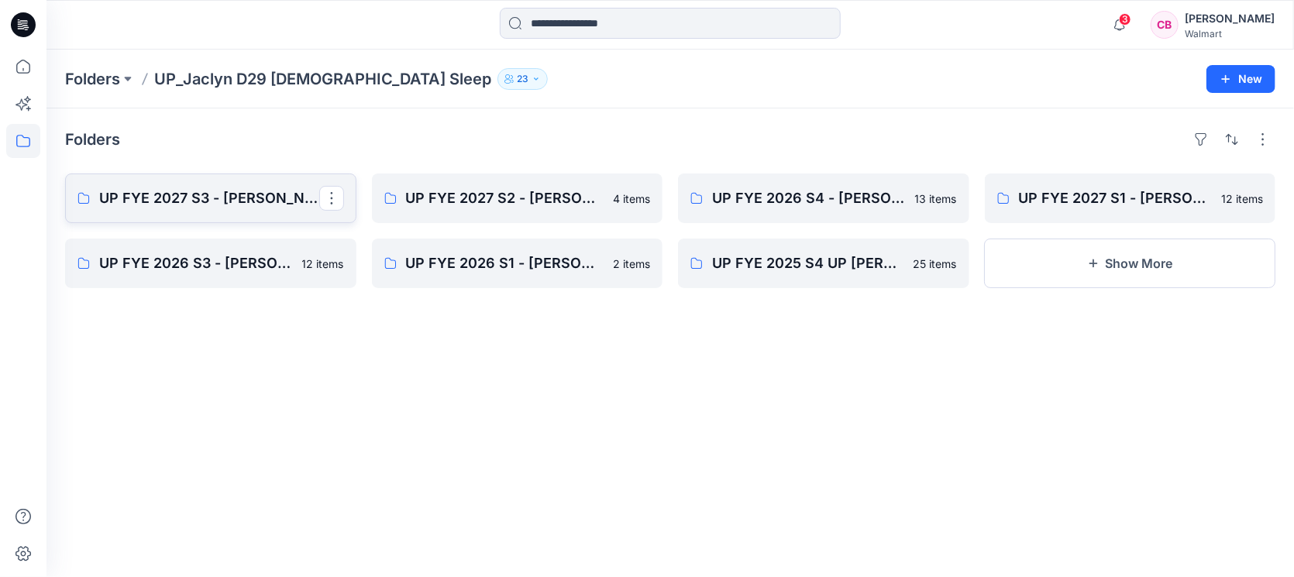
click at [124, 201] on p "UP FYE 2027 S3 - [PERSON_NAME] D29 [DEMOGRAPHIC_DATA] Sleepwear" at bounding box center [209, 198] width 220 height 22
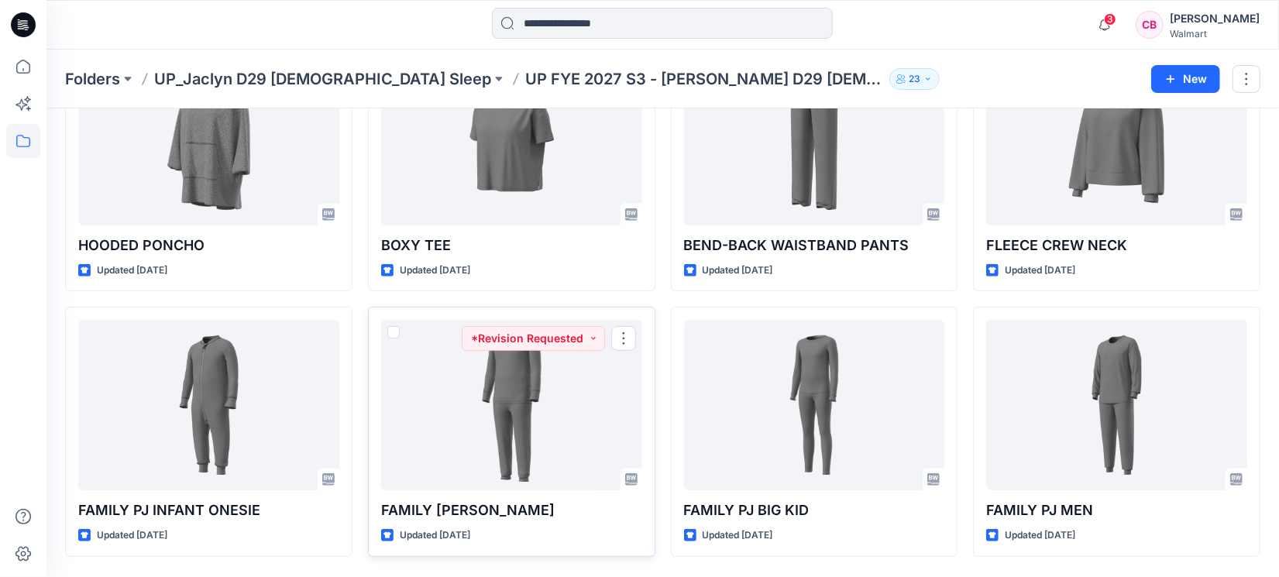
scroll to position [449, 0]
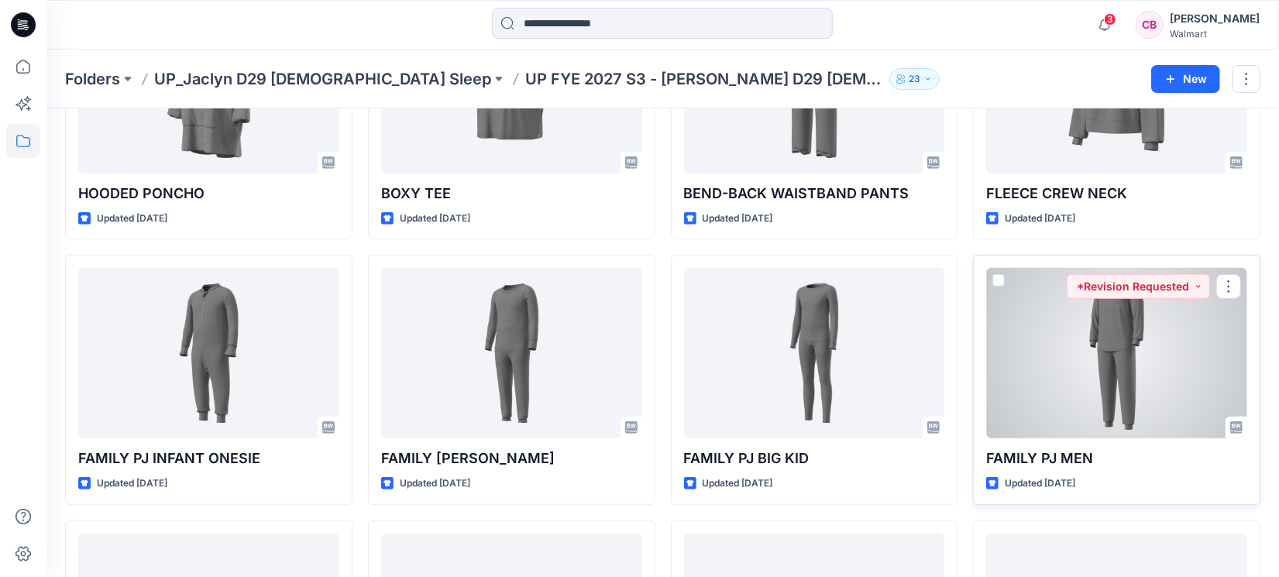
click at [1023, 387] on div at bounding box center [1116, 353] width 261 height 170
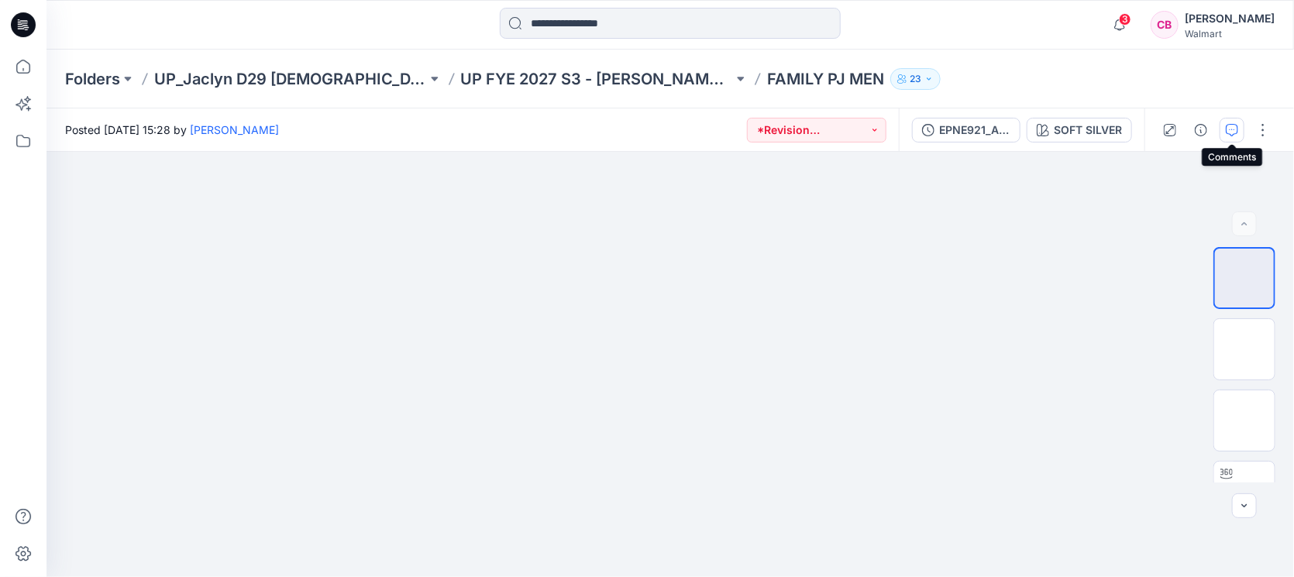
click at [1023, 136] on button "button" at bounding box center [1231, 130] width 25 height 25
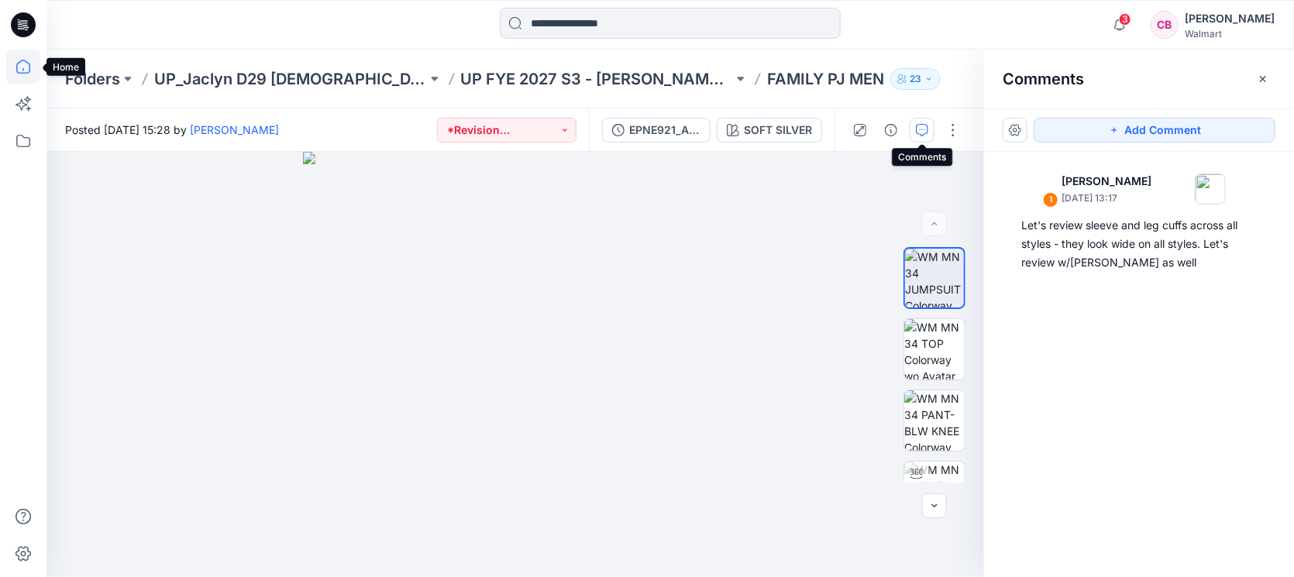
click at [15, 80] on icon at bounding box center [23, 67] width 34 height 34
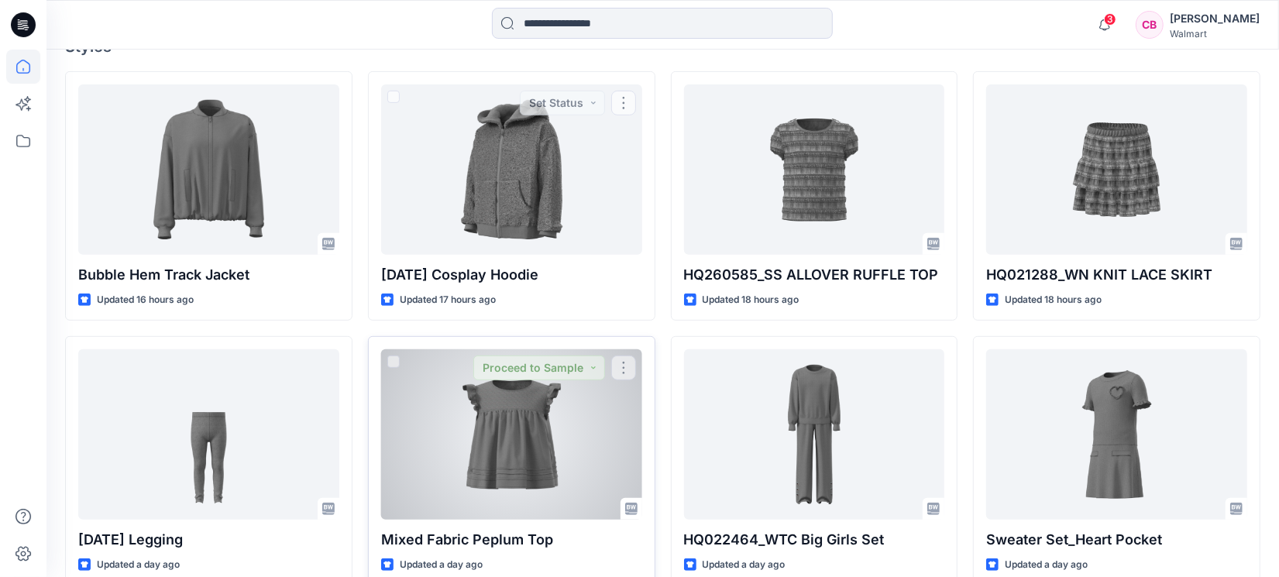
scroll to position [484, 0]
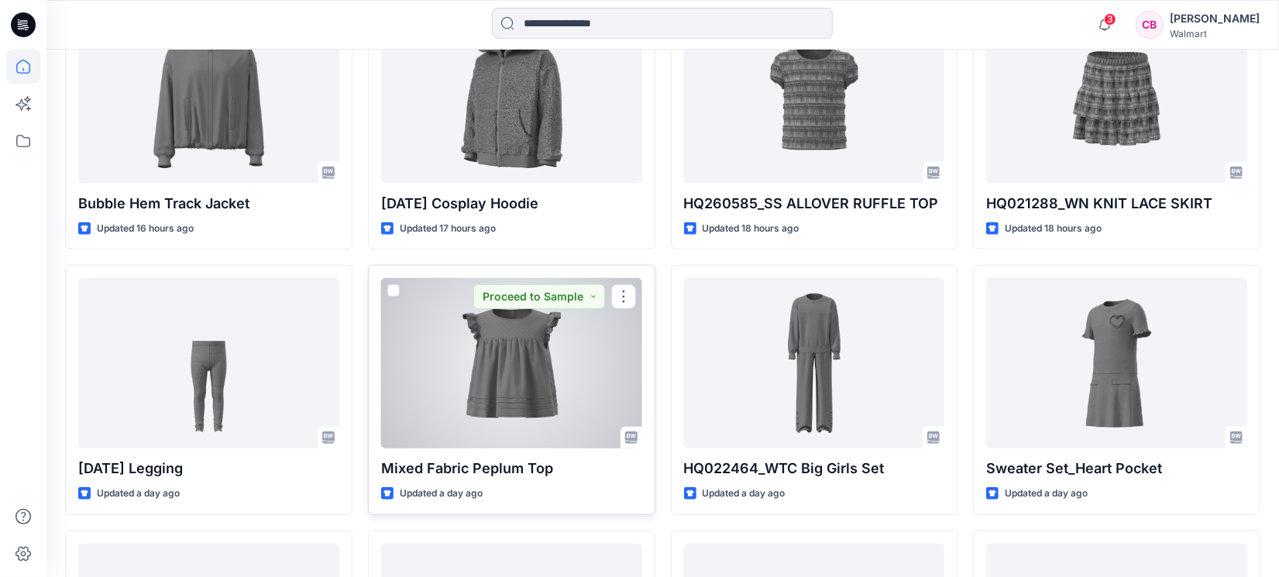
click at [516, 394] on div at bounding box center [511, 363] width 261 height 170
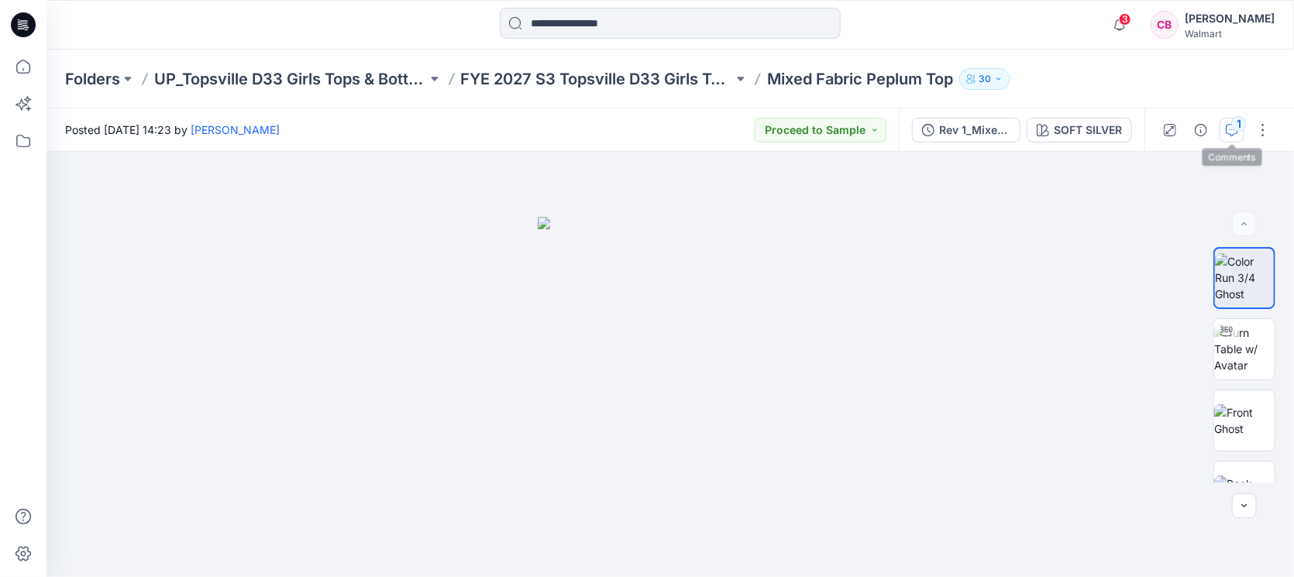
click at [1023, 124] on div "1" at bounding box center [1238, 123] width 15 height 15
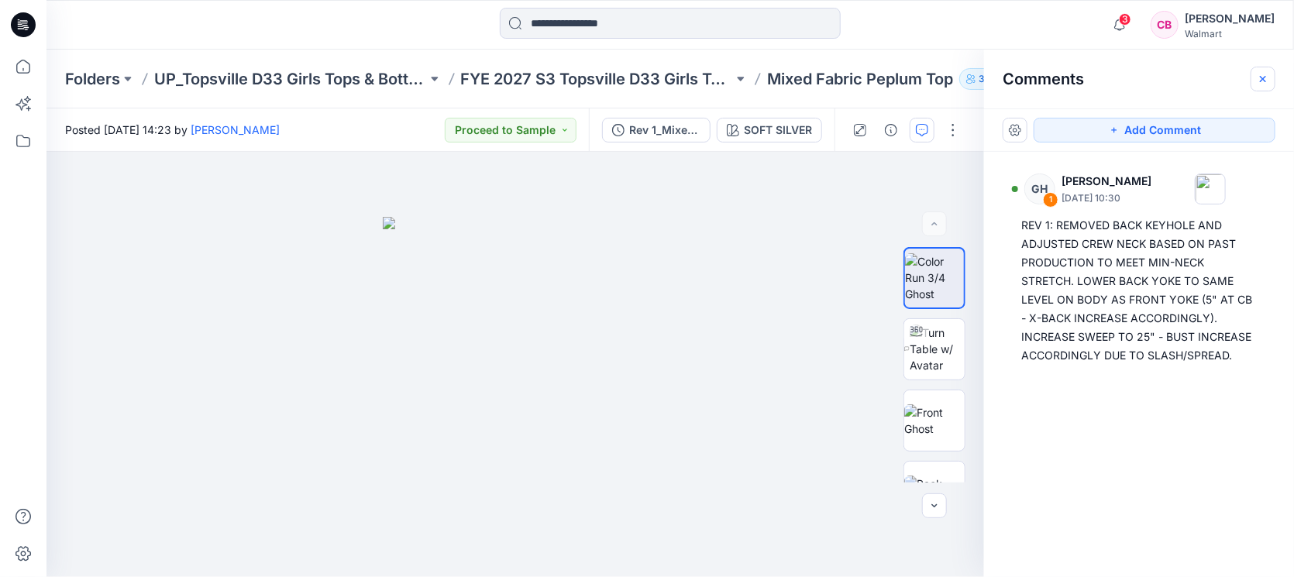
click at [1023, 83] on icon "button" at bounding box center [1262, 79] width 12 height 12
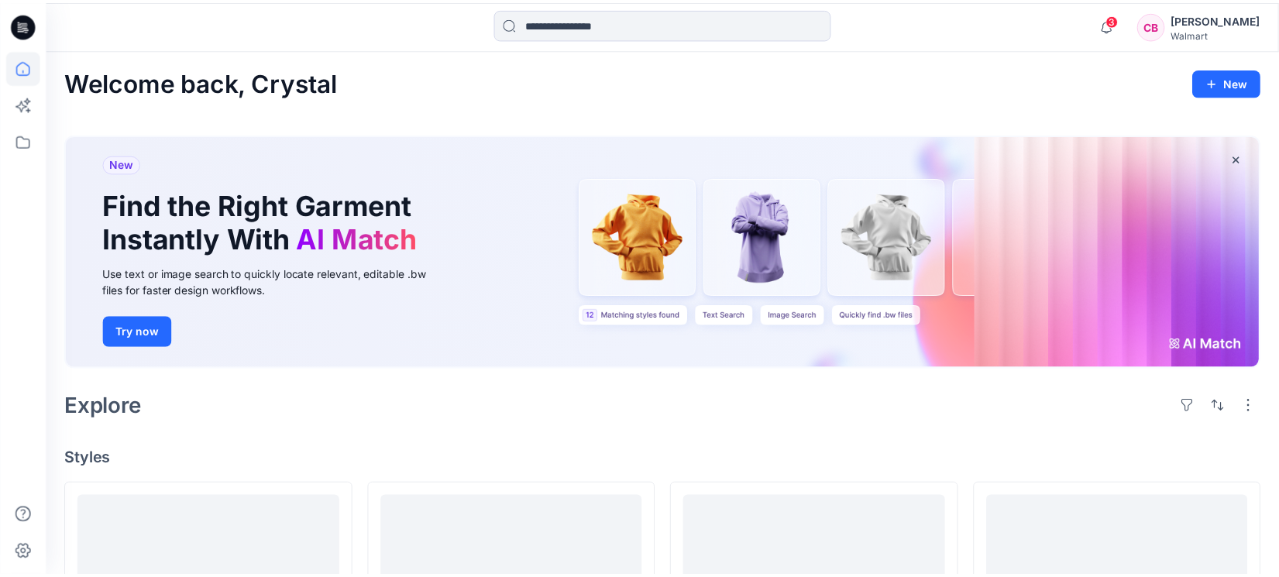
scroll to position [484, 0]
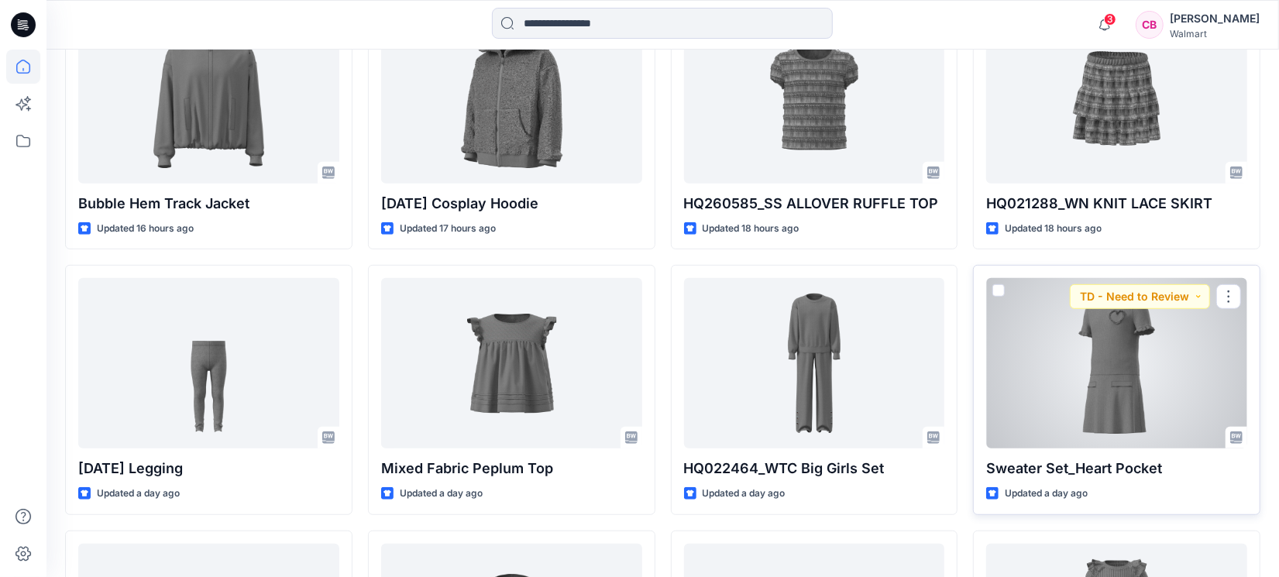
click at [1023, 360] on div at bounding box center [1116, 363] width 261 height 170
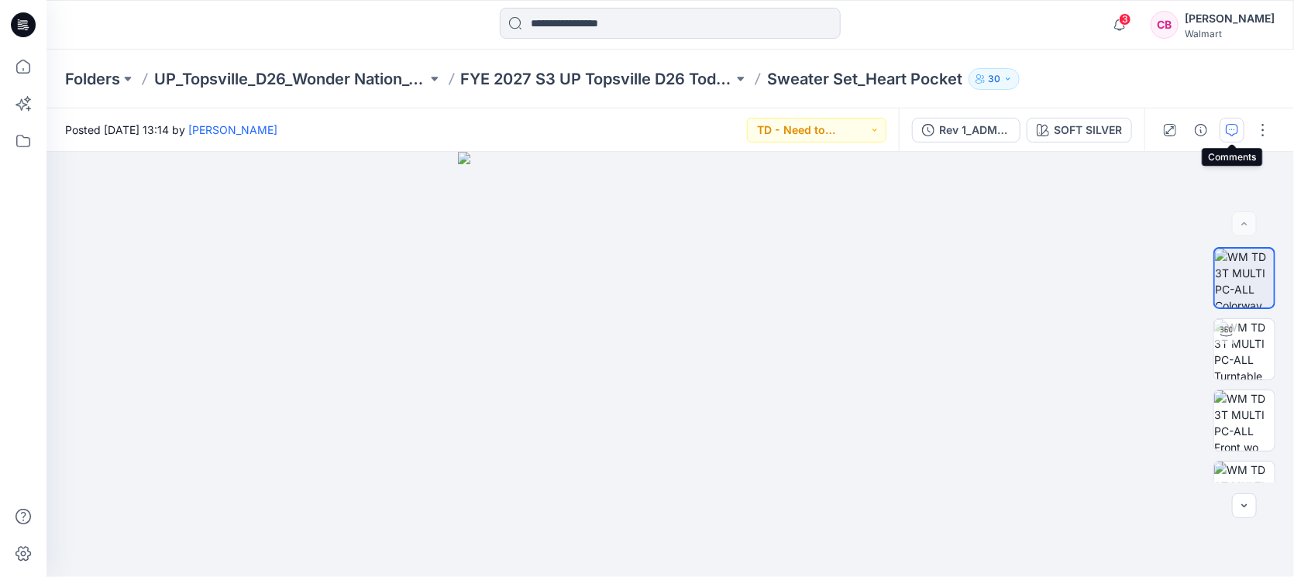
click at [1023, 120] on button "button" at bounding box center [1231, 130] width 25 height 25
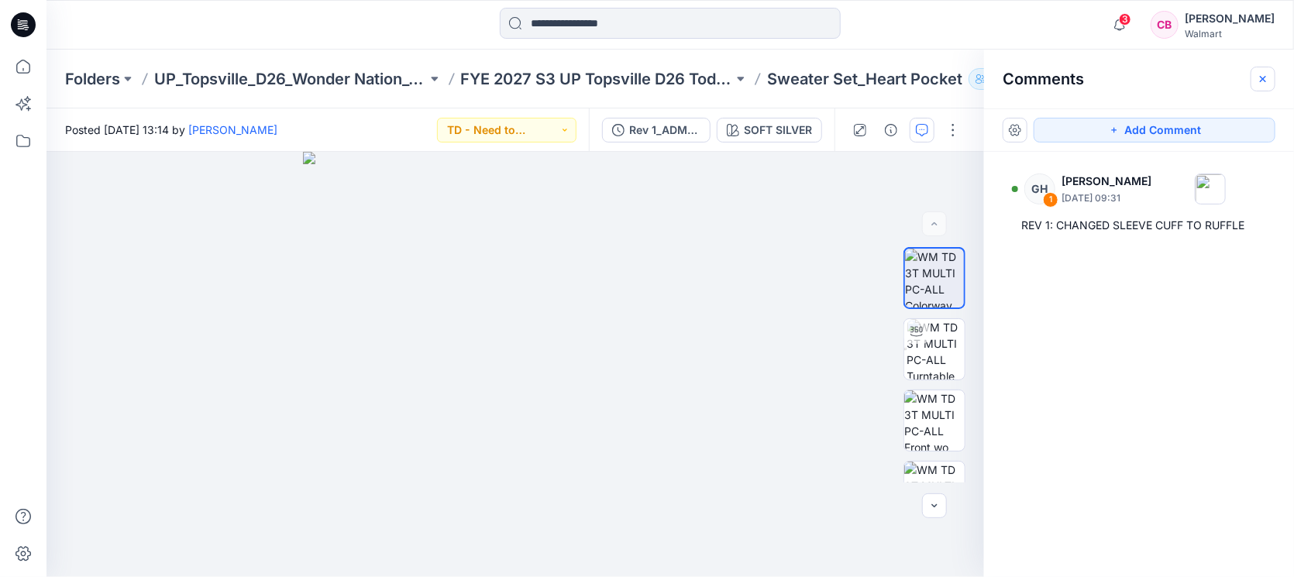
click at [1023, 73] on icon "button" at bounding box center [1262, 79] width 12 height 12
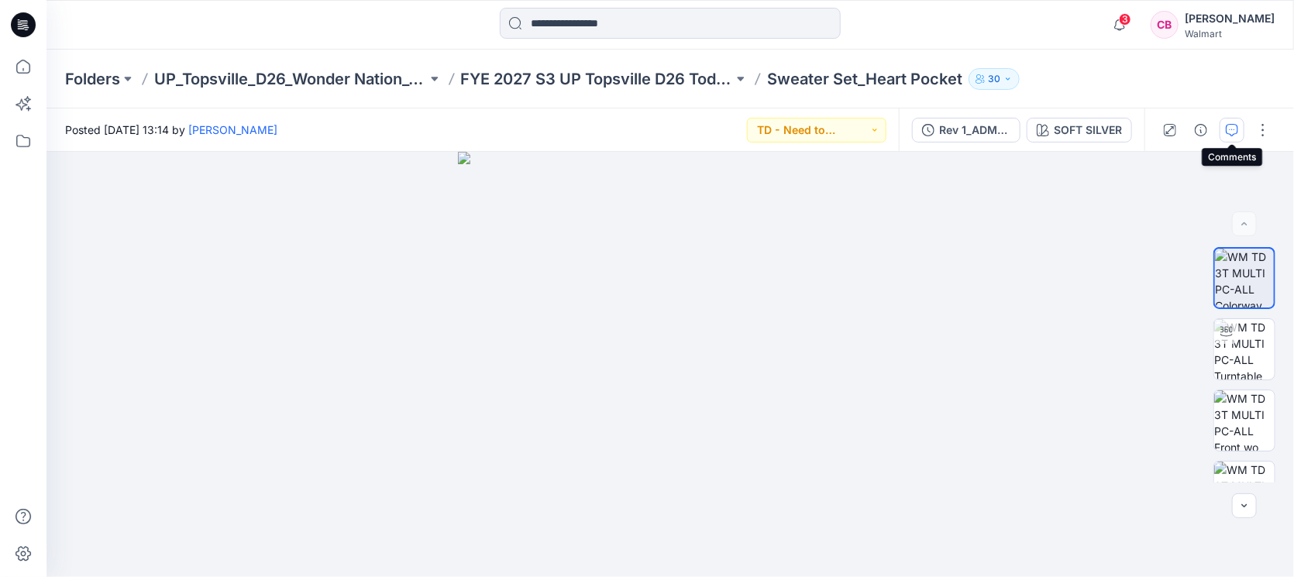
click at [1023, 127] on icon "button" at bounding box center [1232, 130] width 12 height 12
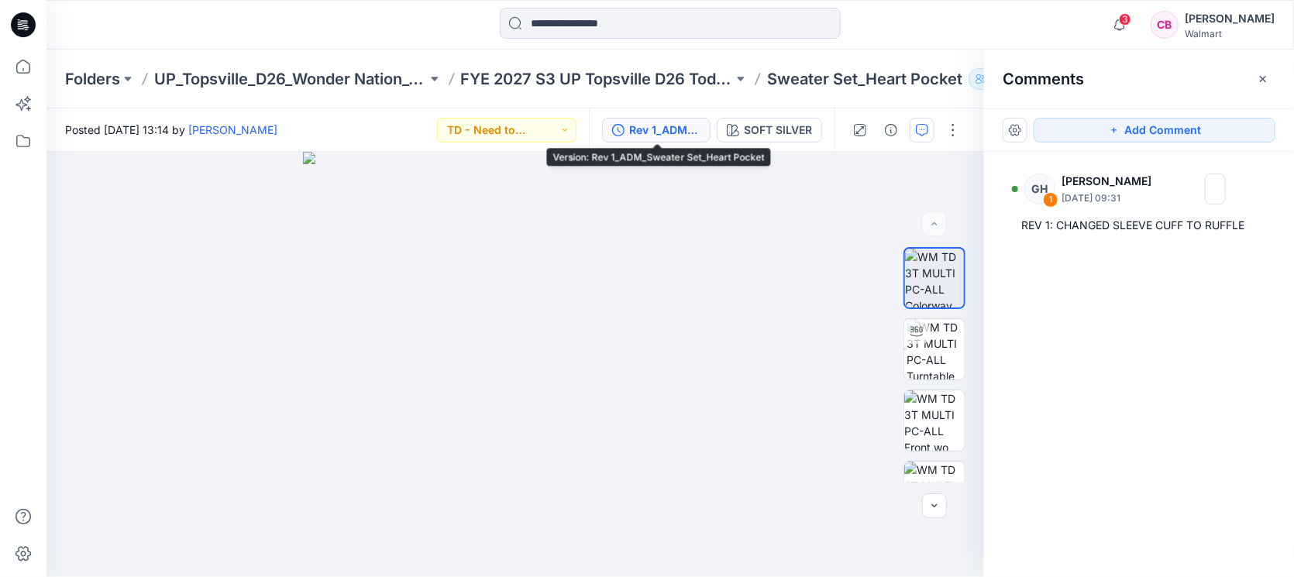
click at [643, 130] on div "Rev 1_ADM_Sweater Set_Heart Pocket" at bounding box center [664, 130] width 71 height 17
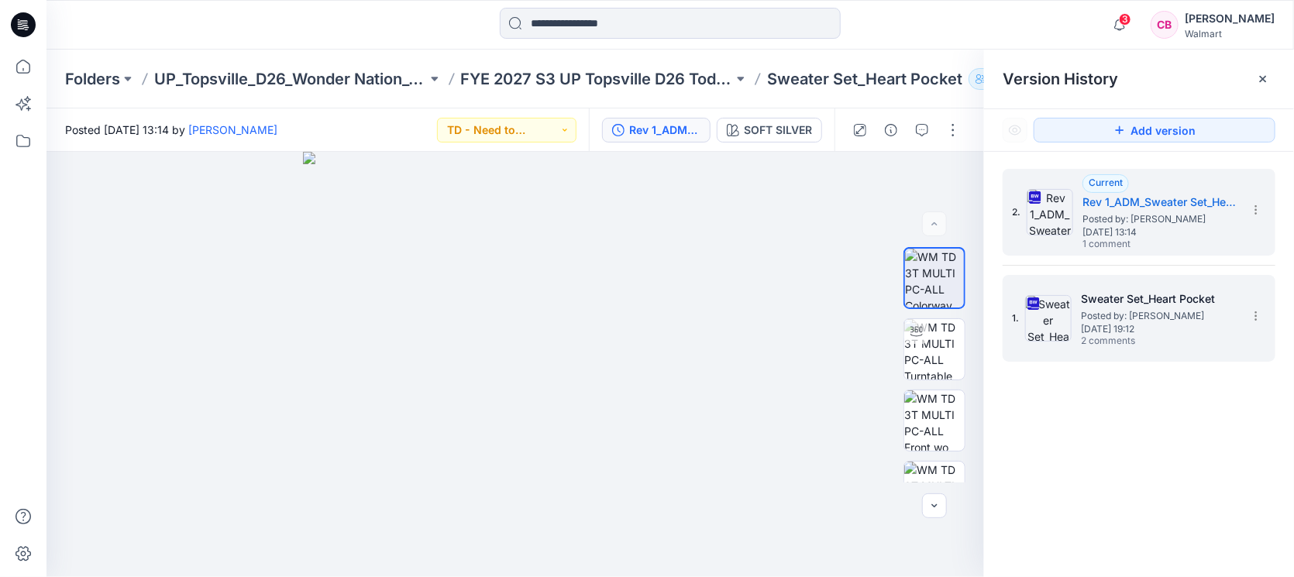
click at [1023, 311] on span "Posted by: [PERSON_NAME]" at bounding box center [1158, 315] width 155 height 15
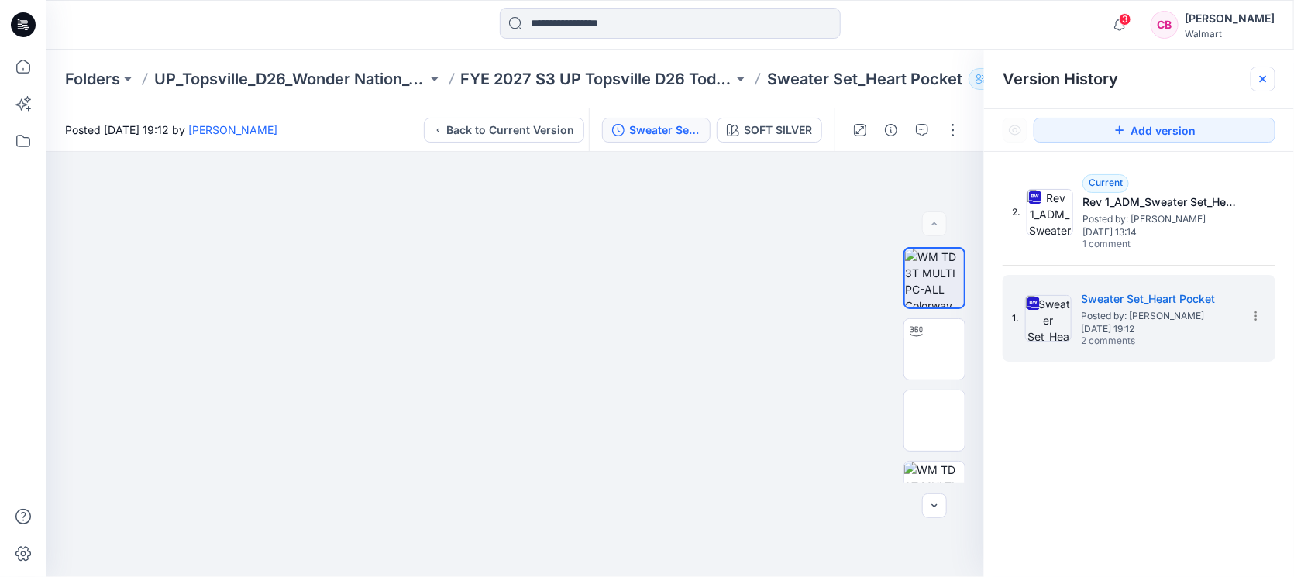
click at [1023, 77] on icon at bounding box center [1263, 79] width 6 height 6
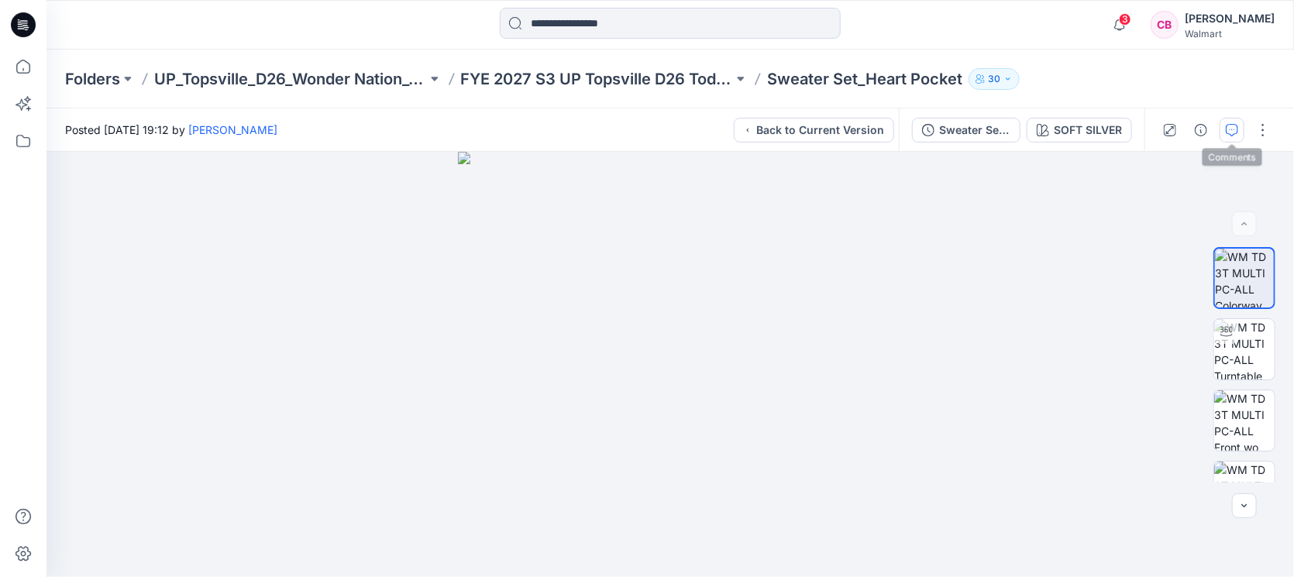
click at [1023, 130] on icon "button" at bounding box center [1232, 130] width 12 height 12
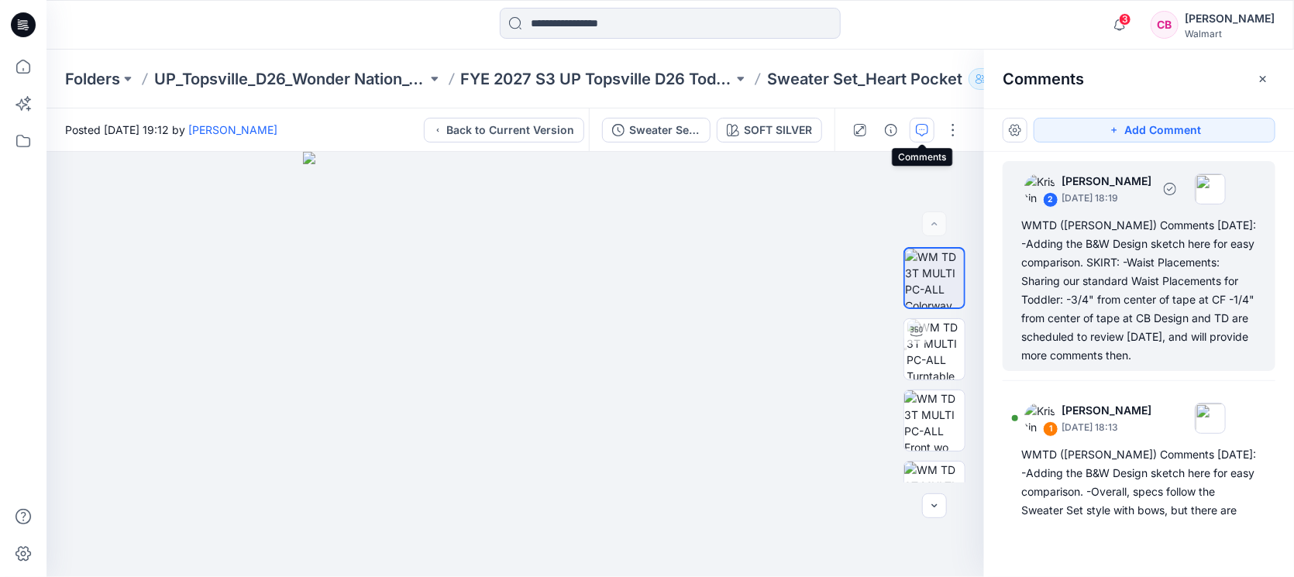
click at [1023, 294] on div "WMTD ([PERSON_NAME]) Comments [DATE]: -Adding the B&W Design sketch here for ea…" at bounding box center [1138, 290] width 235 height 149
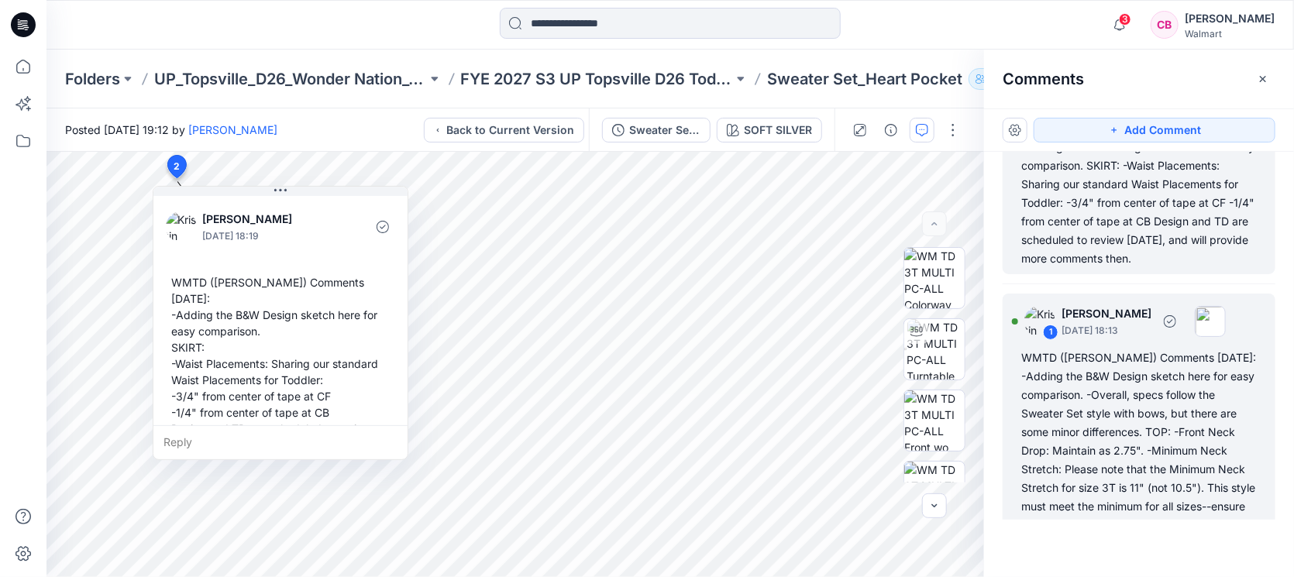
click at [1023, 452] on div "WMTD ([PERSON_NAME]) Comments [DATE]: -Adding the B&W Design sketch here for ea…" at bounding box center [1138, 553] width 235 height 409
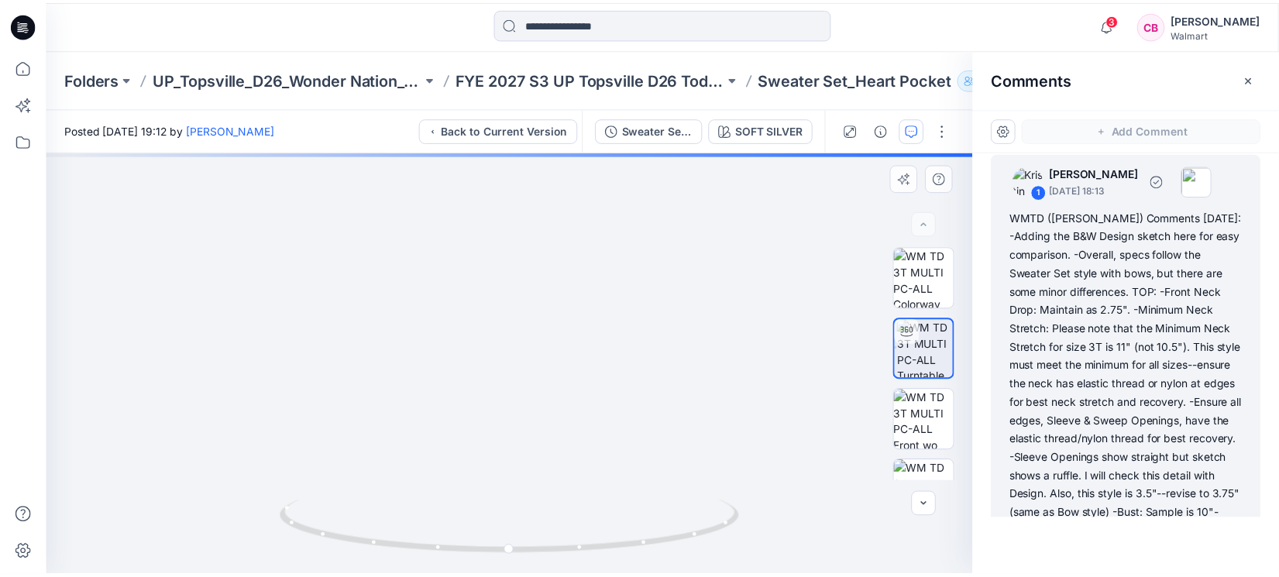
scroll to position [238, 0]
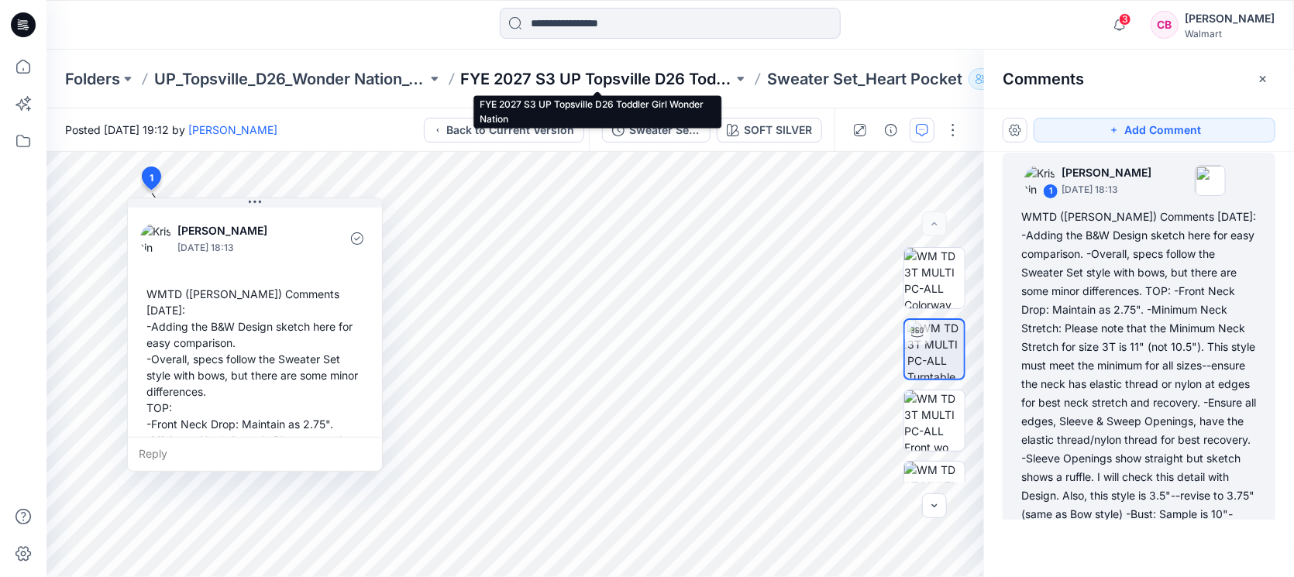
click at [657, 76] on p "FYE 2027 S3 UP Topsville D26 Toddler Girl Wonder Nation" at bounding box center [597, 79] width 273 height 22
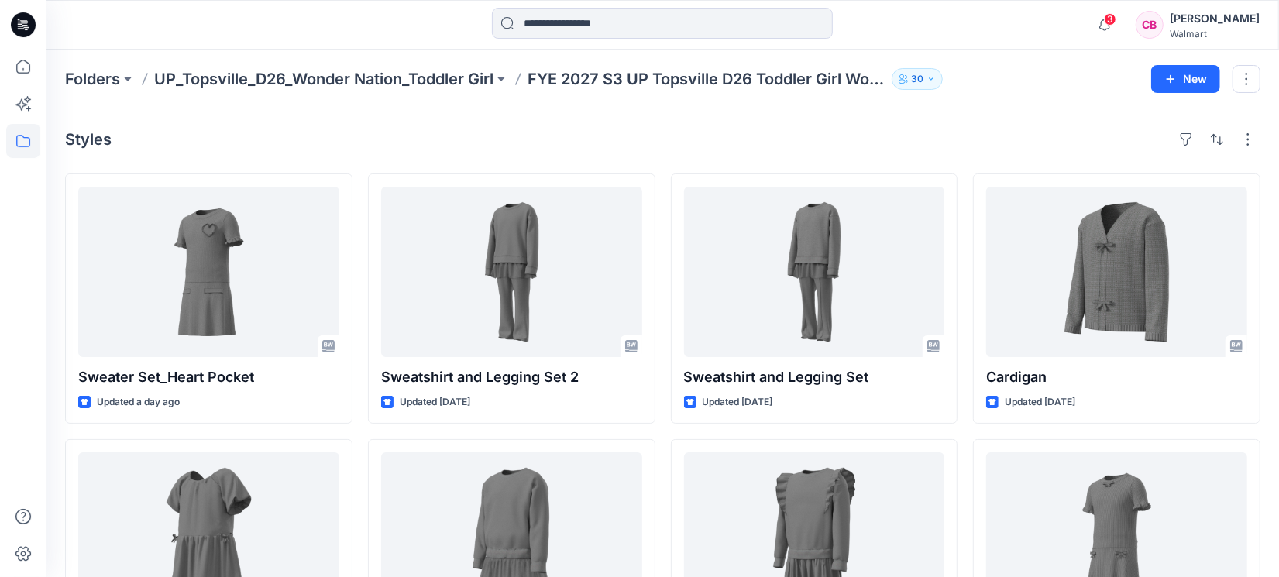
scroll to position [129, 0]
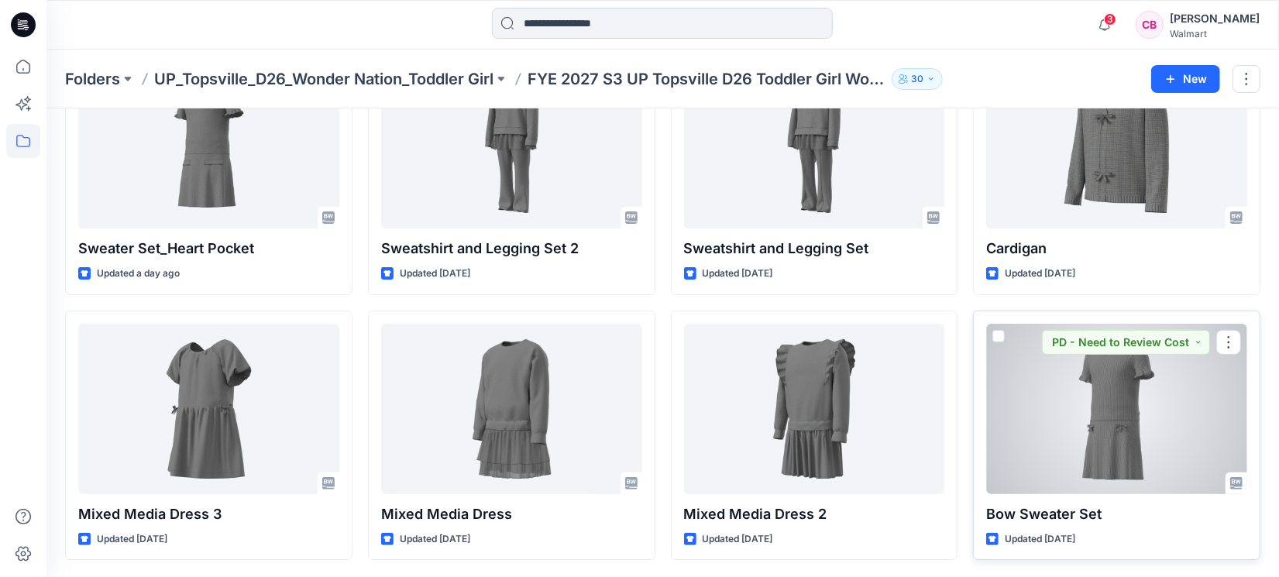
click at [1023, 440] on div at bounding box center [1116, 409] width 261 height 170
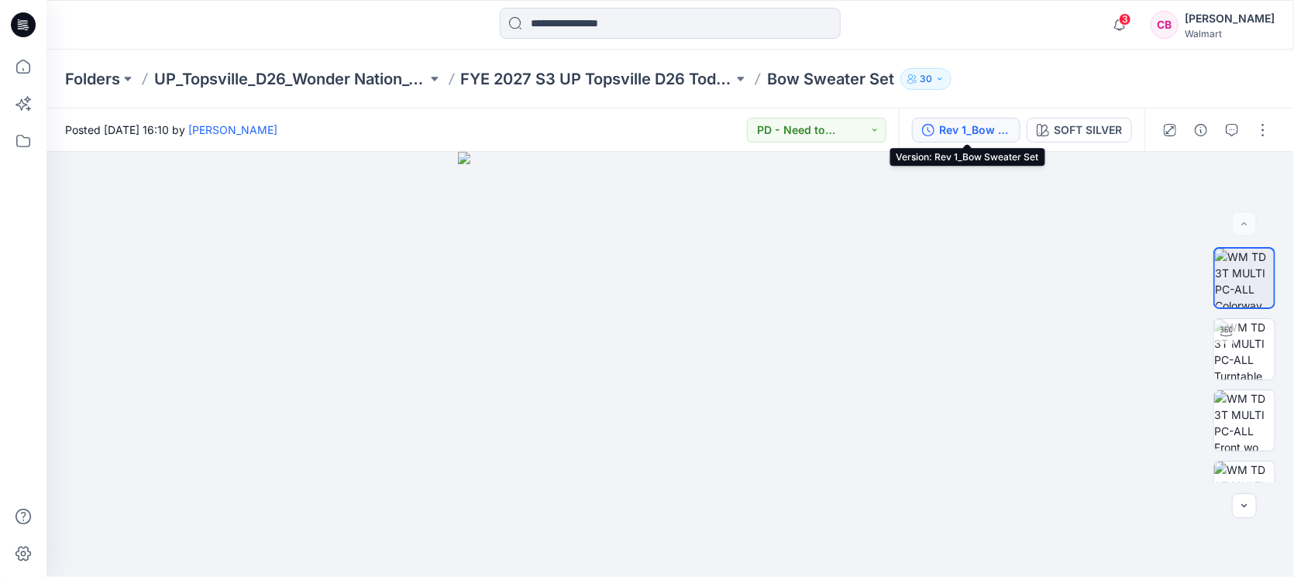
click at [938, 126] on button "Rev 1_Bow Sweater Set" at bounding box center [966, 130] width 108 height 25
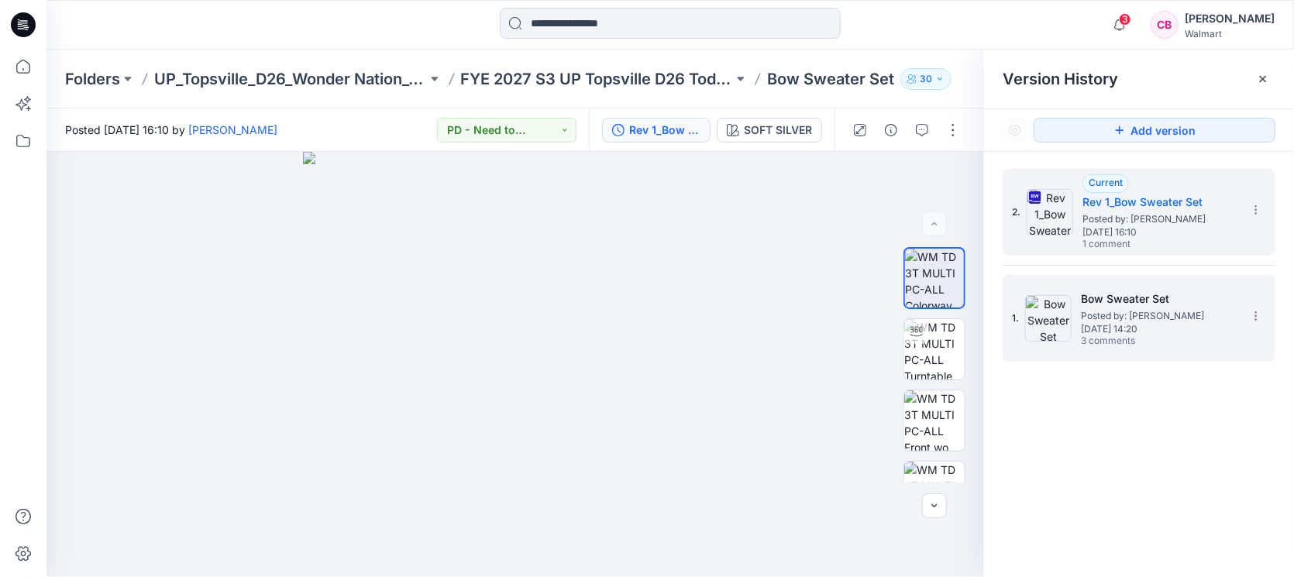
click at [1023, 304] on h5 "Bow Sweater Set" at bounding box center [1158, 299] width 155 height 19
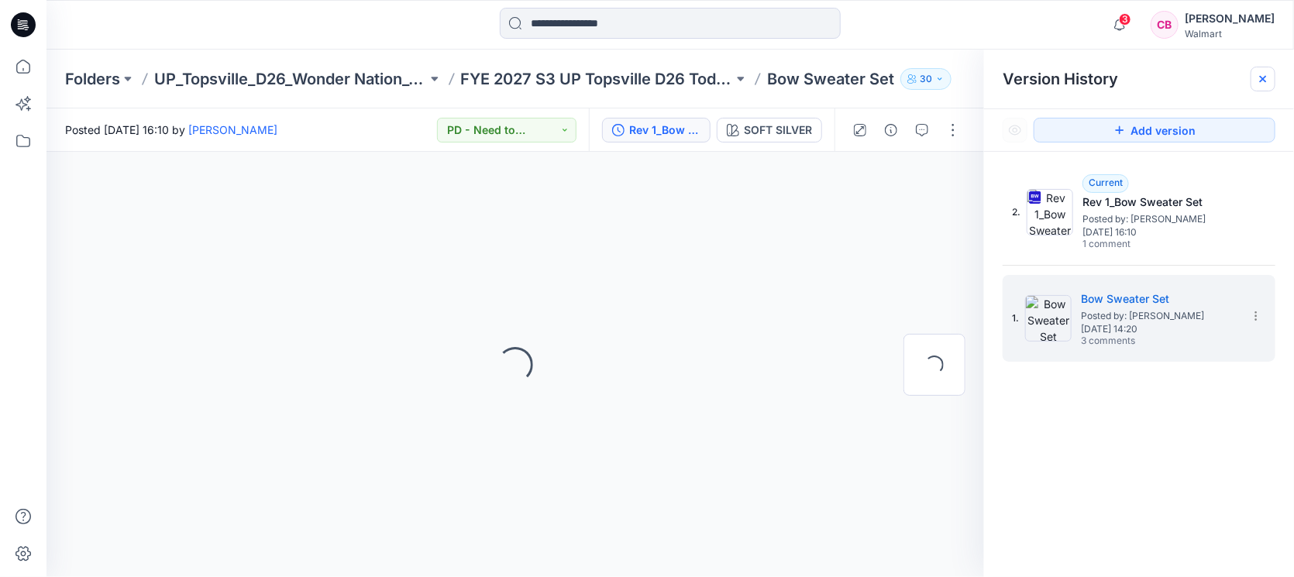
click at [1023, 77] on icon at bounding box center [1263, 79] width 6 height 6
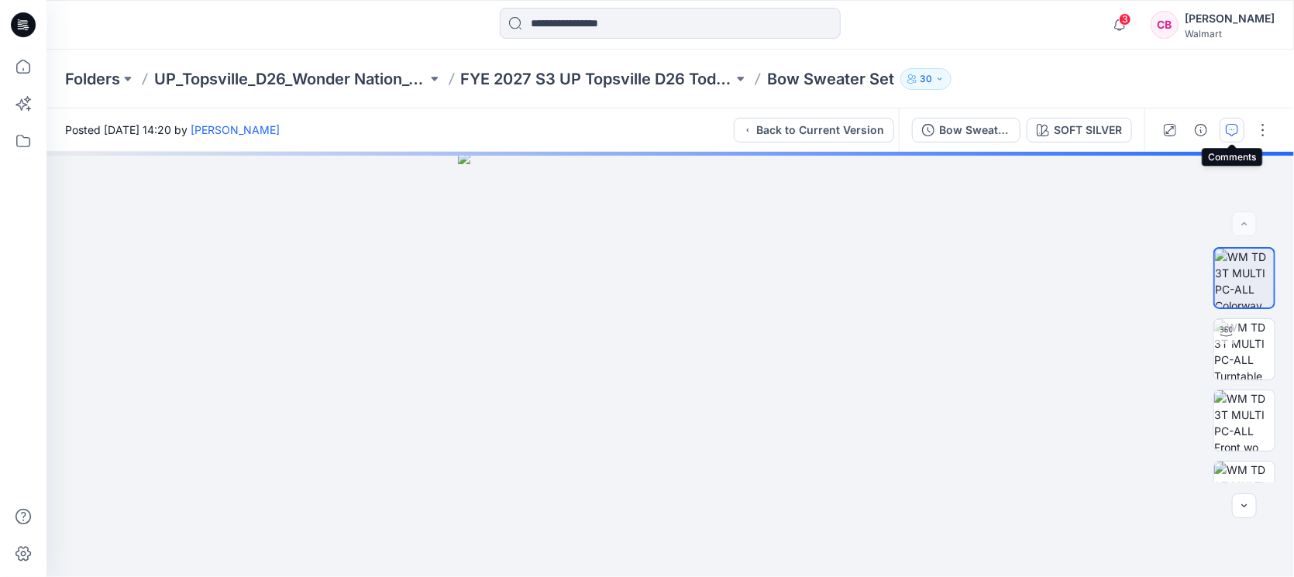
click at [1023, 124] on icon "button" at bounding box center [1232, 130] width 12 height 12
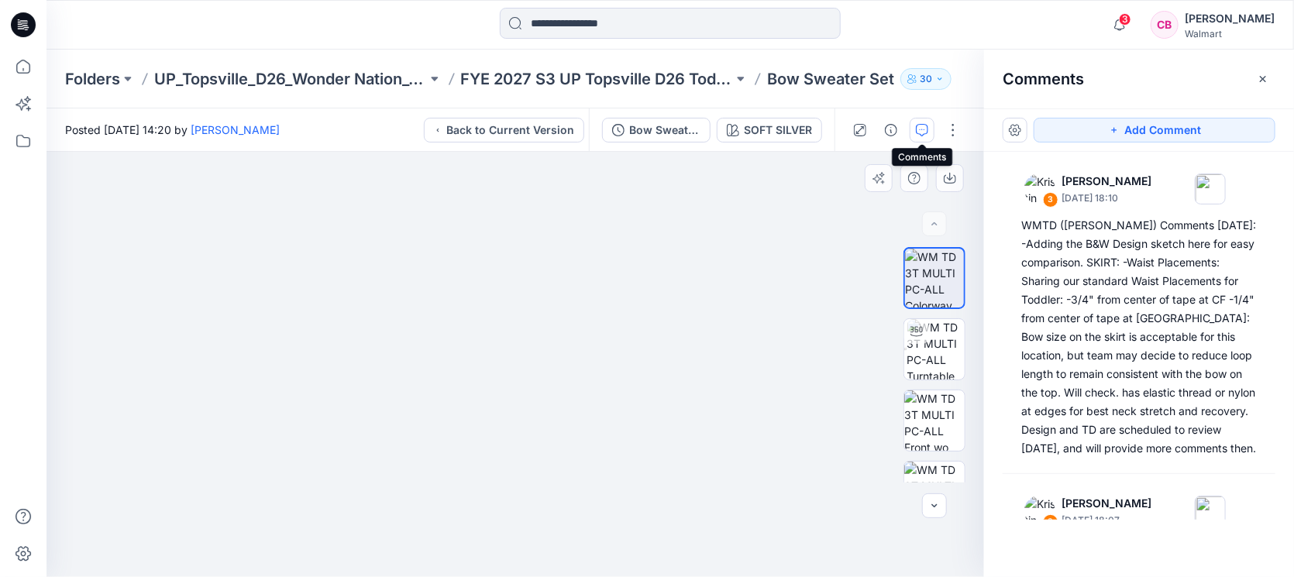
drag, startPoint x: 703, startPoint y: 331, endPoint x: 686, endPoint y: 356, distance: 30.7
click at [686, 356] on img at bounding box center [515, 356] width 511 height 441
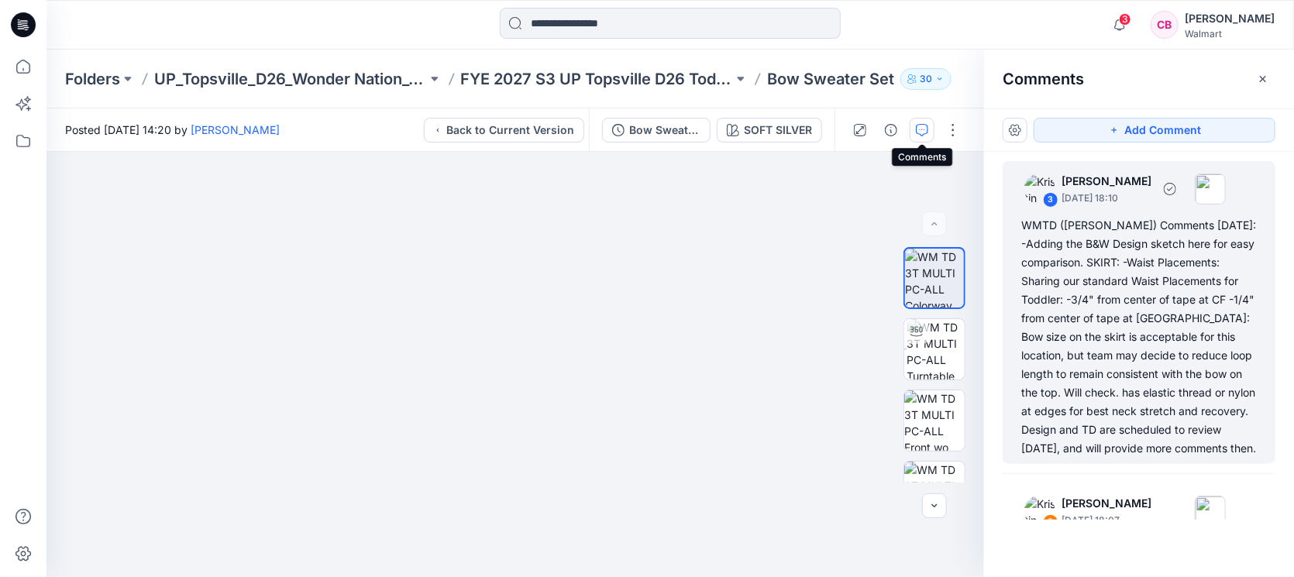
click at [1023, 315] on div "WMTD ([PERSON_NAME]) Comments [DATE]: -Adding the B&W Design sketch here for ea…" at bounding box center [1138, 337] width 235 height 242
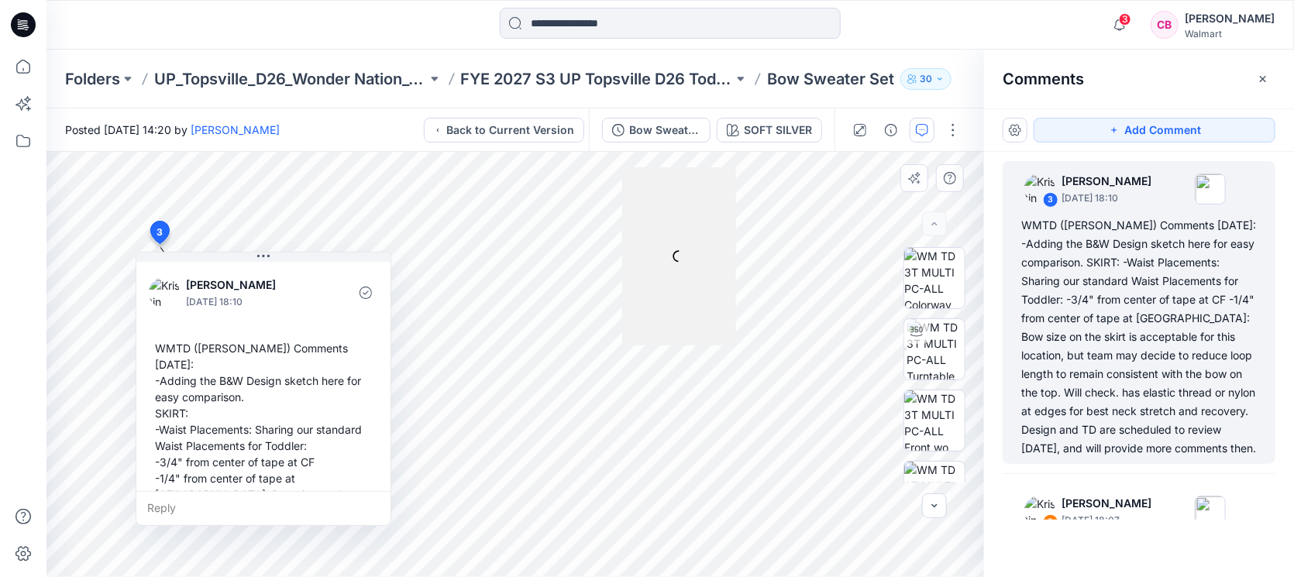
click at [693, 263] on div at bounding box center [679, 256] width 114 height 178
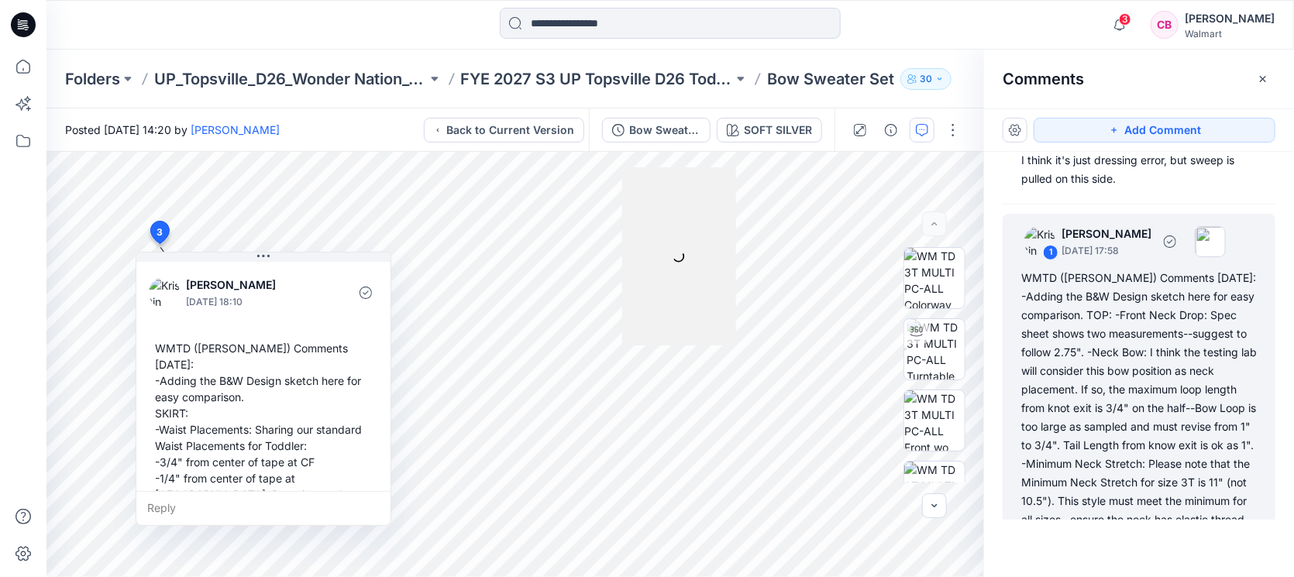
click at [1023, 395] on div "WMTD ([PERSON_NAME]) Comments [DATE]: -Adding the B&W Design sketch here for ea…" at bounding box center [1138, 473] width 235 height 409
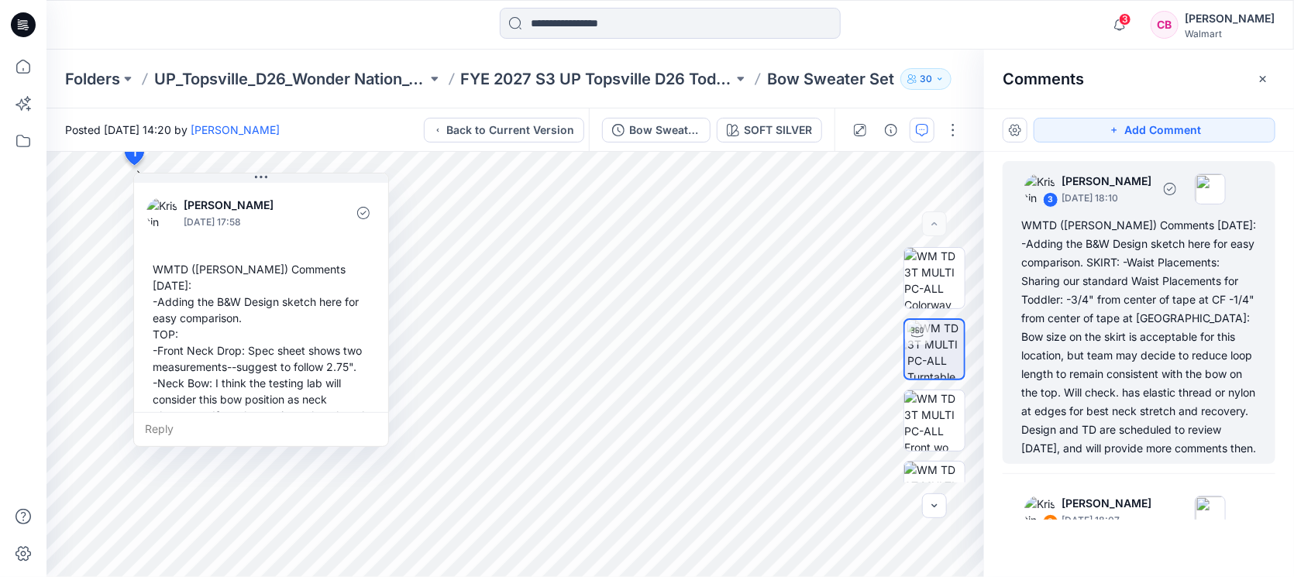
click at [1023, 286] on div "WMTD ([PERSON_NAME]) Comments [DATE]: -Adding the B&W Design sketch here for ea…" at bounding box center [1138, 337] width 235 height 242
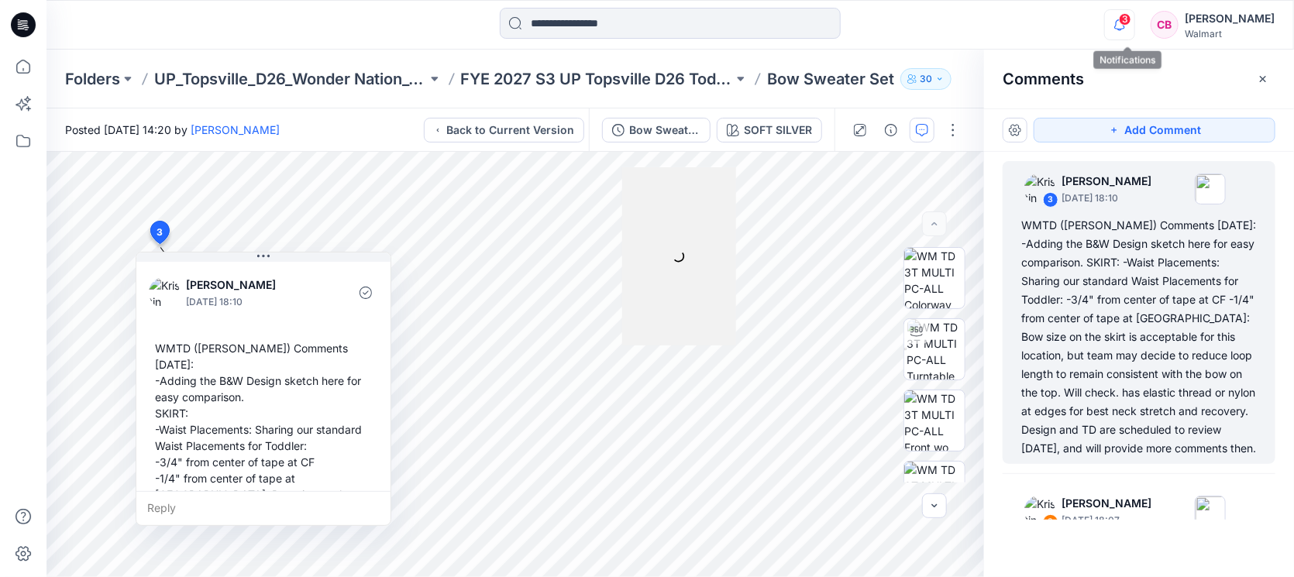
click at [1023, 22] on icon "button" at bounding box center [1119, 24] width 29 height 31
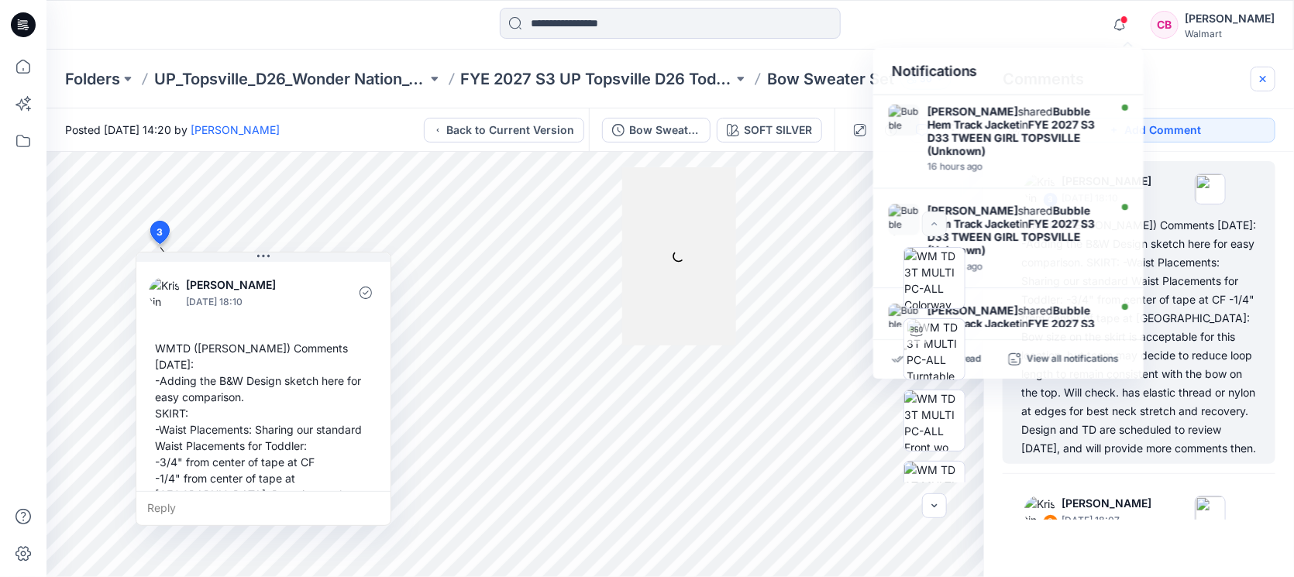
click at [1023, 79] on icon "button" at bounding box center [1262, 79] width 12 height 12
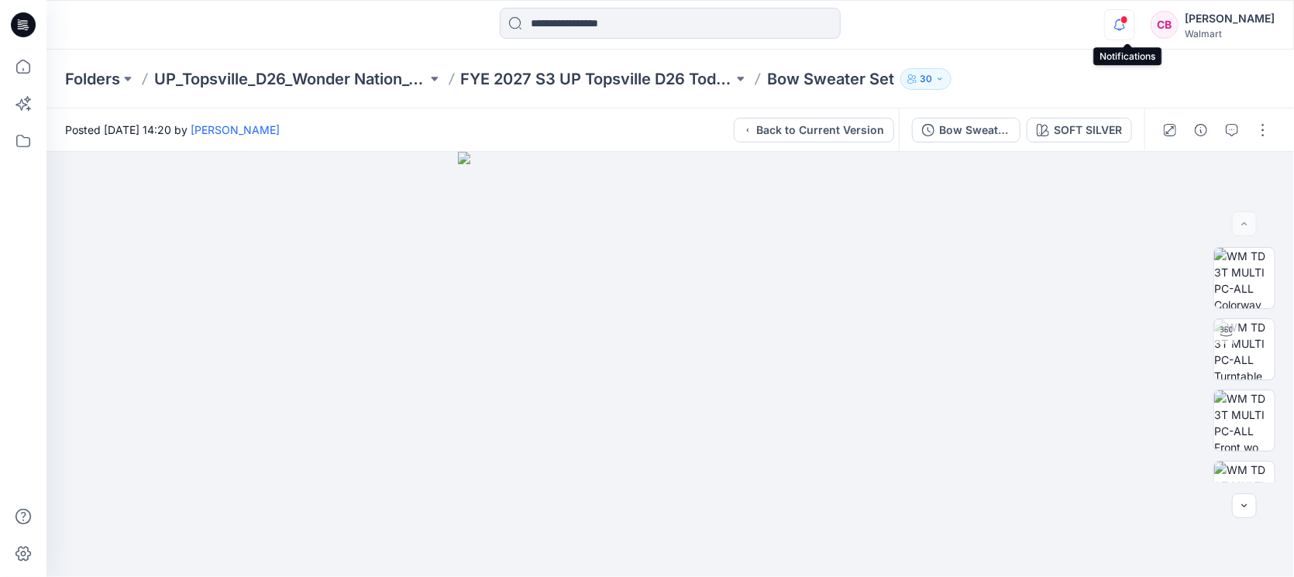
click at [1023, 31] on icon "button" at bounding box center [1119, 24] width 29 height 31
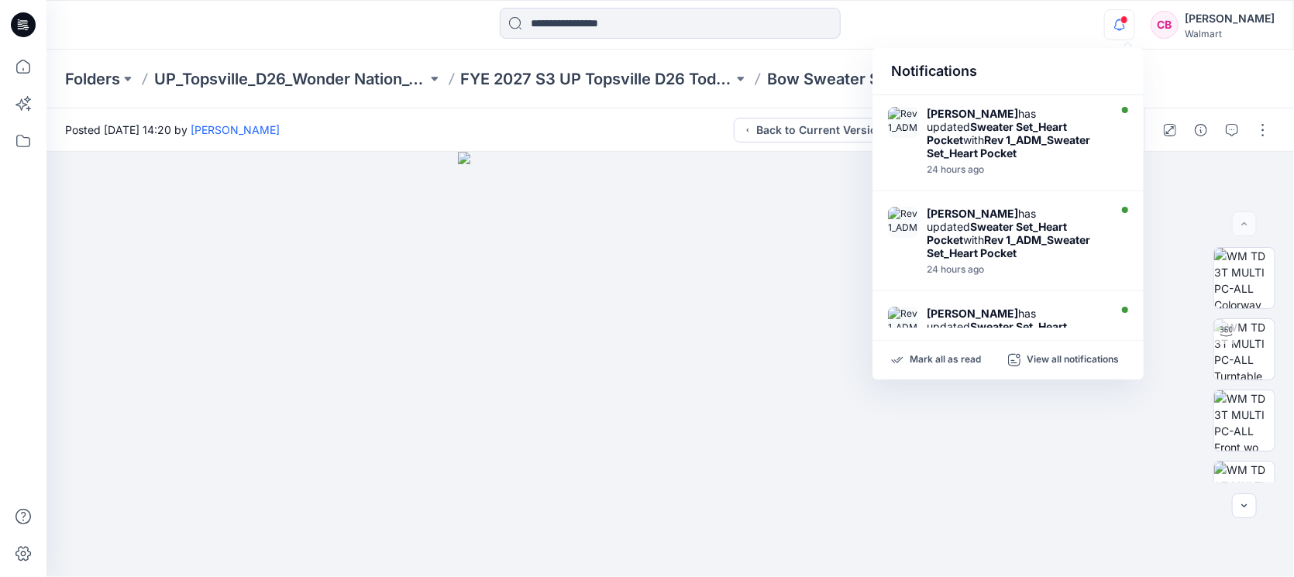
scroll to position [764, 0]
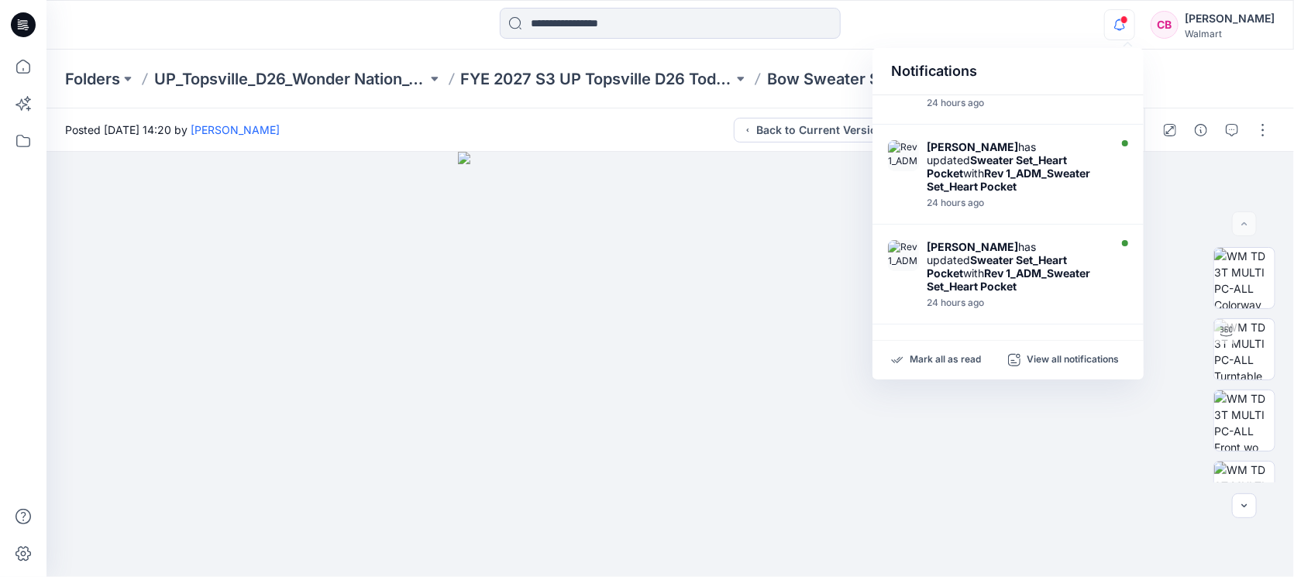
click at [1023, 33] on icon "button" at bounding box center [1119, 24] width 29 height 31
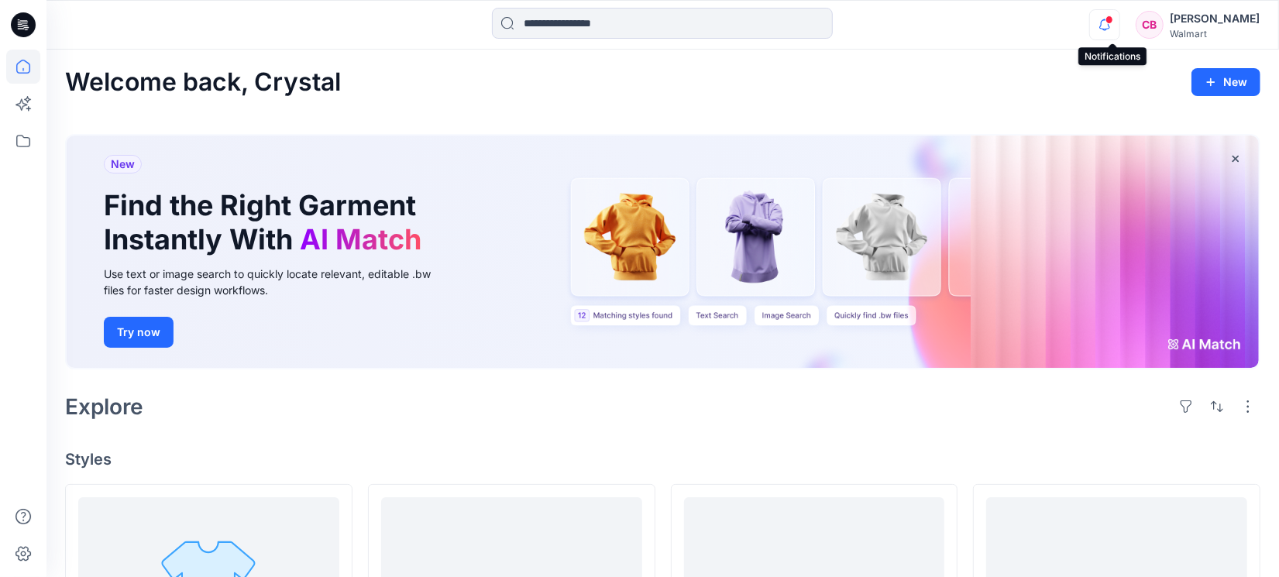
click at [1104, 15] on icon "button" at bounding box center [1104, 24] width 29 height 31
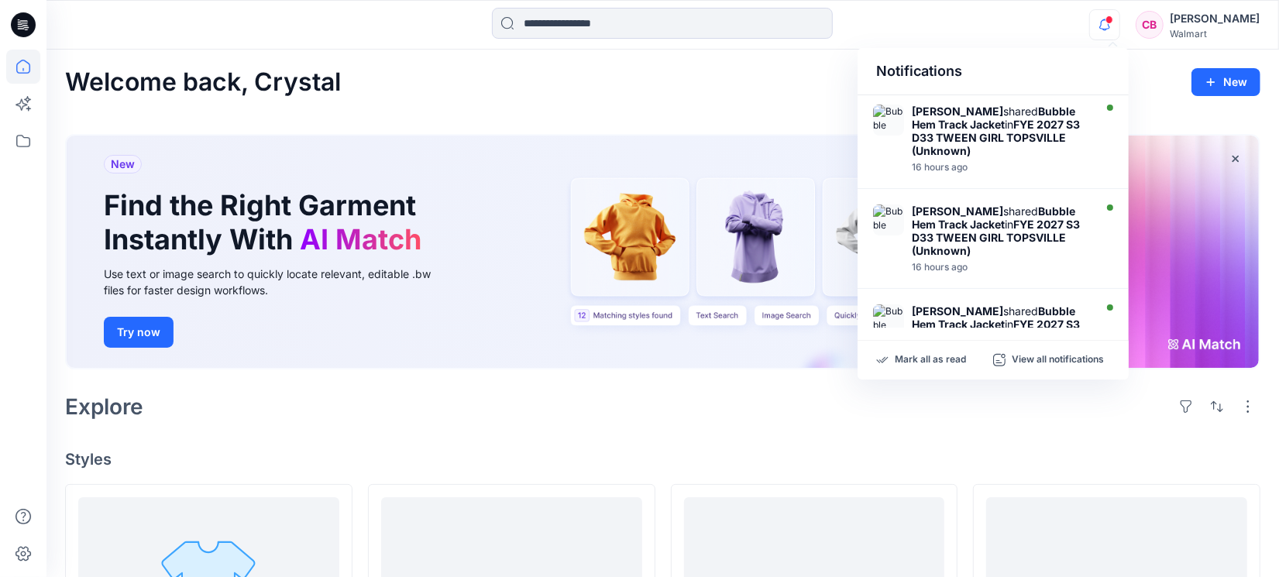
click at [1109, 21] on icon "button" at bounding box center [1104, 24] width 29 height 31
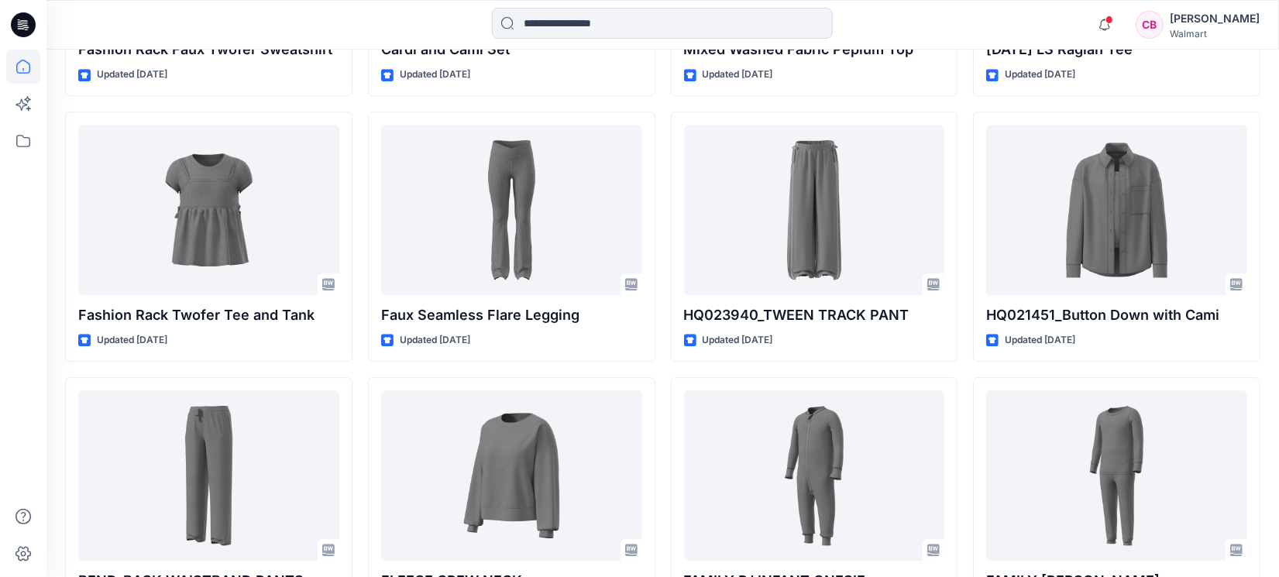
scroll to position [3146, 0]
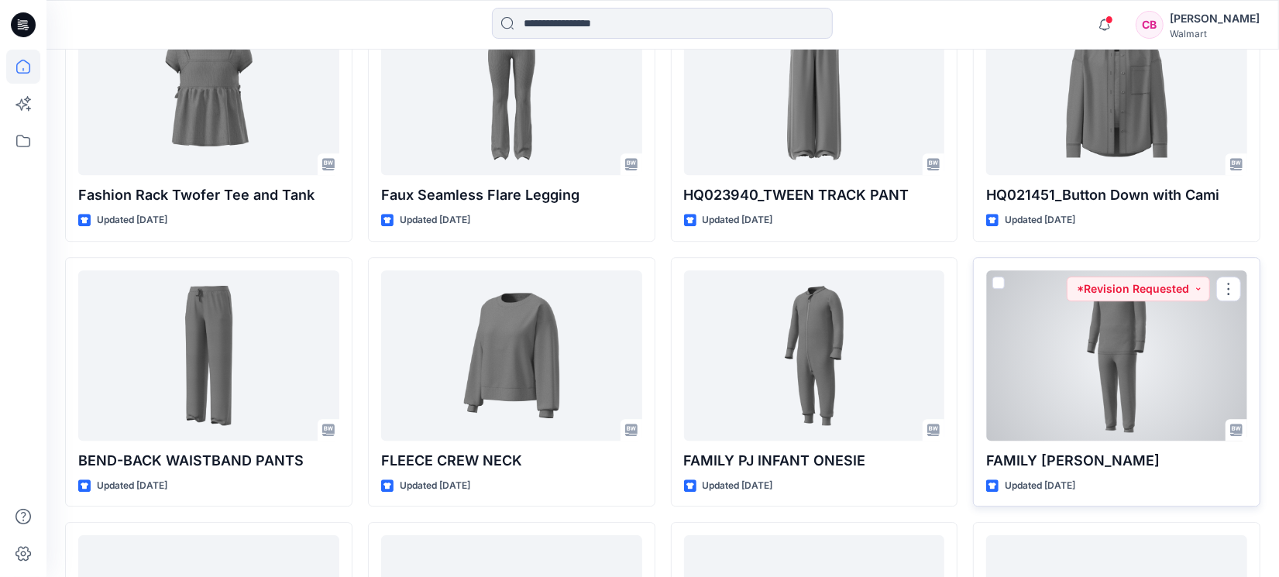
click at [1123, 369] on div at bounding box center [1116, 355] width 261 height 170
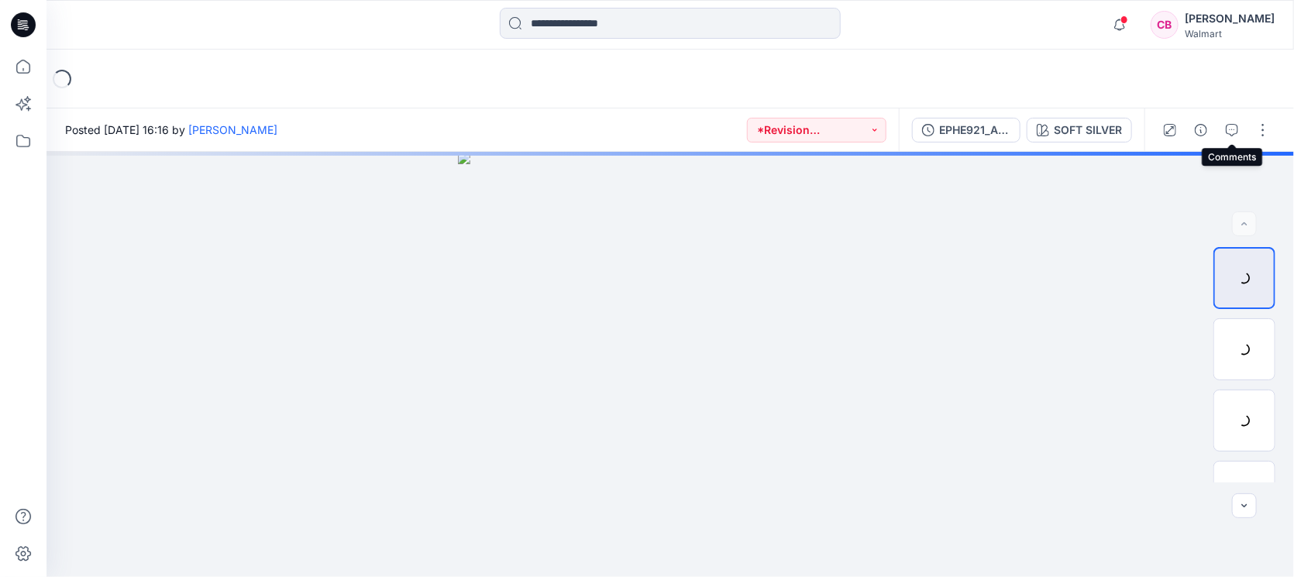
click at [1240, 119] on button "button" at bounding box center [1231, 130] width 25 height 25
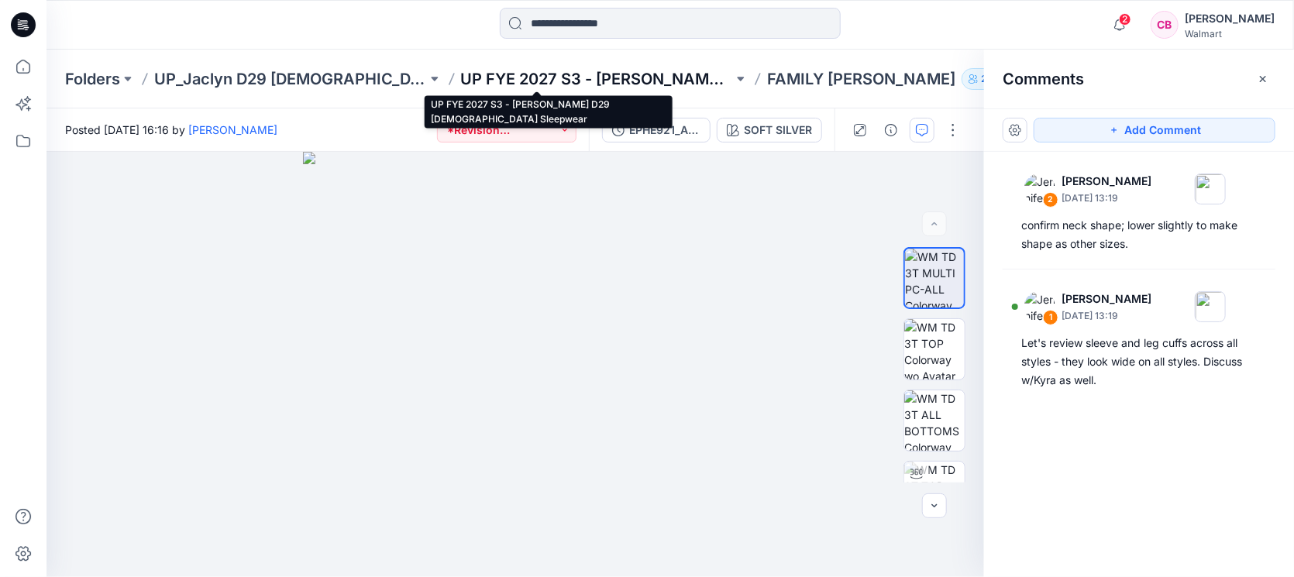
click at [609, 70] on p "UP FYE 2027 S3 - [PERSON_NAME] D29 [DEMOGRAPHIC_DATA] Sleepwear" at bounding box center [597, 79] width 273 height 22
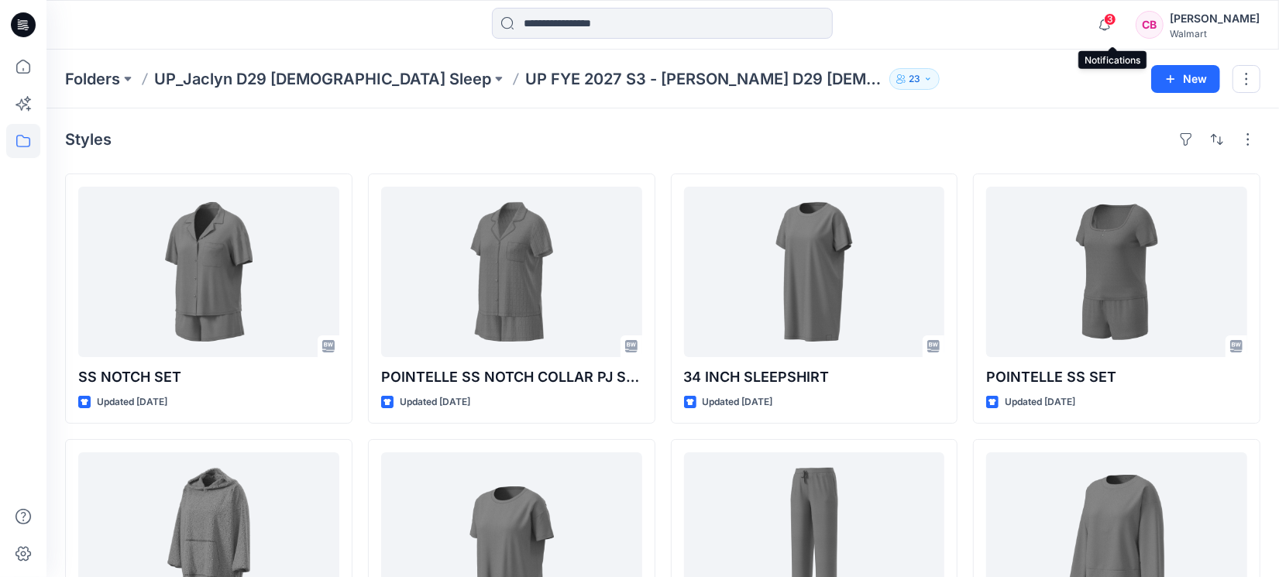
click at [1116, 21] on span "3" at bounding box center [1110, 19] width 12 height 12
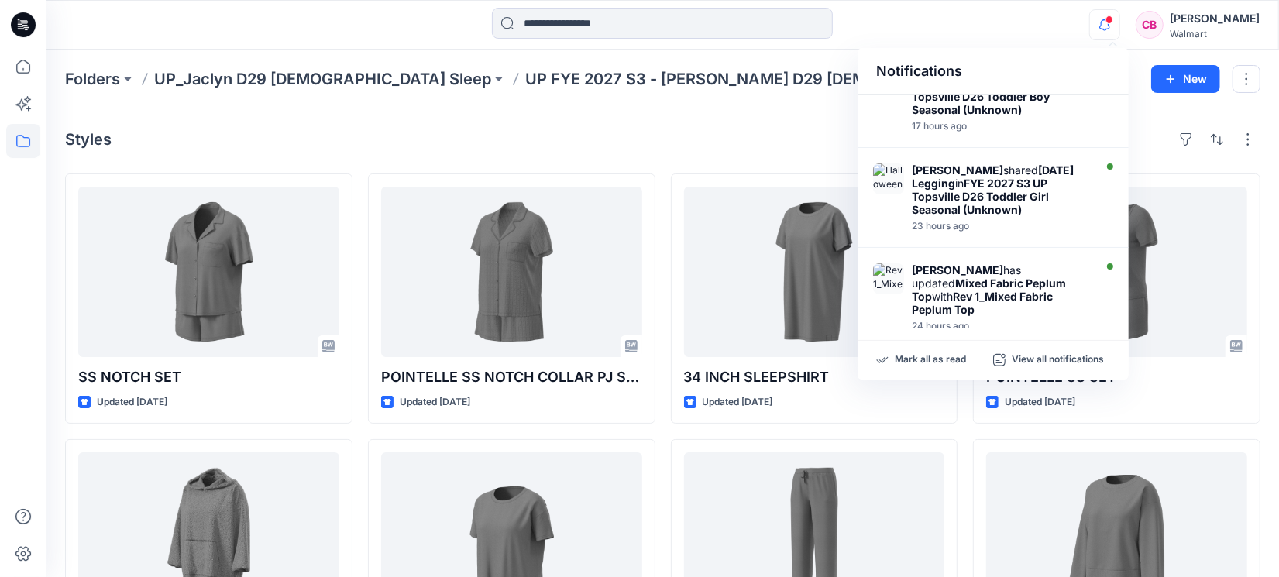
scroll to position [690, 0]
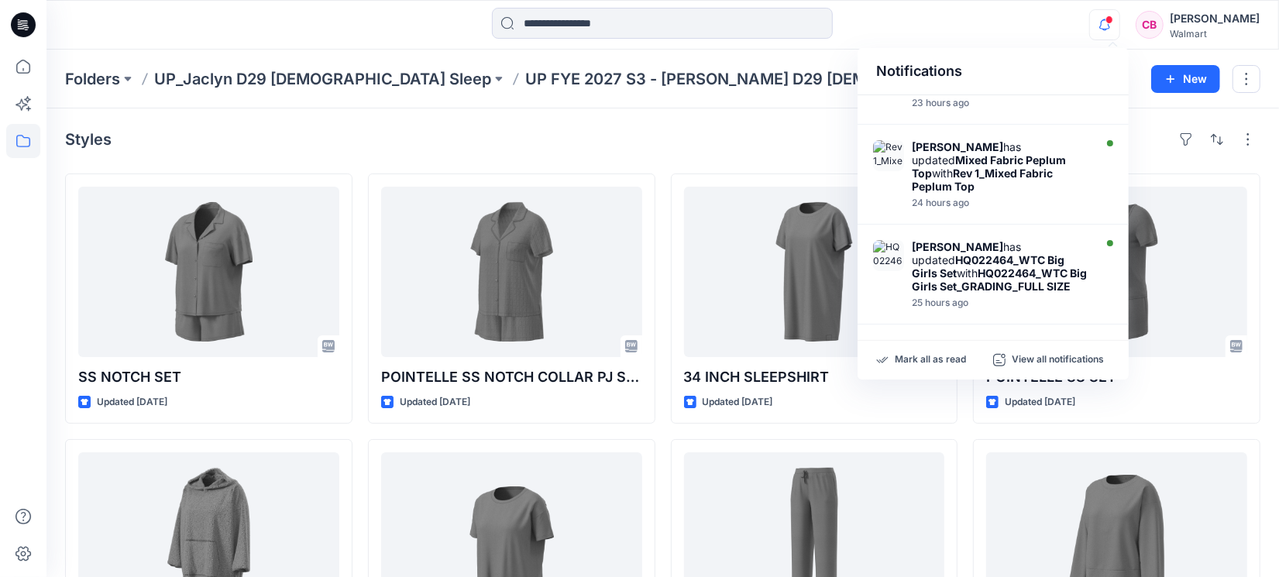
click at [1113, 22] on span at bounding box center [1109, 19] width 8 height 9
